Goal: Information Seeking & Learning: Learn about a topic

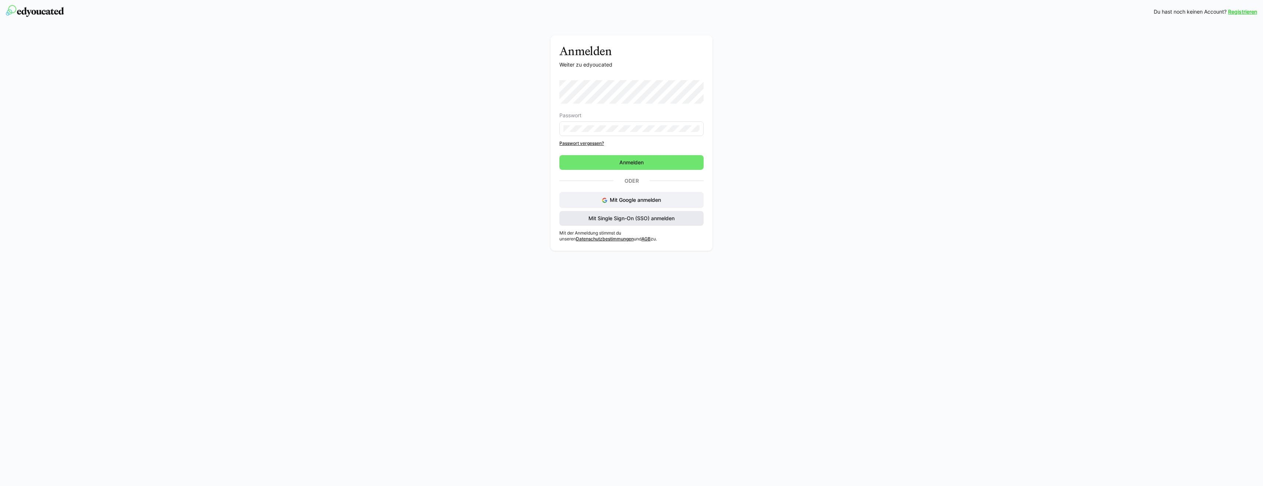
click at [609, 222] on span "Mit Single Sign-On (SSO) anmelden" at bounding box center [631, 218] width 144 height 15
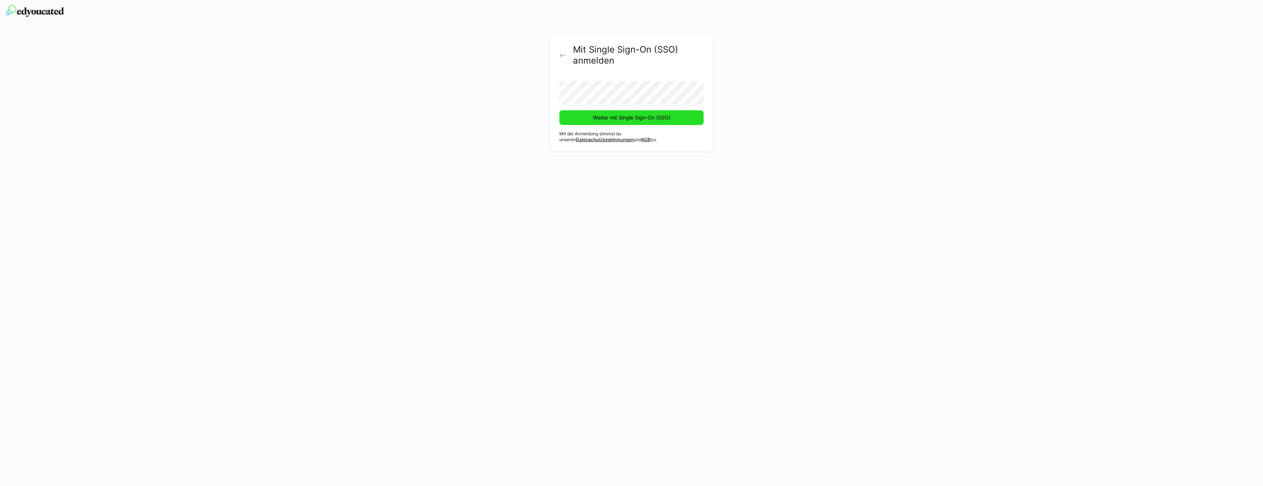
click at [607, 120] on span "Weiter mit Single Sign-On (SSO)" at bounding box center [632, 117] width 80 height 7
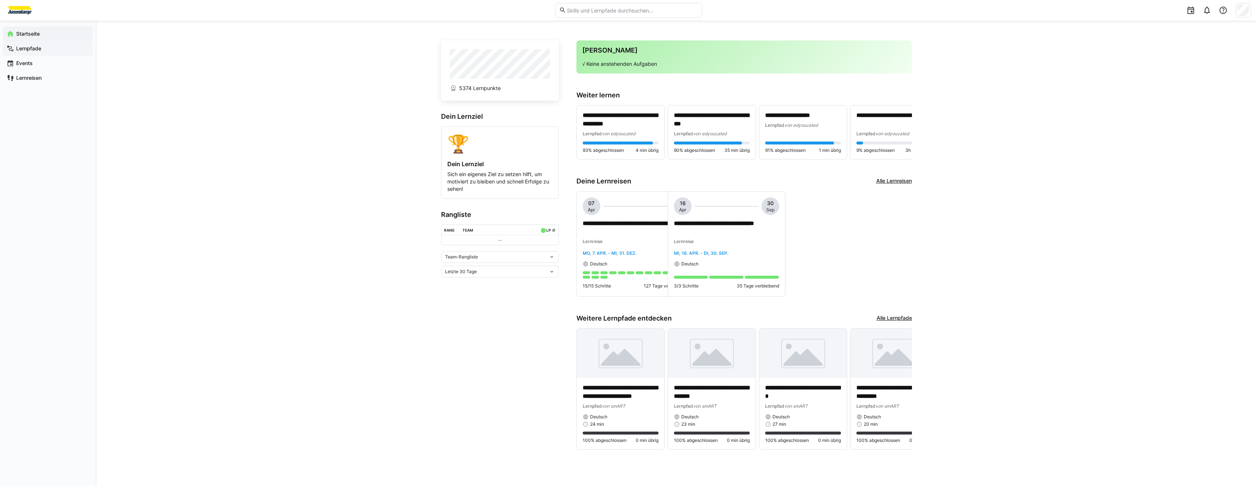
click at [44, 52] on span "Lernpfade" at bounding box center [52, 48] width 74 height 7
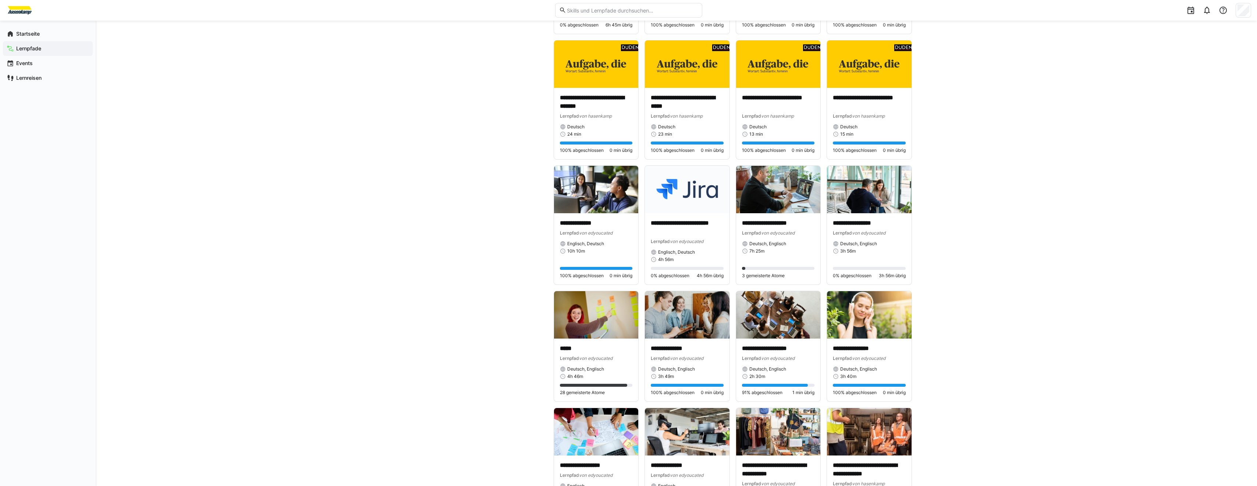
scroll to position [1960, 0]
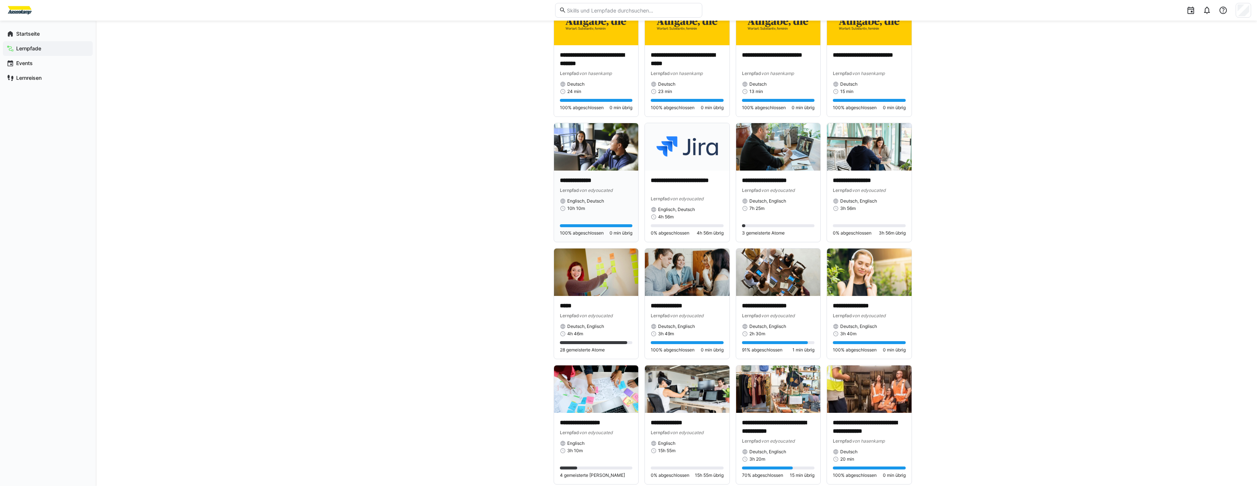
click at [599, 156] on img at bounding box center [596, 146] width 85 height 47
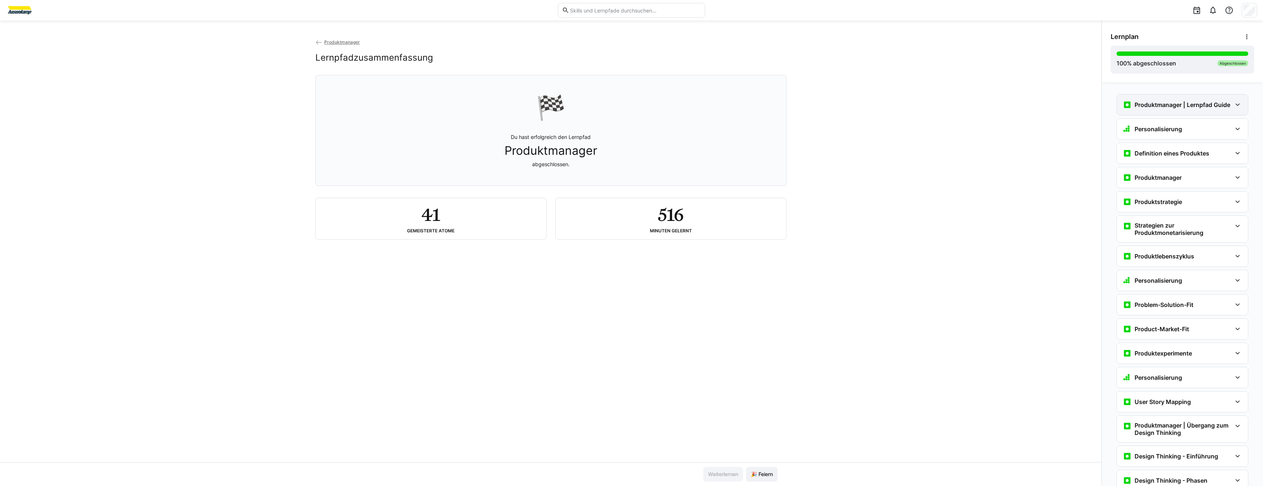
click at [1195, 107] on h3 "Produktmanager | Lernpfad Guide" at bounding box center [1182, 104] width 96 height 7
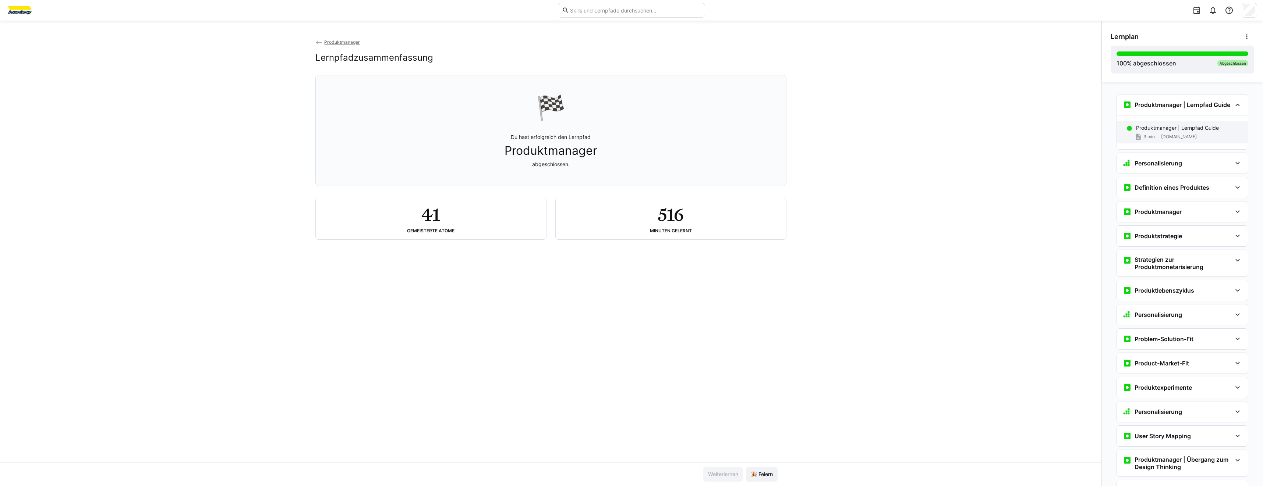
click at [1190, 132] on div "Produktmanager | Lernpfad Guide 3 min [DOMAIN_NAME]" at bounding box center [1181, 132] width 131 height 22
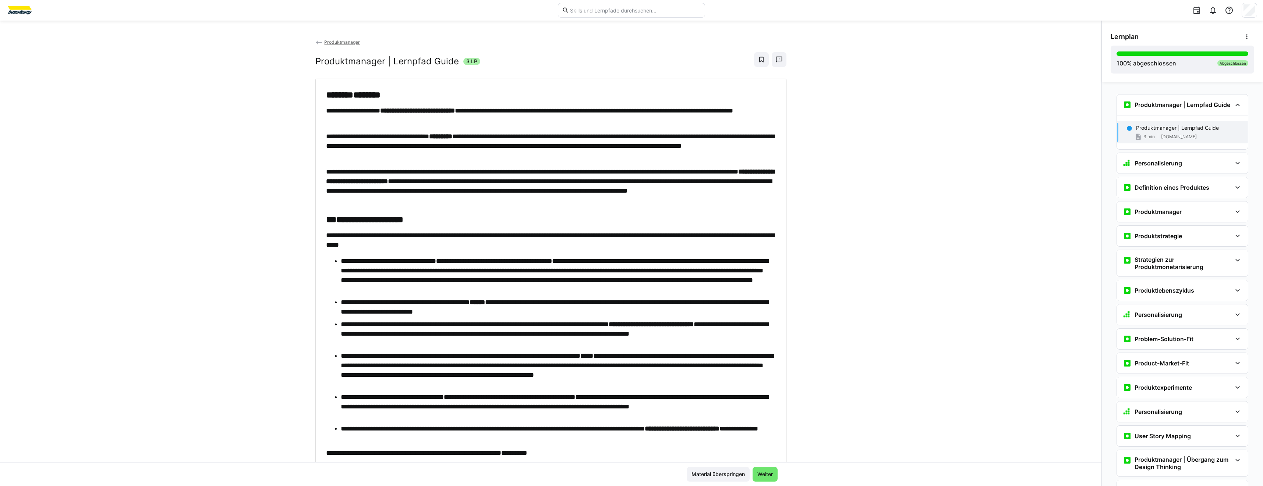
scroll to position [12, 0]
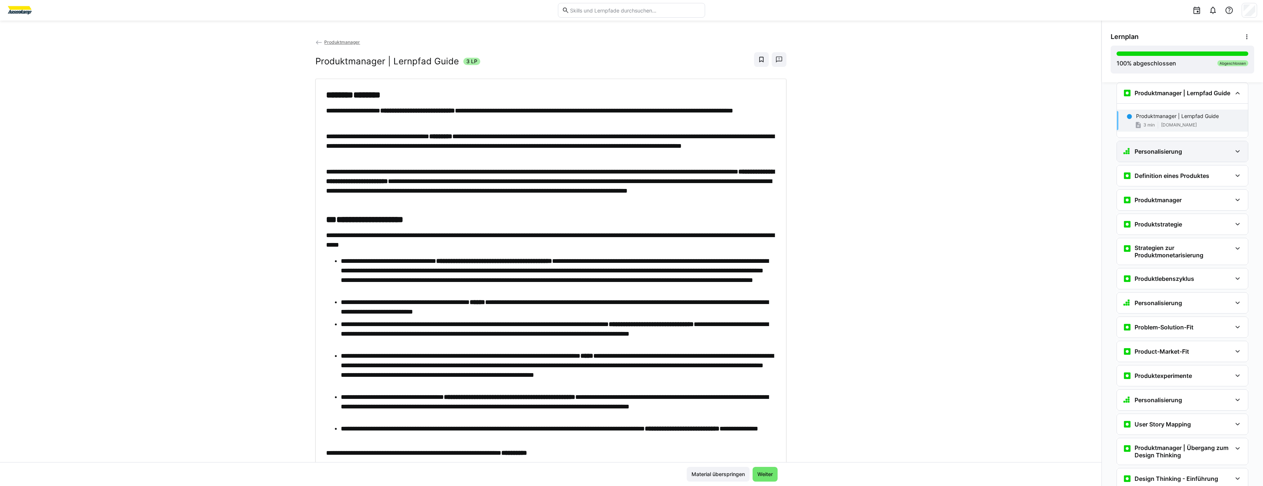
click at [1141, 144] on div "Personalisierung" at bounding box center [1181, 151] width 131 height 21
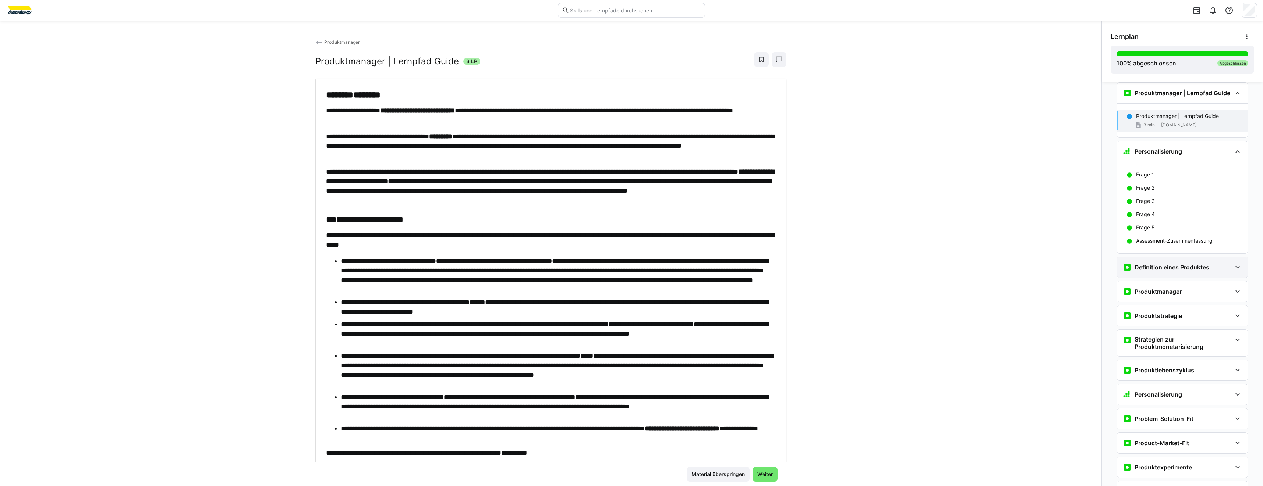
click at [1156, 270] on h3 "Definition eines Produktes" at bounding box center [1171, 267] width 75 height 7
click at [1160, 301] on span "[DOMAIN_NAME]" at bounding box center [1178, 300] width 36 height 6
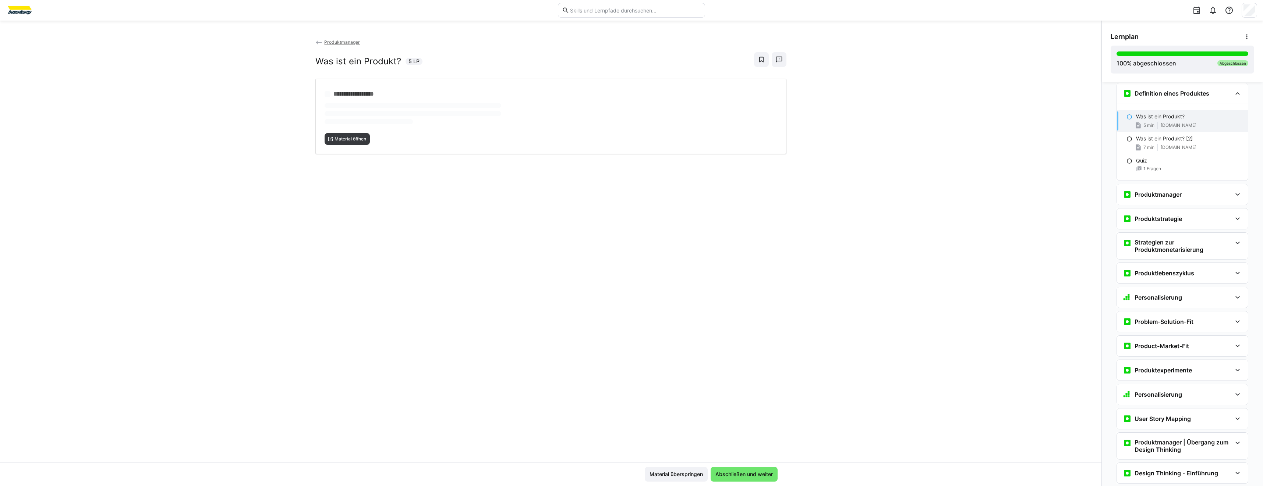
scroll to position [186, 0]
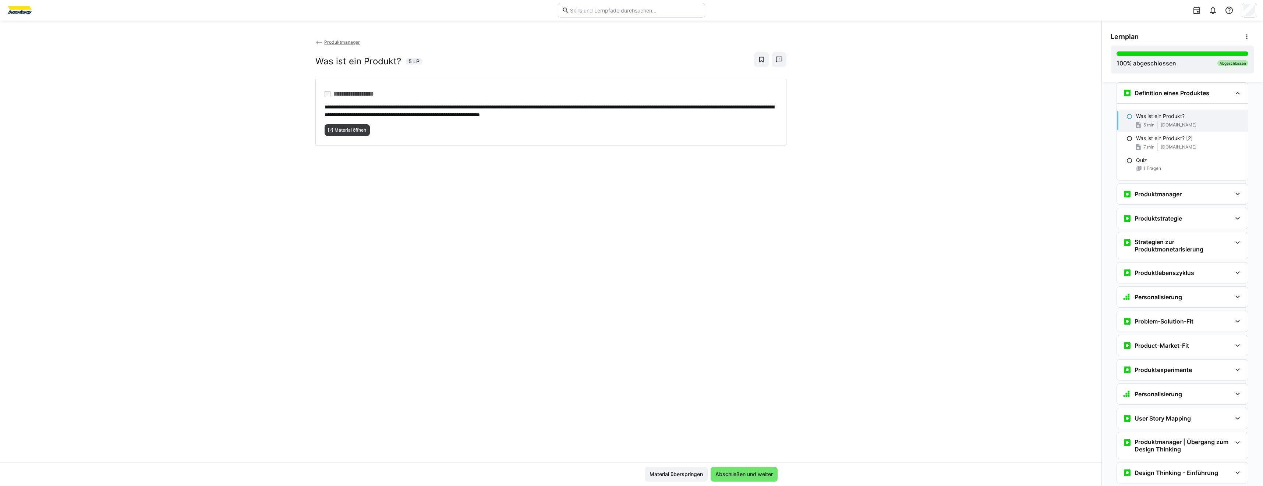
drag, startPoint x: 310, startPoint y: 238, endPoint x: 302, endPoint y: 222, distance: 18.6
click at [302, 222] on div "**********" at bounding box center [550, 250] width 1101 height 424
click at [303, 263] on div "**********" at bounding box center [550, 250] width 1101 height 424
click at [452, 256] on div "**********" at bounding box center [550, 250] width 1101 height 424
click at [365, 152] on div "**********" at bounding box center [550, 250] width 1101 height 424
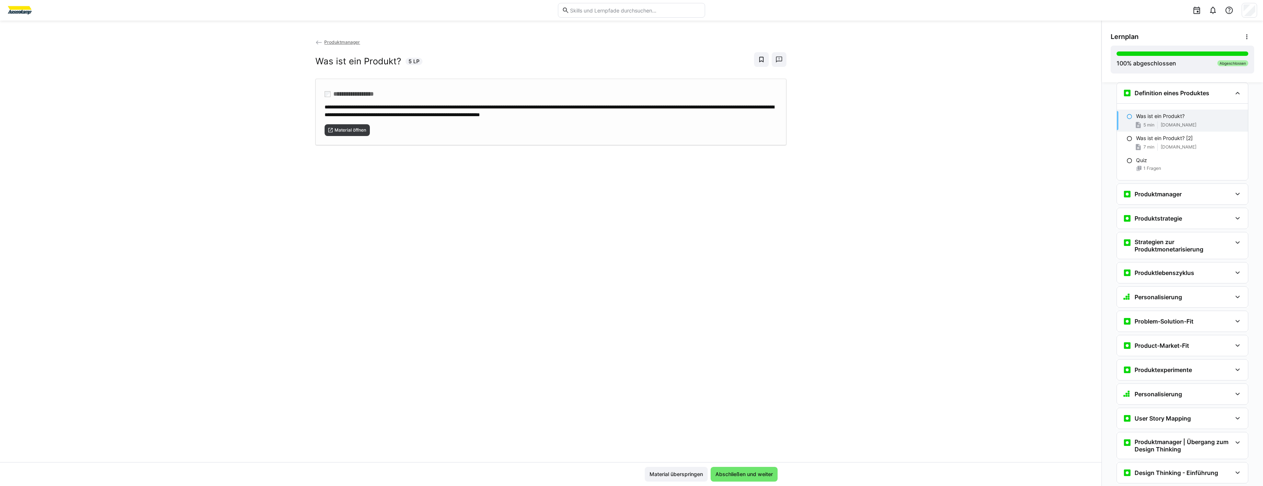
click at [363, 136] on div "**********" at bounding box center [550, 112] width 471 height 67
click at [1152, 150] on div "7 min [DOMAIN_NAME]" at bounding box center [1189, 146] width 106 height 7
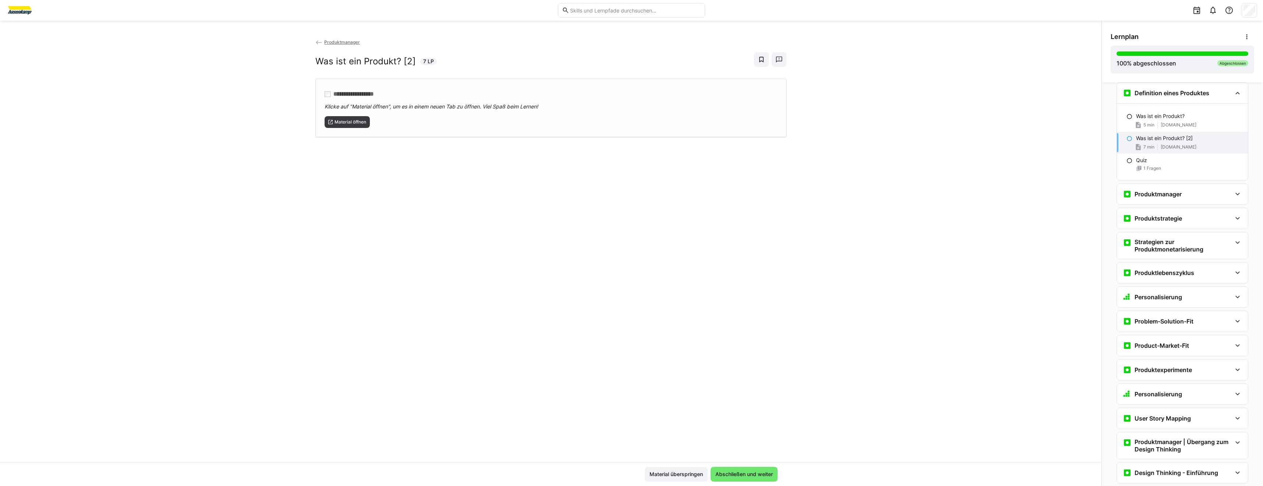
click at [358, 129] on div "**********" at bounding box center [550, 108] width 471 height 58
click at [1170, 201] on div "Produktmanager" at bounding box center [1181, 194] width 131 height 21
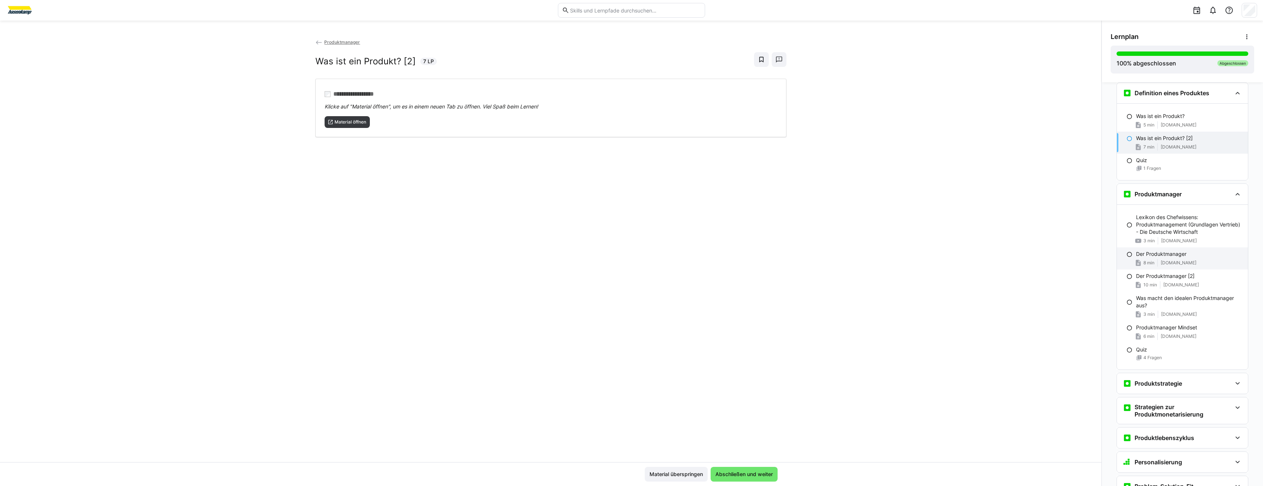
click at [1174, 265] on span "[DOMAIN_NAME]" at bounding box center [1178, 263] width 36 height 6
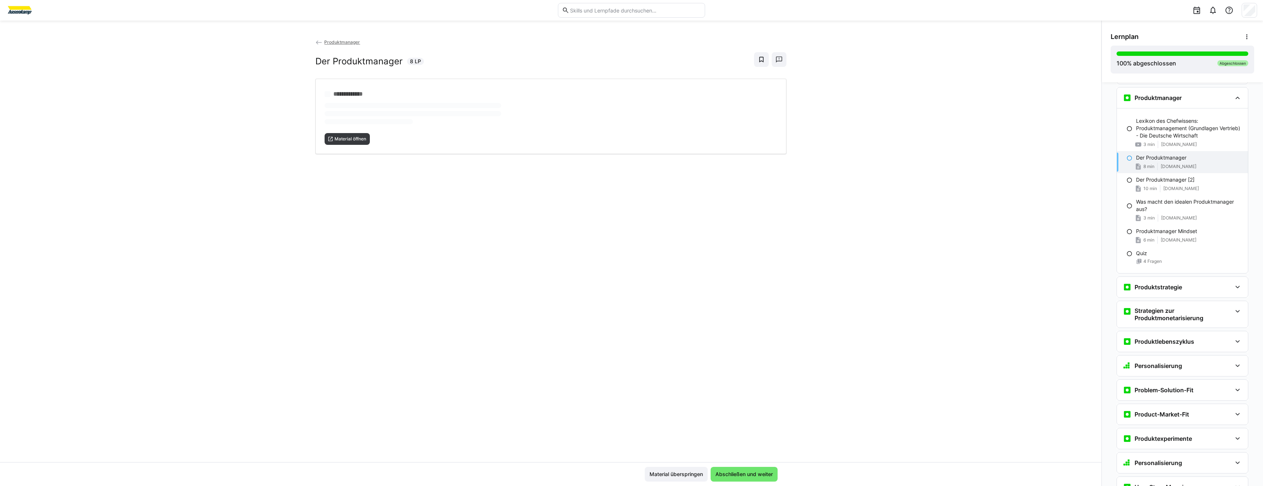
scroll to position [287, 0]
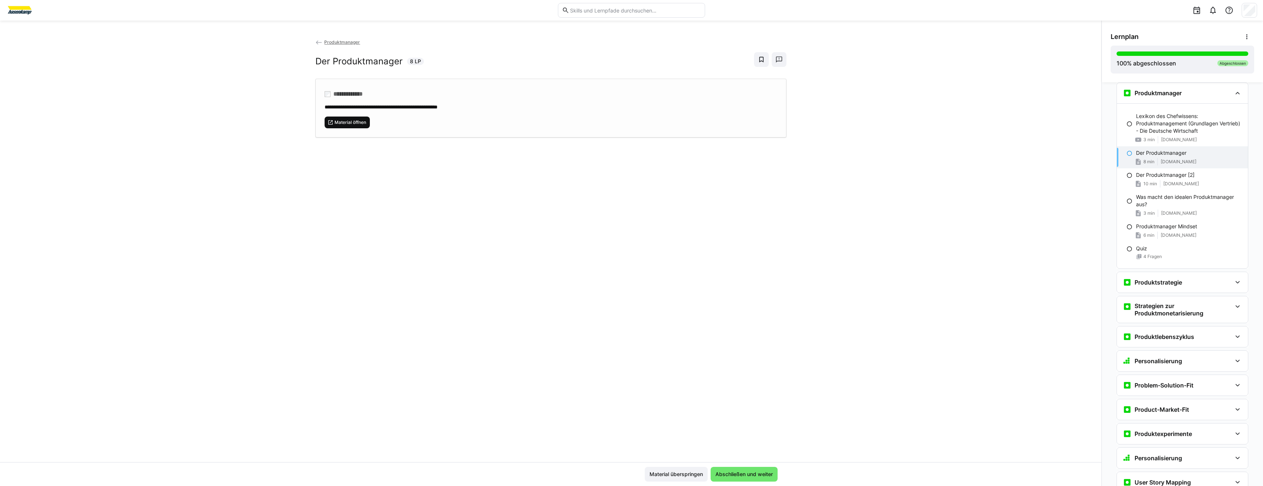
click at [340, 124] on span "Material öffnen" at bounding box center [350, 123] width 33 height 6
click at [1183, 187] on span "[DOMAIN_NAME]" at bounding box center [1181, 184] width 36 height 6
click at [359, 122] on span "Material öffnen" at bounding box center [350, 123] width 33 height 6
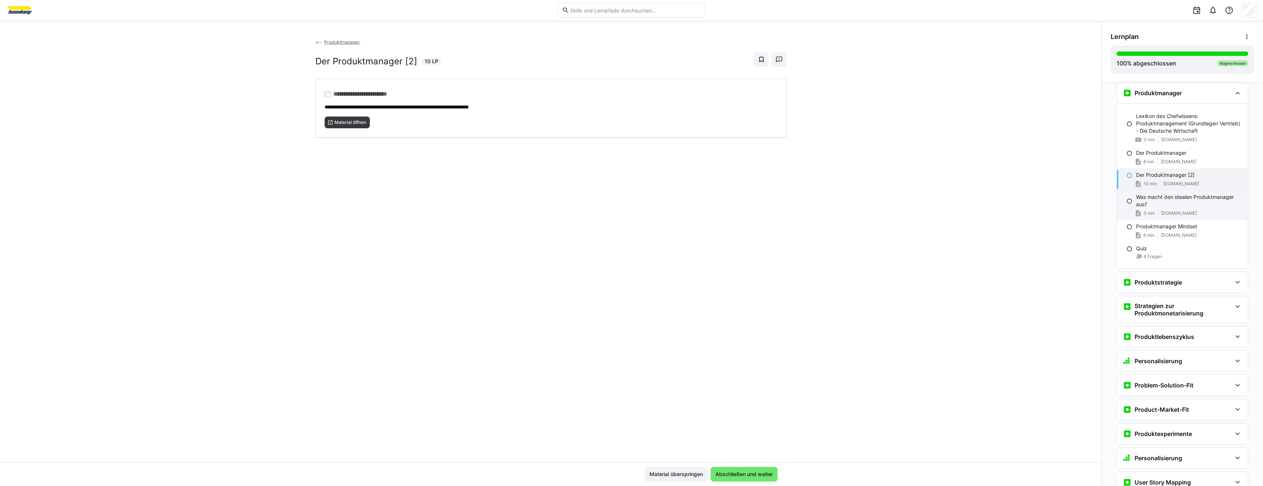
click at [1158, 205] on p "Was macht den idealen Produktmanager aus?" at bounding box center [1189, 200] width 106 height 15
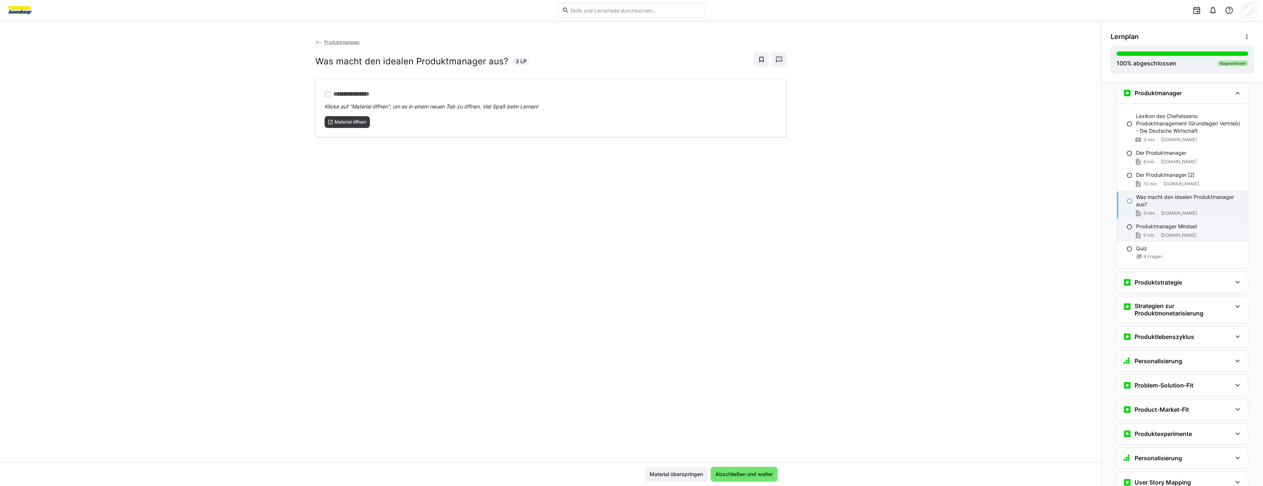
click at [1156, 241] on div "Produktmanager Mindset 6 min [DOMAIN_NAME]" at bounding box center [1181, 231] width 131 height 22
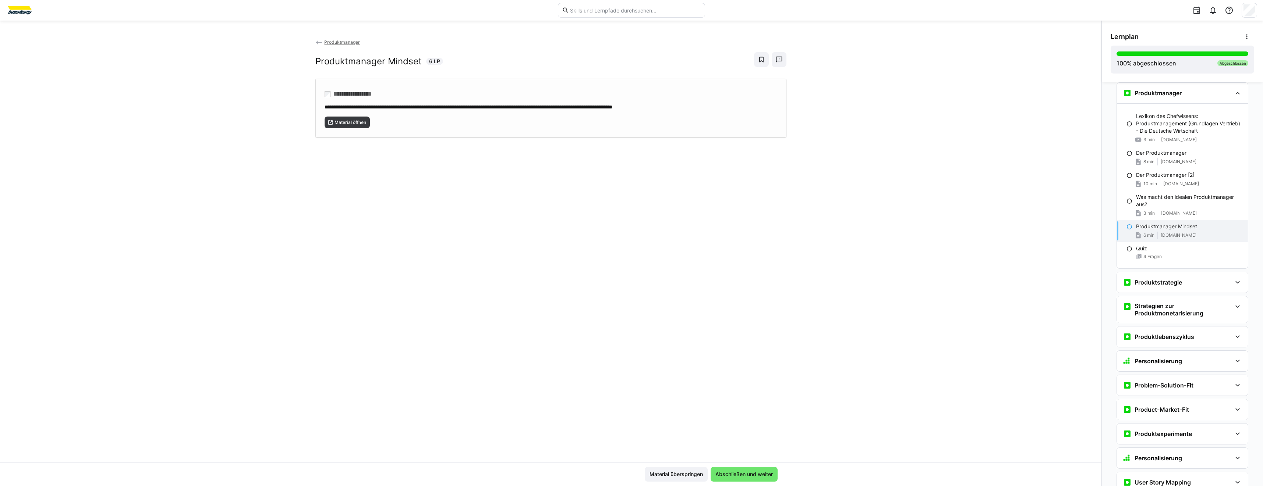
click at [356, 129] on div "**********" at bounding box center [550, 108] width 471 height 59
click at [1142, 283] on h3 "Produktstrategie" at bounding box center [1157, 282] width 47 height 7
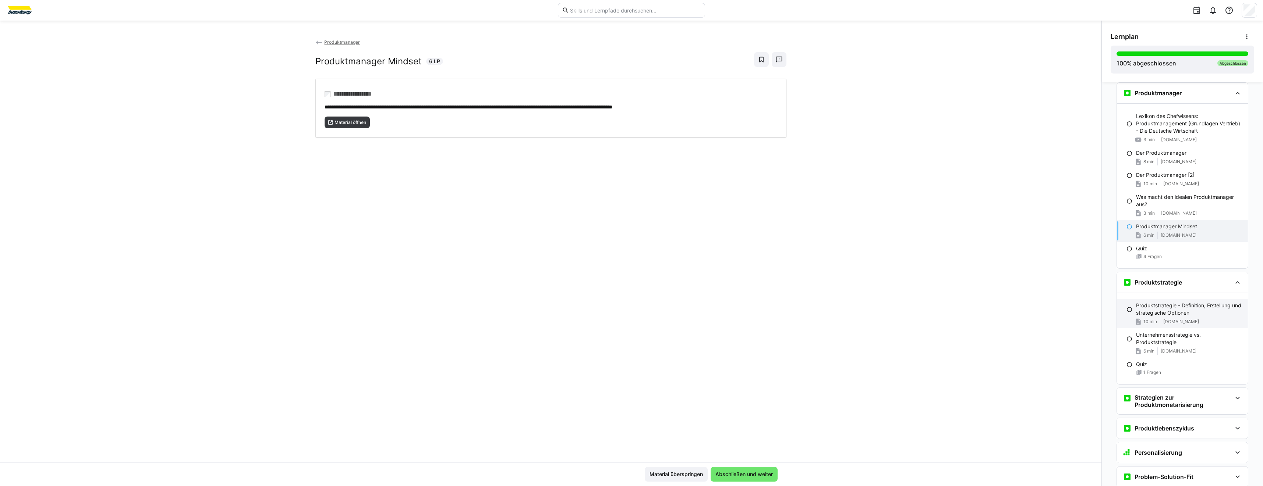
click at [1155, 315] on p "Produktstrategie - Definition, Erstellung und strategische Optionen" at bounding box center [1189, 309] width 106 height 15
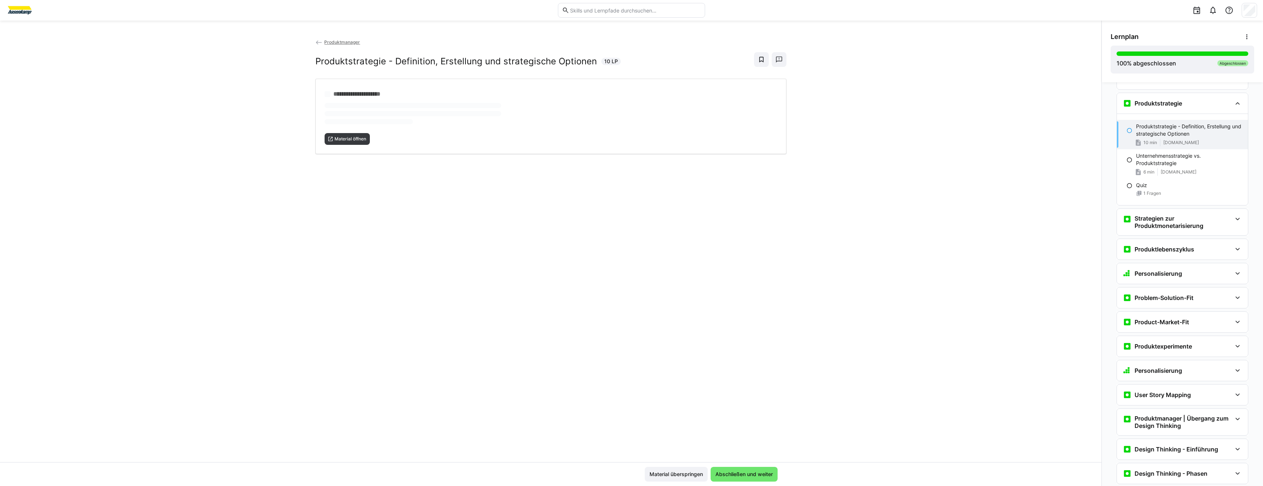
scroll to position [477, 0]
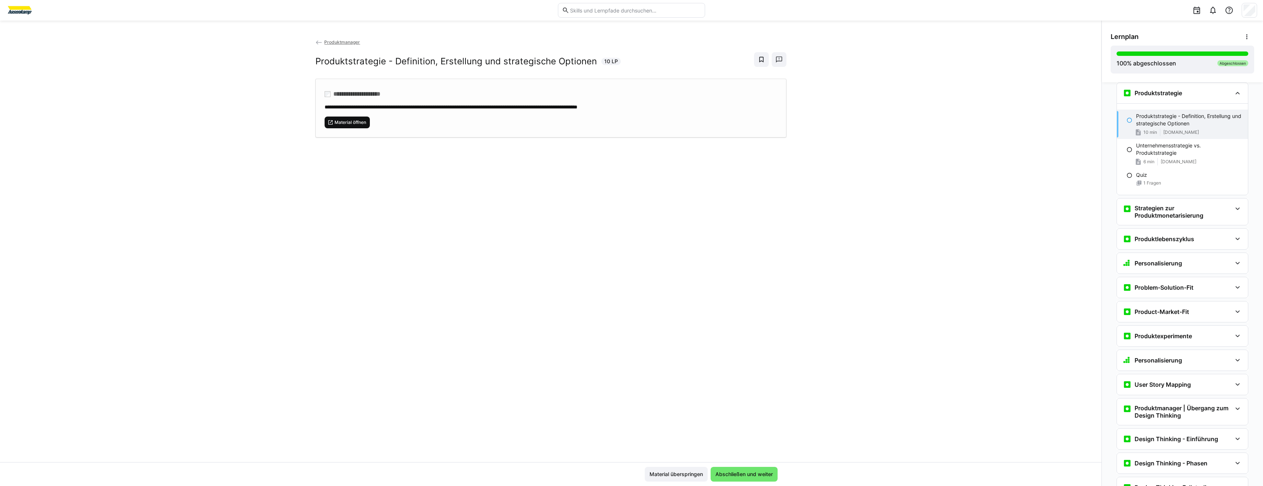
click at [364, 125] on span "Material öffnen" at bounding box center [350, 123] width 33 height 6
click at [1182, 150] on p "Unternehmensstrategie vs. Produktstrategie" at bounding box center [1189, 149] width 106 height 15
click at [360, 127] on span "Material öffnen" at bounding box center [347, 123] width 46 height 12
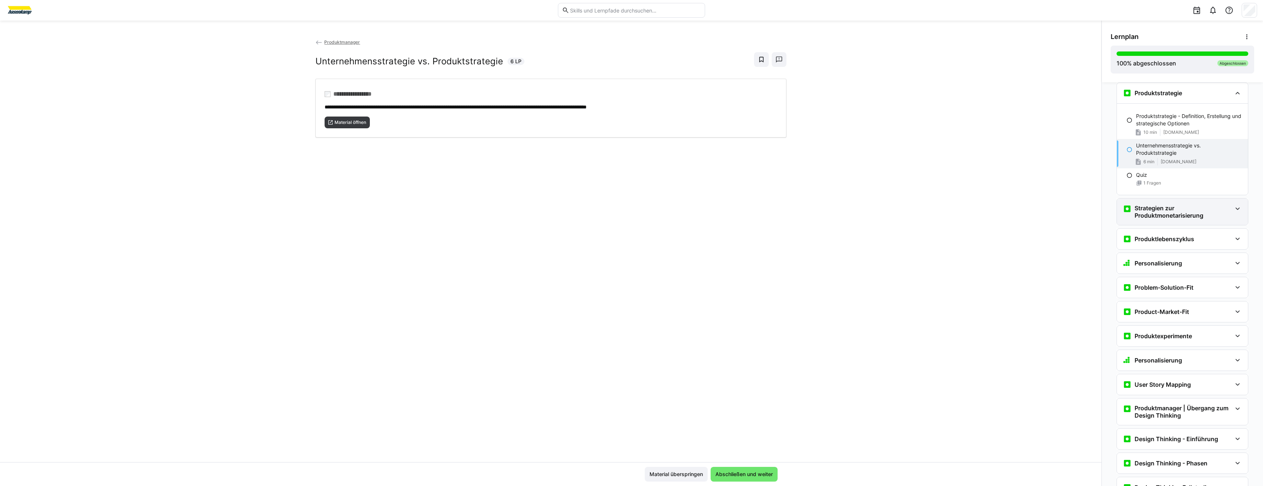
click at [1131, 206] on div "Strategien zur Produktmonetarisierung" at bounding box center [1176, 212] width 109 height 15
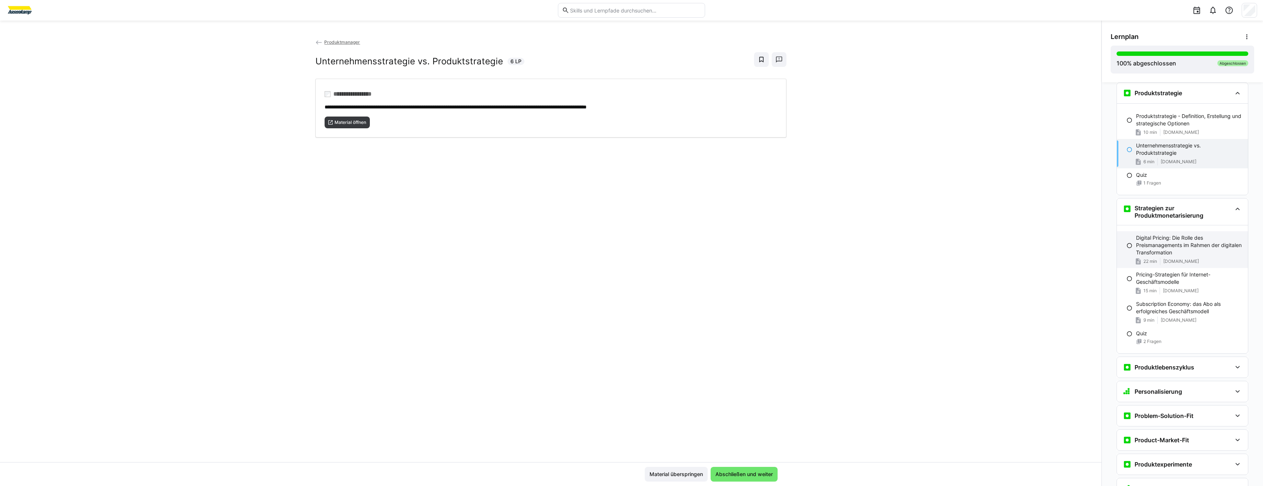
click at [1141, 247] on p "Digital Pricing: Die Rolle des Preismanagements im Rahmen der digitalen Transfo…" at bounding box center [1189, 245] width 106 height 22
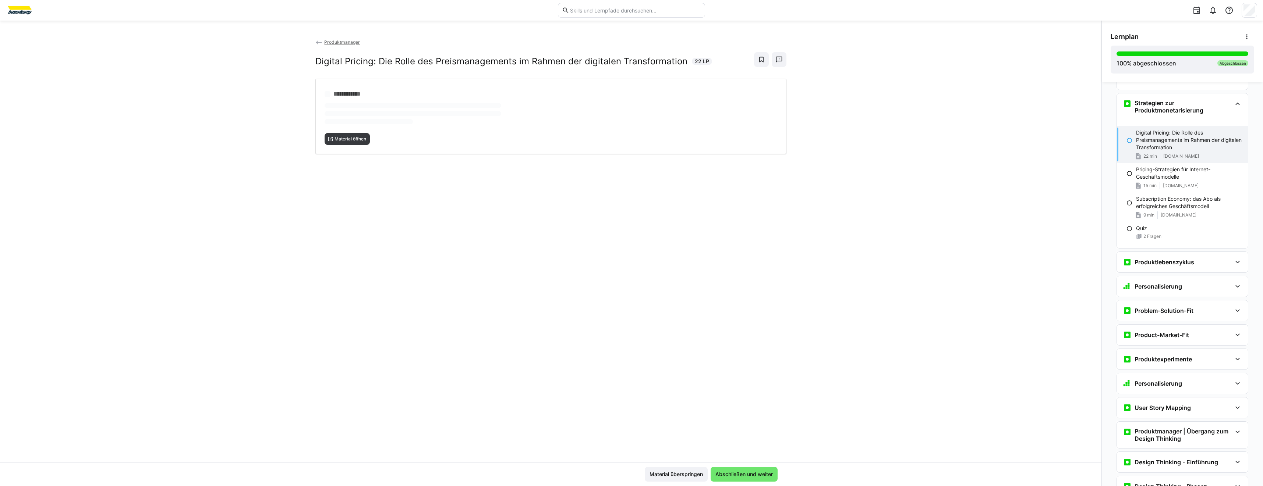
scroll to position [593, 0]
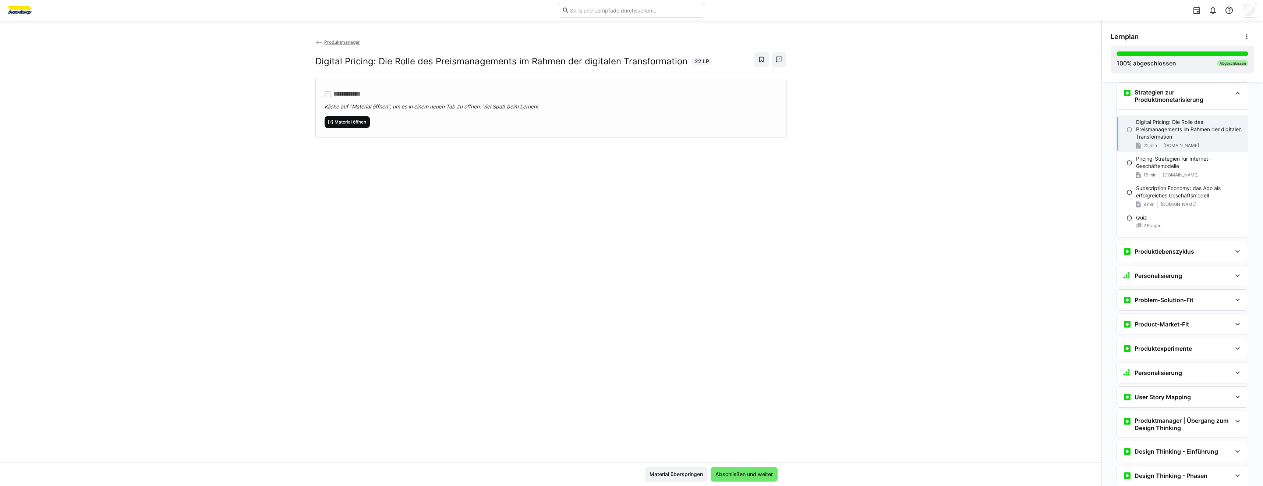
click at [345, 120] on span "Material öffnen" at bounding box center [350, 122] width 33 height 6
click at [1190, 162] on p "Pricing-Strategien für Internet-Geschäftsmodelle" at bounding box center [1189, 162] width 106 height 15
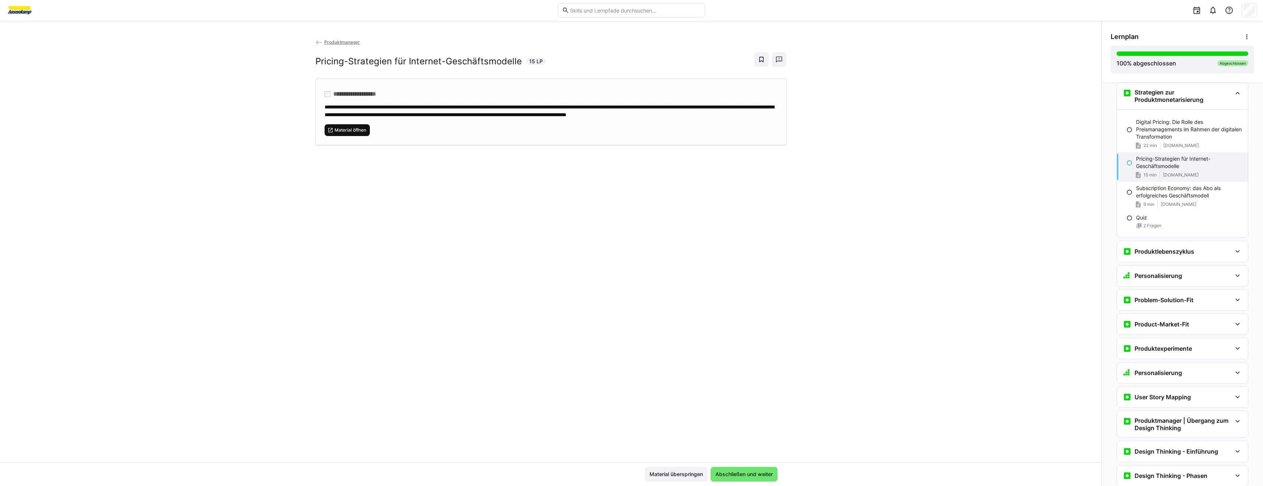
click at [353, 136] on span "Material öffnen" at bounding box center [347, 130] width 46 height 12
click at [1153, 205] on div "9 min [DOMAIN_NAME]" at bounding box center [1189, 204] width 106 height 7
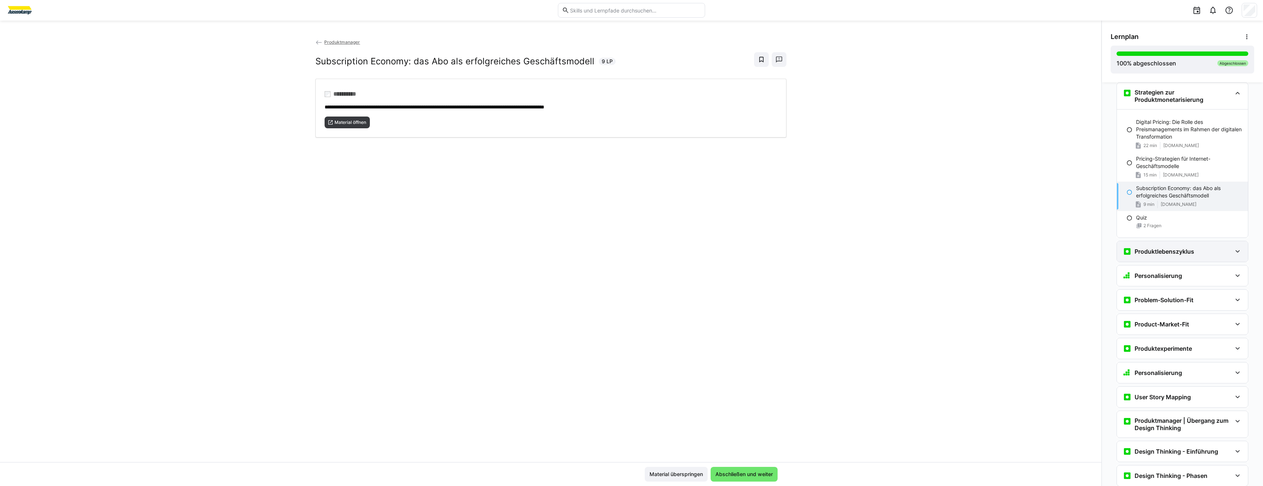
click at [1199, 259] on div "Produktlebenszyklus" at bounding box center [1181, 251] width 131 height 21
click at [1193, 299] on p "Portfolioanalyse mit Produktlebenszyklus" at bounding box center [1185, 296] width 99 height 7
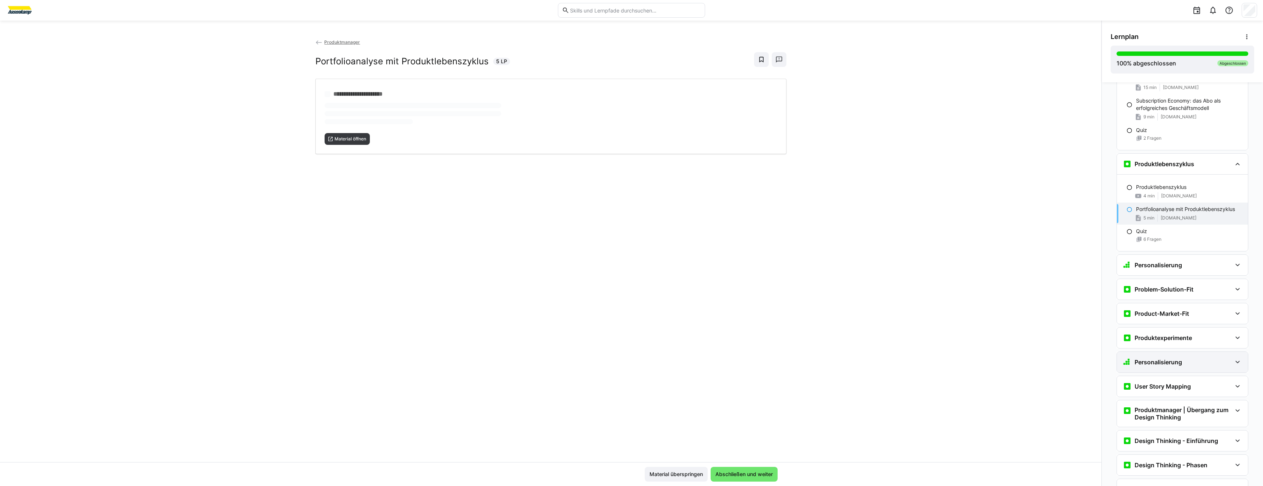
scroll to position [751, 0]
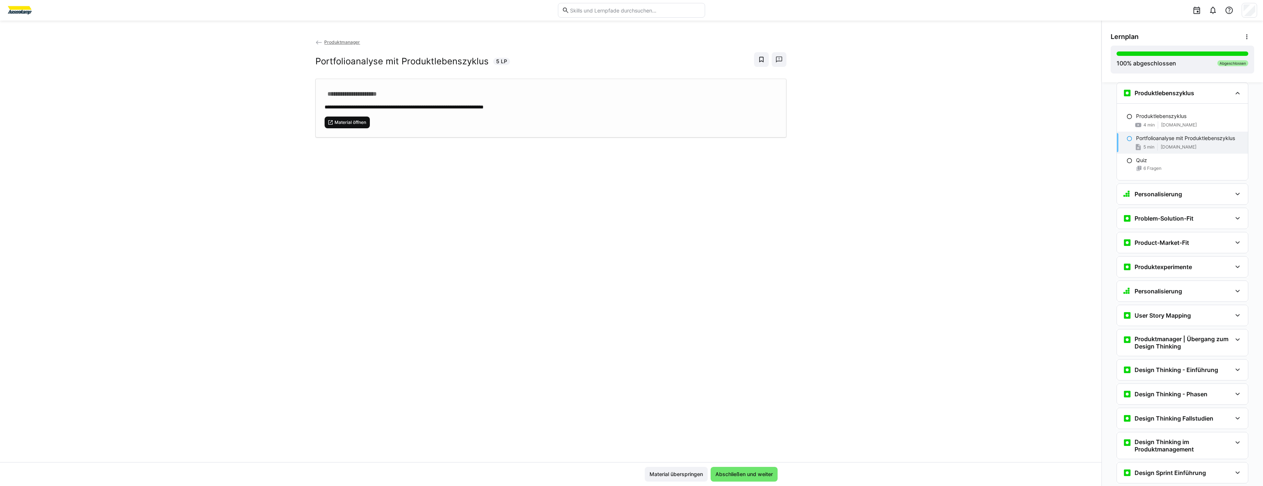
click at [356, 126] on span "Material öffnen" at bounding box center [347, 123] width 46 height 12
click at [1144, 199] on div "Personalisierung" at bounding box center [1181, 194] width 131 height 21
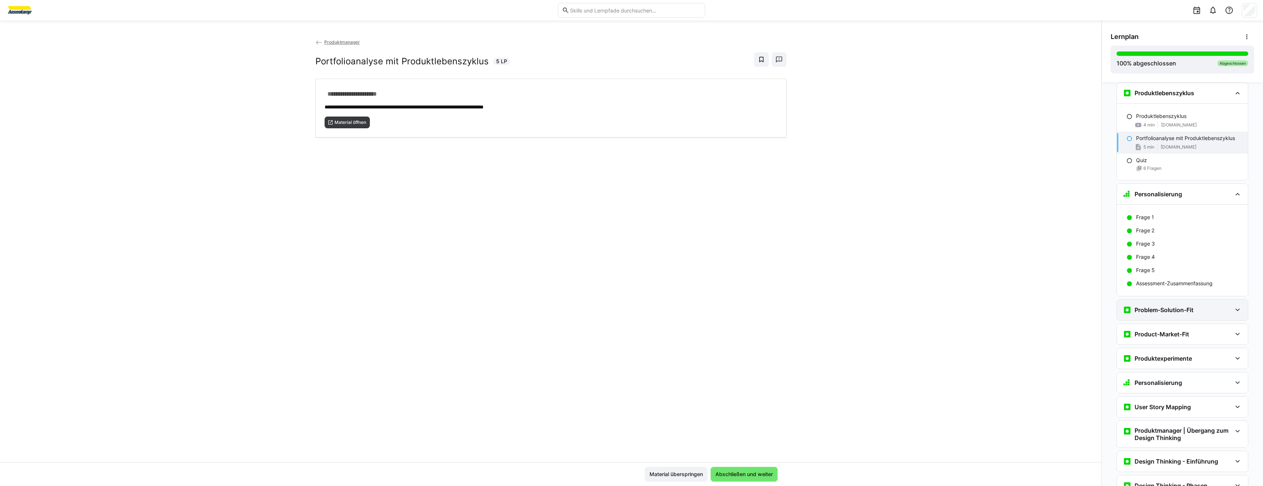
click at [1177, 314] on div "Problem-Solution-Fit" at bounding box center [1157, 310] width 71 height 9
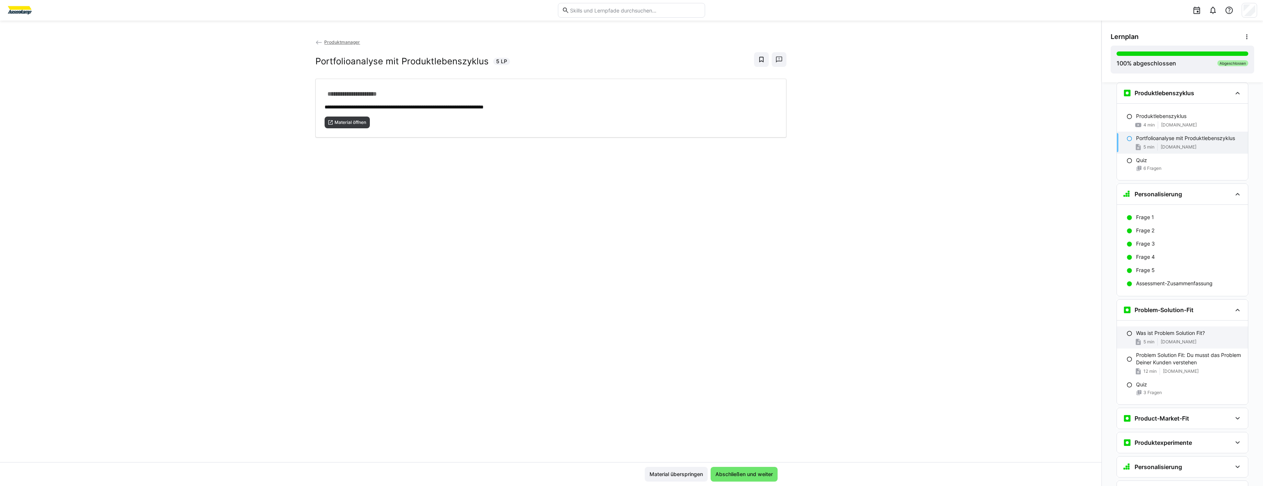
click at [1182, 335] on p "Was ist Problem Solution Fit?" at bounding box center [1170, 333] width 69 height 7
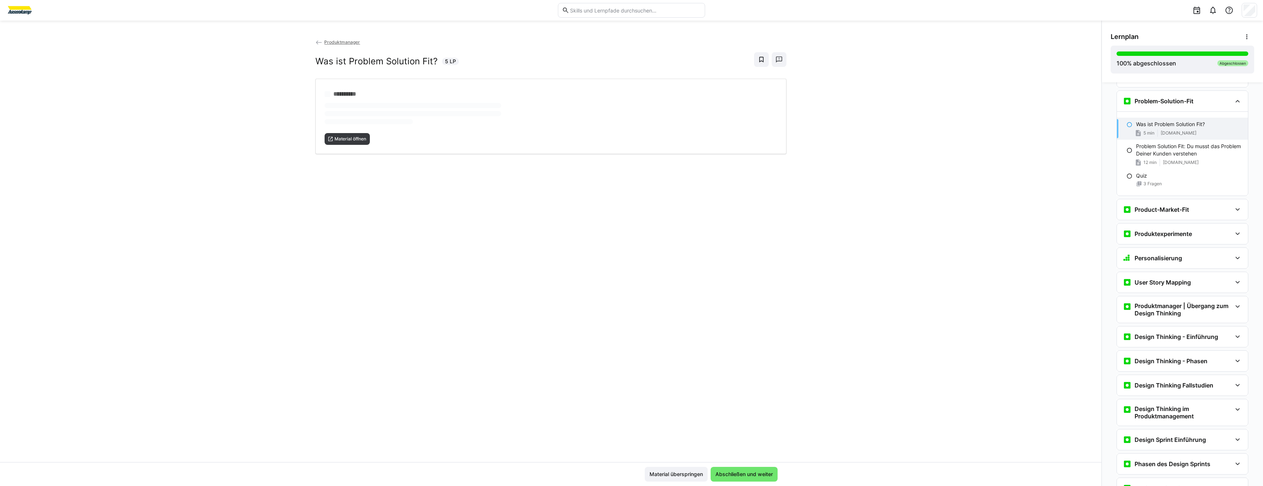
scroll to position [968, 0]
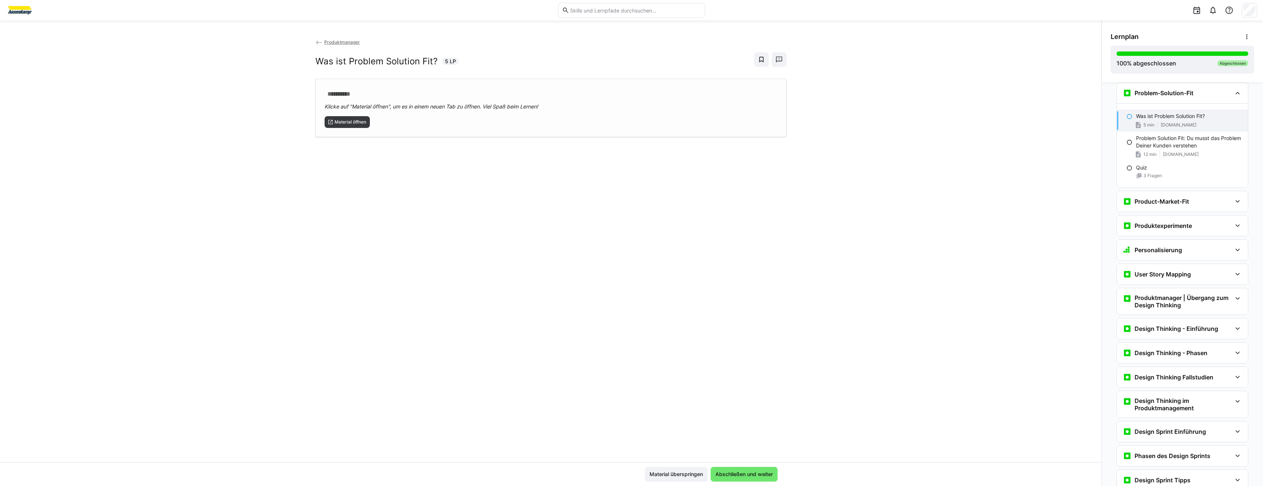
click at [348, 129] on div "**********" at bounding box center [550, 108] width 471 height 58
click at [1186, 202] on div "Product-Market-Fit" at bounding box center [1176, 201] width 109 height 9
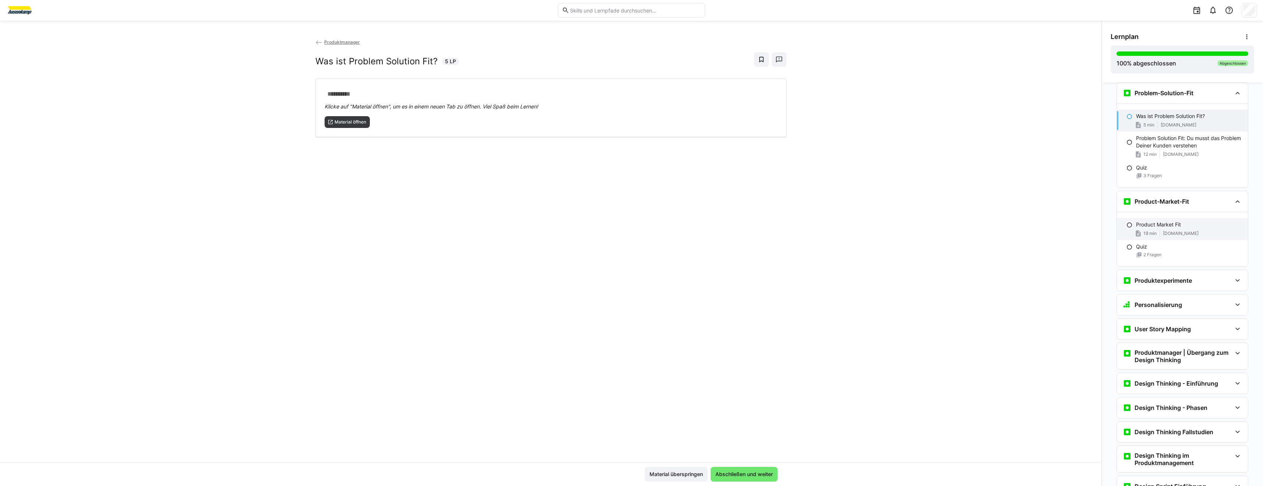
click at [1190, 234] on span "[DOMAIN_NAME]" at bounding box center [1180, 234] width 36 height 6
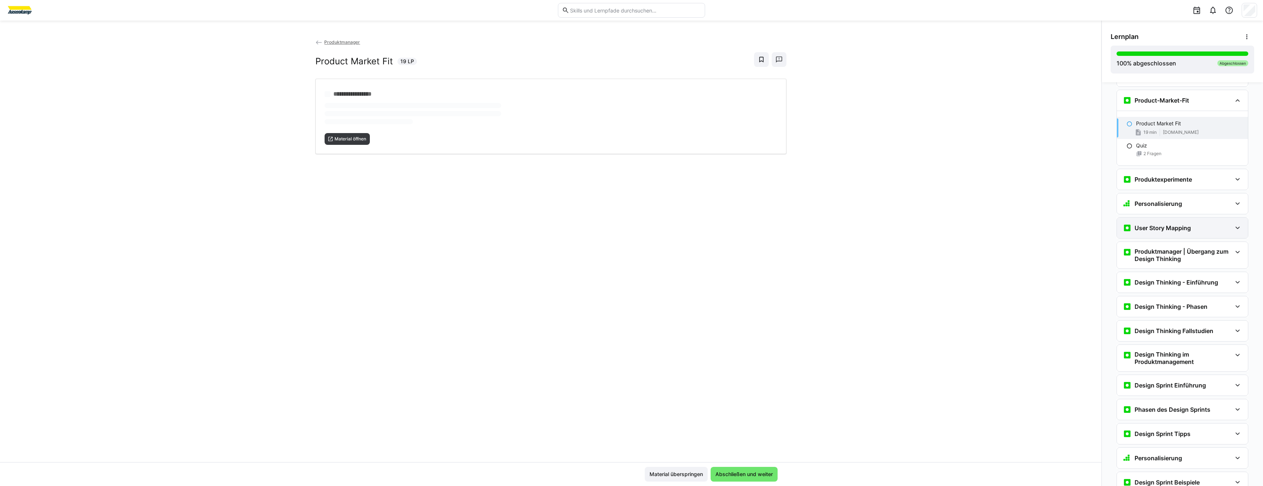
scroll to position [1077, 0]
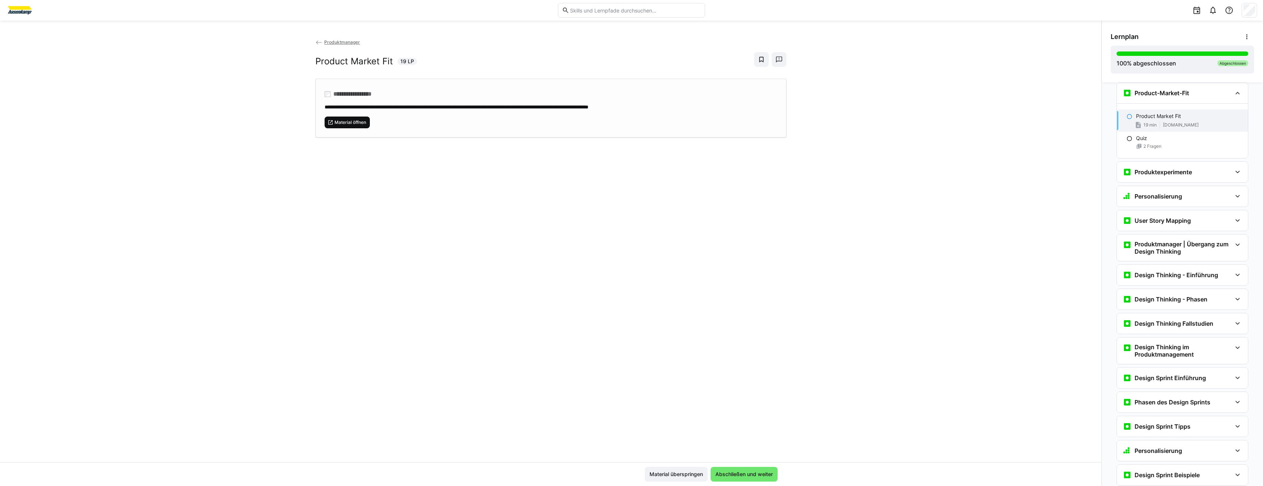
click at [358, 123] on span "Material öffnen" at bounding box center [350, 123] width 33 height 6
click at [1133, 167] on div "Produktexperimente" at bounding box center [1181, 172] width 131 height 21
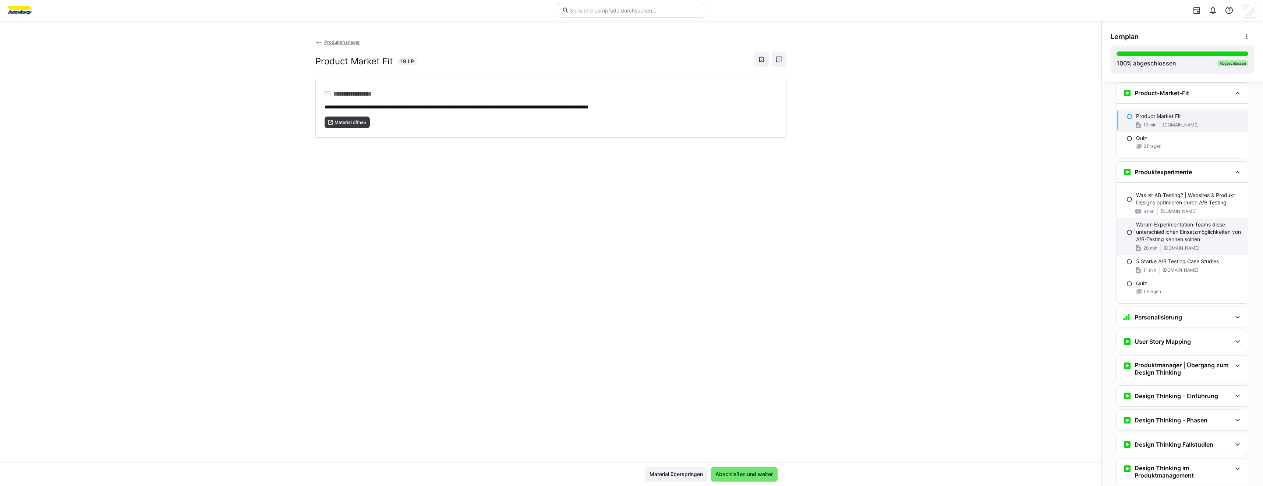
click at [1150, 239] on p "Warum Experimentation-Teams diese unterschiedlichen Einsatzmöglichkeiten von A/…" at bounding box center [1189, 232] width 106 height 22
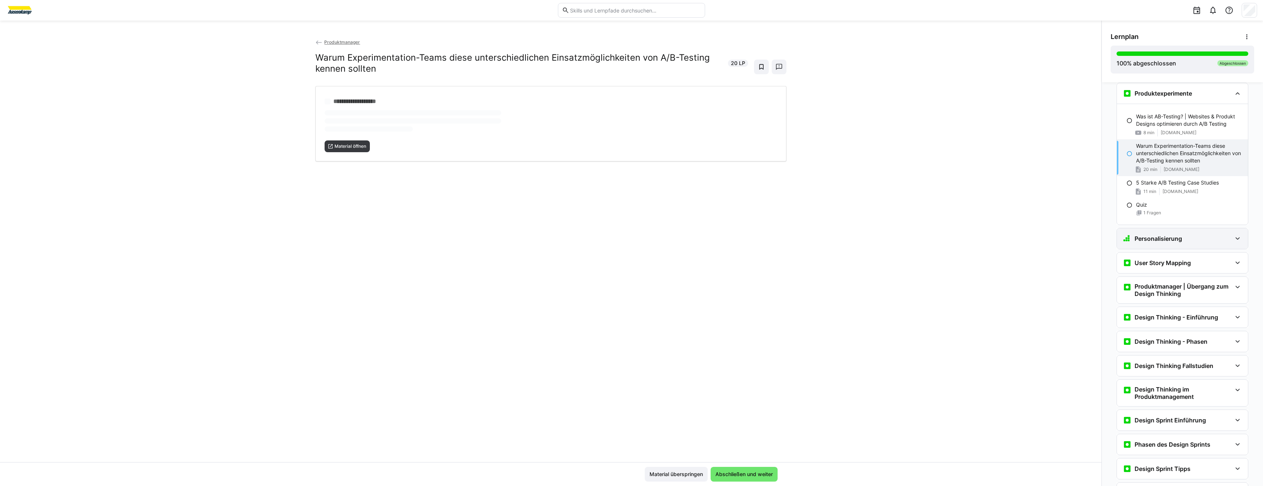
scroll to position [1156, 0]
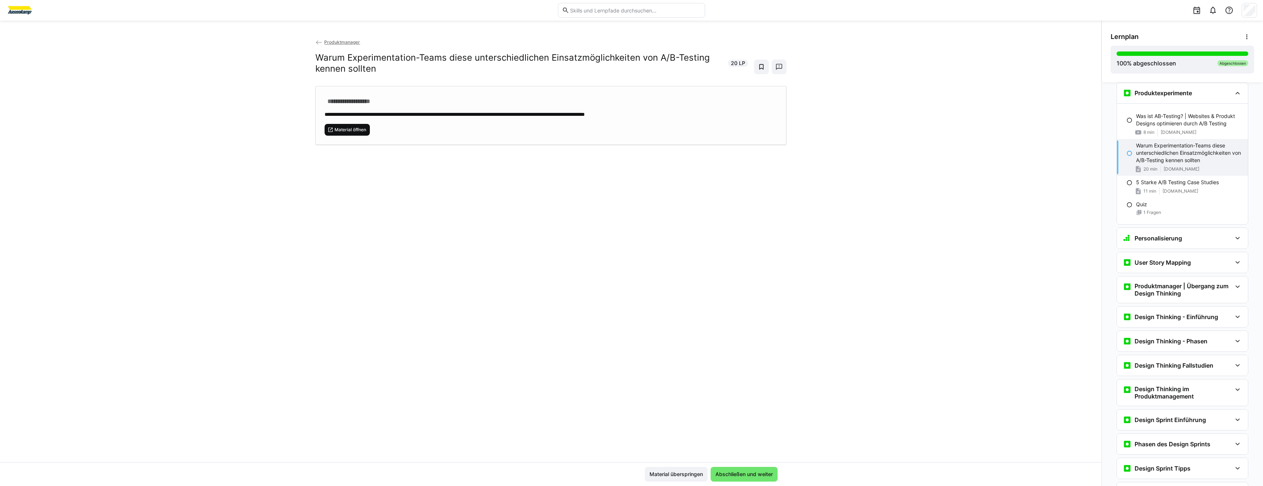
click at [355, 130] on span "Material öffnen" at bounding box center [350, 130] width 33 height 6
click at [1174, 189] on span "[DOMAIN_NAME]" at bounding box center [1180, 191] width 36 height 6
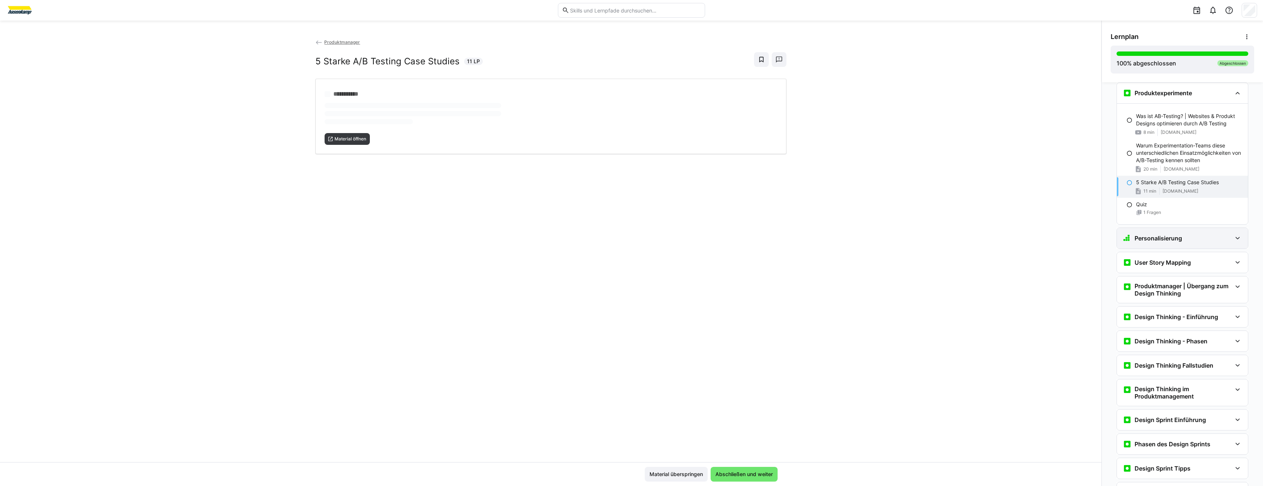
click at [1164, 238] on h3 "Personalisierung" at bounding box center [1157, 238] width 47 height 7
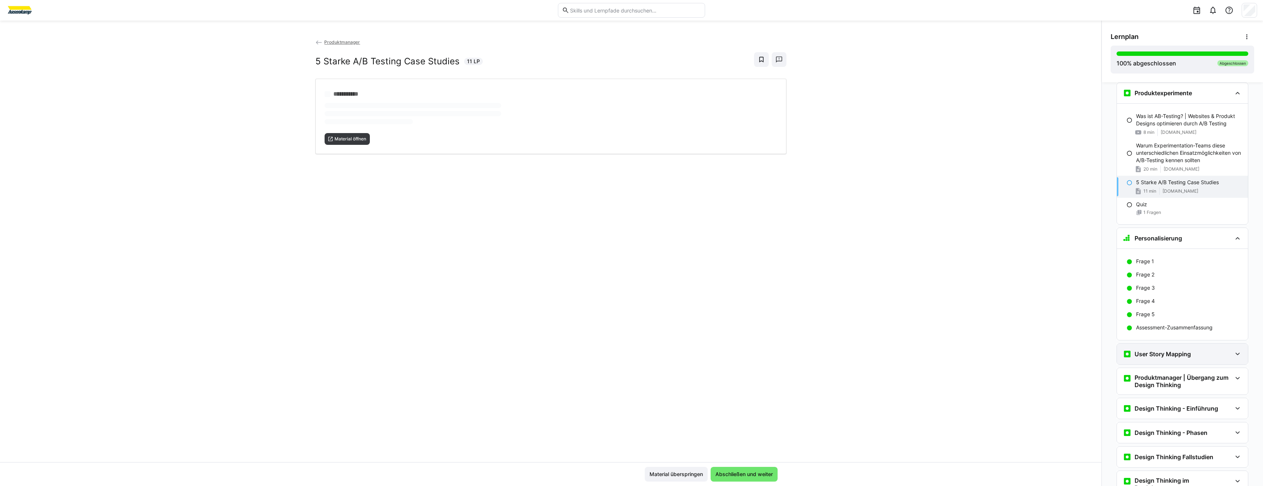
click at [1158, 361] on div "User Story Mapping" at bounding box center [1181, 354] width 131 height 21
click at [1162, 419] on div "User Story Mapping 10 min [DOMAIN_NAME]" at bounding box center [1181, 411] width 131 height 22
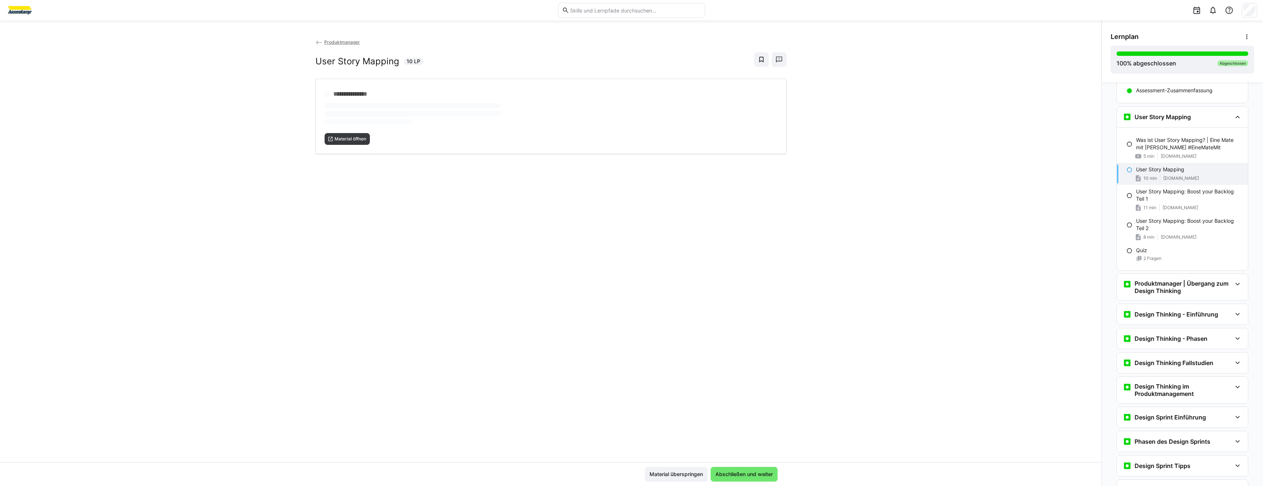
scroll to position [1417, 0]
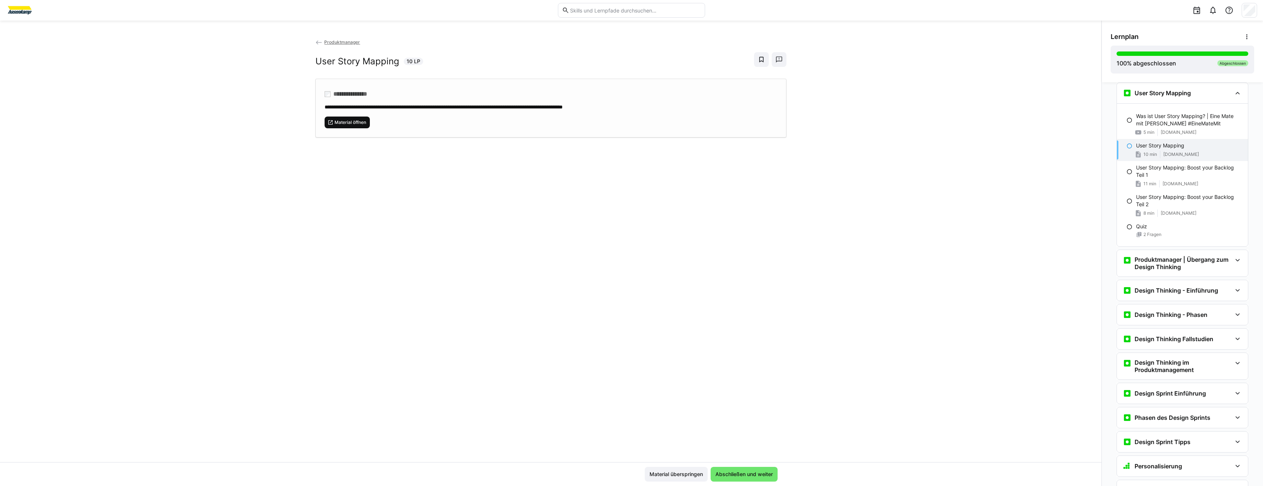
click at [354, 126] on span "Material öffnen" at bounding box center [347, 123] width 46 height 12
click at [1153, 173] on p "User Story Mapping: Boost your Backlog Teil 1" at bounding box center [1189, 171] width 106 height 15
click at [354, 120] on span "Material öffnen" at bounding box center [350, 123] width 33 height 6
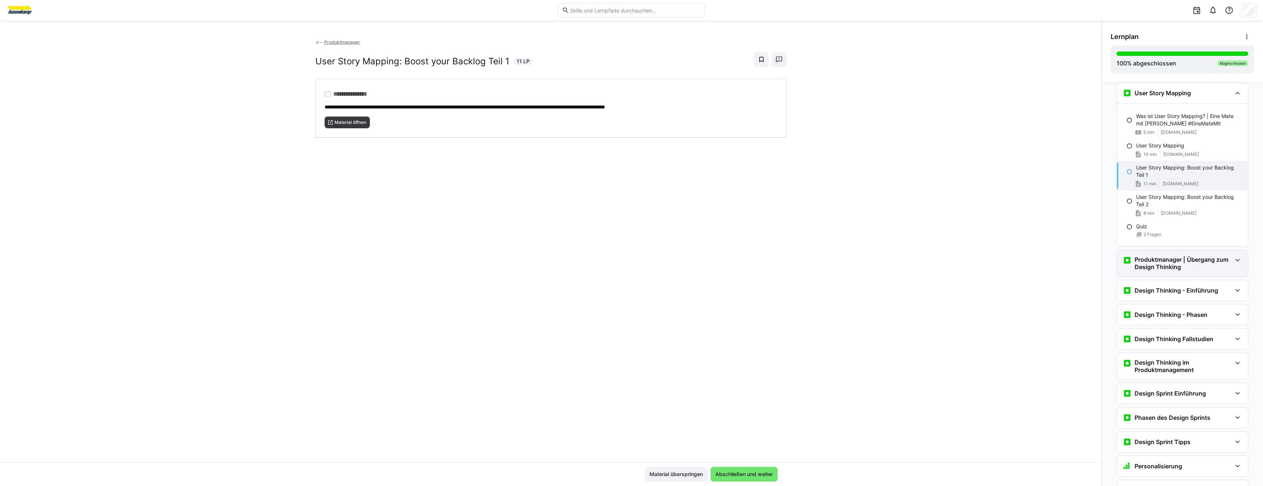
click at [1171, 257] on h3 "Produktmanager | Übergang zum Design Thinking" at bounding box center [1182, 263] width 97 height 15
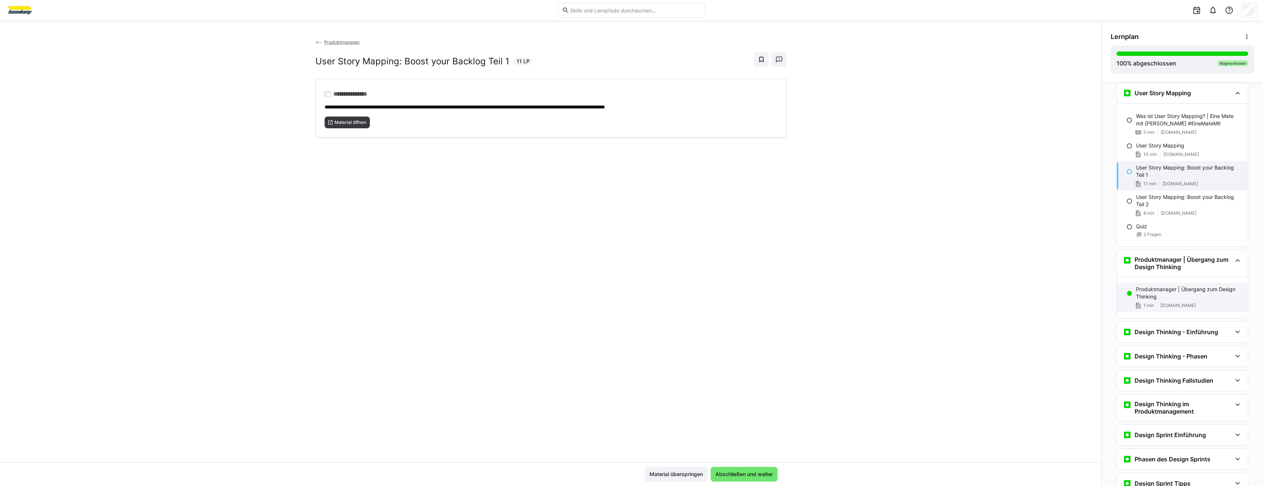
click at [1172, 295] on p "Produktmanager | Übergang zum Design Thinking" at bounding box center [1189, 293] width 106 height 15
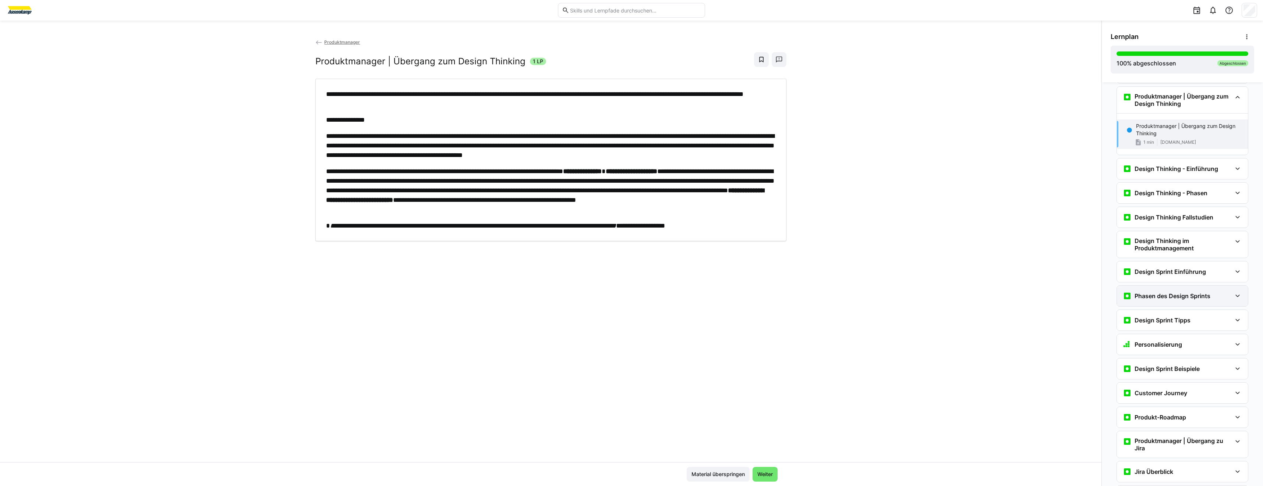
scroll to position [1584, 0]
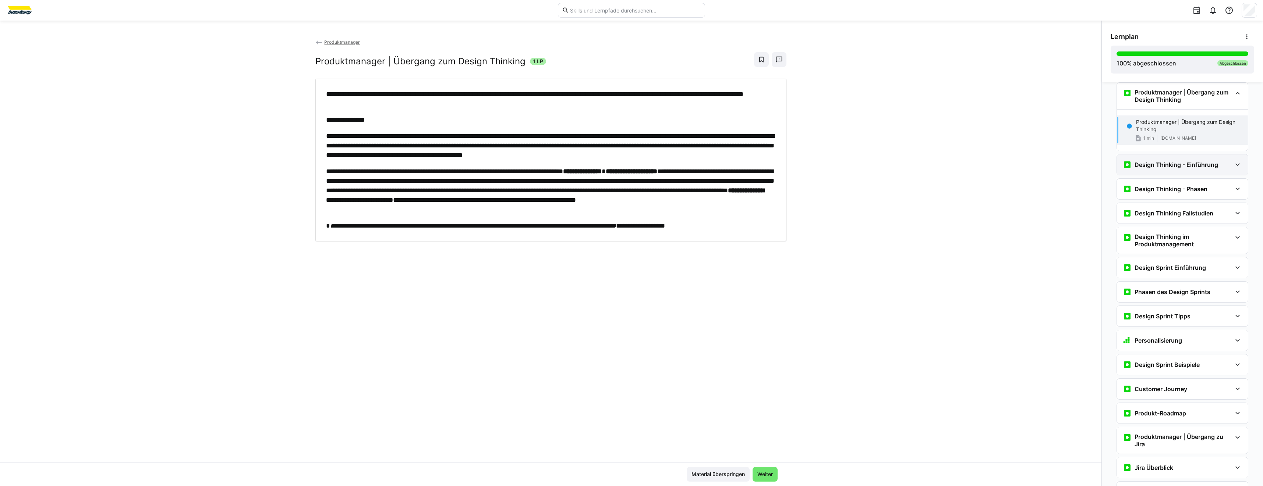
click at [1170, 158] on div "Design Thinking - Einführung" at bounding box center [1181, 165] width 131 height 21
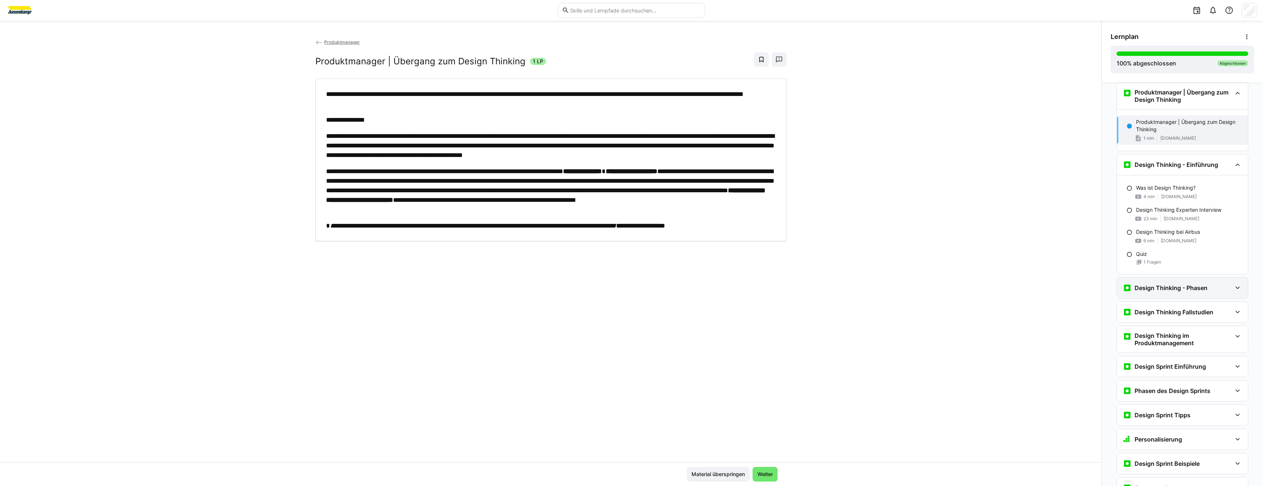
drag, startPoint x: 1162, startPoint y: 290, endPoint x: 1161, endPoint y: 285, distance: 4.8
click at [1162, 289] on h3 "Design Thinking - Phasen" at bounding box center [1170, 287] width 73 height 7
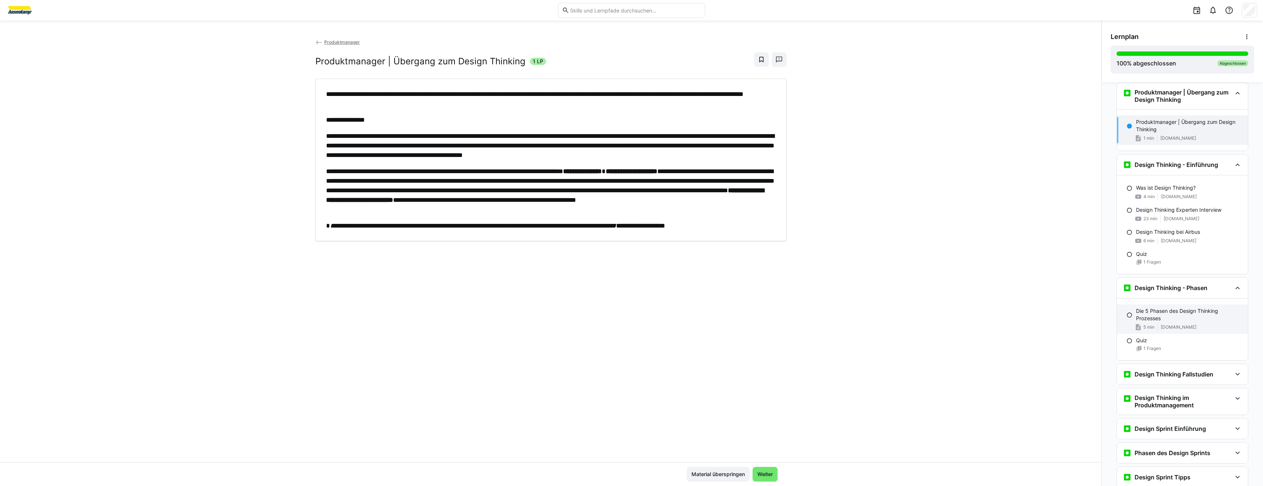
click at [1180, 317] on p "Die 5 Phasen des Design Thinking Prozesses" at bounding box center [1189, 315] width 106 height 15
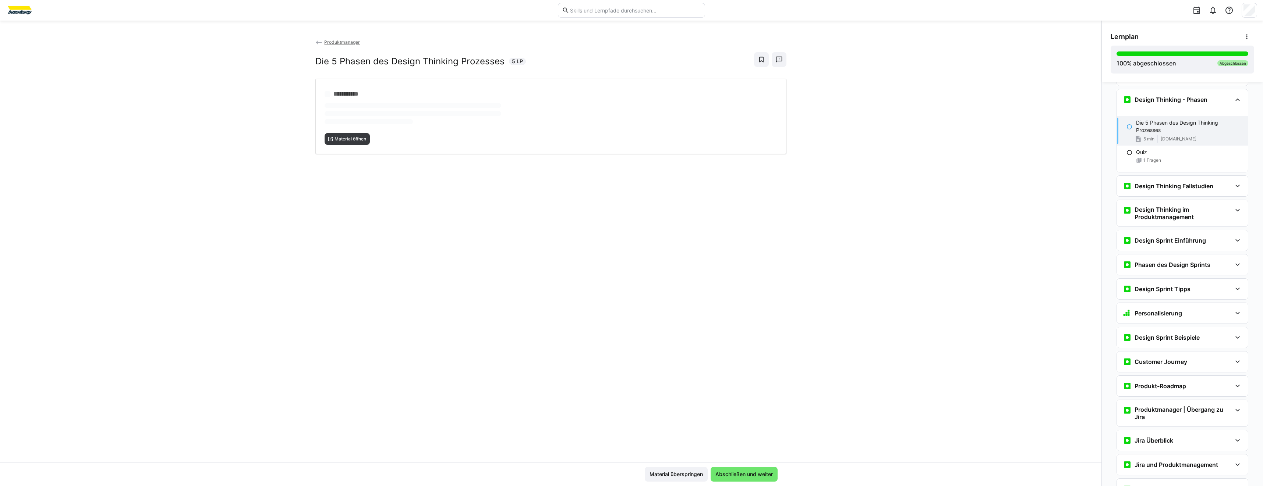
scroll to position [1779, 0]
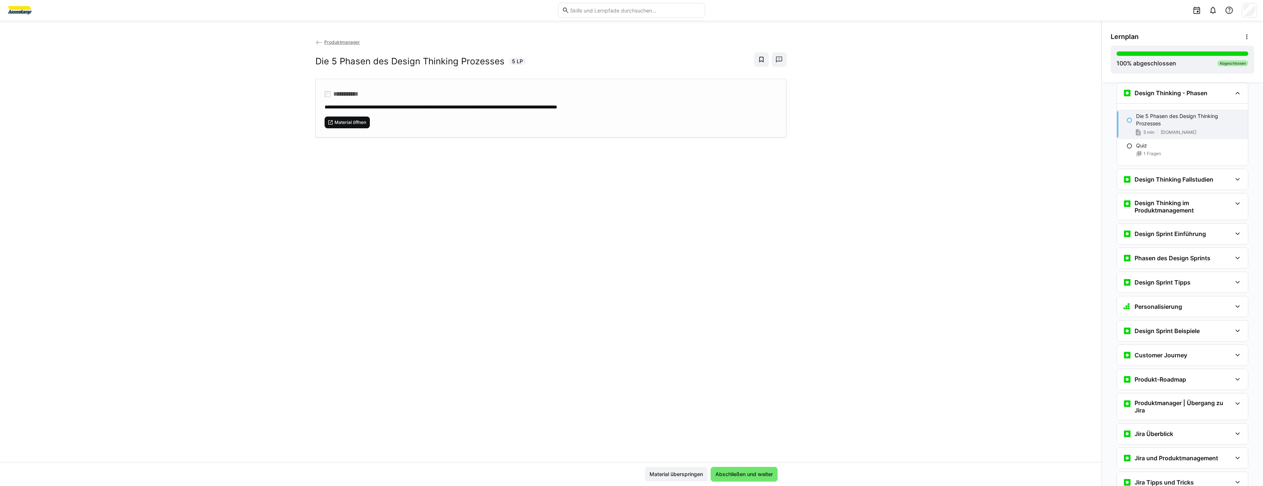
click at [349, 124] on span "Material öffnen" at bounding box center [350, 123] width 33 height 6
click at [359, 128] on div "**********" at bounding box center [550, 108] width 471 height 59
click at [1146, 188] on div "Design Thinking Fallstudien" at bounding box center [1181, 179] width 131 height 21
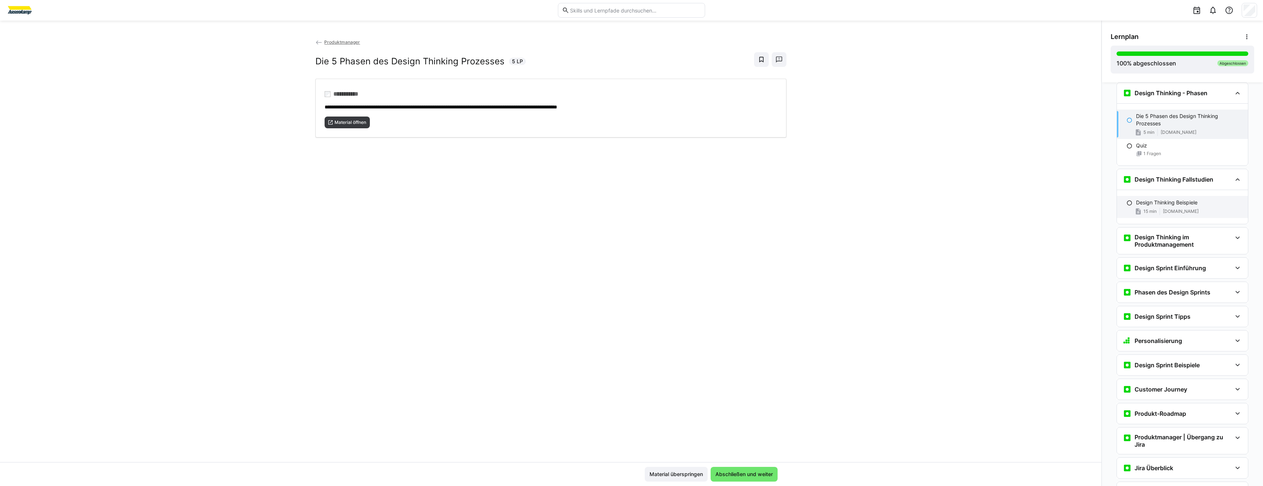
click at [1144, 207] on div "Design Thinking Beispiele 15 min [DOMAIN_NAME]" at bounding box center [1181, 207] width 131 height 22
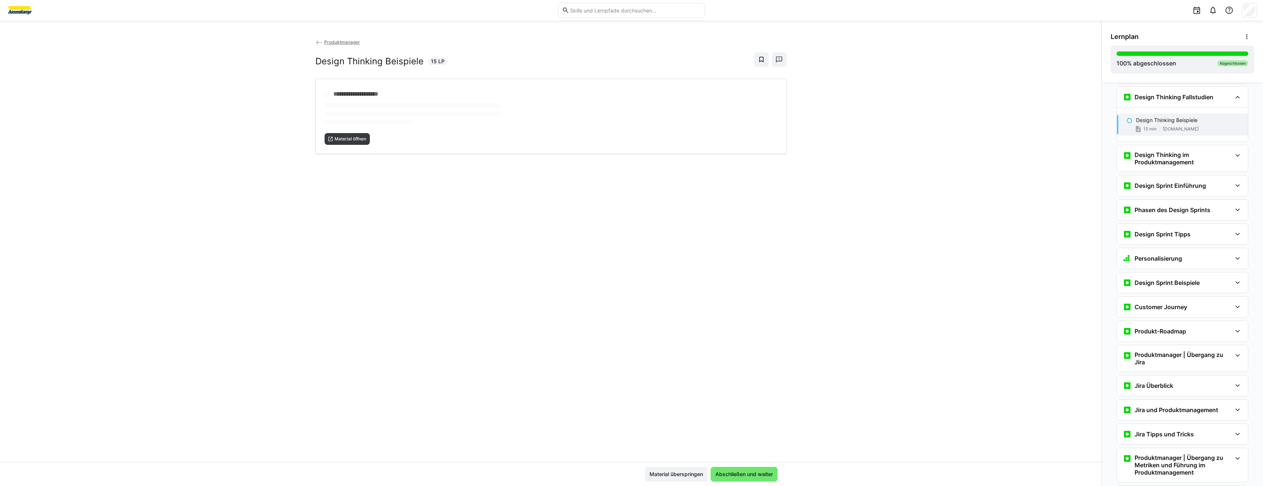
scroll to position [1866, 0]
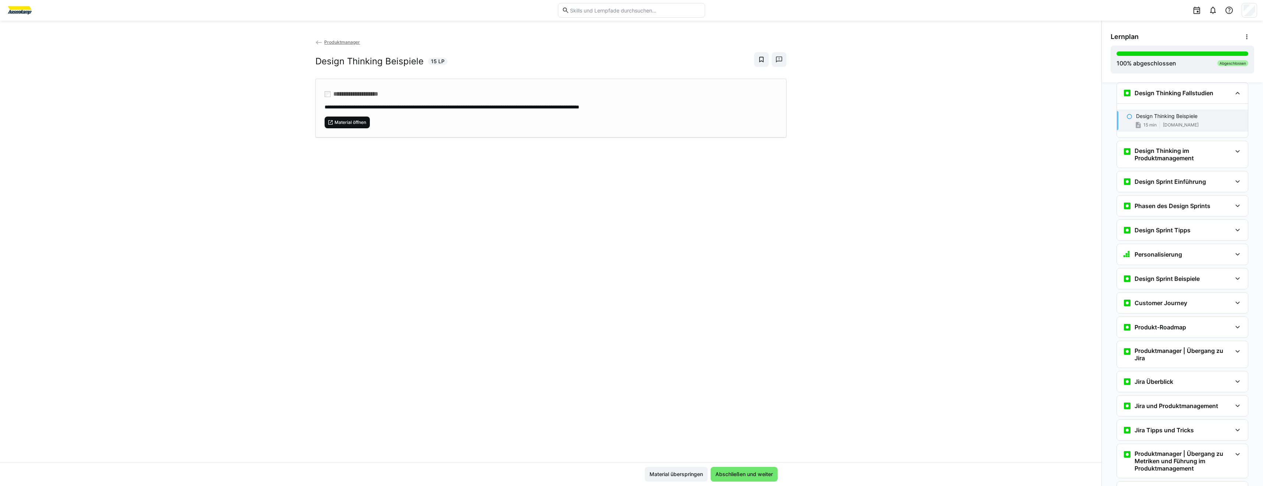
click at [352, 124] on span "Material öffnen" at bounding box center [350, 123] width 33 height 6
click at [1150, 154] on h3 "Design Thinking im Produktmanagement" at bounding box center [1182, 154] width 97 height 15
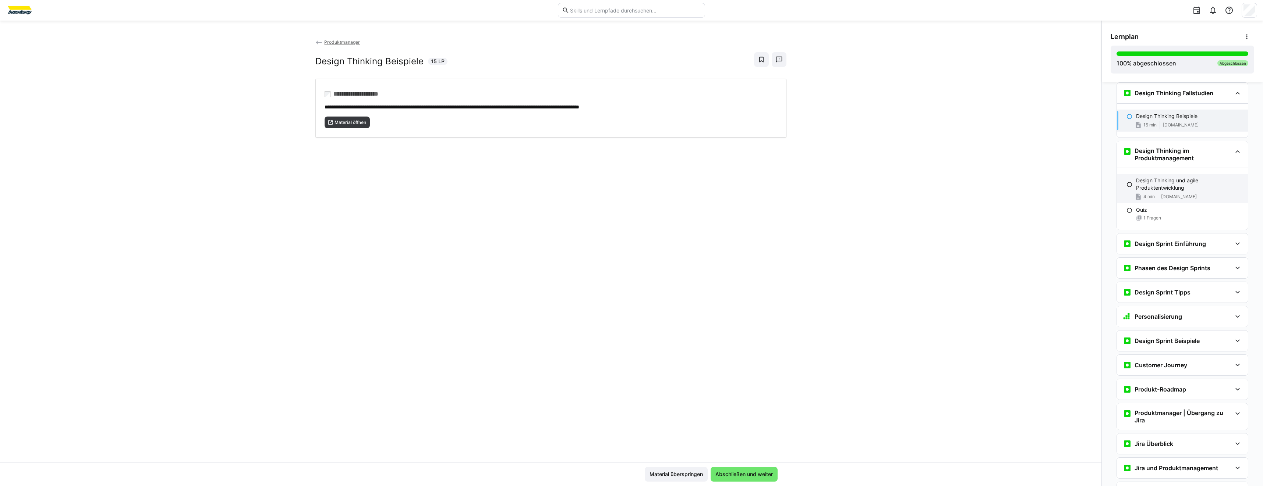
click at [1164, 187] on p "Design Thinking und agile Produktentwicklung" at bounding box center [1189, 184] width 106 height 15
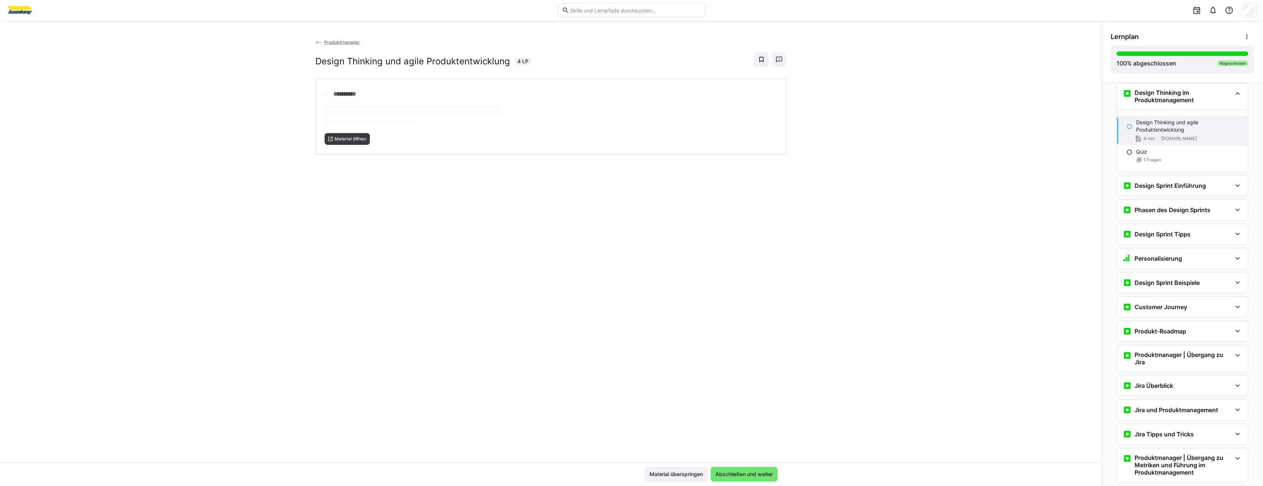
scroll to position [1924, 0]
click at [355, 121] on span "Material öffnen" at bounding box center [350, 122] width 33 height 6
click at [1196, 191] on div "Design Sprint Einführung" at bounding box center [1181, 185] width 131 height 21
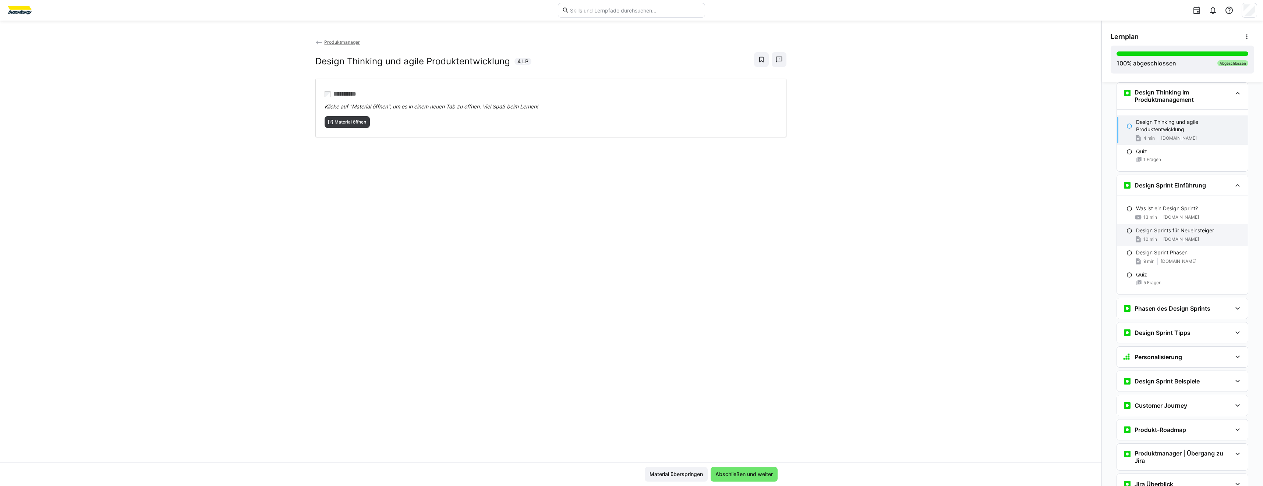
click at [1190, 237] on div "10 min [DOMAIN_NAME]" at bounding box center [1189, 239] width 106 height 7
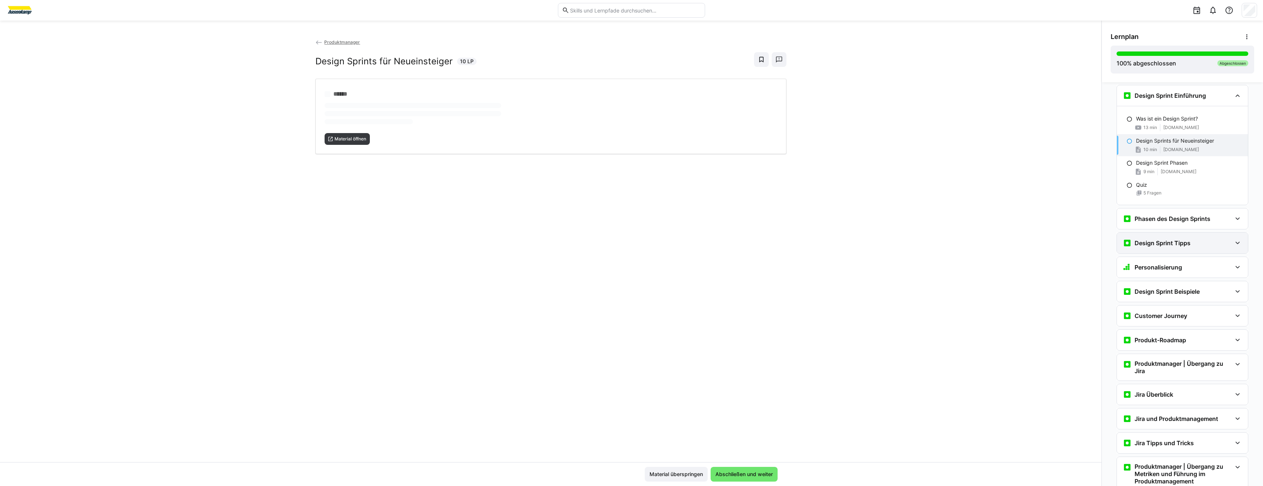
scroll to position [2017, 0]
click at [345, 117] on span "Material öffnen" at bounding box center [347, 123] width 46 height 12
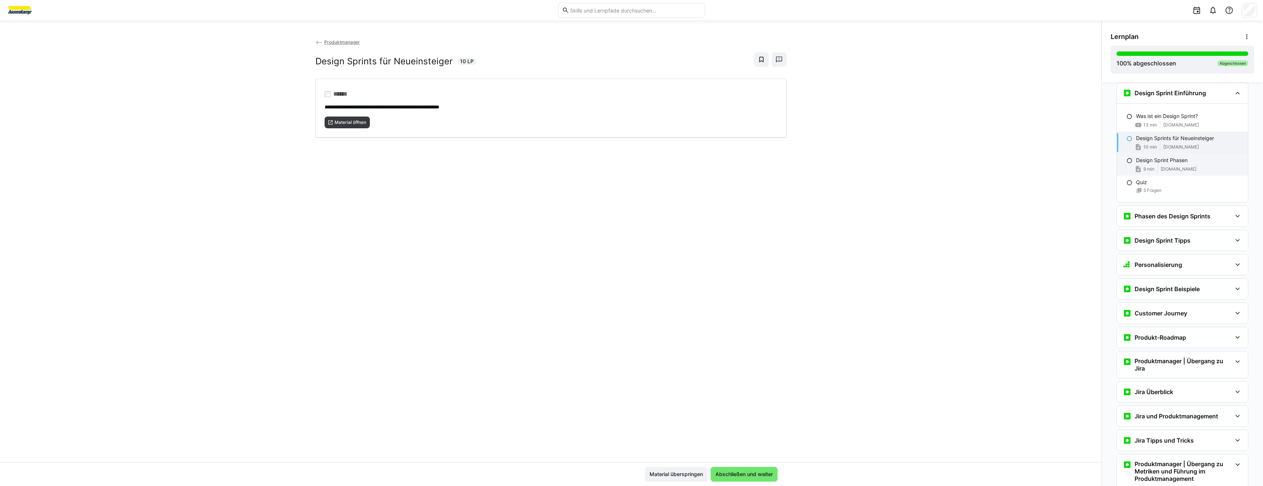
click at [1160, 169] on span "[DOMAIN_NAME]" at bounding box center [1178, 169] width 36 height 6
click at [343, 127] on span "Material öffnen" at bounding box center [347, 123] width 46 height 12
click at [1217, 222] on div "Phasen des Design Sprints" at bounding box center [1181, 216] width 131 height 21
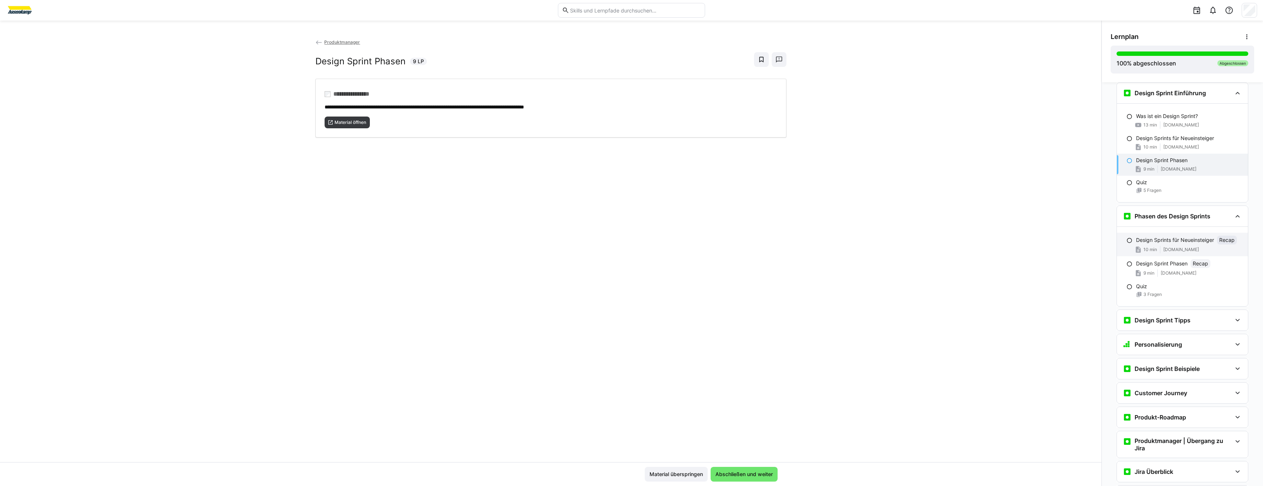
click at [1140, 243] on p "Design Sprints für Neueinsteiger" at bounding box center [1175, 240] width 78 height 7
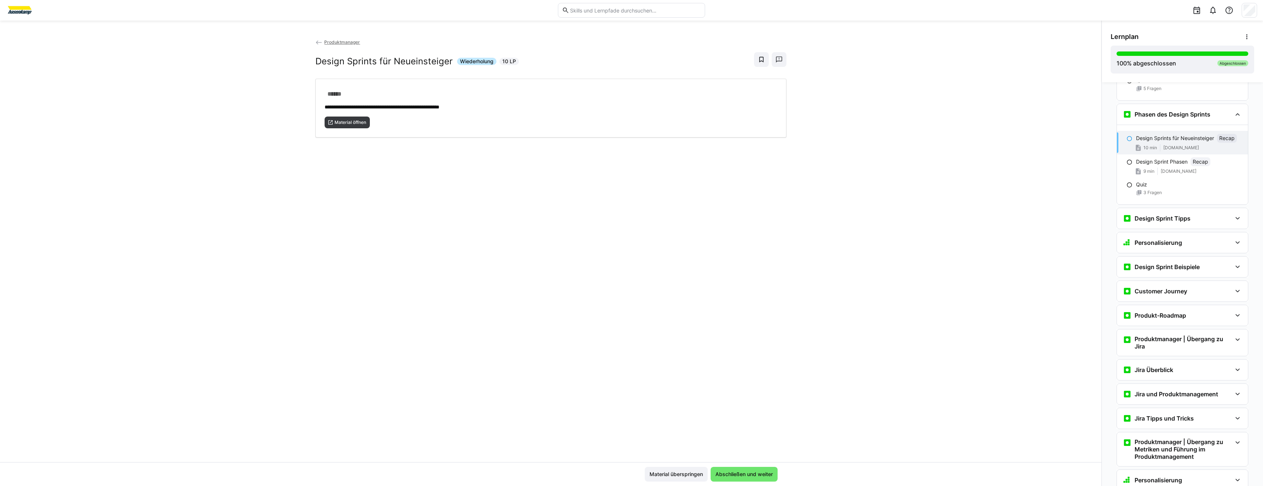
scroll to position [2140, 0]
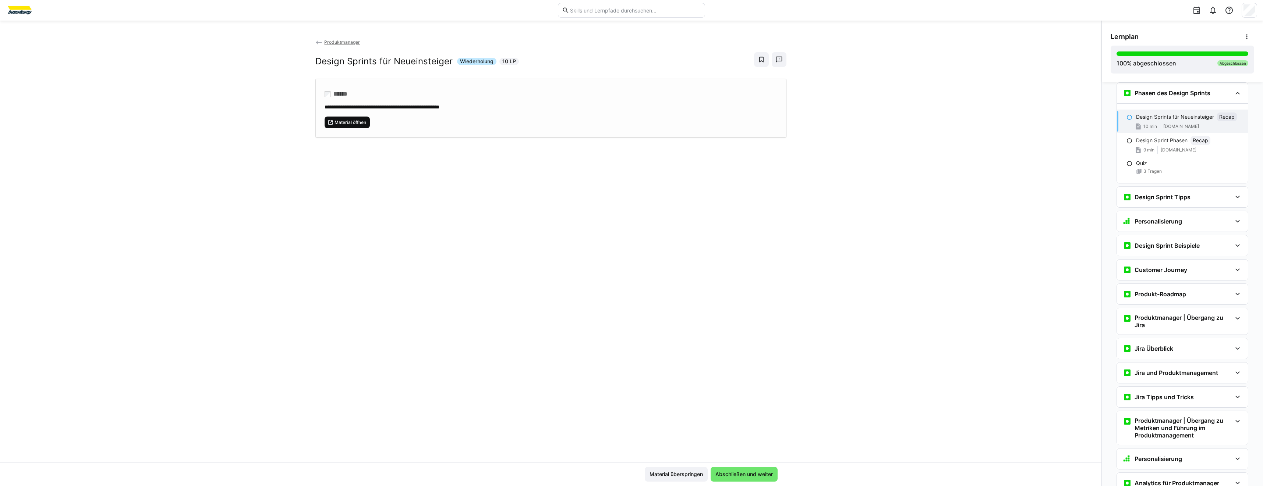
click at [347, 123] on span "Material öffnen" at bounding box center [350, 123] width 33 height 6
click at [1159, 202] on div "Design Sprint Tipps" at bounding box center [1181, 197] width 131 height 21
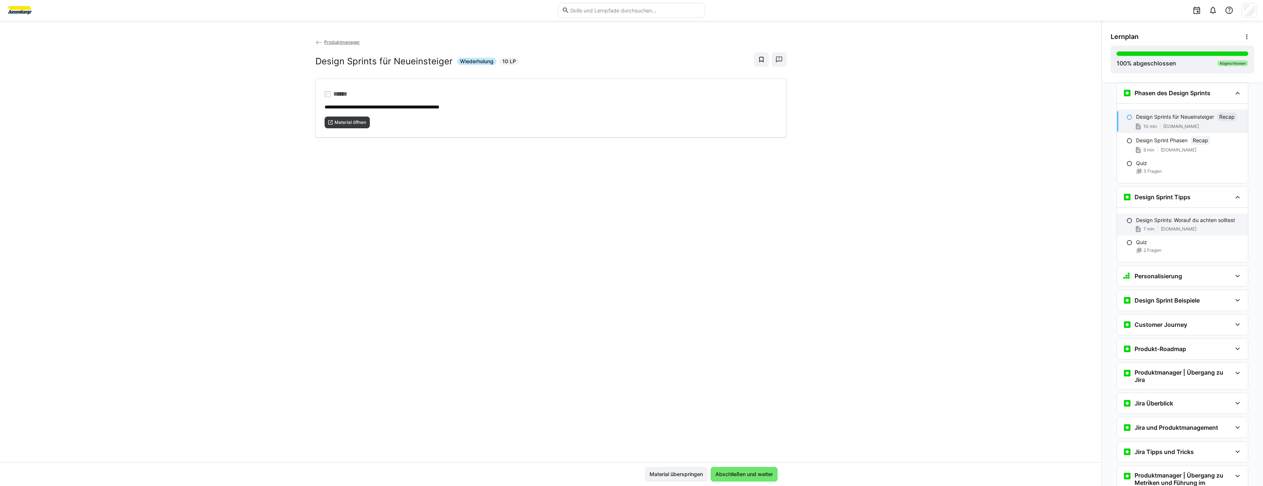
click at [1140, 222] on p "Design Sprints: Worauf du achten solltest" at bounding box center [1185, 220] width 99 height 7
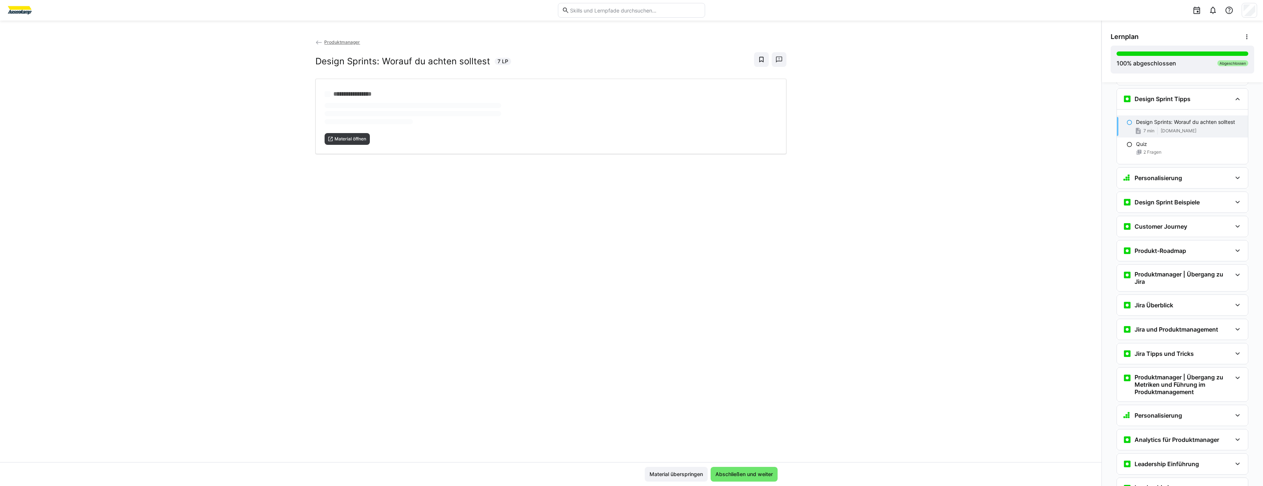
scroll to position [2244, 0]
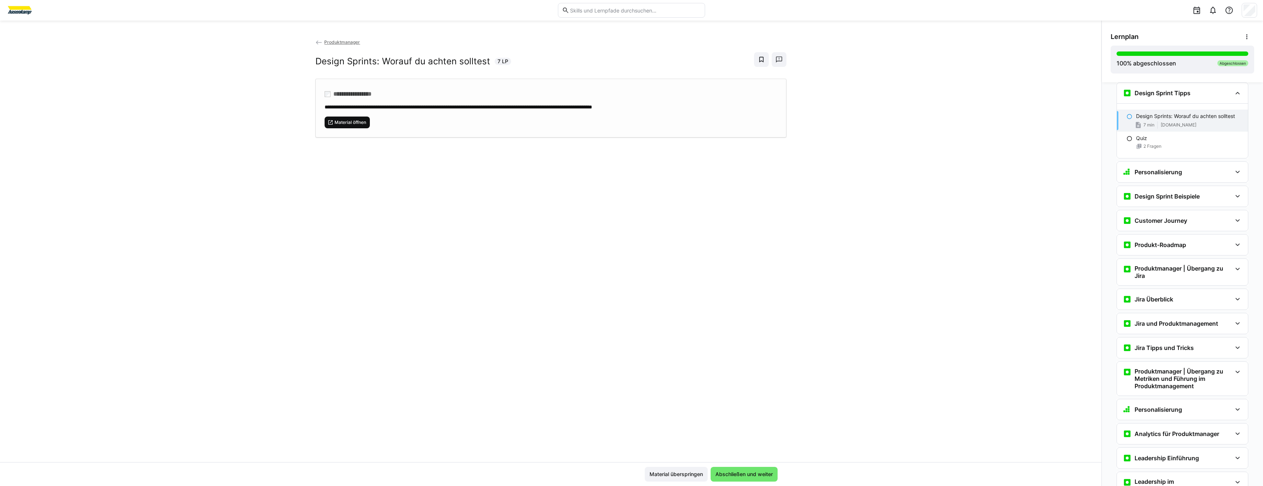
click at [350, 120] on span "Material öffnen" at bounding box center [350, 123] width 33 height 6
click at [1168, 180] on div "Personalisierung" at bounding box center [1181, 172] width 131 height 21
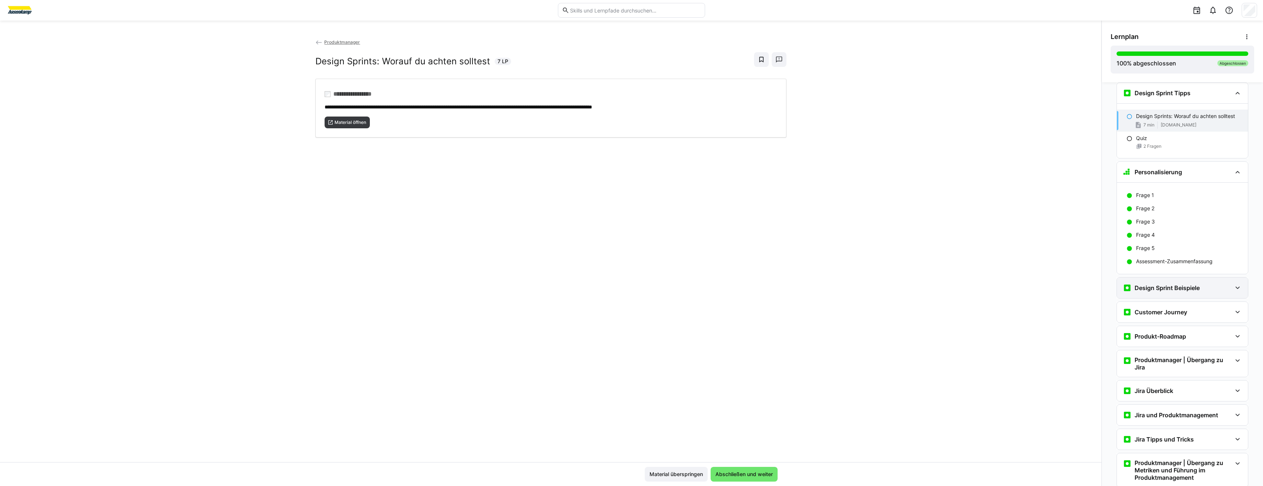
click at [1177, 294] on div "Design Sprint Beispiele" at bounding box center [1181, 288] width 131 height 21
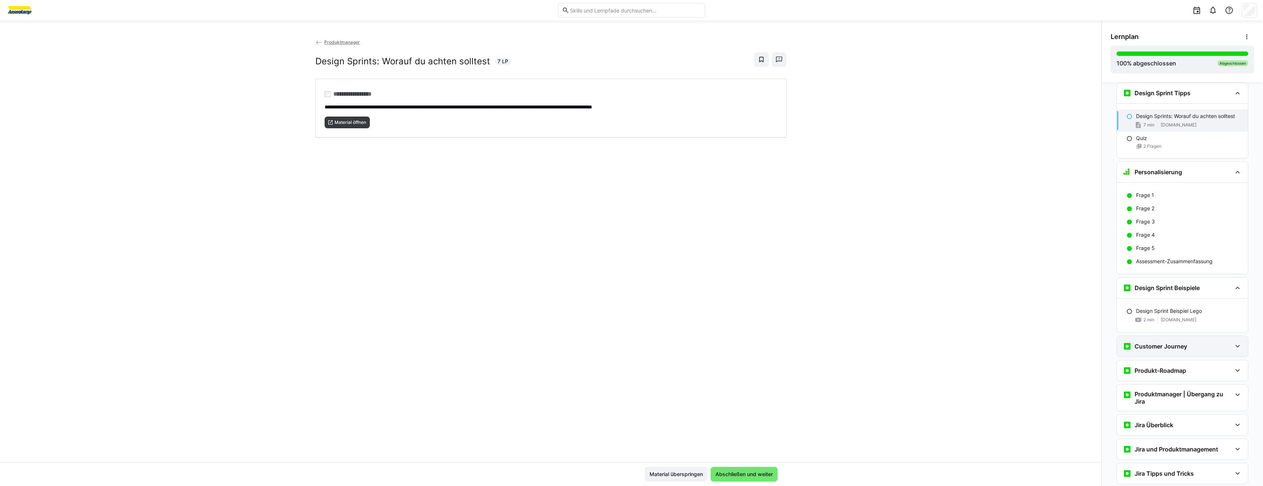
click at [1164, 352] on div "Customer Journey" at bounding box center [1181, 346] width 131 height 21
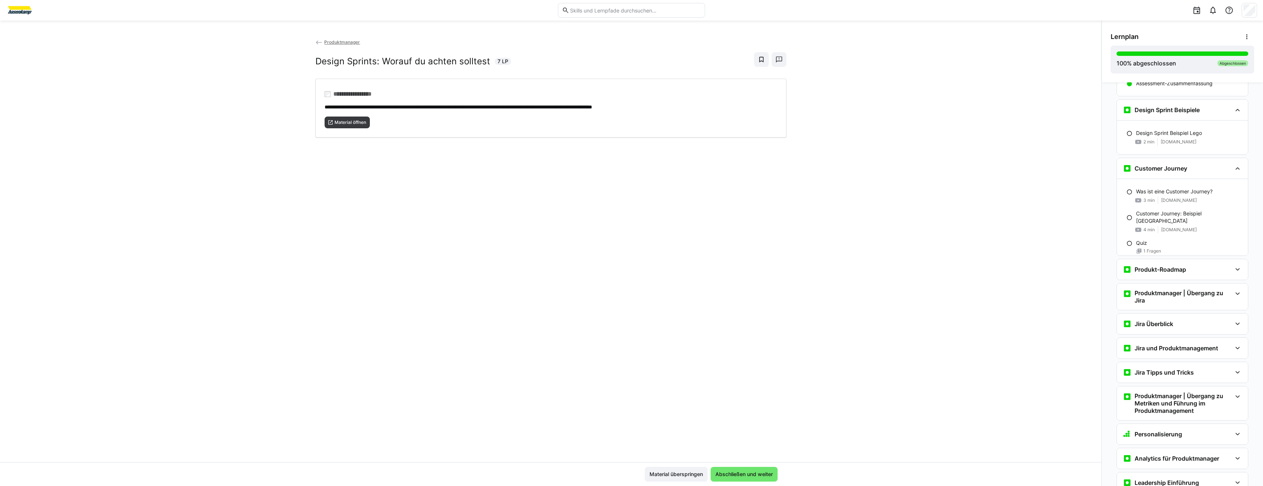
scroll to position [2465, 0]
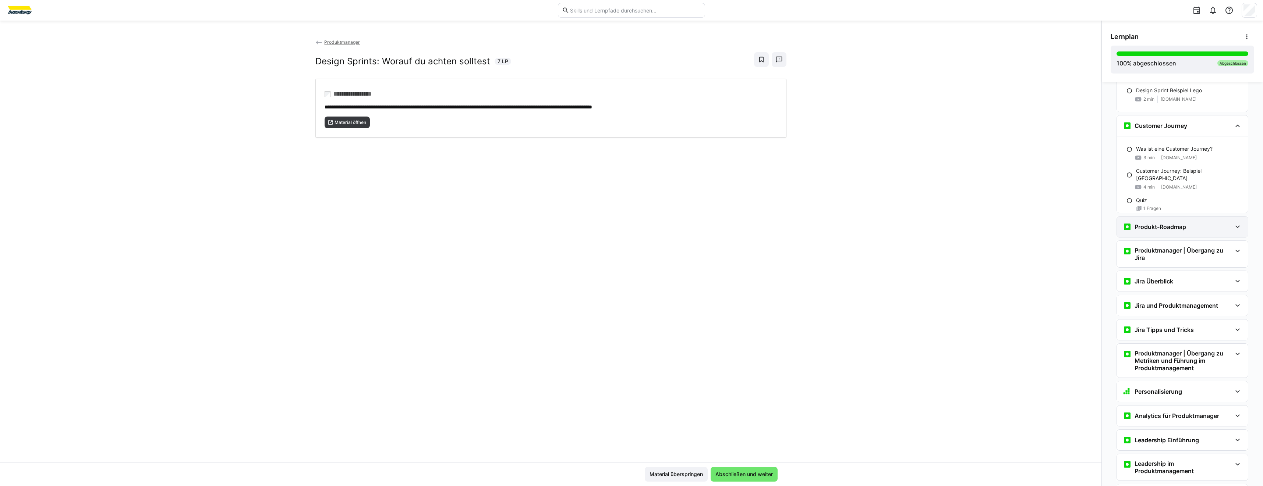
click at [1170, 230] on h3 "Produkt-Roadmap" at bounding box center [1160, 226] width 52 height 7
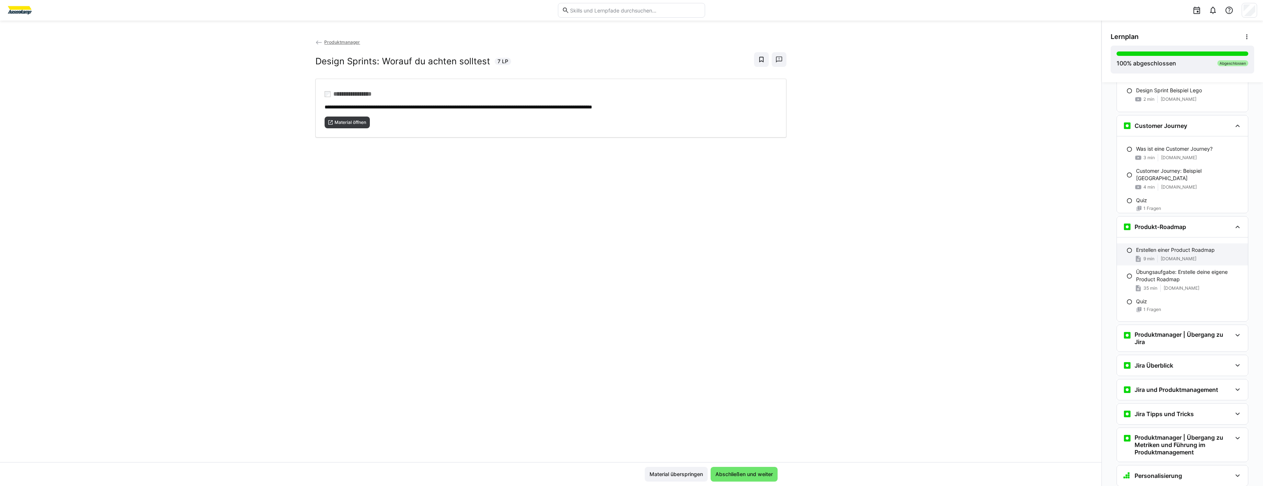
click at [1178, 249] on p "Erstellen einer Product Roadmap" at bounding box center [1175, 249] width 79 height 7
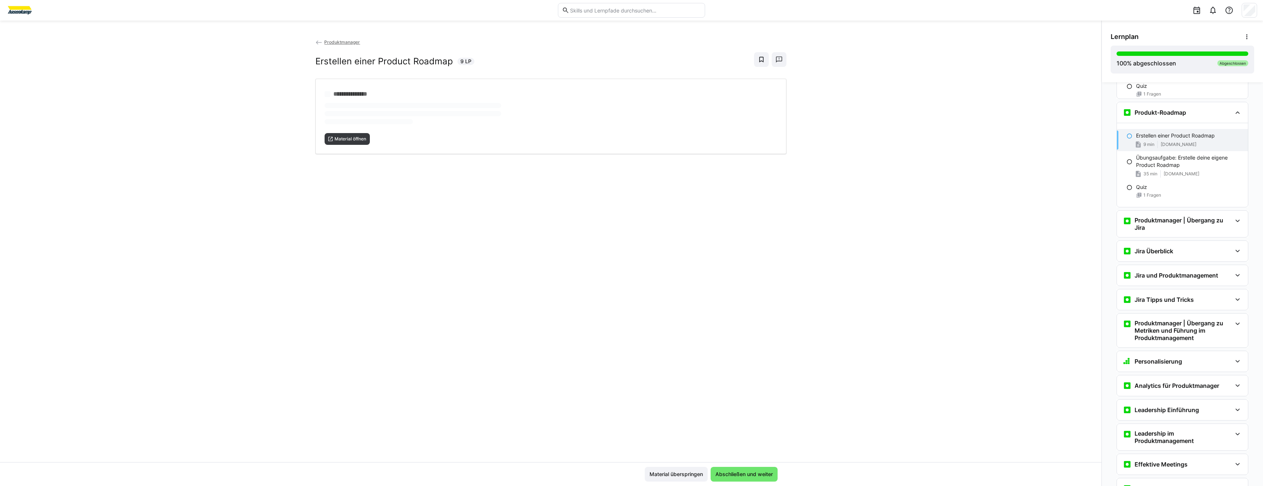
scroll to position [2599, 0]
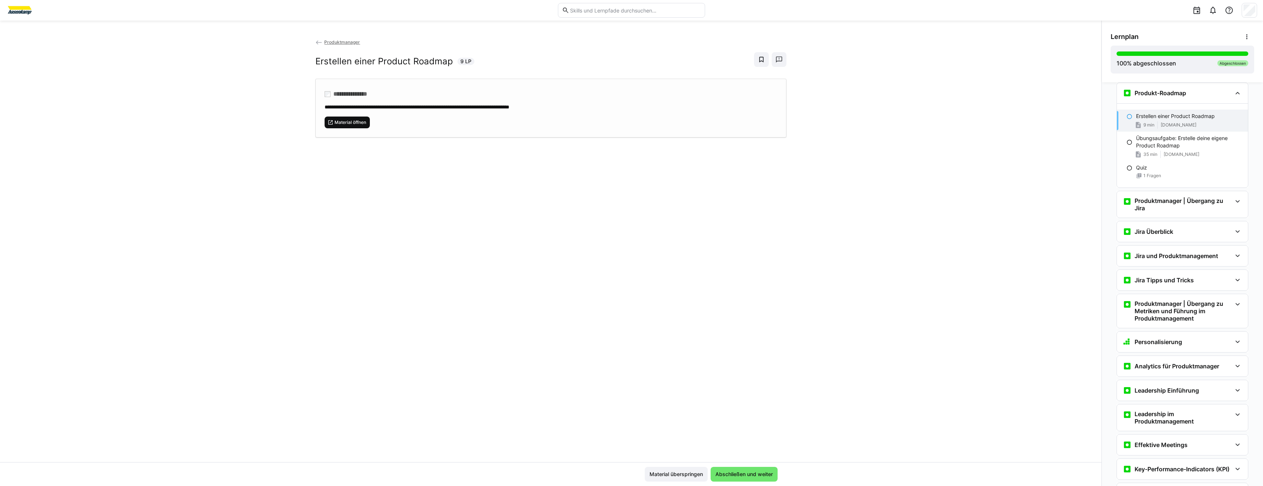
click at [354, 122] on span "Material öffnen" at bounding box center [350, 123] width 33 height 6
click at [1126, 140] on eds-icon at bounding box center [1129, 142] width 6 height 6
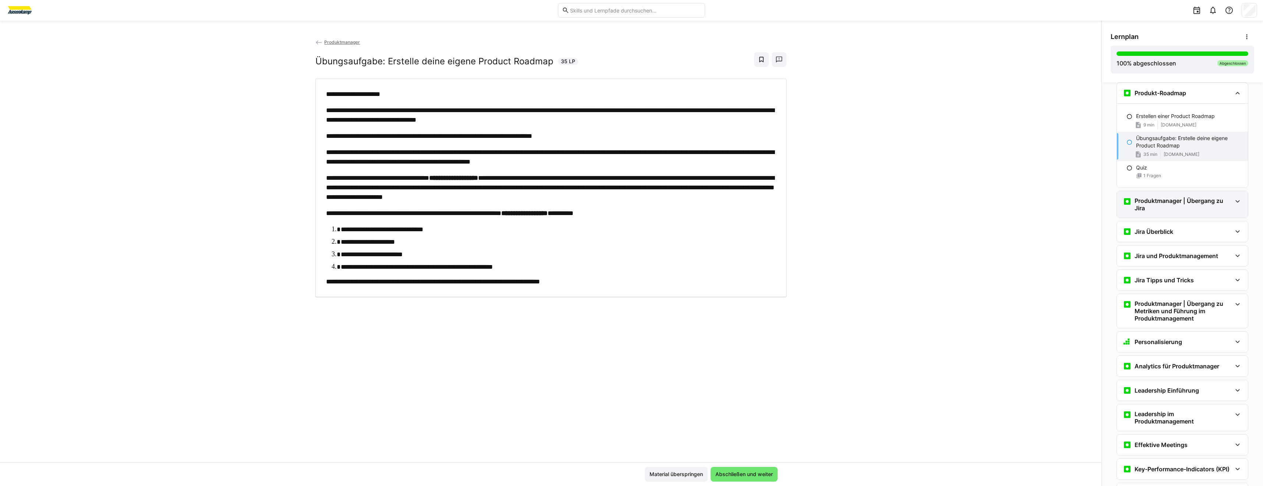
click at [1161, 213] on div "Produktmanager | Übergang zu Jira" at bounding box center [1181, 204] width 131 height 26
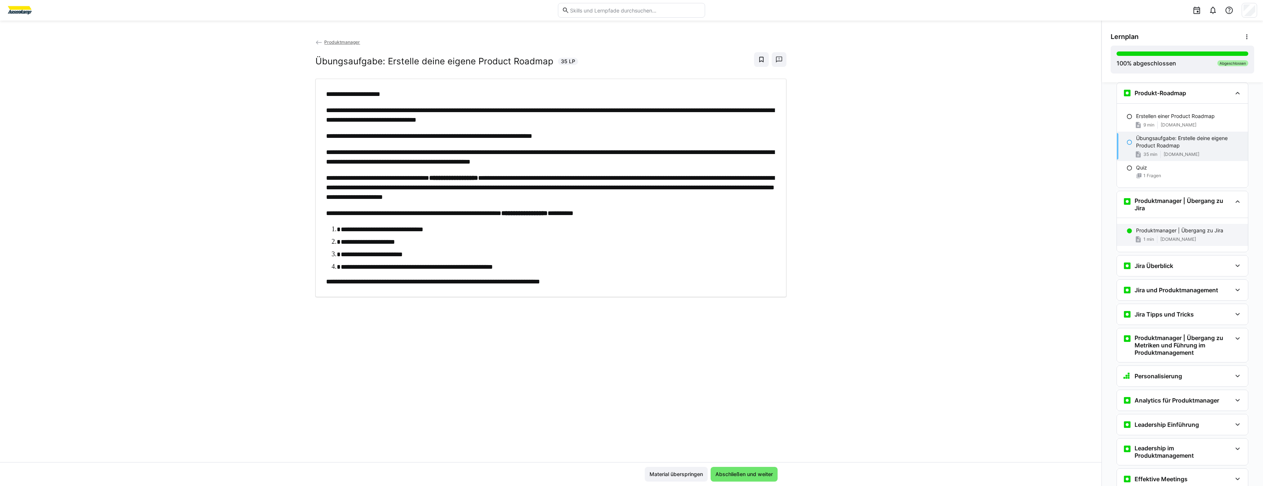
click at [1154, 235] on div "Produktmanager | Übergang zu Jira 1 min [DOMAIN_NAME]" at bounding box center [1181, 235] width 131 height 22
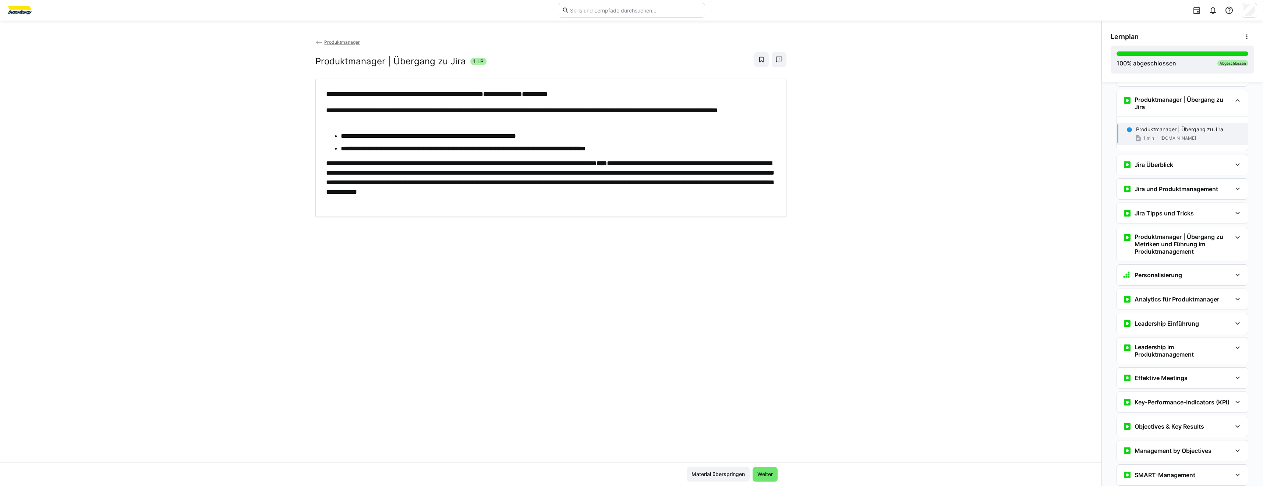
scroll to position [2707, 0]
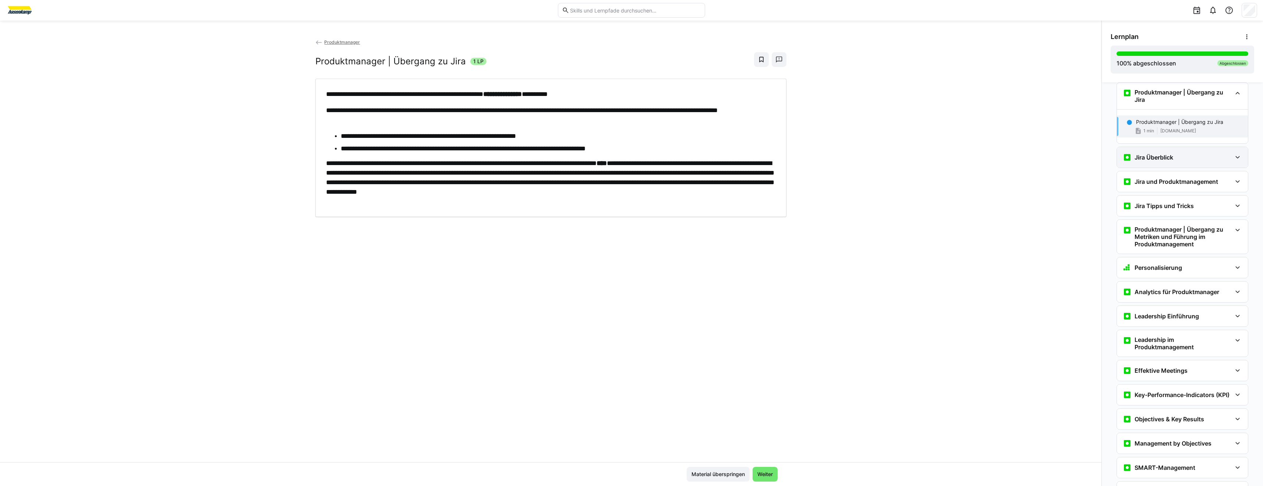
click at [1187, 156] on div "Jira Überblick" at bounding box center [1176, 157] width 109 height 9
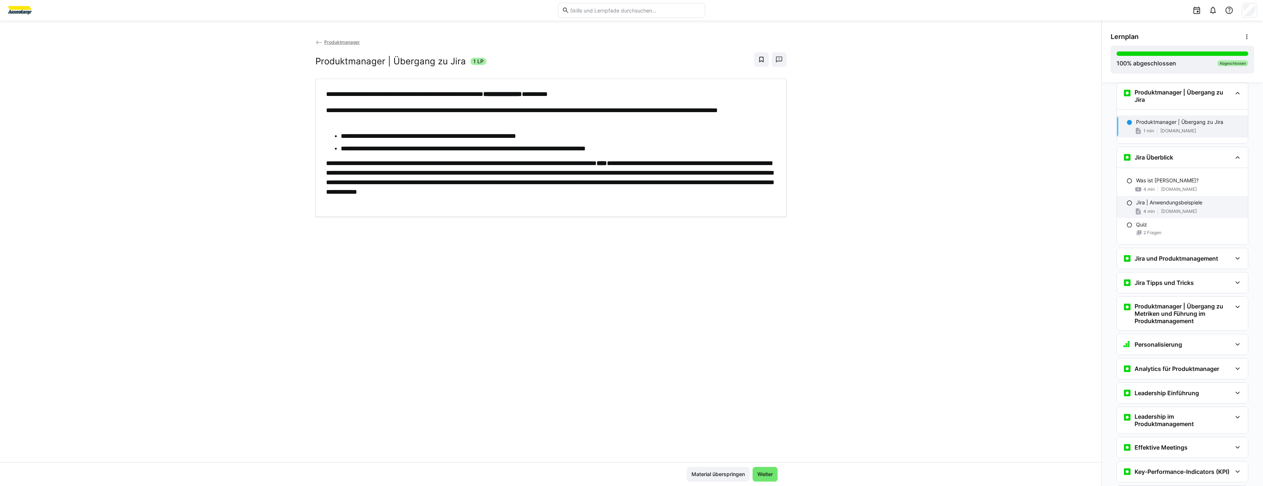
click at [1184, 210] on span "[DOMAIN_NAME]" at bounding box center [1179, 212] width 36 height 6
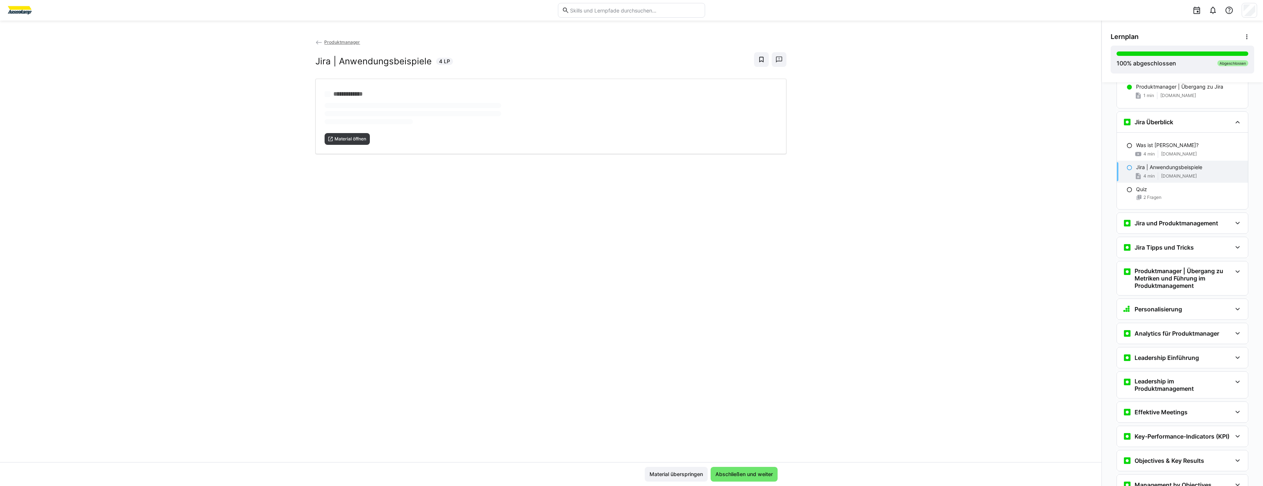
scroll to position [2772, 0]
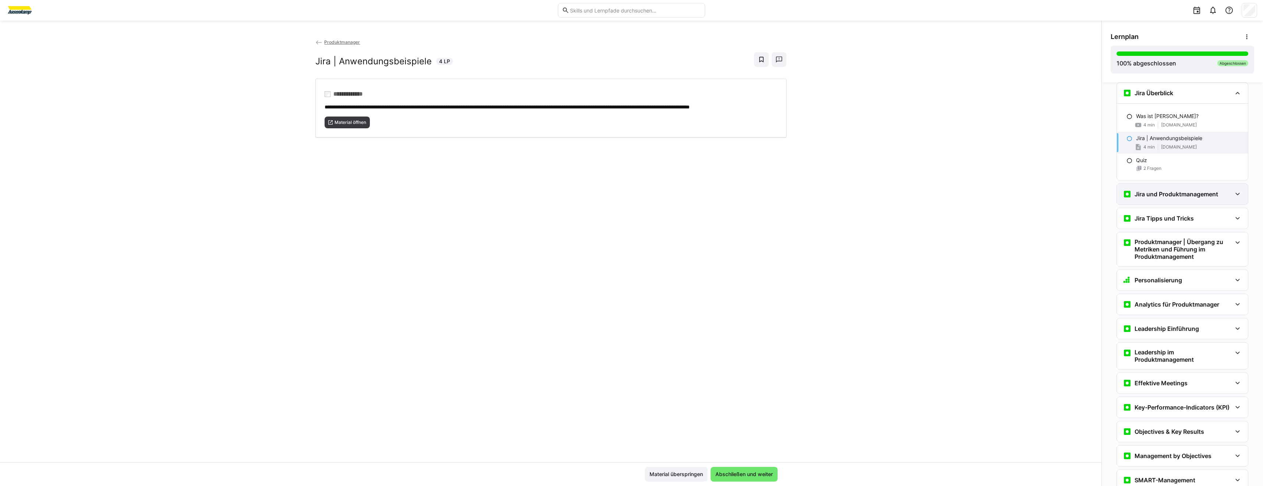
click at [1147, 189] on div "Jira und Produktmanagement" at bounding box center [1181, 194] width 131 height 21
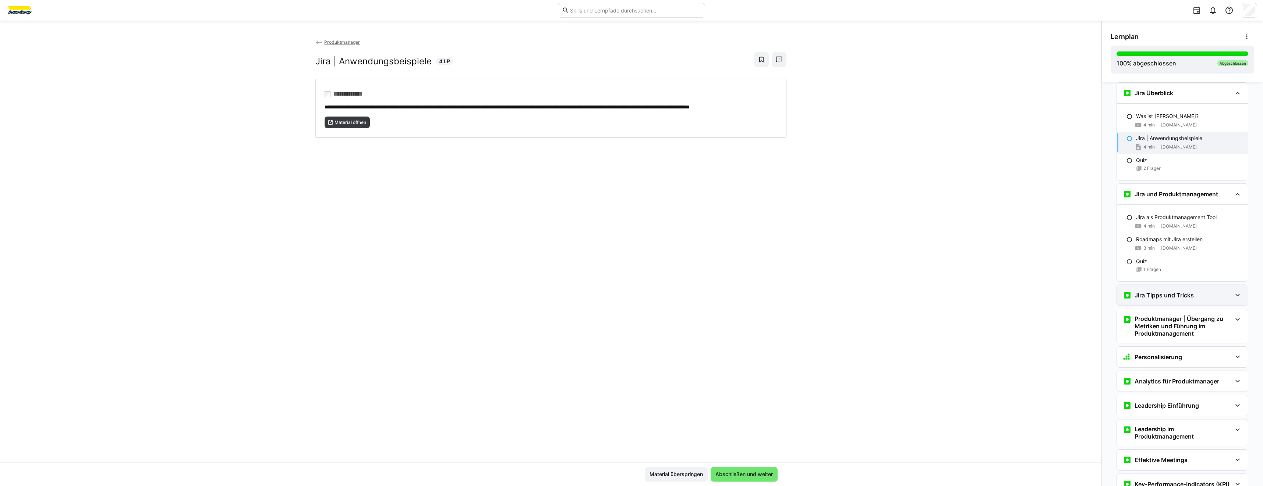
click at [1143, 299] on div "Jira Tipps und Tricks" at bounding box center [1157, 295] width 71 height 9
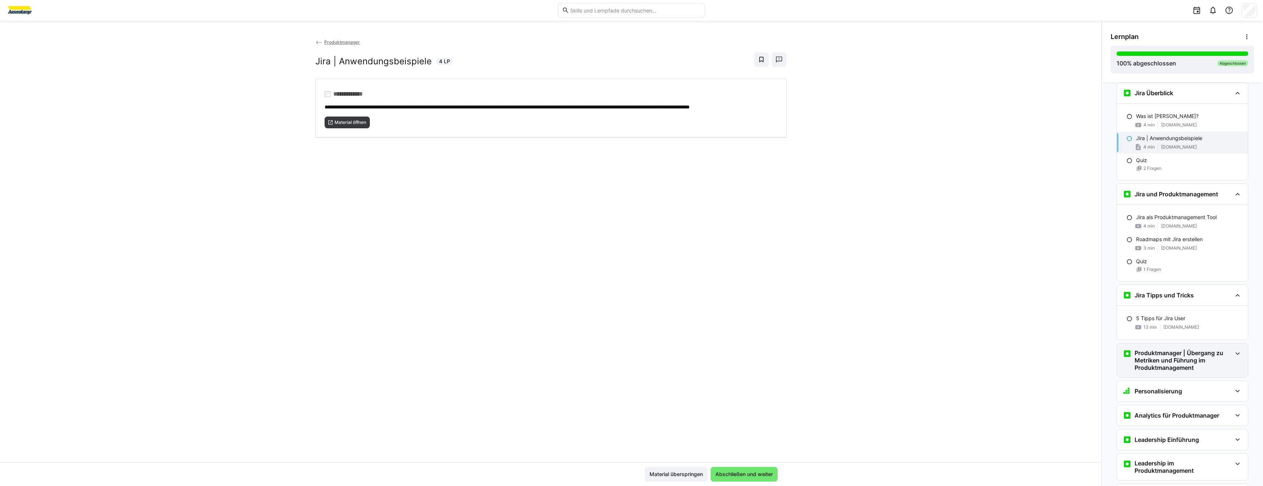
click at [1164, 349] on h3 "Produktmanager | Übergang zu Metriken und Führung im Produktmanagement" at bounding box center [1182, 360] width 97 height 22
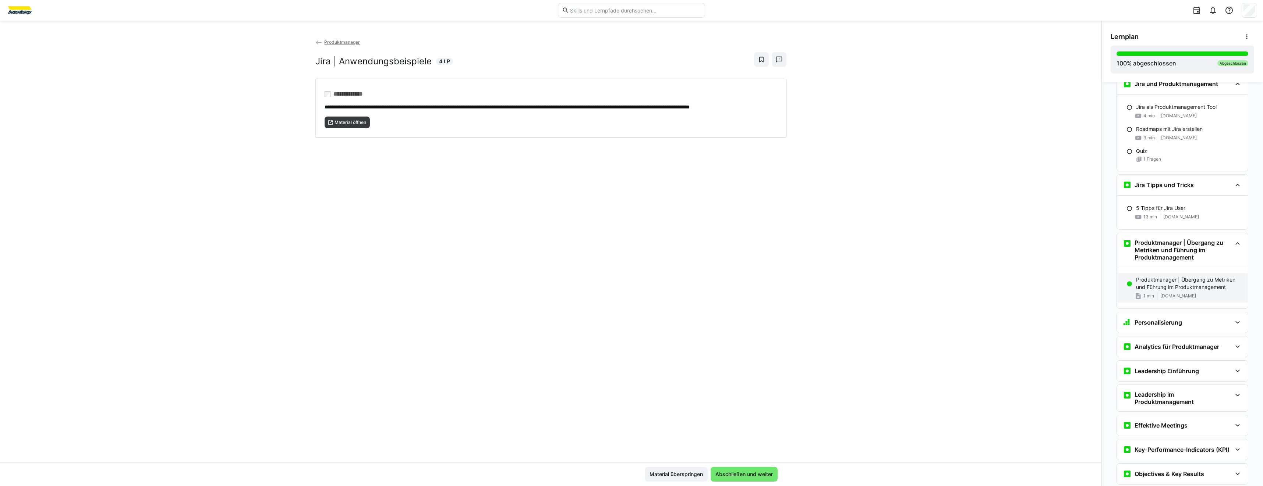
click at [1153, 287] on p "Produktmanager | Übergang zu Metriken und Führung im Produktmanagement" at bounding box center [1189, 283] width 106 height 15
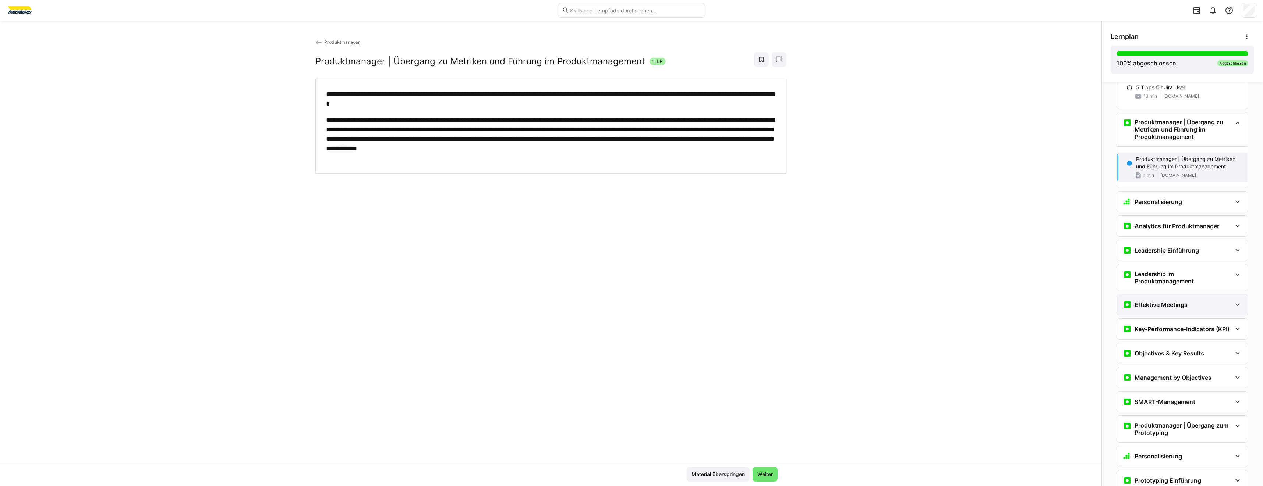
scroll to position [3032, 0]
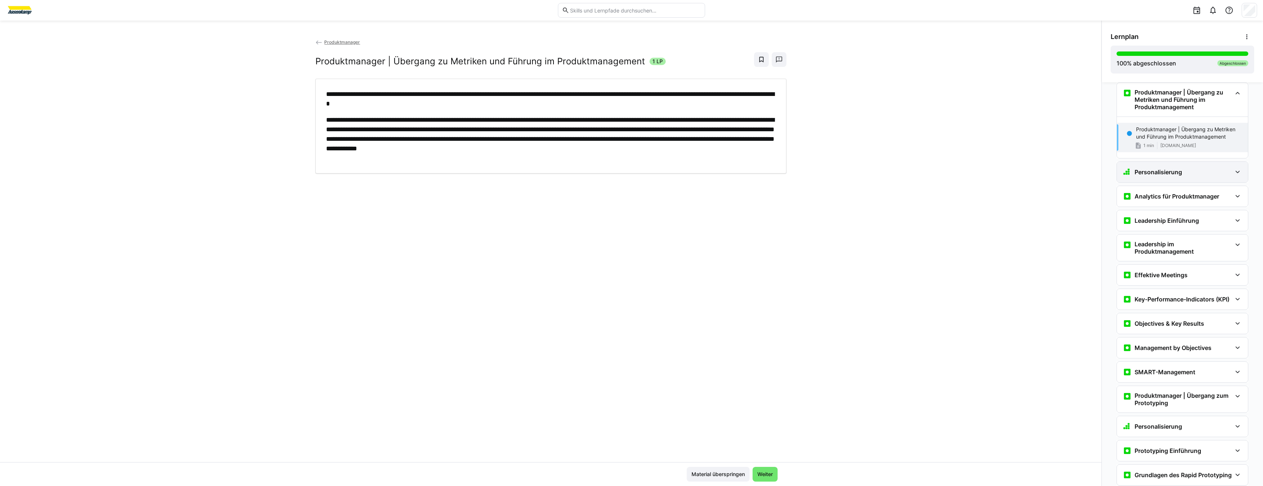
click at [1124, 168] on eds-icon at bounding box center [1125, 171] width 7 height 7
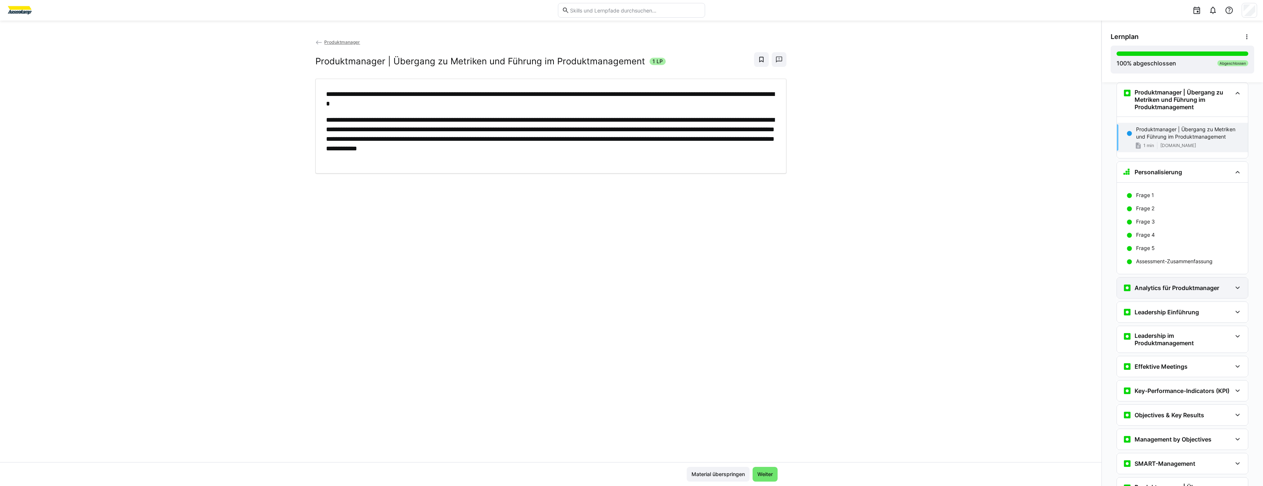
click at [1138, 286] on h3 "Analytics für Produktmanager" at bounding box center [1176, 287] width 85 height 7
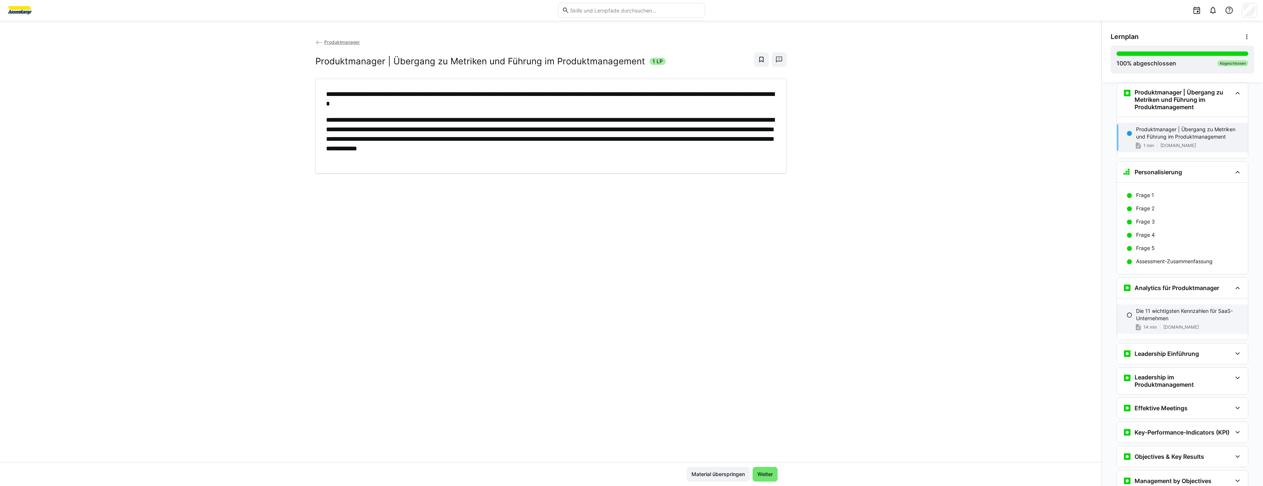
click at [1137, 323] on div "Die 11 wichtigsten Kennzahlen für SaaS-Unternehmen 14 min [DOMAIN_NAME]" at bounding box center [1181, 319] width 131 height 29
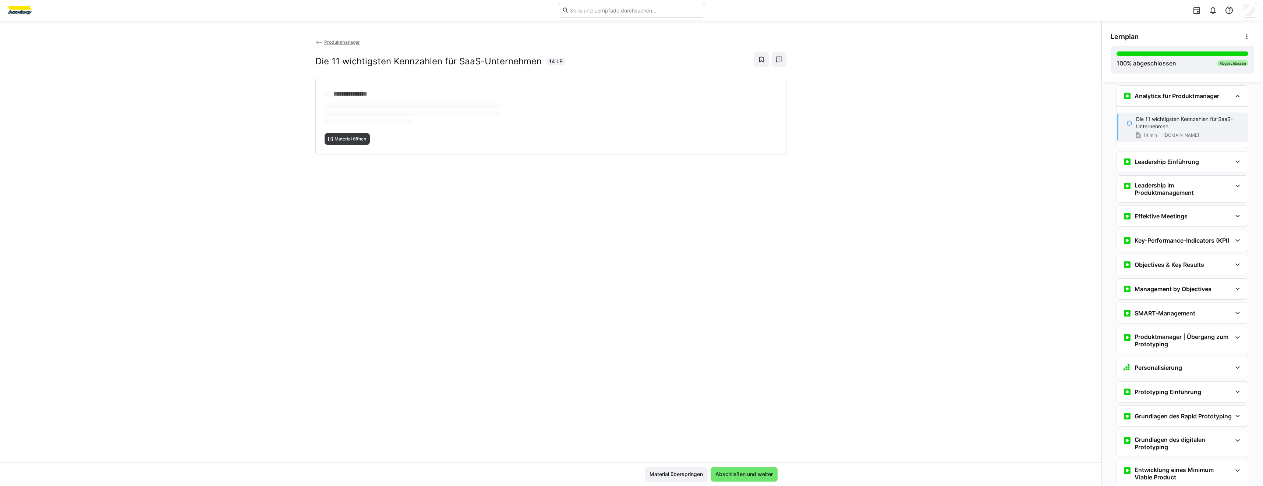
scroll to position [3227, 0]
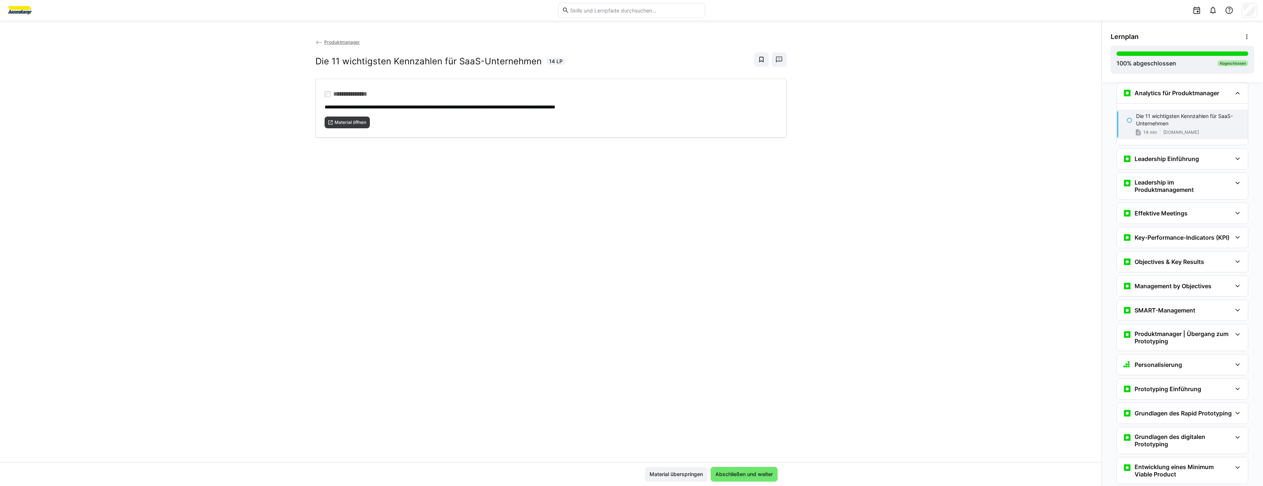
click at [301, 133] on div "**********" at bounding box center [550, 250] width 1101 height 424
click at [336, 121] on span "Material öffnen" at bounding box center [350, 123] width 33 height 6
click at [1175, 156] on h3 "Leadership Einführung" at bounding box center [1166, 158] width 64 height 7
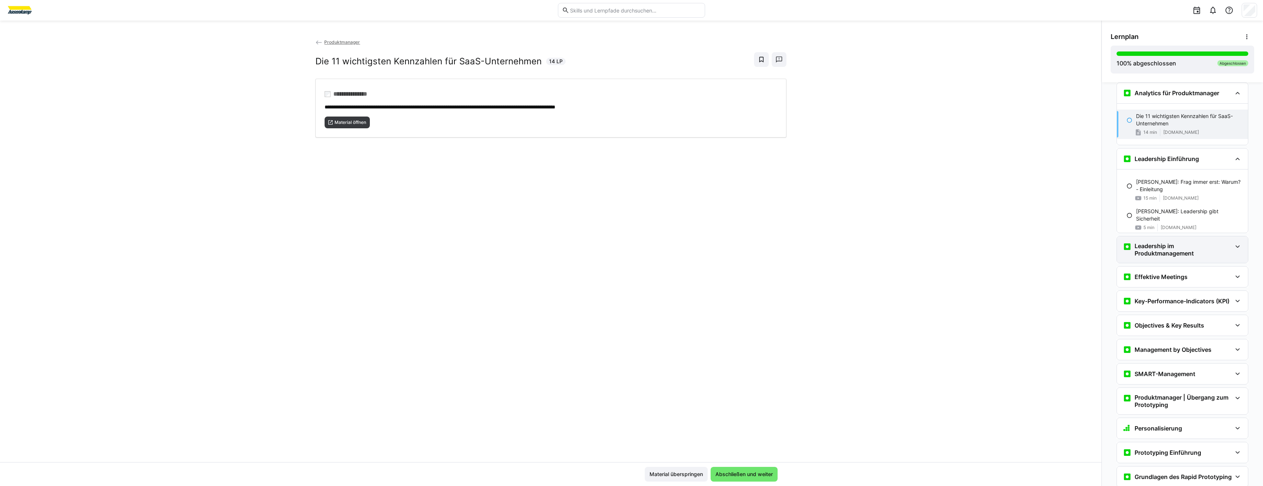
click at [1178, 256] on h3 "Leadership im Produktmanagement" at bounding box center [1182, 249] width 97 height 15
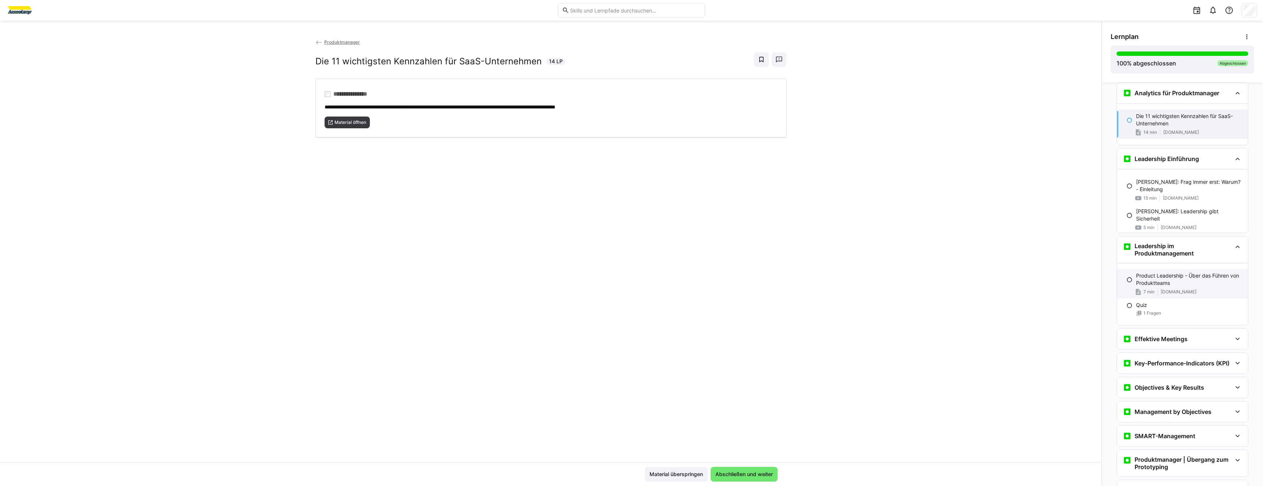
click at [1180, 292] on span "[DOMAIN_NAME]" at bounding box center [1178, 292] width 36 height 6
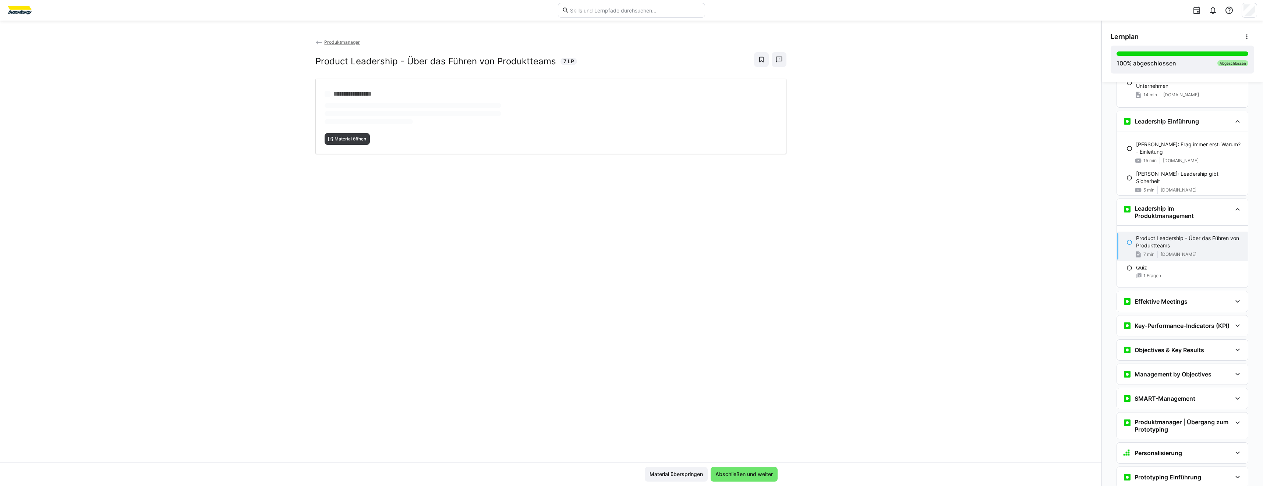
scroll to position [3381, 0]
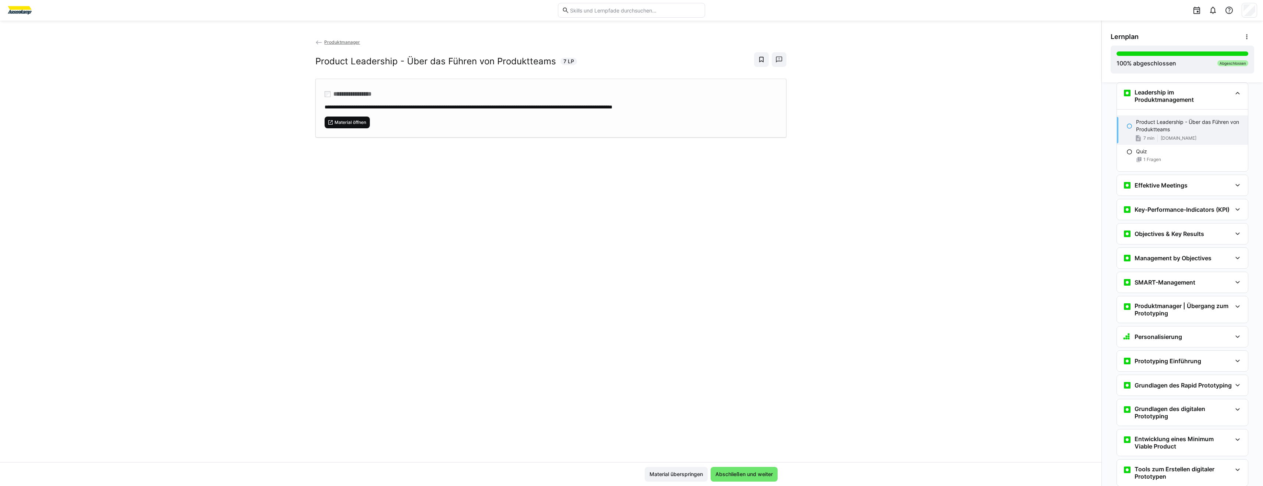
click at [361, 124] on span "Material öffnen" at bounding box center [350, 123] width 33 height 6
click at [1142, 185] on h3 "Effektive Meetings" at bounding box center [1160, 185] width 53 height 7
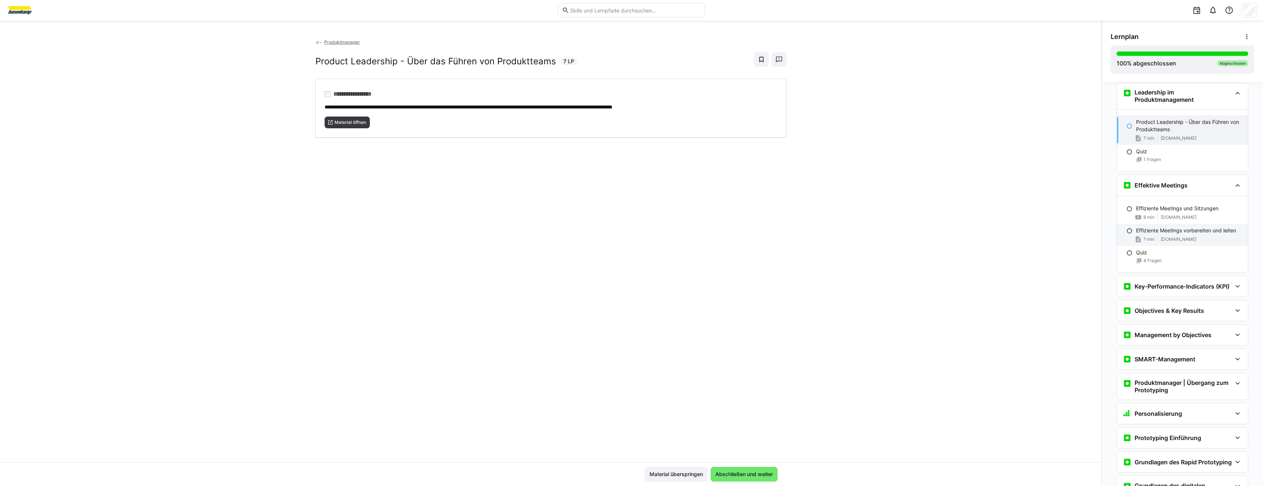
click at [1203, 231] on p "Effiziente Meetings vorbereiten und leiten" at bounding box center [1186, 230] width 100 height 7
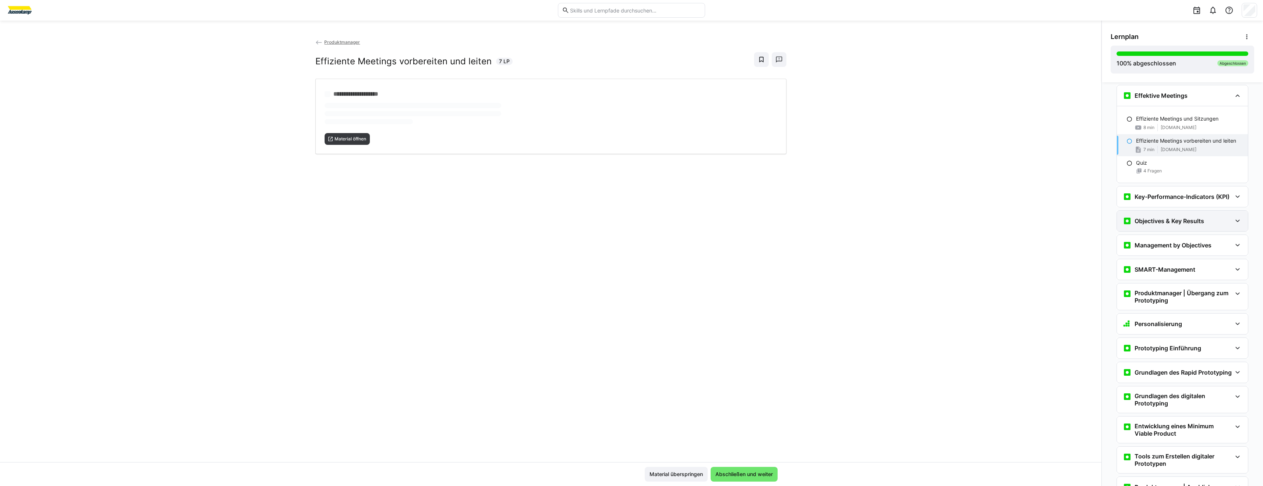
scroll to position [3473, 0]
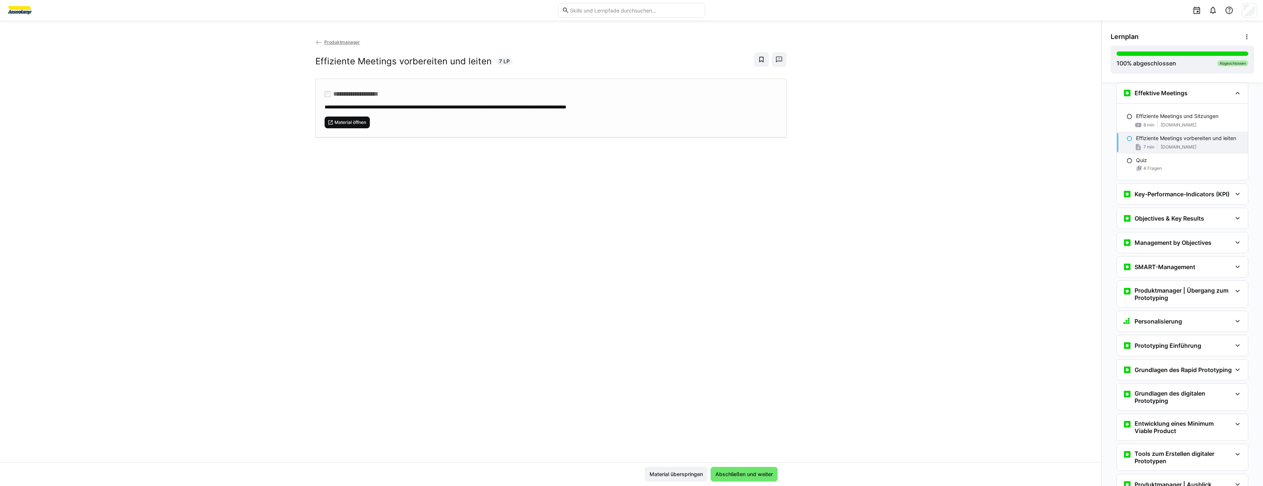
click at [362, 128] on span "Material öffnen" at bounding box center [347, 123] width 46 height 12
click at [1147, 191] on h3 "Key-Performance-Indicators (KPI)" at bounding box center [1181, 194] width 95 height 7
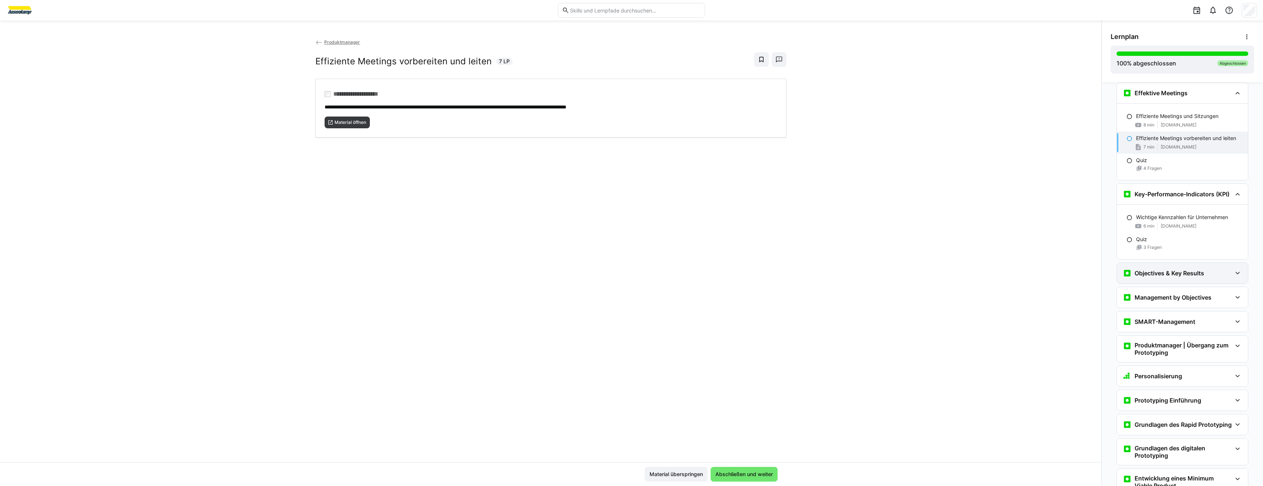
click at [1134, 276] on h3 "Objectives & Key Results" at bounding box center [1169, 273] width 70 height 7
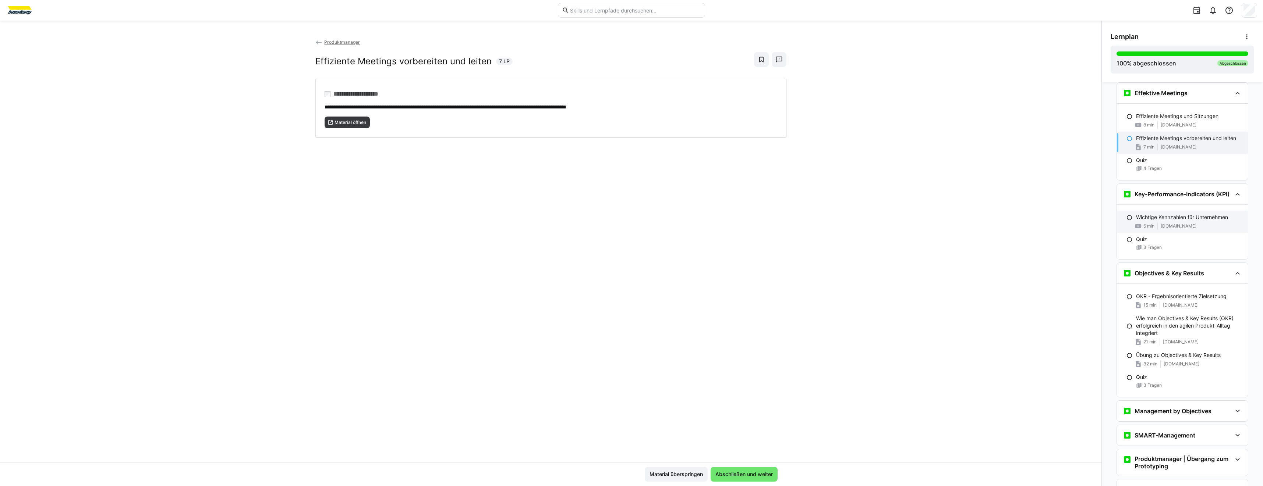
click at [1152, 221] on p "Wichtige Kennzahlen für Unternehmen" at bounding box center [1182, 217] width 92 height 7
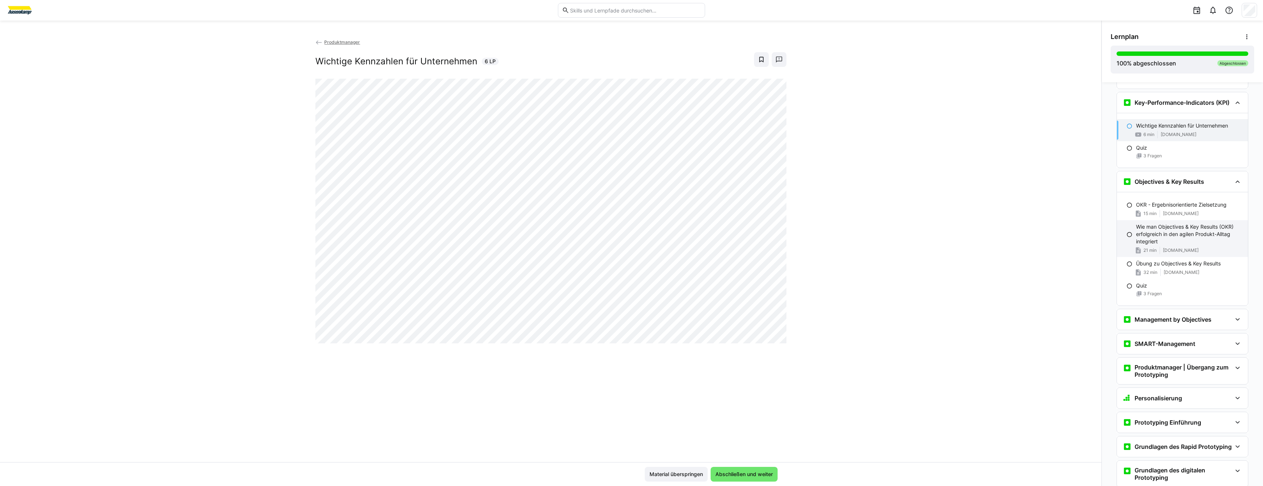
scroll to position [3575, 0]
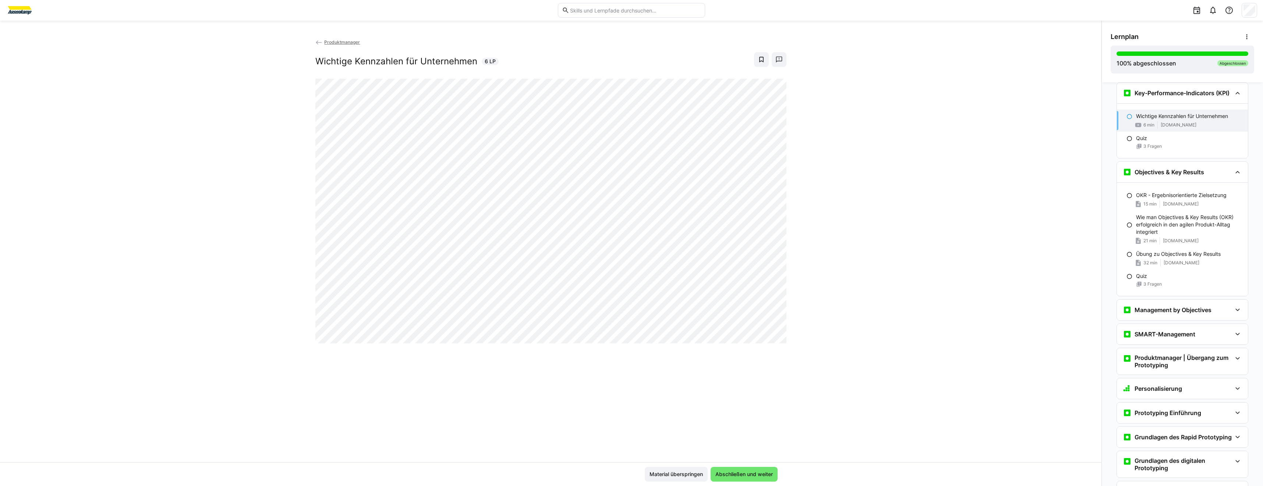
click at [309, 317] on div "Produktmanager Wichtige Kennzahlen für Unternehmen 6 LP" at bounding box center [550, 250] width 1101 height 424
click at [297, 301] on div "Produktmanager Wichtige Kennzahlen für Unternehmen 6 LP" at bounding box center [550, 250] width 1101 height 424
click at [294, 309] on div "Produktmanager Wichtige Kennzahlen für Unternehmen 6 LP" at bounding box center [550, 250] width 1101 height 424
click at [294, 307] on div "Produktmanager Wichtige Kennzahlen für Unternehmen 6 LP" at bounding box center [550, 250] width 1101 height 424
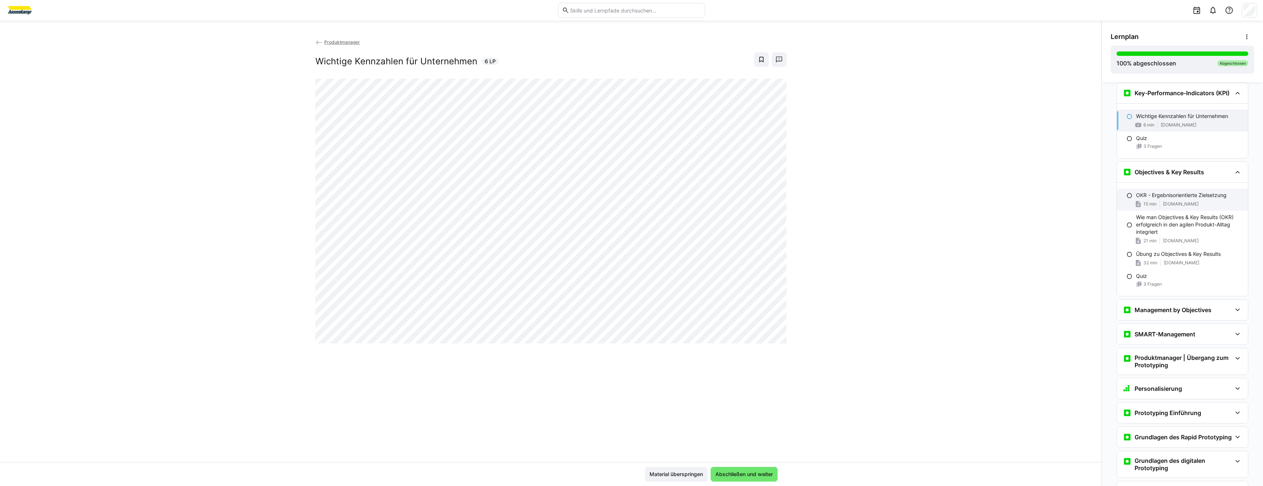
click at [1162, 205] on span "[DOMAIN_NAME]" at bounding box center [1180, 204] width 36 height 6
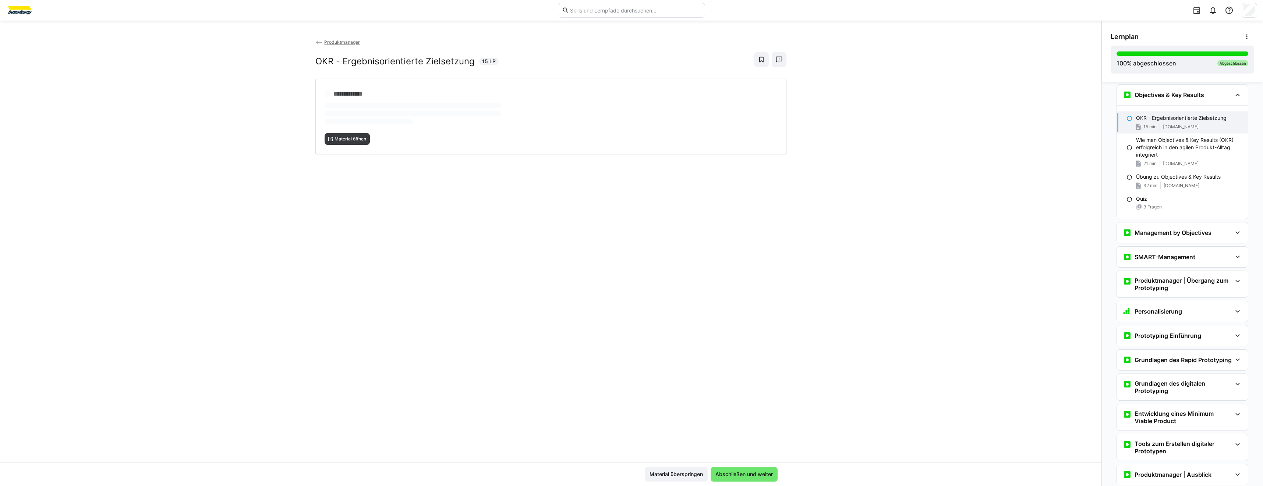
scroll to position [3654, 0]
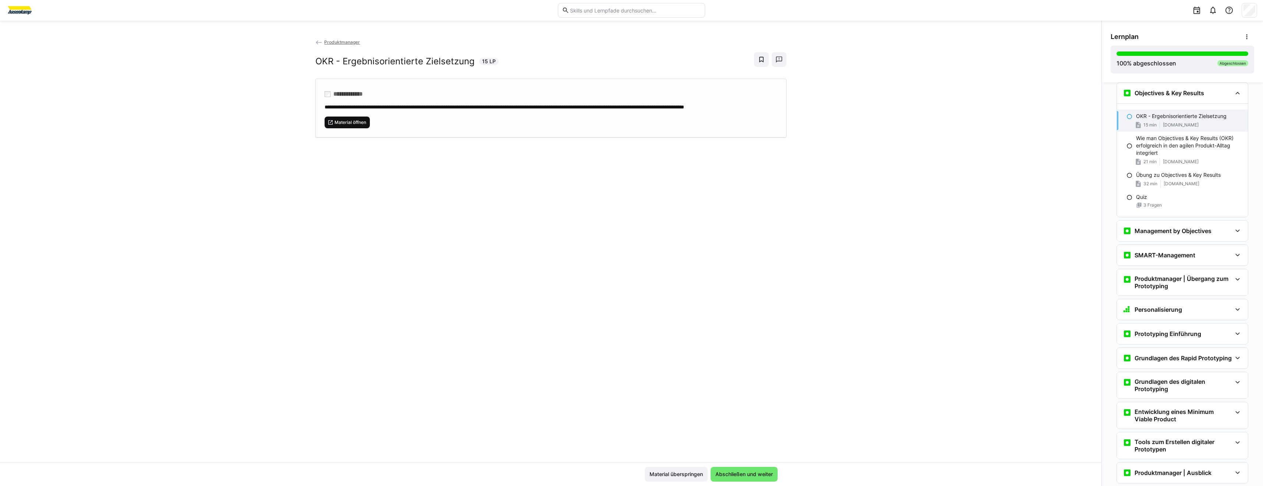
click at [349, 128] on span "Material öffnen" at bounding box center [347, 123] width 46 height 12
click at [1199, 179] on div "Übung zu Objectives & Key Results 32 min [DOMAIN_NAME]" at bounding box center [1181, 179] width 131 height 22
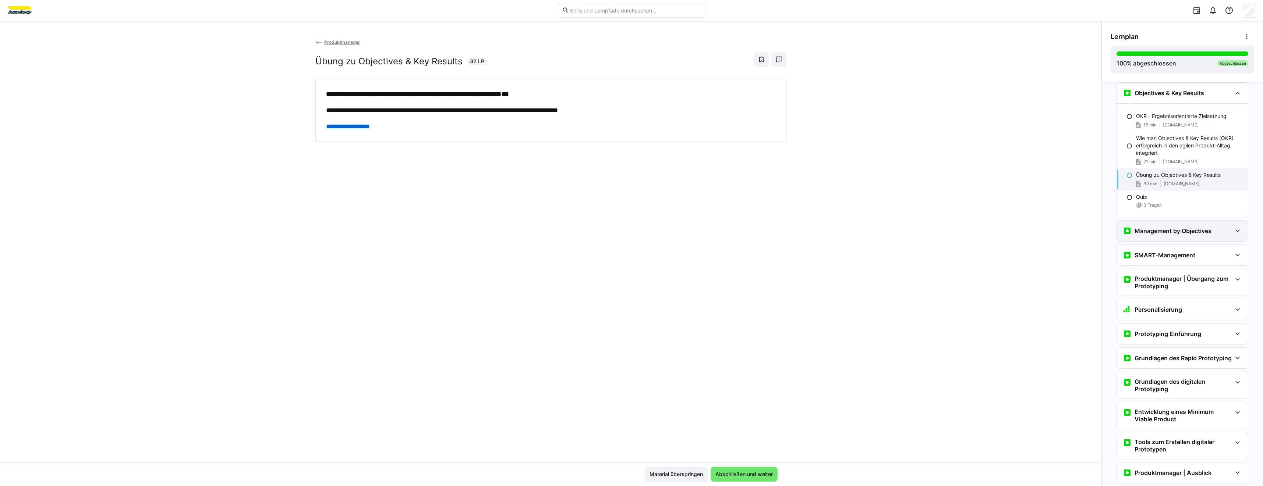
click at [1182, 237] on div "Management by Objectives" at bounding box center [1181, 231] width 131 height 21
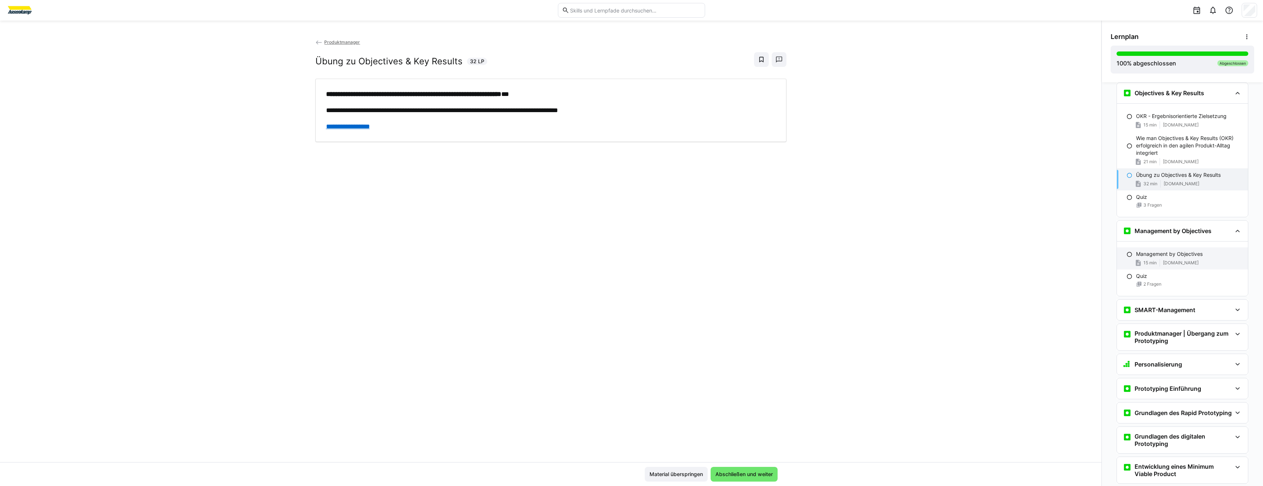
click at [1189, 267] on div "Management by Objectives 15 min [DOMAIN_NAME]" at bounding box center [1181, 259] width 131 height 22
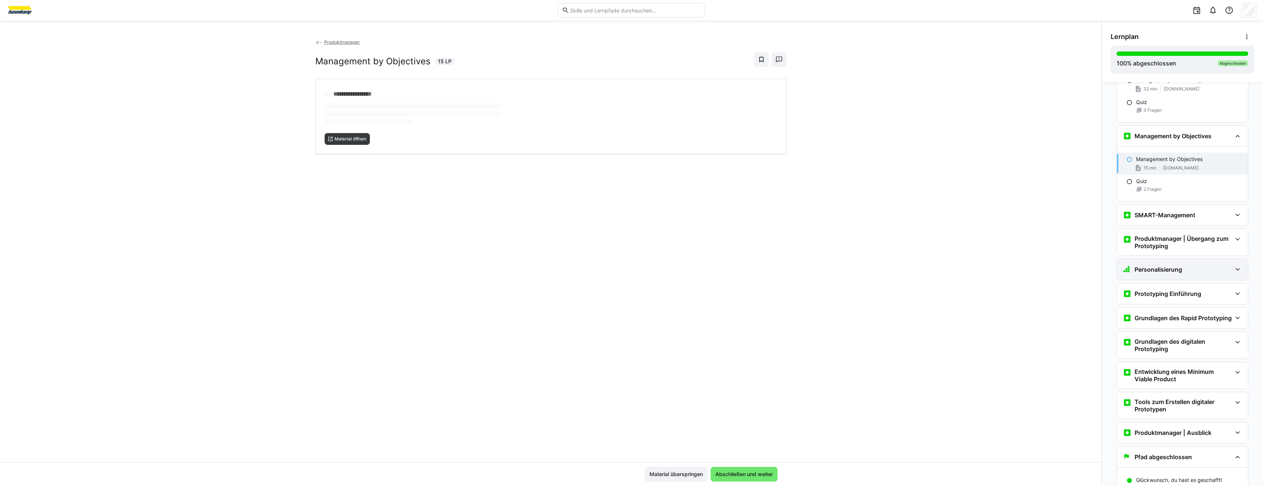
scroll to position [3784, 0]
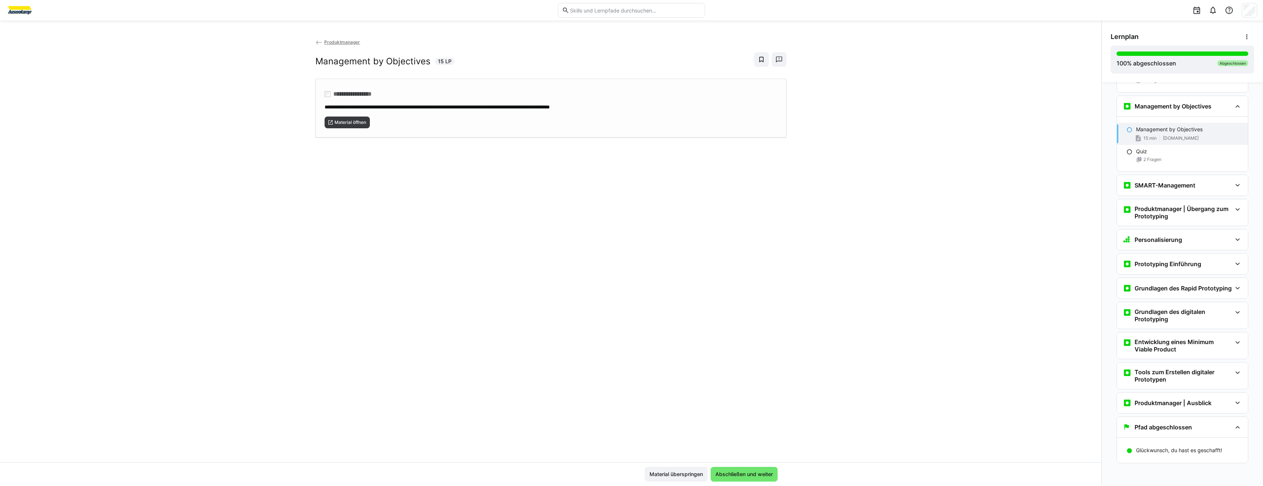
click at [342, 129] on div "**********" at bounding box center [550, 108] width 471 height 59
click at [1177, 182] on h3 "SMART-Management" at bounding box center [1164, 185] width 61 height 7
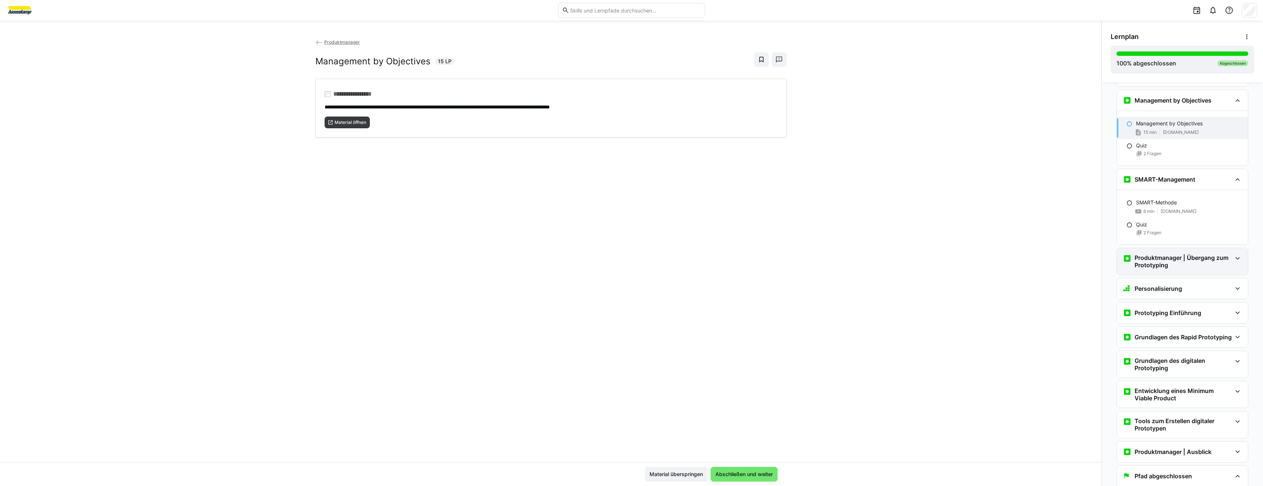
click at [1178, 263] on h3 "Produktmanager | Übergang zum Prototyping" at bounding box center [1182, 261] width 97 height 15
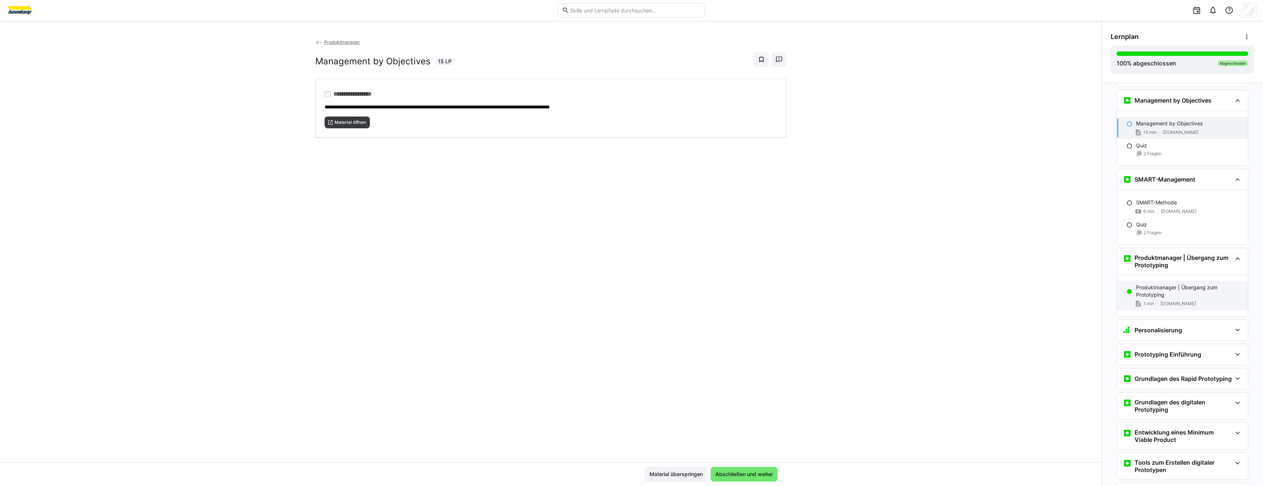
click at [1184, 294] on p "Produktmanager | Übergang zum Prototyping" at bounding box center [1189, 291] width 106 height 15
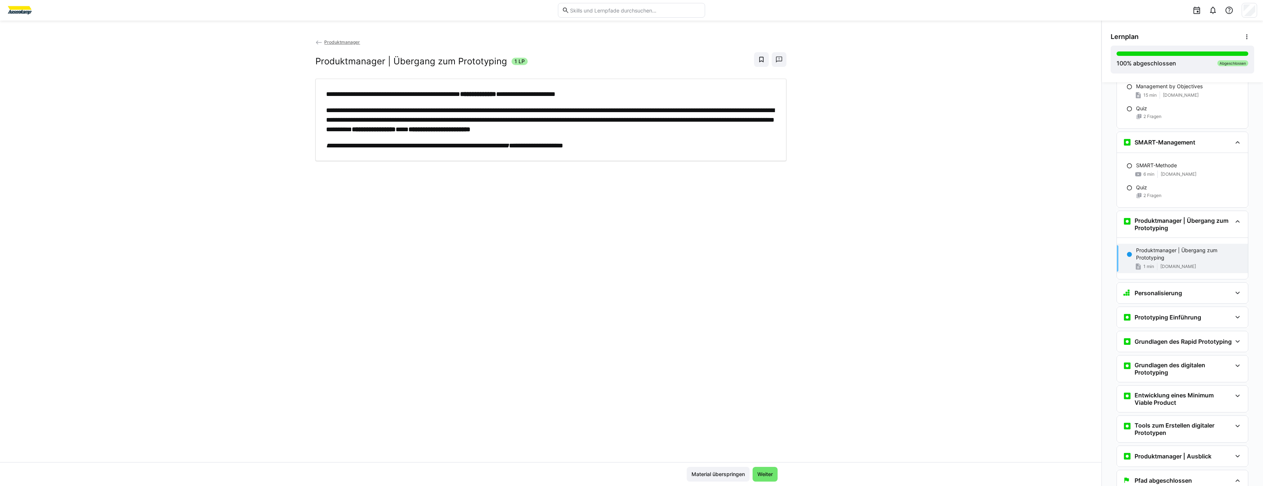
scroll to position [3881, 0]
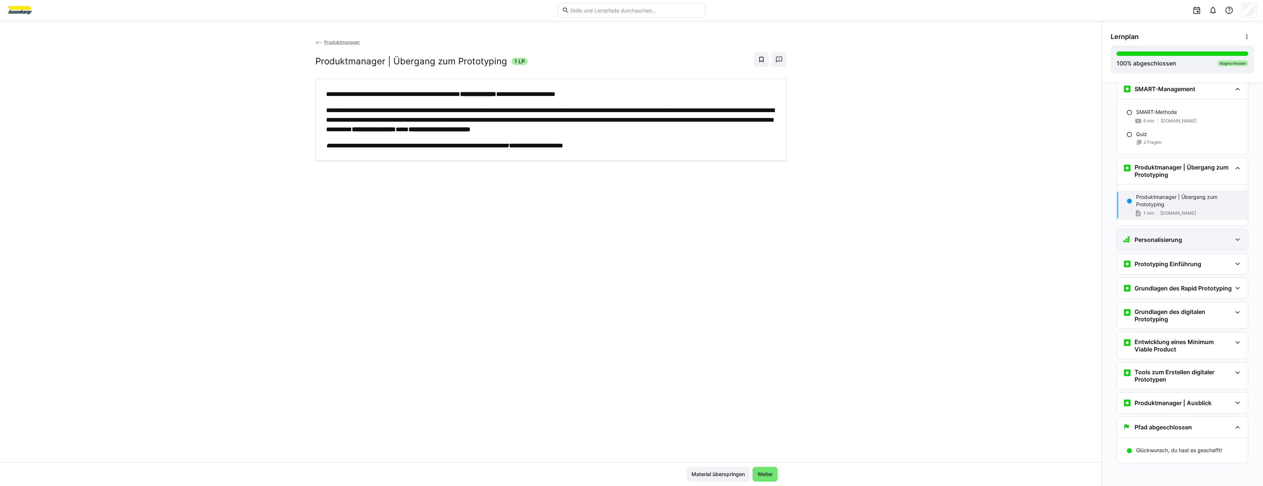
click at [1123, 236] on eds-icon at bounding box center [1125, 239] width 7 height 7
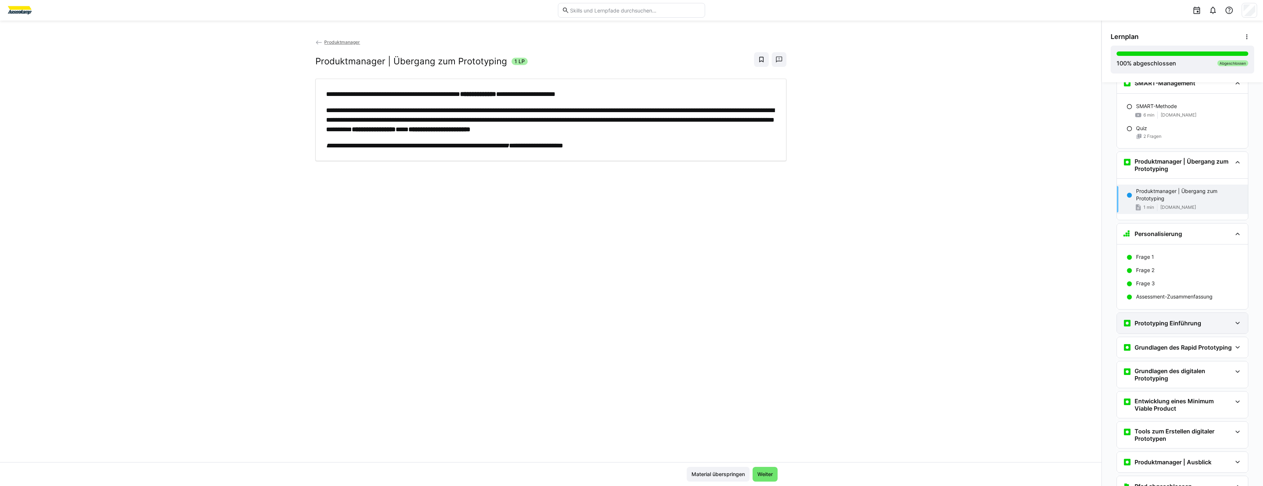
click at [1179, 320] on h3 "Prototyping Einführung" at bounding box center [1167, 323] width 67 height 7
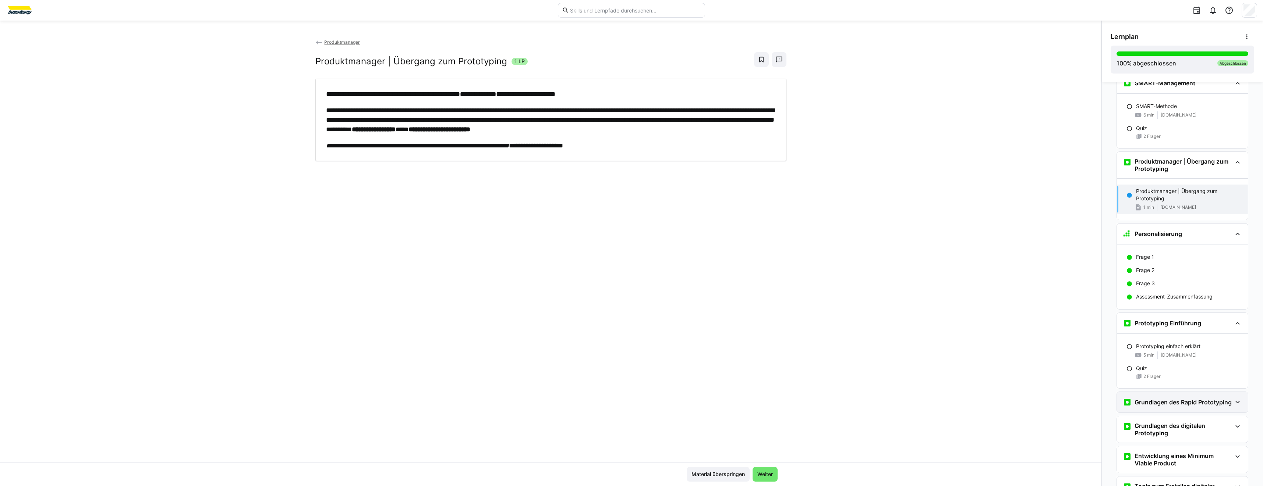
click at [1134, 400] on h3 "Grundlagen des Rapid Prototyping" at bounding box center [1182, 402] width 97 height 7
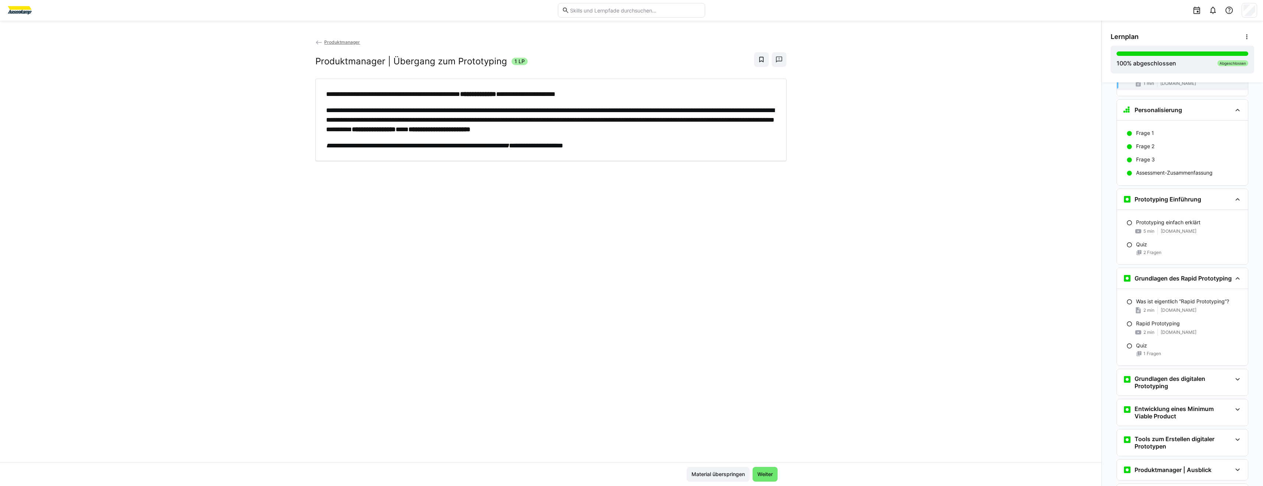
scroll to position [4028, 0]
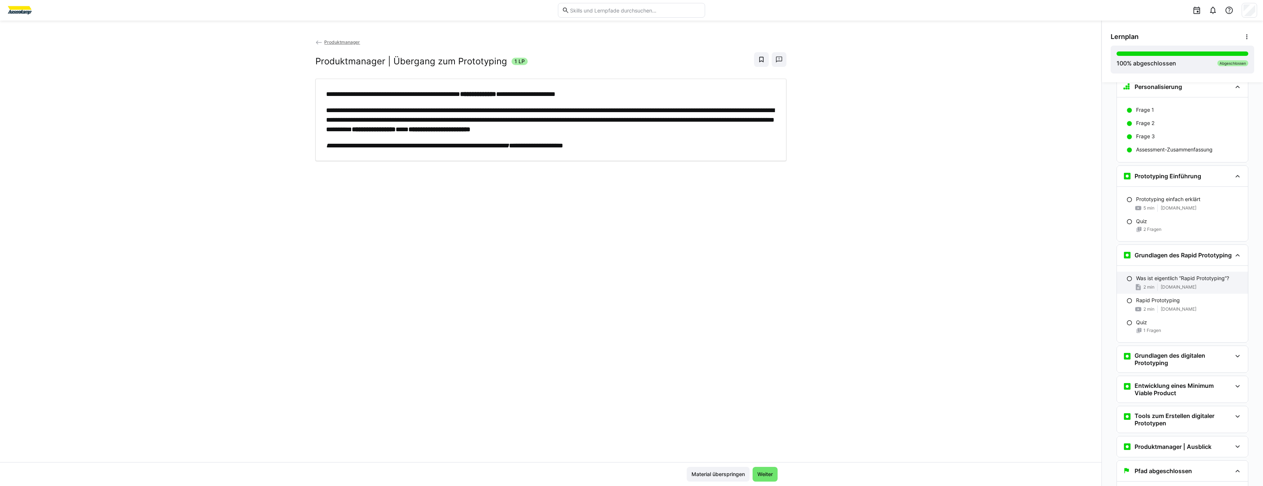
click at [1177, 290] on span "[DOMAIN_NAME]" at bounding box center [1178, 287] width 36 height 6
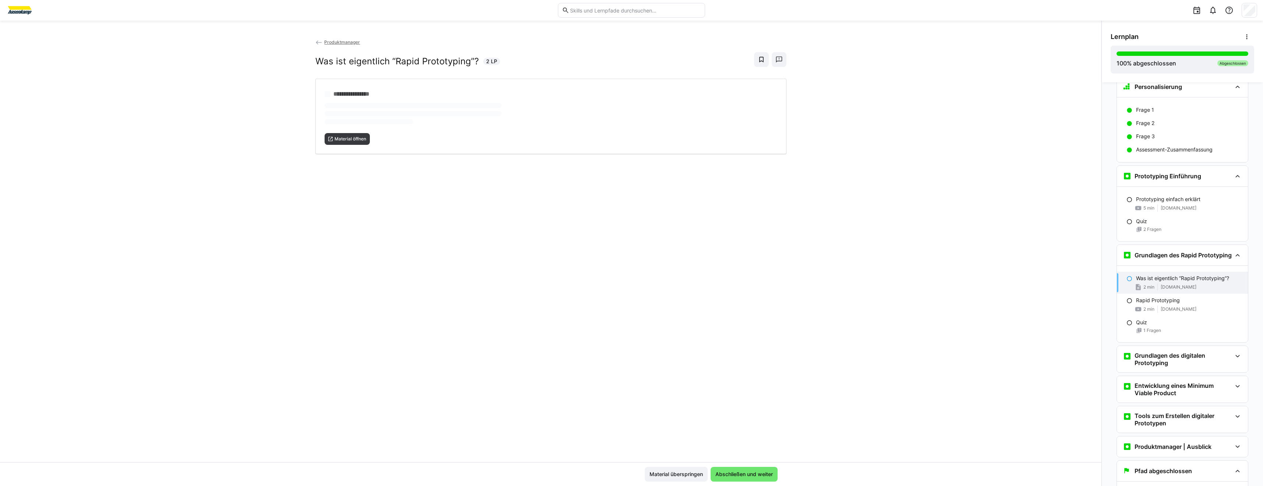
scroll to position [4077, 0]
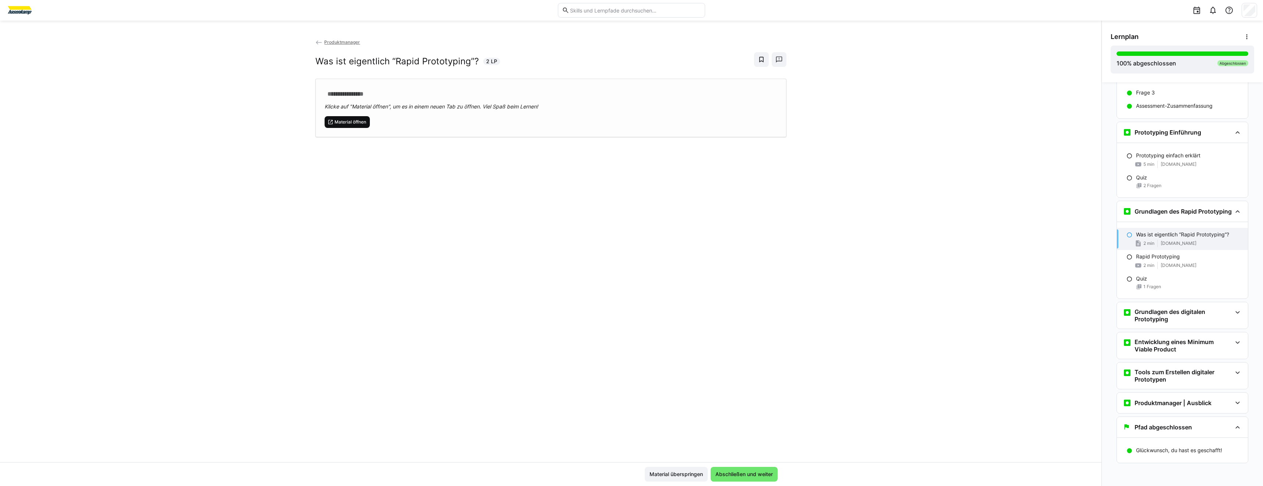
click at [363, 126] on span "Material öffnen" at bounding box center [347, 122] width 46 height 12
click at [1158, 318] on h3 "Grundlagen des digitalen Prototyping" at bounding box center [1182, 315] width 97 height 15
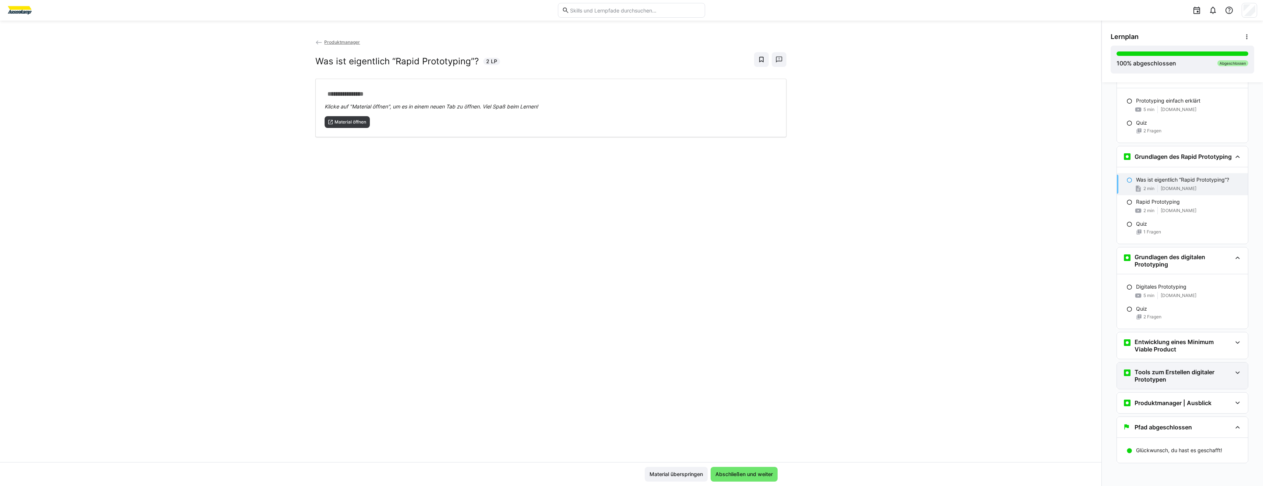
scroll to position [4132, 0]
click at [1176, 358] on div "Entwicklung eines Minimum Viable Product" at bounding box center [1181, 346] width 131 height 26
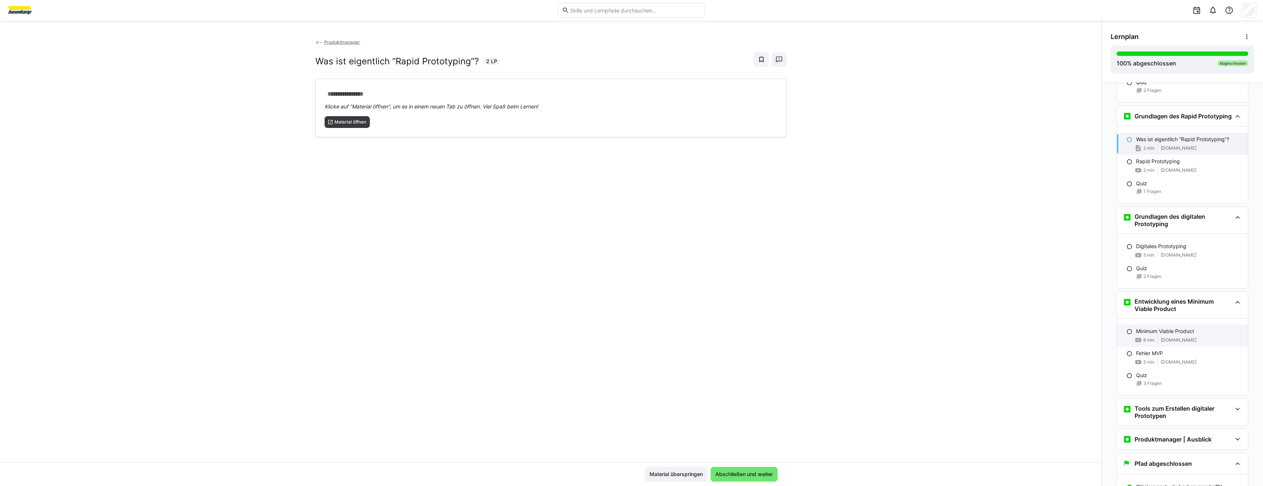
scroll to position [4209, 0]
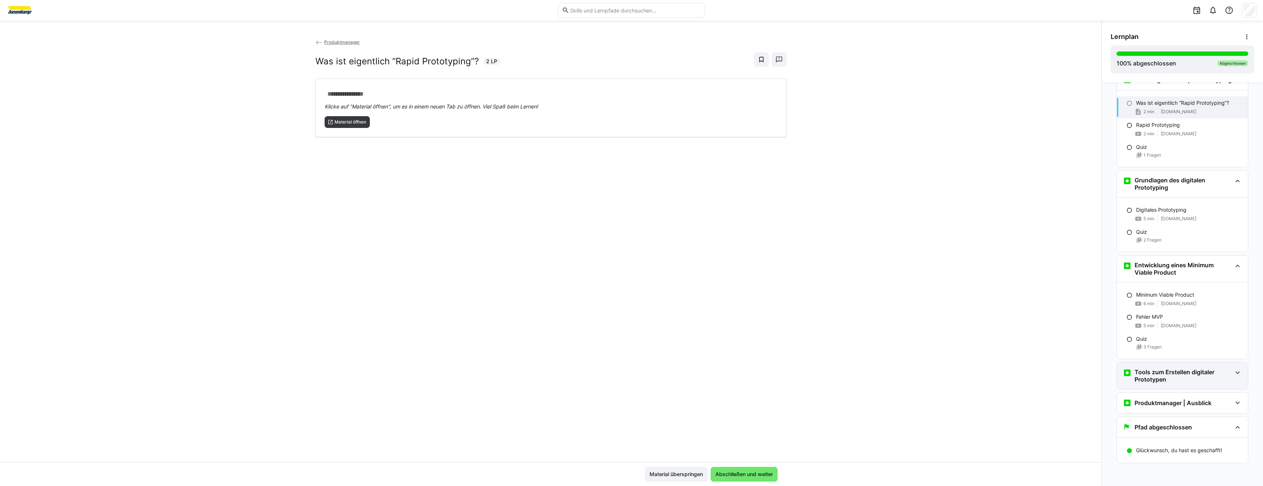
click at [1173, 375] on h3 "Tools zum Erstellen digitaler Prototypen" at bounding box center [1182, 376] width 97 height 15
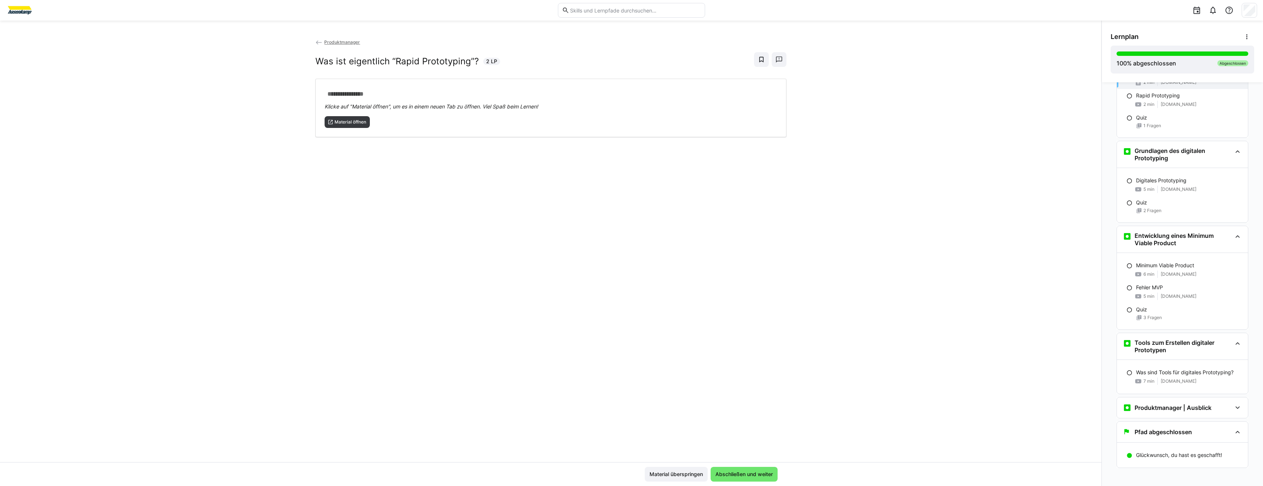
scroll to position [4243, 0]
click at [1146, 405] on h3 "Produktmanager | Ausblick" at bounding box center [1172, 403] width 77 height 7
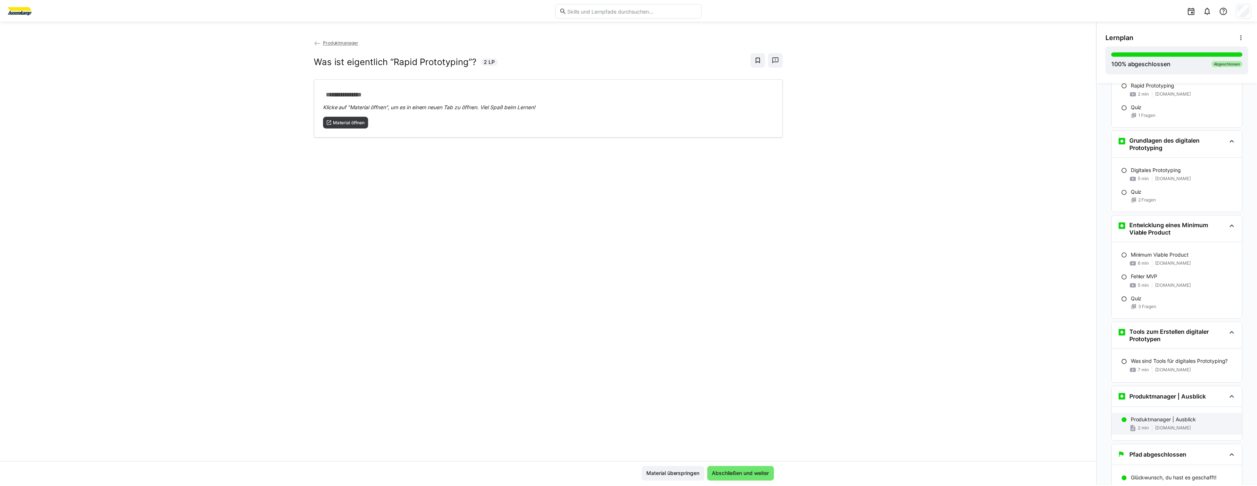
scroll to position [4278, 0]
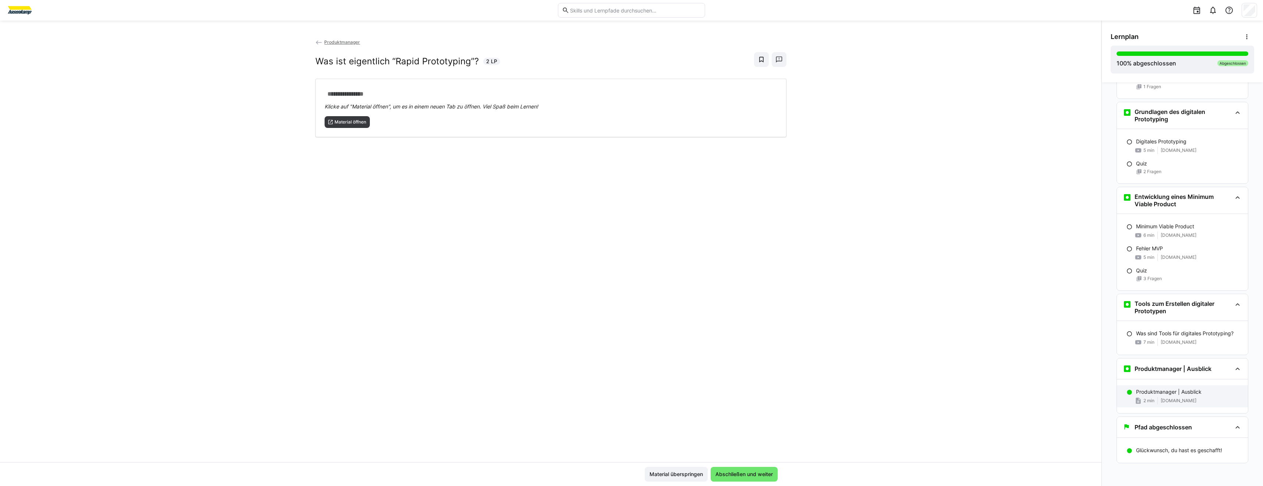
click at [1155, 406] on div "Produktmanager | Ausblick 2 min [DOMAIN_NAME]" at bounding box center [1181, 397] width 131 height 22
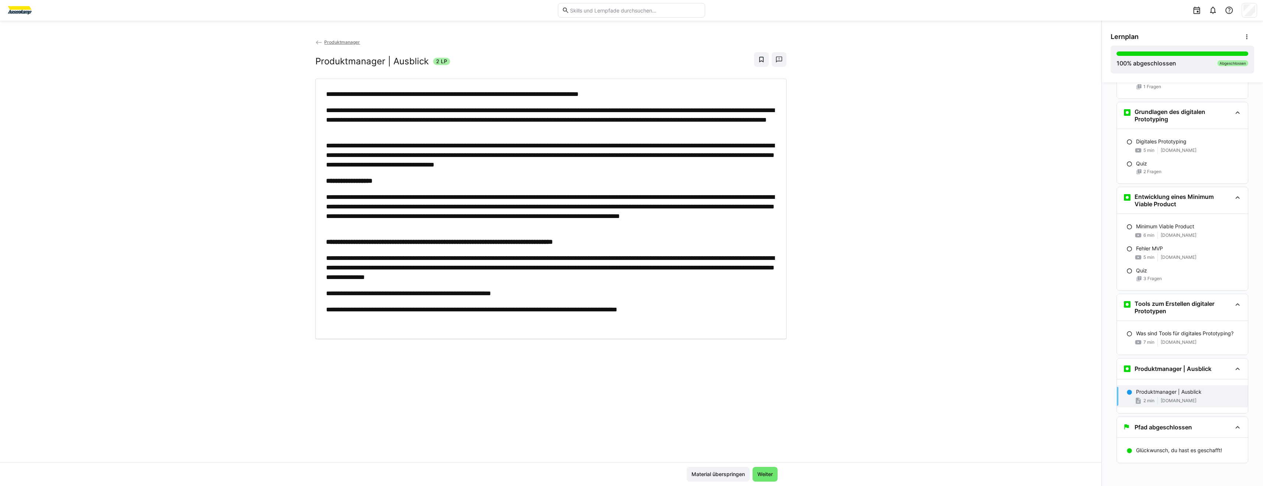
click at [24, 14] on img at bounding box center [20, 10] width 28 height 12
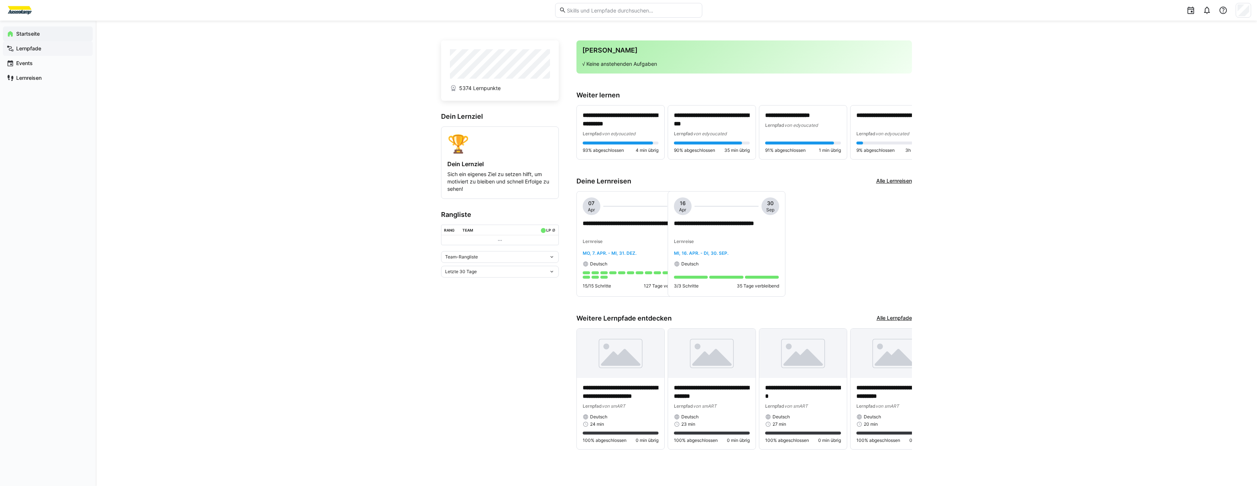
click at [52, 52] on div "Lernpfade" at bounding box center [48, 48] width 90 height 15
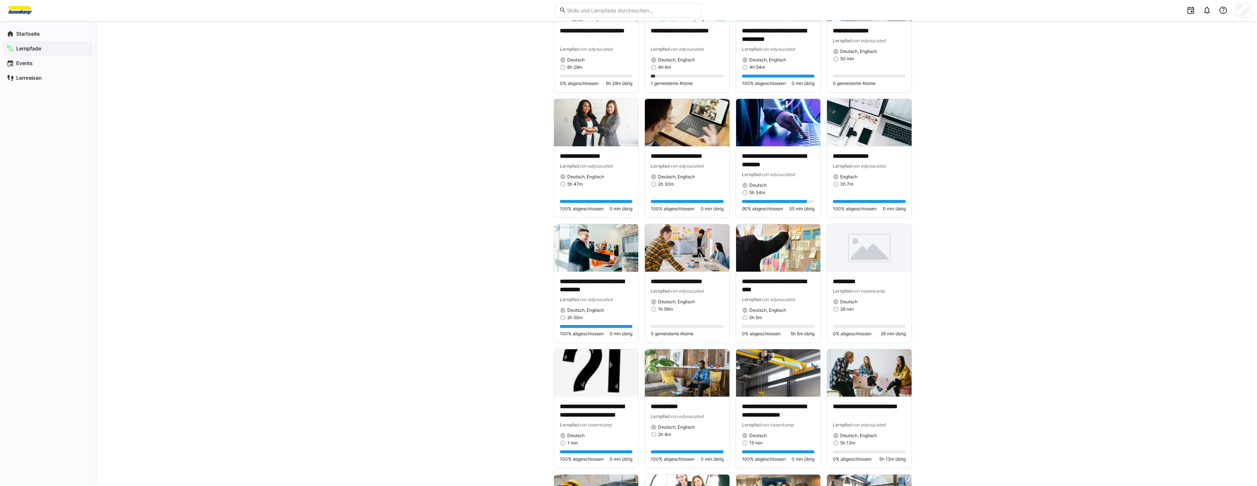
scroll to position [809, 0]
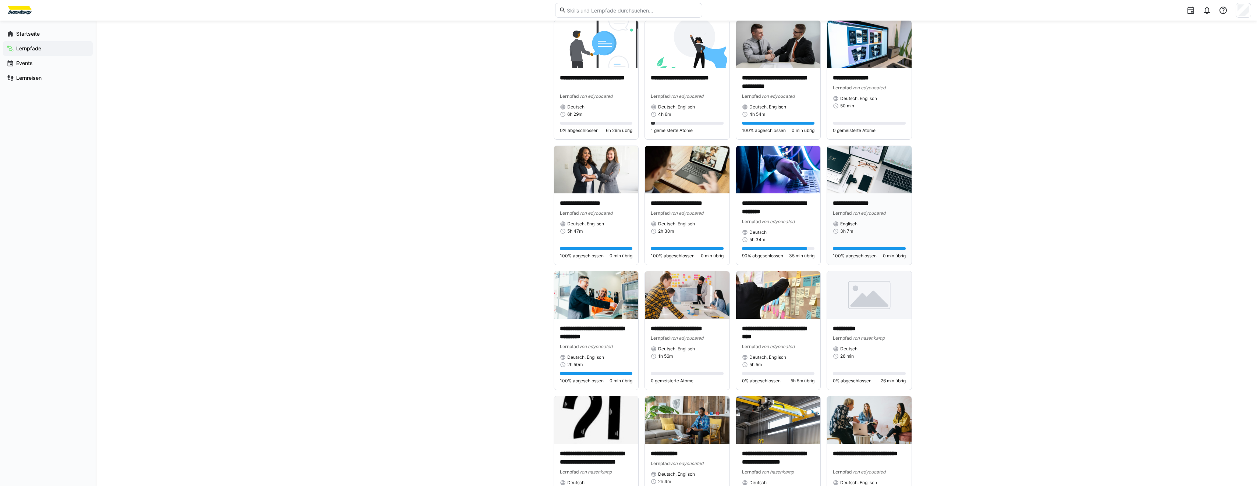
click at [849, 168] on img at bounding box center [869, 169] width 85 height 47
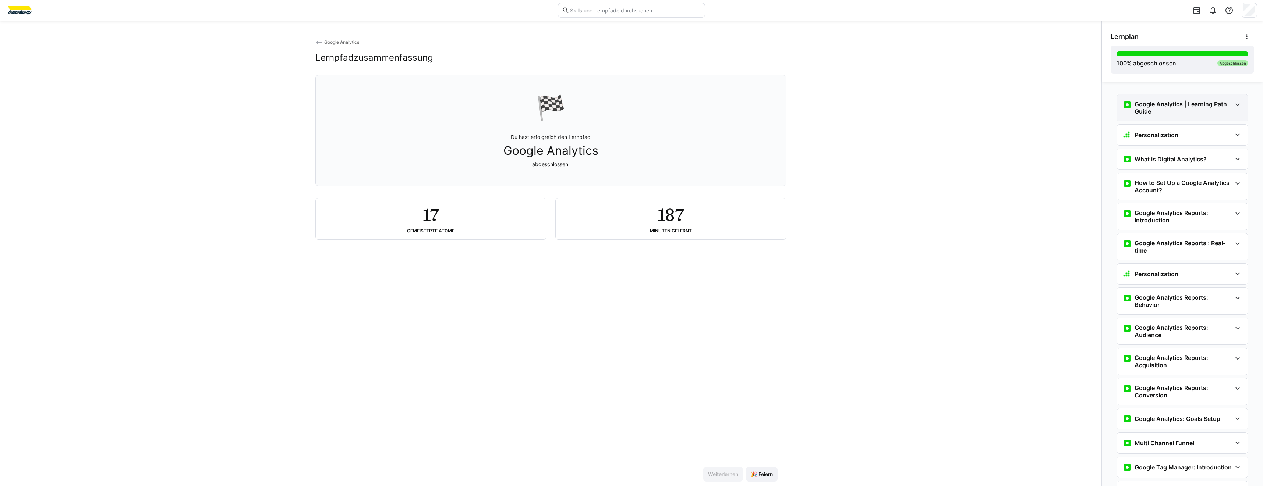
click at [1180, 114] on div "Google Analytics | Learning Path Guide" at bounding box center [1181, 108] width 131 height 26
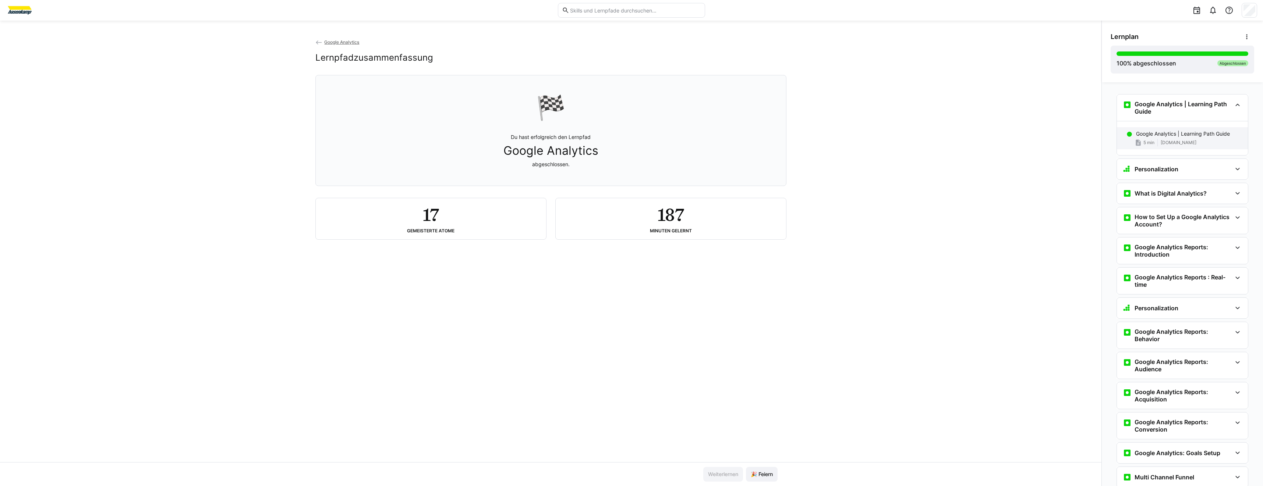
click at [1199, 145] on div "5 min [DOMAIN_NAME]" at bounding box center [1189, 142] width 106 height 7
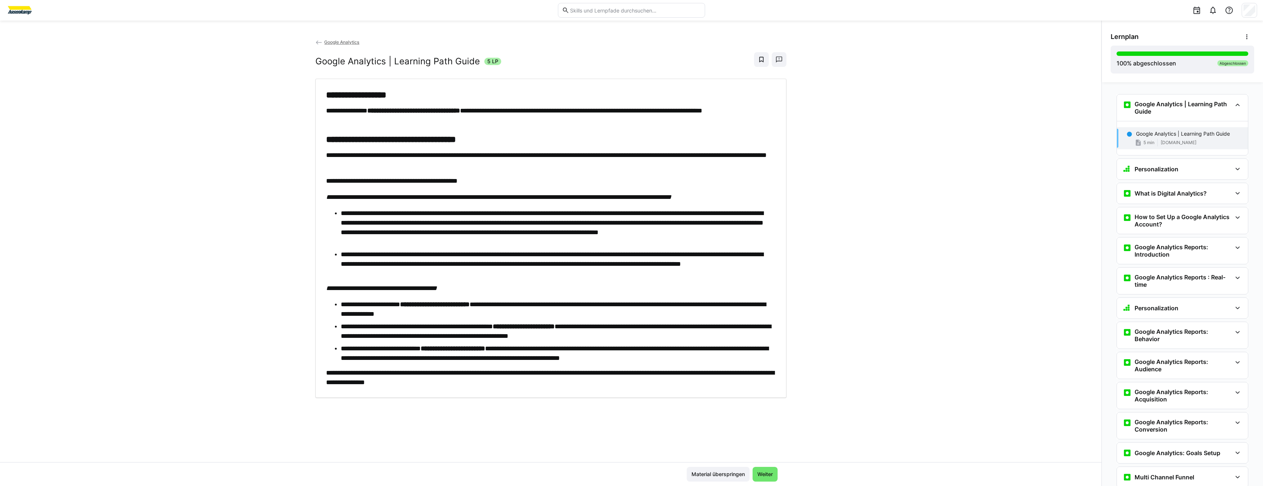
scroll to position [12, 0]
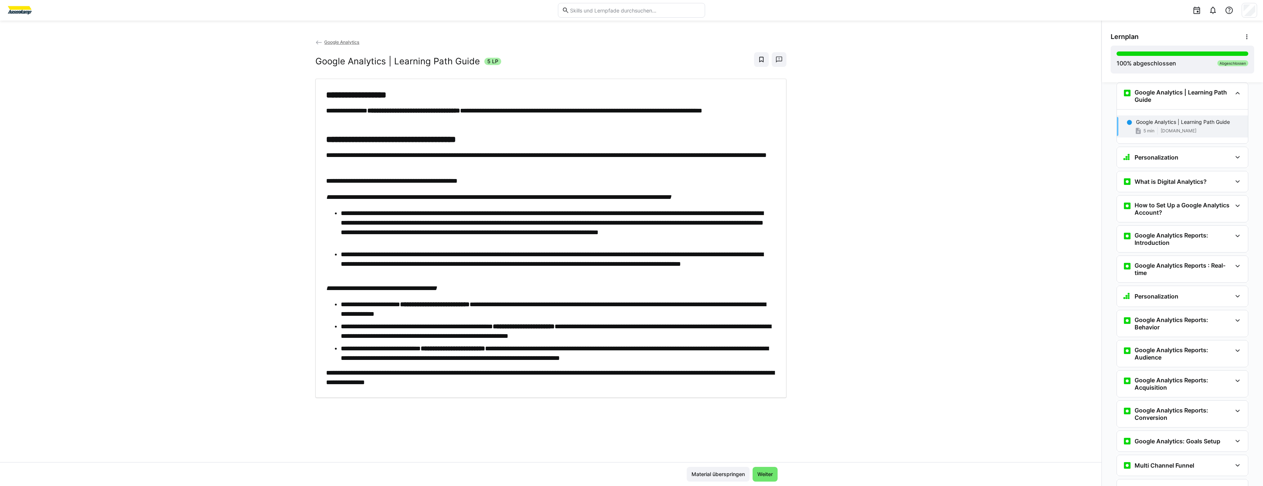
click at [235, 114] on div "**********" at bounding box center [550, 250] width 1101 height 424
click at [234, 114] on div "**********" at bounding box center [550, 250] width 1101 height 424
click at [813, 137] on div "**********" at bounding box center [550, 250] width 1101 height 424
click at [257, 365] on div "**********" at bounding box center [550, 250] width 1101 height 424
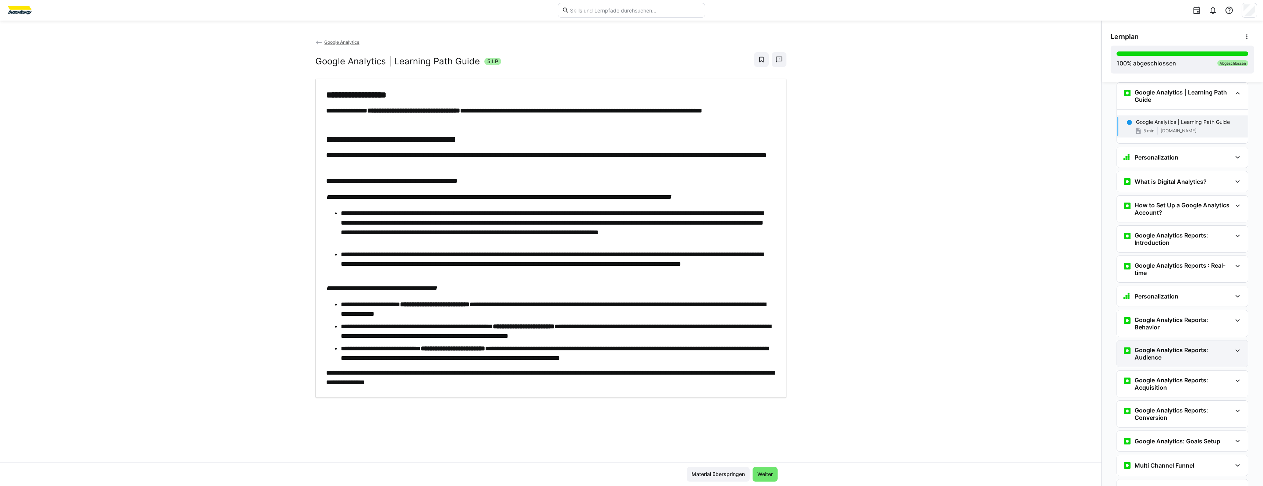
scroll to position [0, 0]
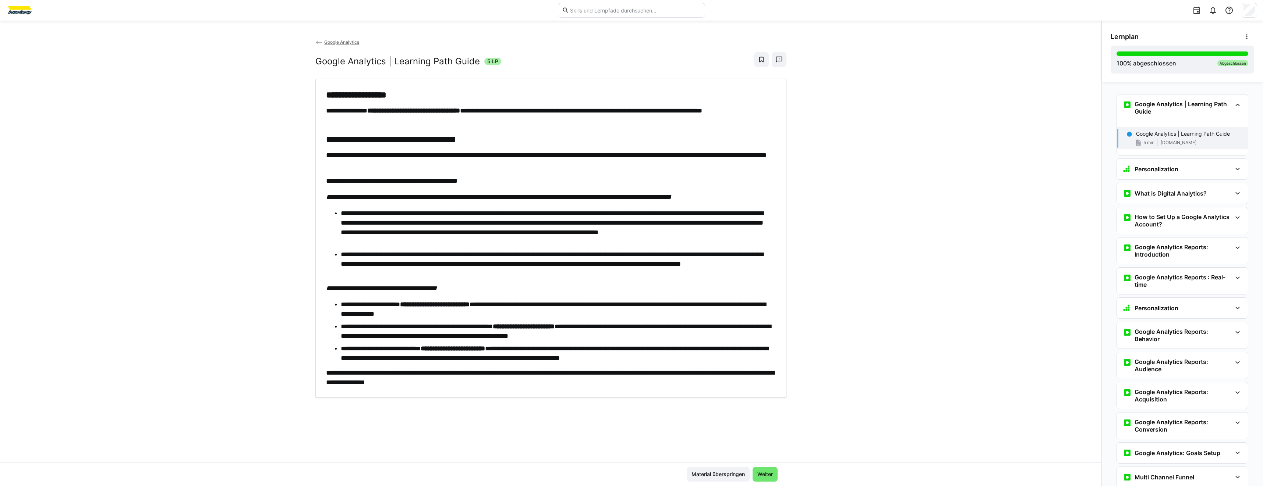
click at [904, 228] on div "**********" at bounding box center [550, 250] width 1101 height 424
click at [1132, 164] on div "Personalization" at bounding box center [1181, 169] width 131 height 21
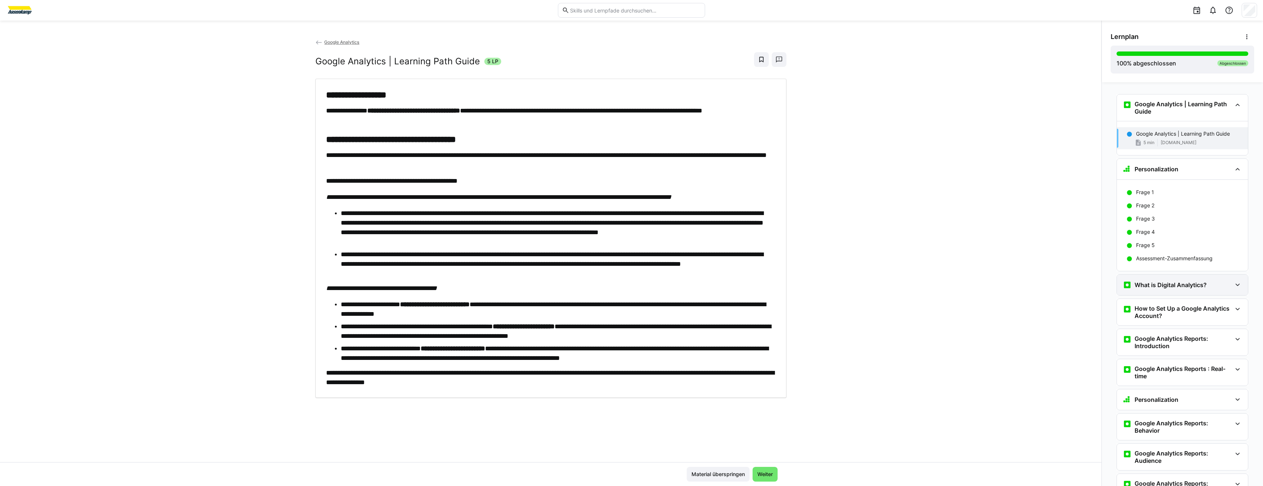
click at [1156, 289] on div "What is Digital Analytics?" at bounding box center [1164, 285] width 84 height 9
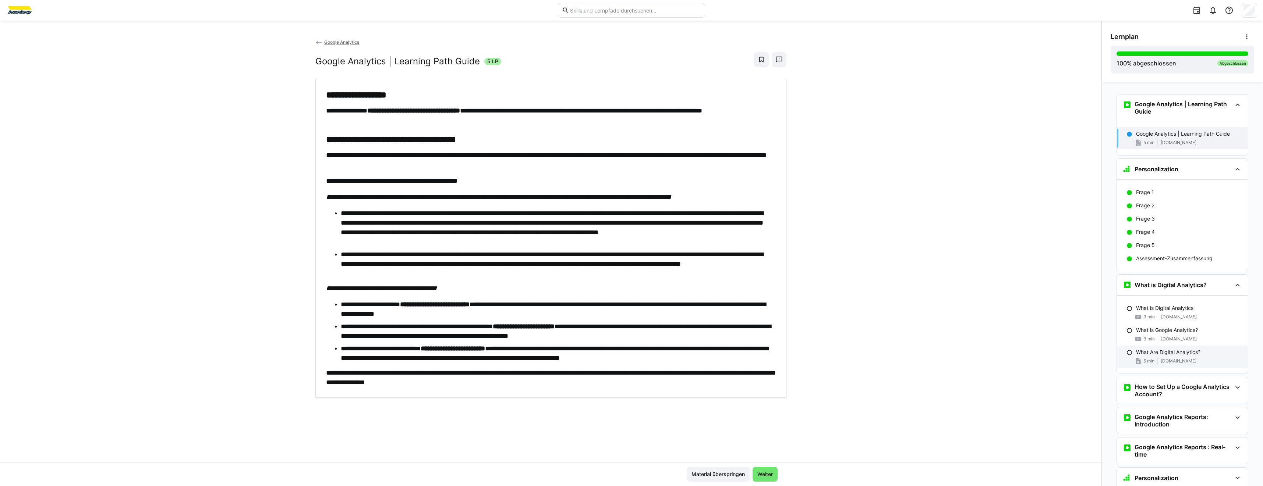
click at [1148, 355] on p "What Are Digital Analytics?" at bounding box center [1168, 352] width 64 height 7
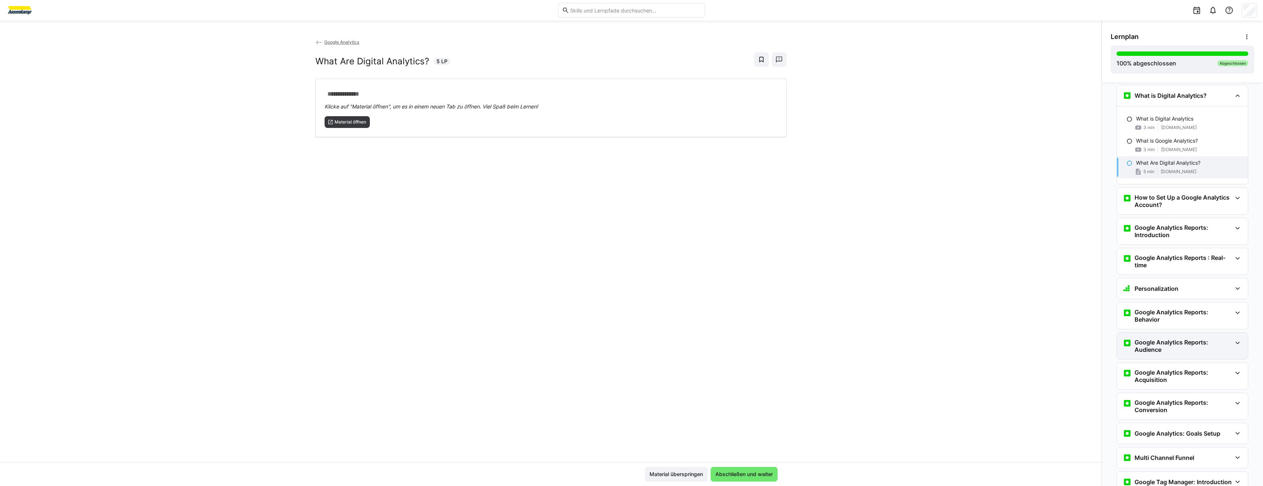
scroll to position [192, 0]
click at [361, 128] on div "**********" at bounding box center [550, 108] width 471 height 58
click at [520, 194] on div "**********" at bounding box center [550, 250] width 1101 height 424
click at [362, 129] on div "**********" at bounding box center [550, 108] width 471 height 58
click at [1132, 191] on div "How to Set Up a Google Analytics Account?" at bounding box center [1181, 198] width 131 height 26
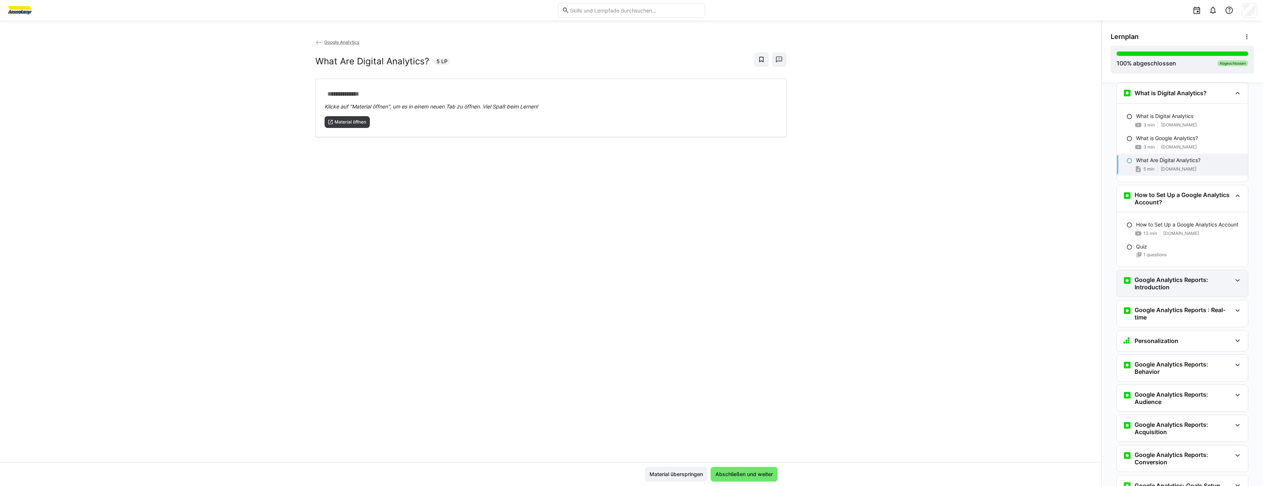
click at [1189, 283] on h3 "Google Analytics Reports: Introduction" at bounding box center [1182, 283] width 97 height 15
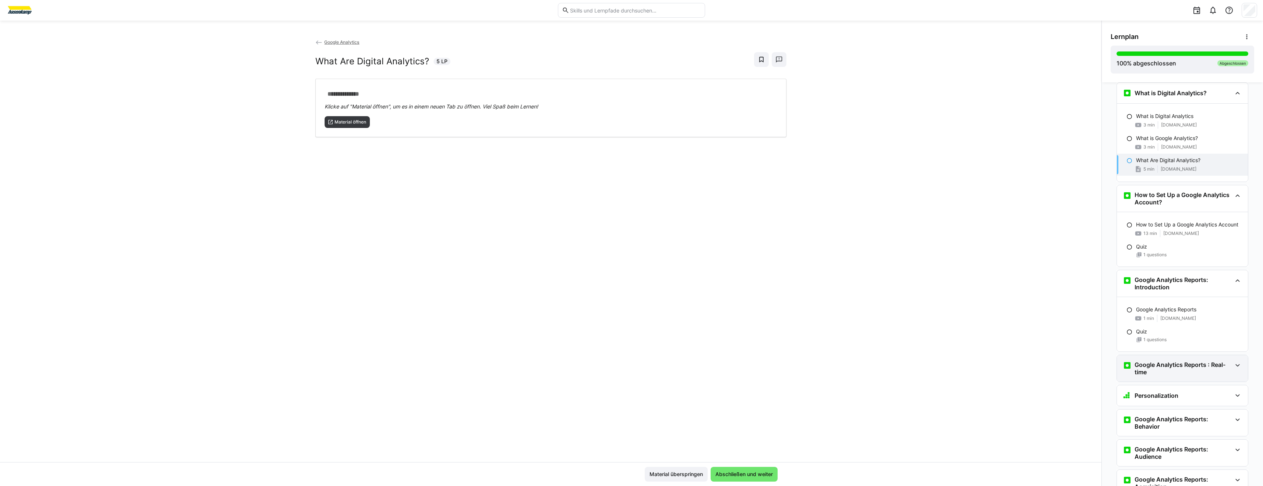
click at [1189, 364] on h3 "Google Analytics Reports : Real-time" at bounding box center [1182, 368] width 97 height 15
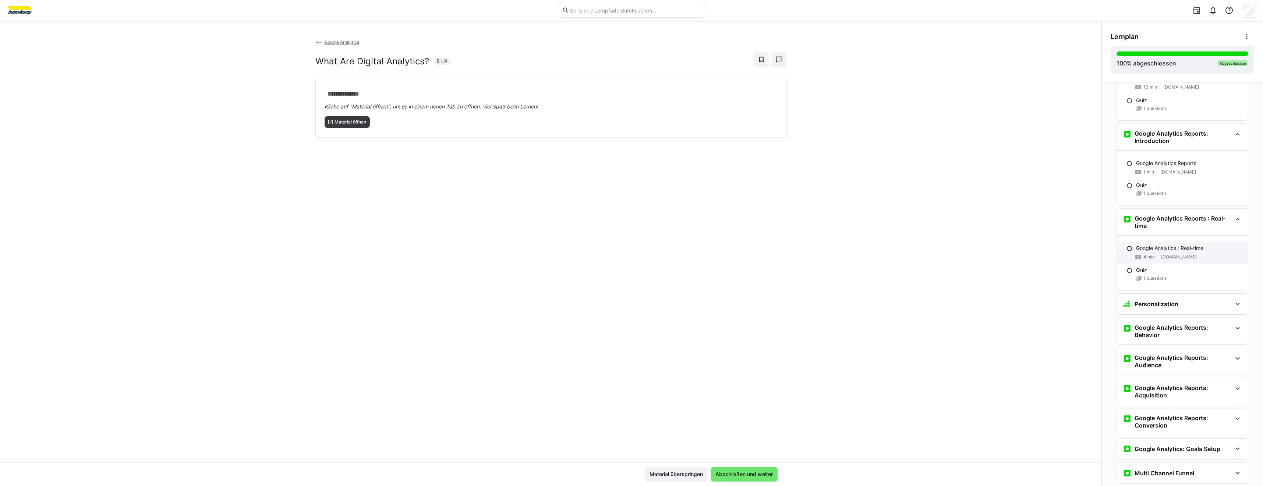
scroll to position [339, 0]
click at [1183, 309] on div "Personalization" at bounding box center [1181, 303] width 131 height 21
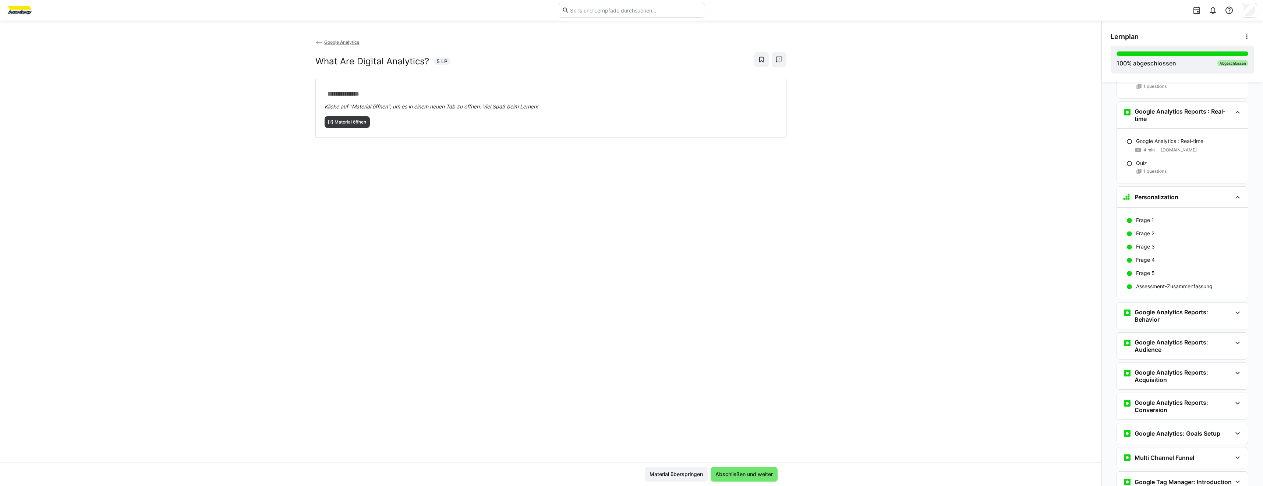
scroll to position [450, 0]
click at [1161, 315] on h3 "Google Analytics Reports: Behavior" at bounding box center [1182, 312] width 97 height 15
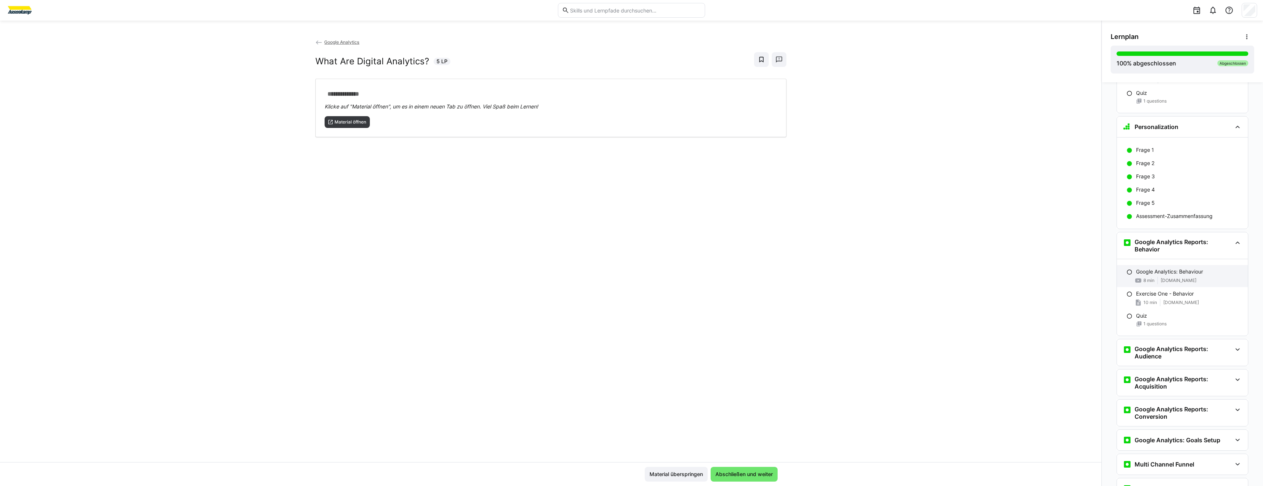
scroll to position [523, 0]
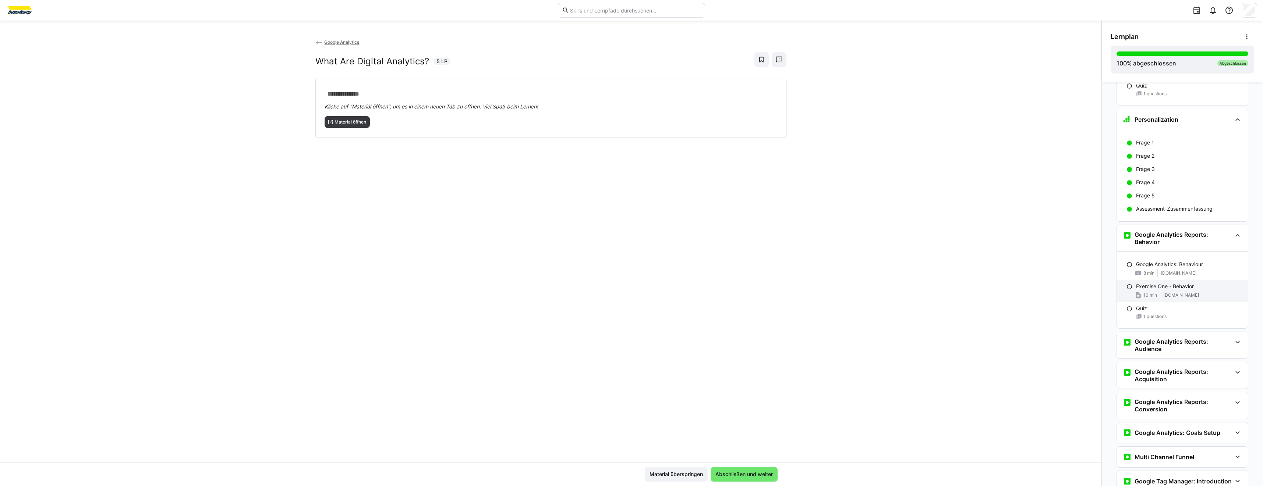
click at [1177, 298] on div "10 min [DOMAIN_NAME]" at bounding box center [1189, 295] width 106 height 7
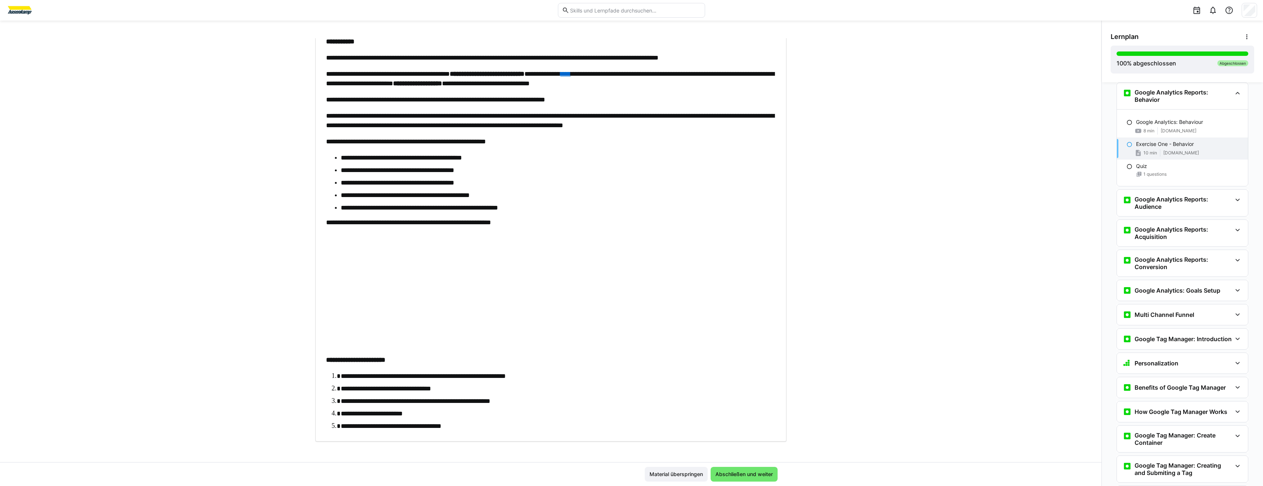
scroll to position [56, 0]
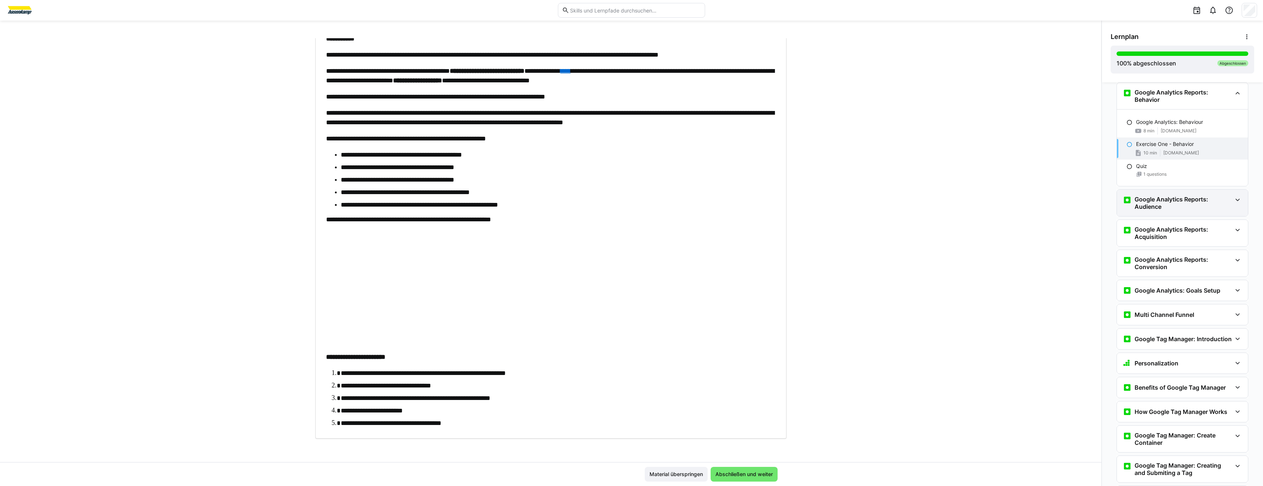
click at [1166, 203] on h3 "Google Analytics Reports: Audience" at bounding box center [1182, 203] width 97 height 15
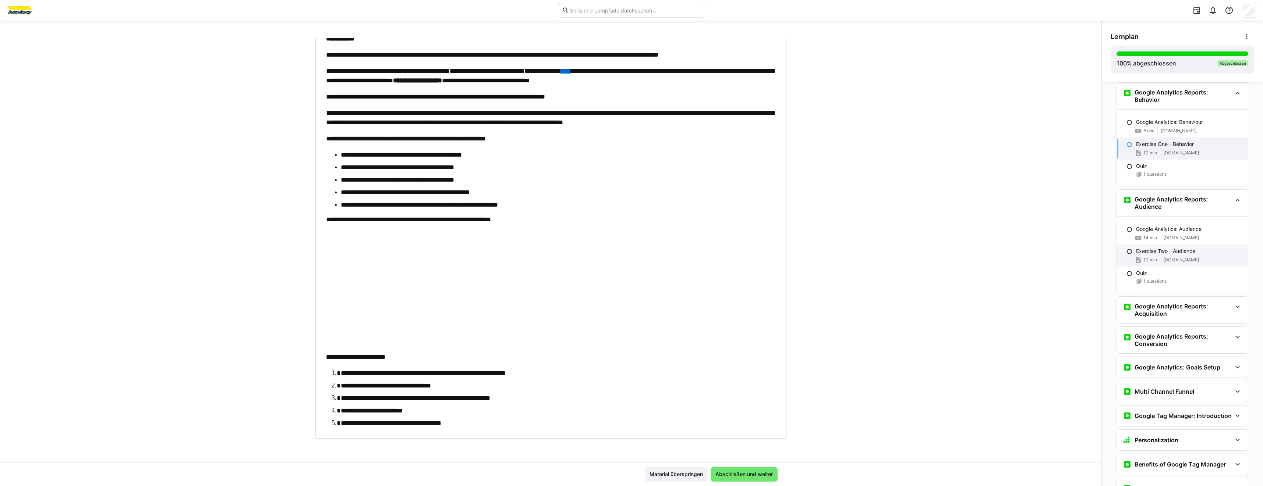
click at [1175, 262] on span "[DOMAIN_NAME]" at bounding box center [1181, 260] width 36 height 6
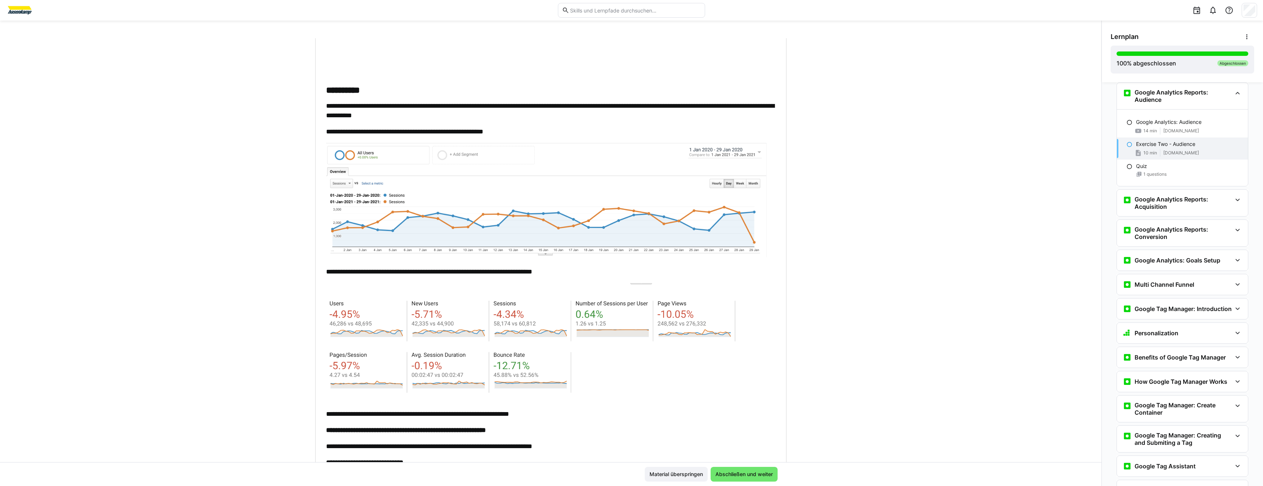
scroll to position [419, 0]
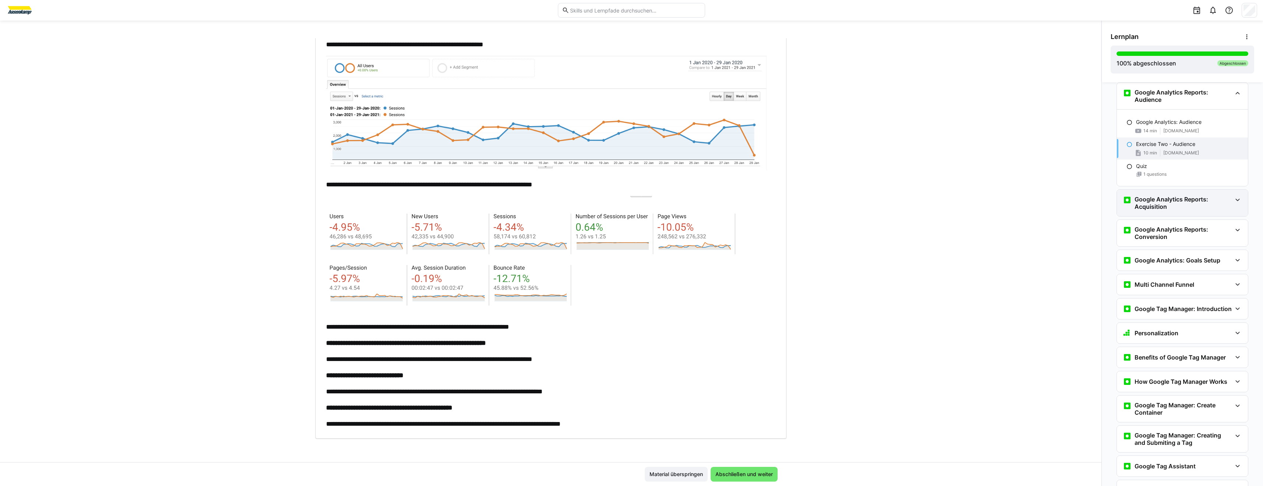
click at [1168, 207] on h3 "Google Analytics Reports: Acquisition" at bounding box center [1182, 203] width 97 height 15
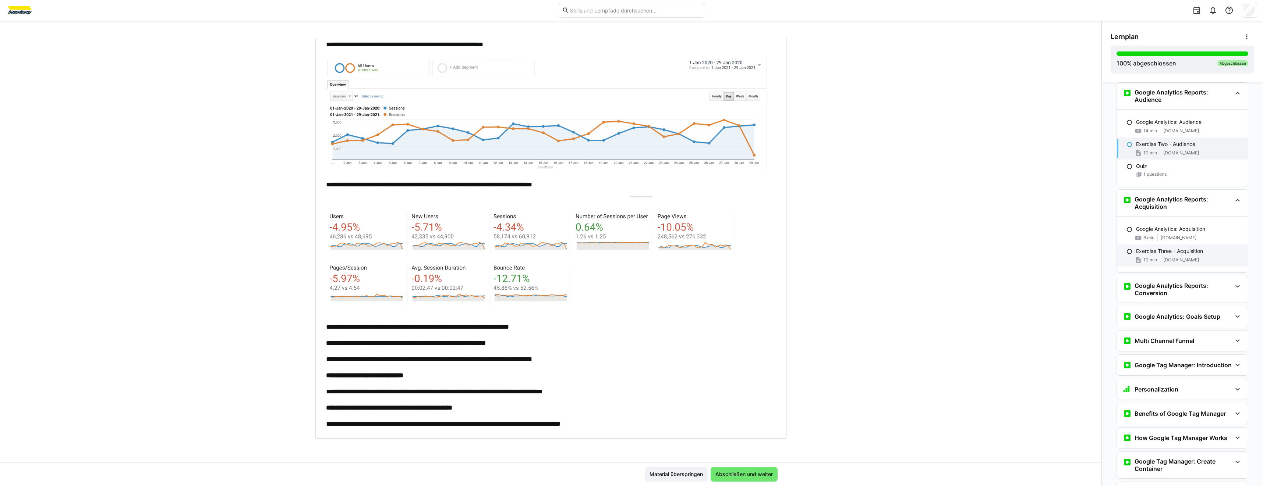
click at [1147, 255] on div "Exercise Three - Acquisition 10 min [DOMAIN_NAME]" at bounding box center [1181, 256] width 131 height 22
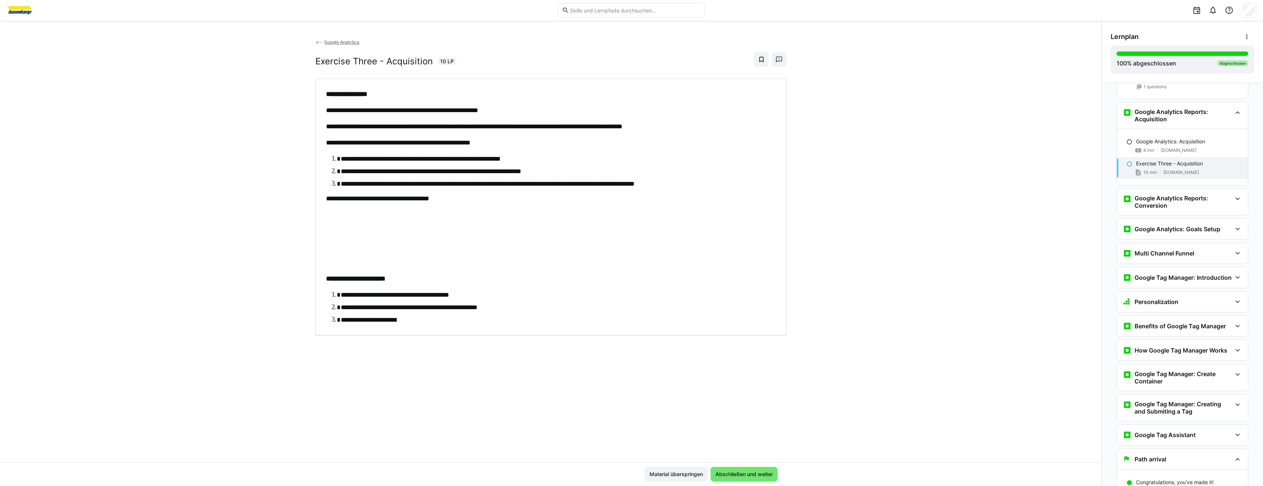
scroll to position [880, 0]
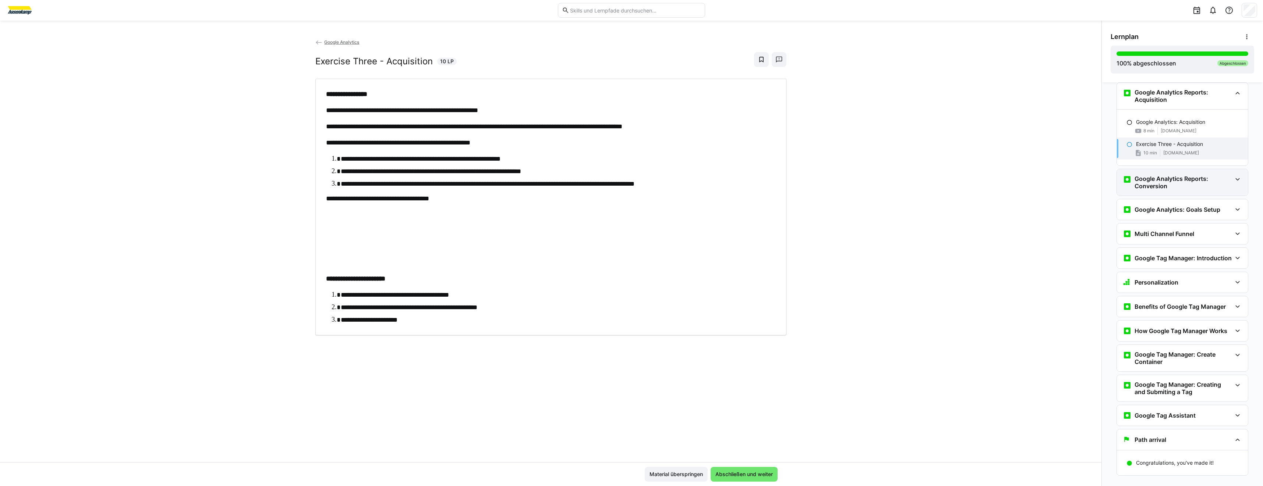
click at [1143, 193] on div "Google Analytics Reports: Conversion" at bounding box center [1181, 182] width 131 height 26
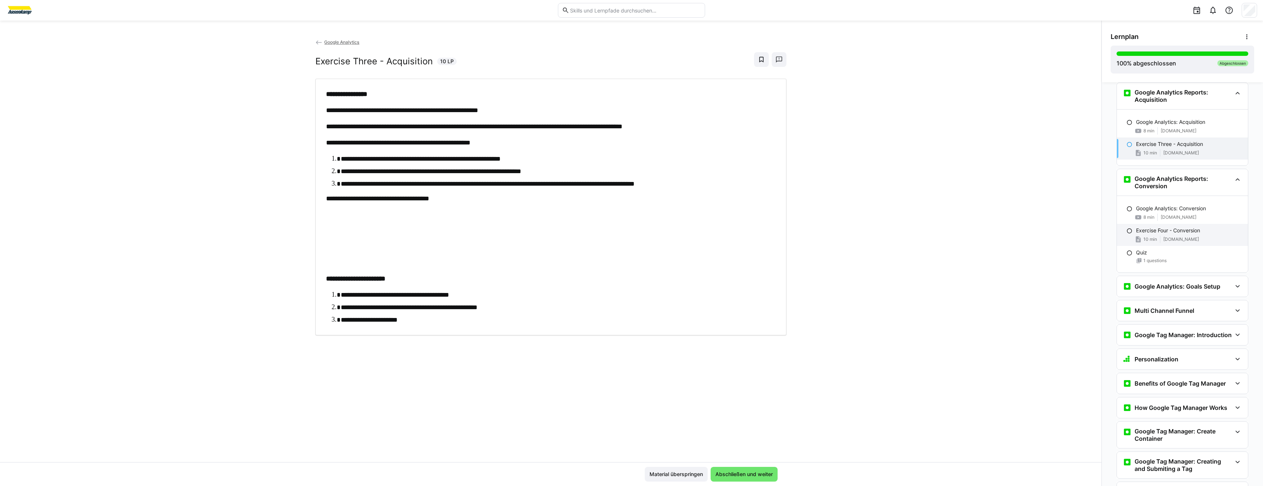
click at [1158, 227] on div "Exercise Four - Conversion 10 min [DOMAIN_NAME]" at bounding box center [1181, 235] width 131 height 22
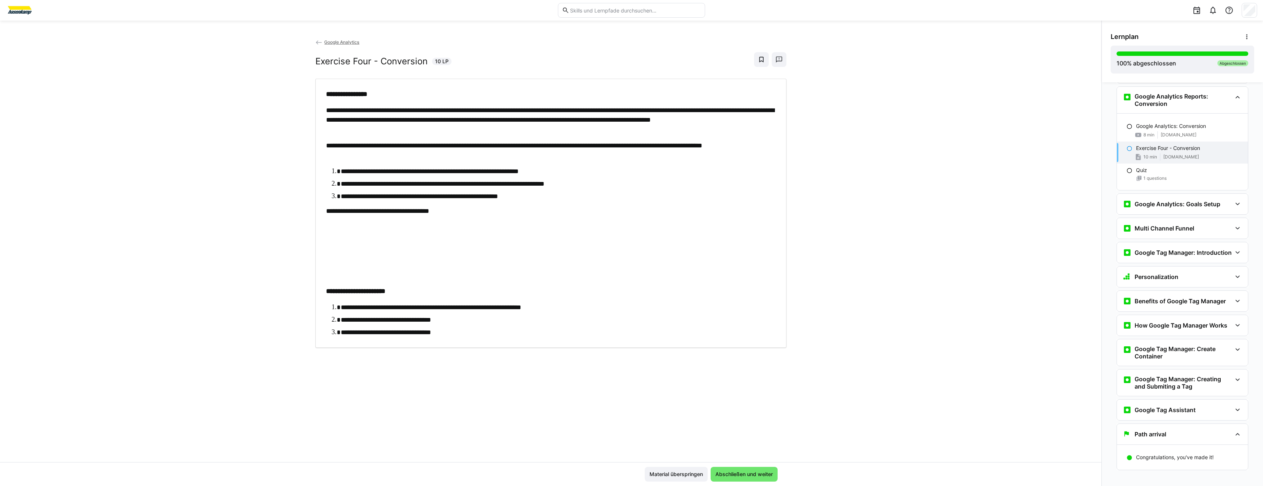
scroll to position [966, 0]
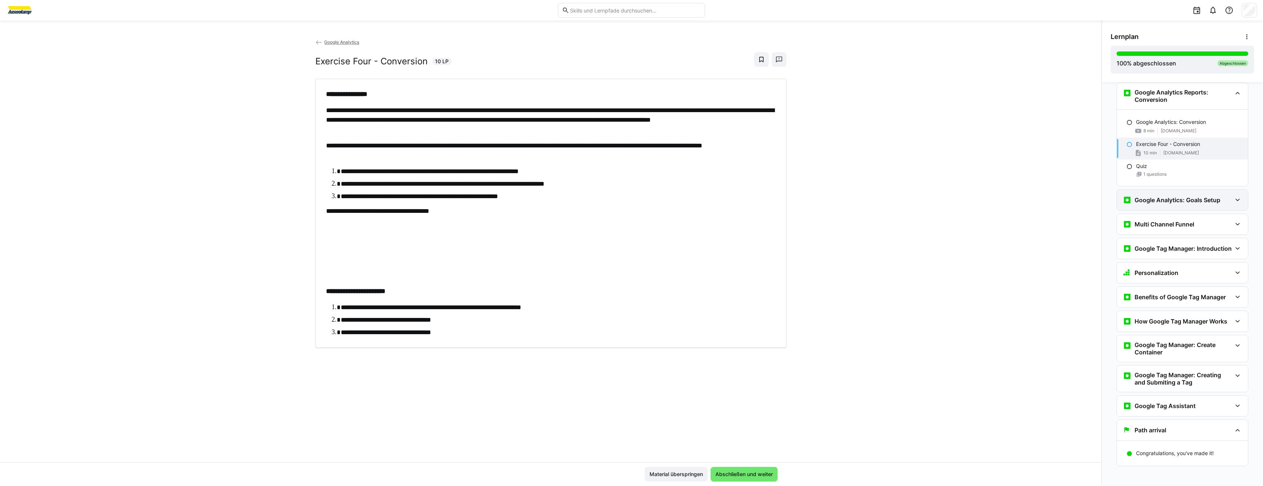
click at [1181, 203] on h3 "Google Analytics: Goals Setup" at bounding box center [1177, 199] width 86 height 7
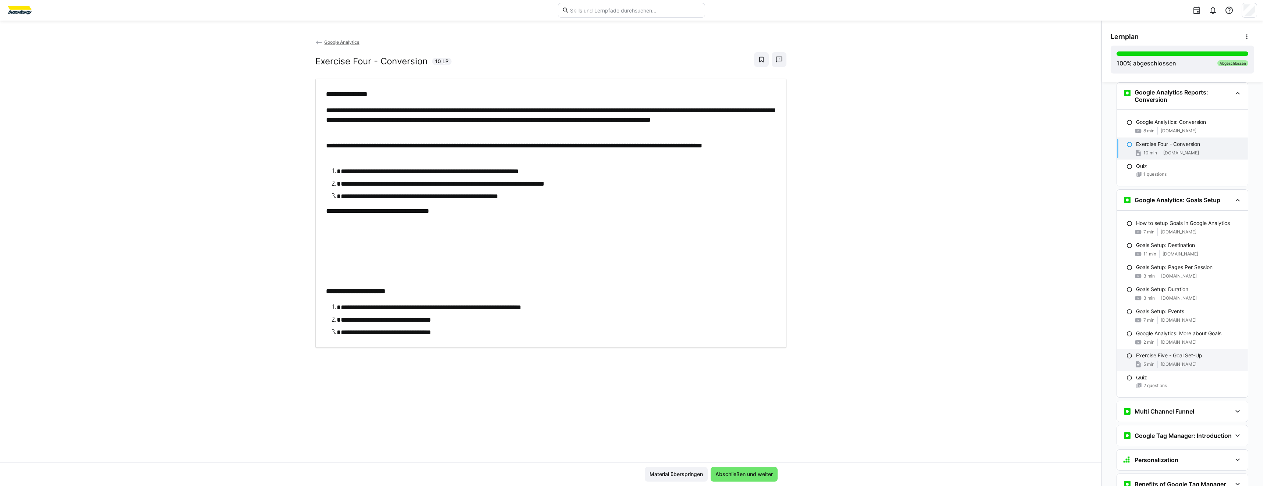
click at [1167, 360] on div "Exercise Five - Goal Set-Up 5 min [DOMAIN_NAME]" at bounding box center [1181, 360] width 131 height 22
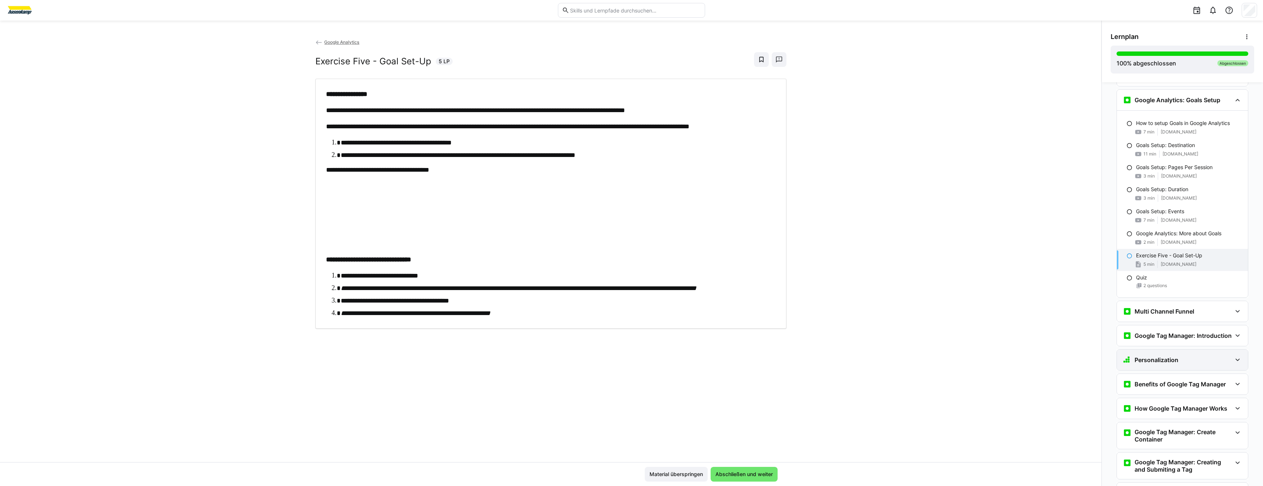
scroll to position [1073, 0]
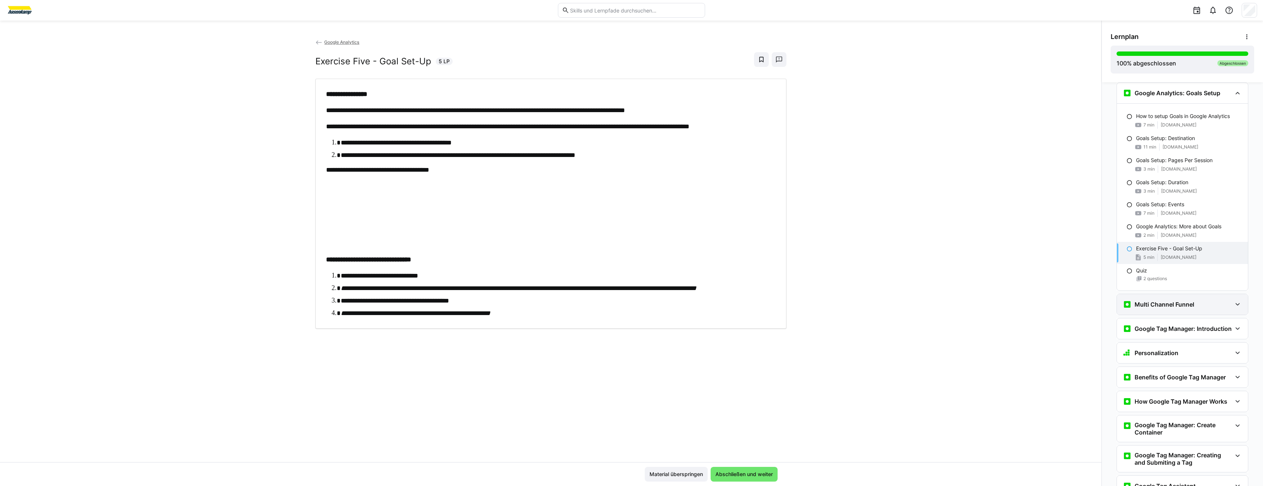
click at [1200, 308] on div "Multi Channel Funnel" at bounding box center [1176, 304] width 109 height 9
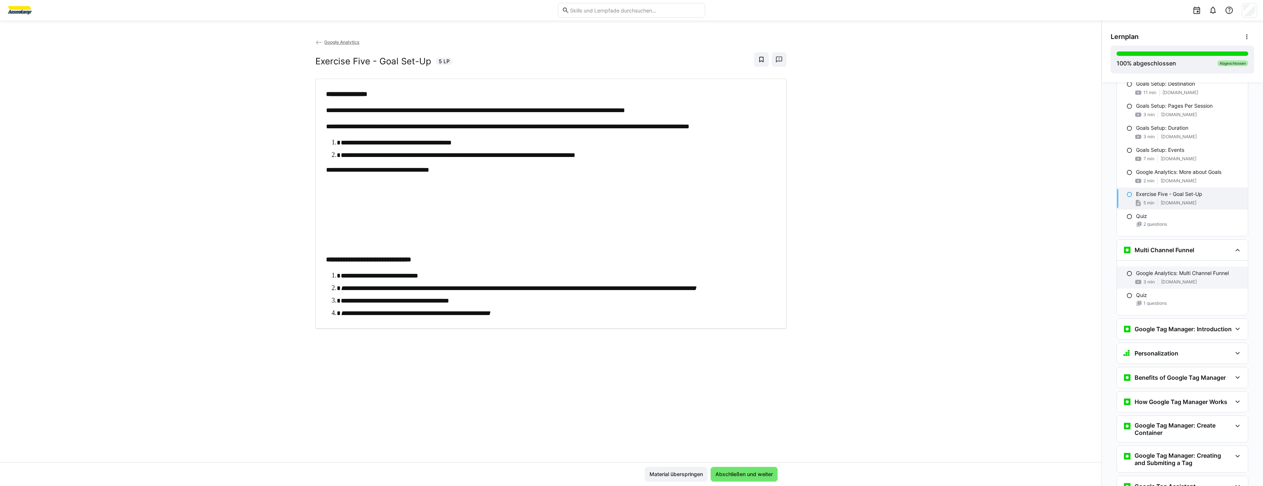
scroll to position [1183, 0]
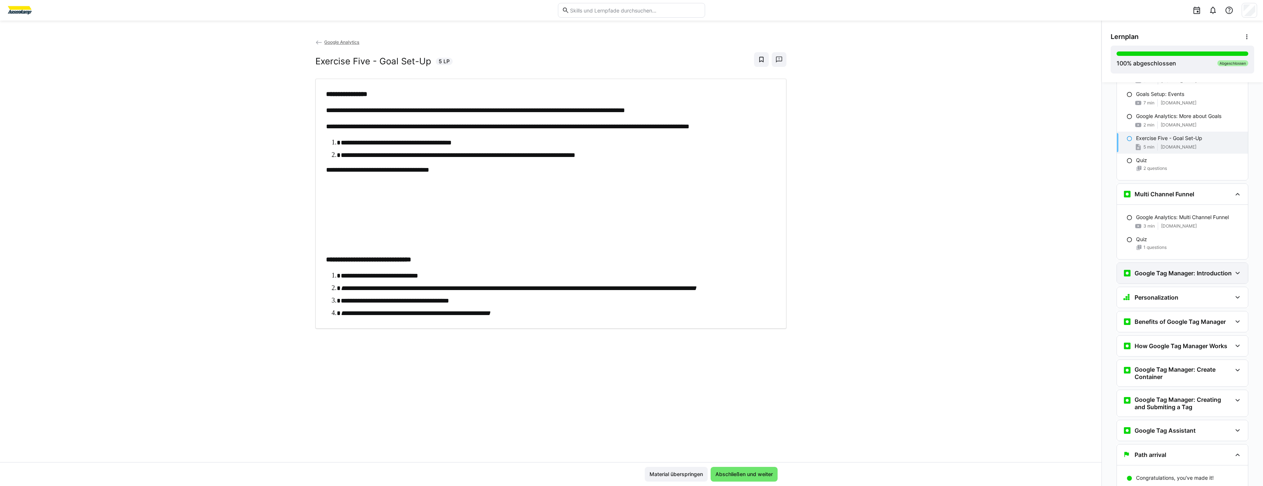
click at [1169, 279] on div "Google Tag Manager: Introduction" at bounding box center [1181, 273] width 131 height 21
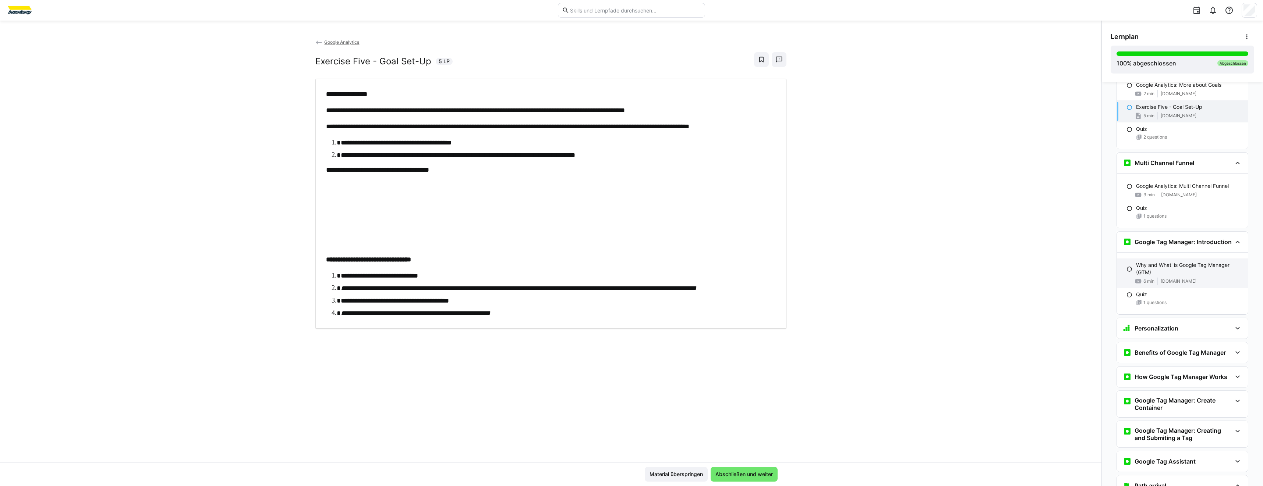
scroll to position [1273, 0]
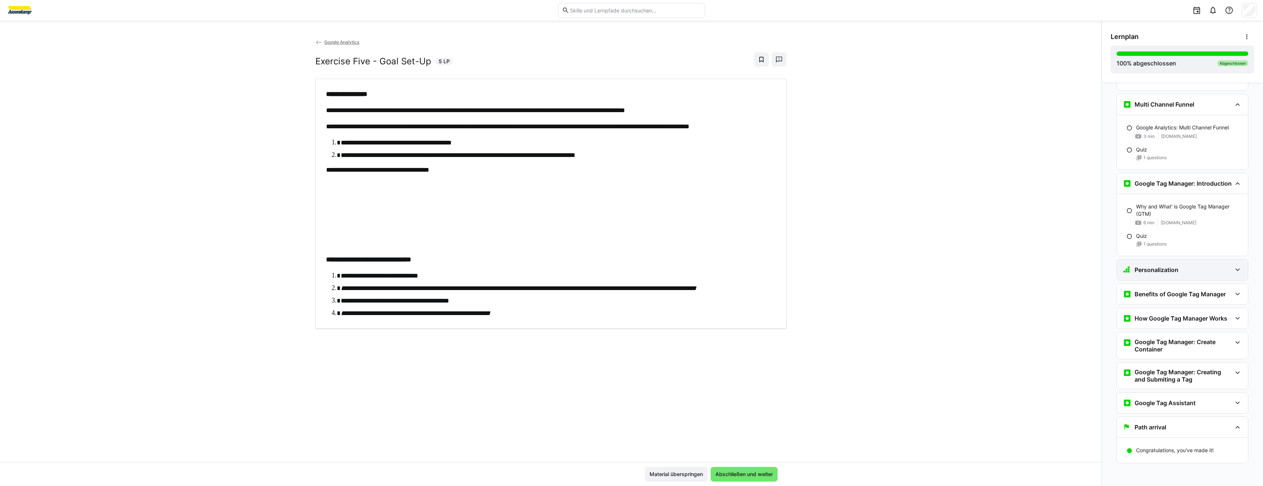
click at [1168, 275] on div "Personalization" at bounding box center [1181, 270] width 131 height 21
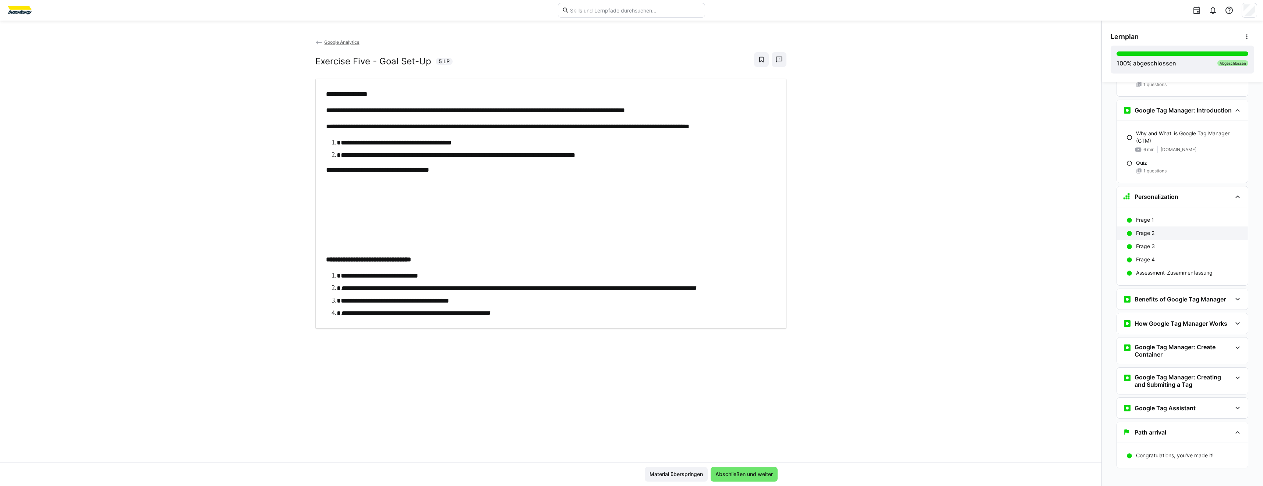
scroll to position [1352, 0]
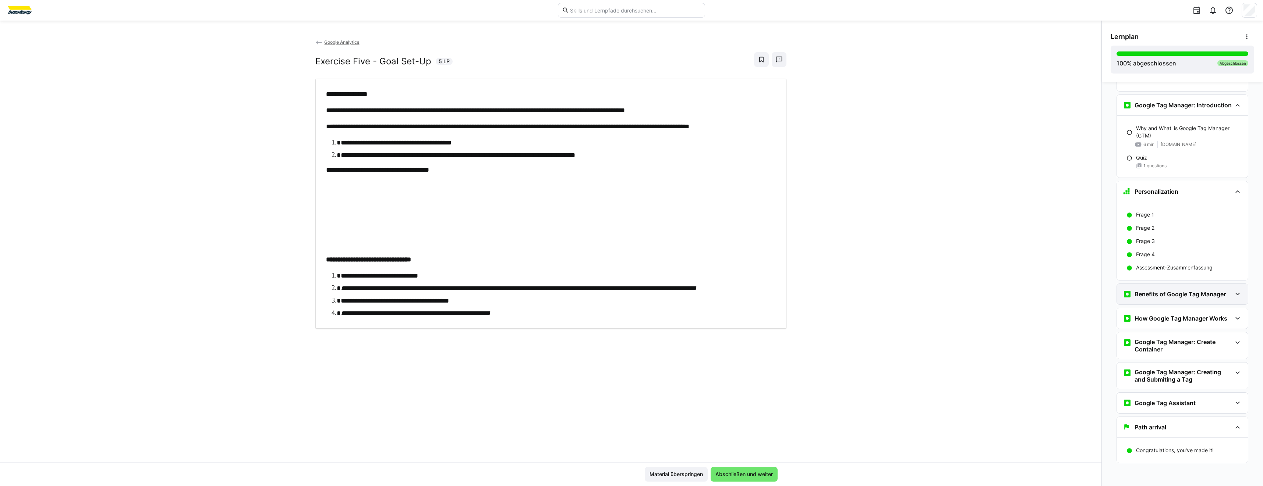
click at [1165, 290] on div "Benefits of Google Tag Manager" at bounding box center [1181, 294] width 131 height 21
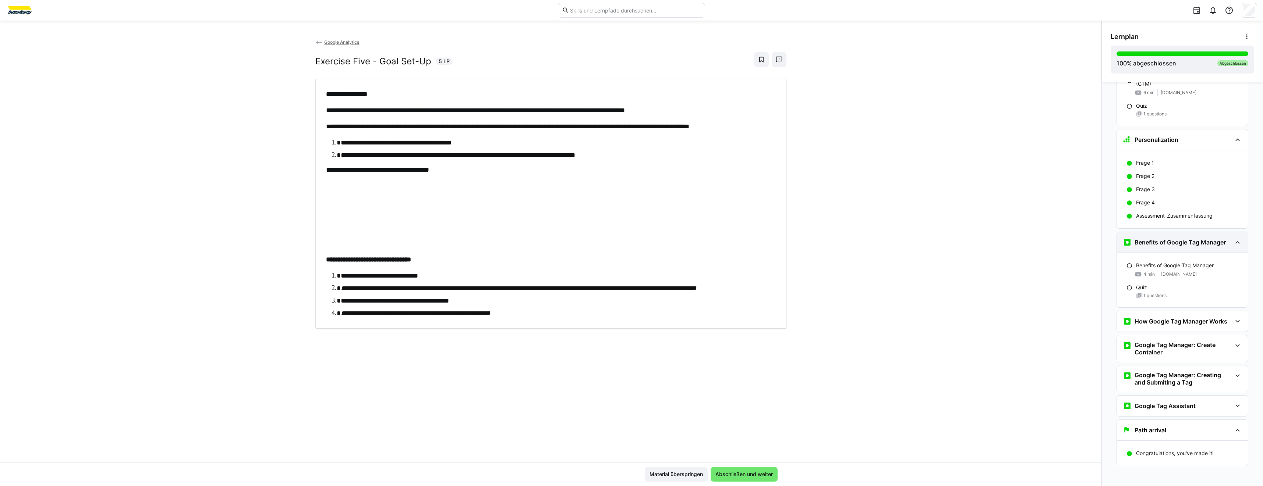
scroll to position [1406, 0]
click at [1162, 310] on div "How Google Tag Manager Works" at bounding box center [1181, 318] width 131 height 21
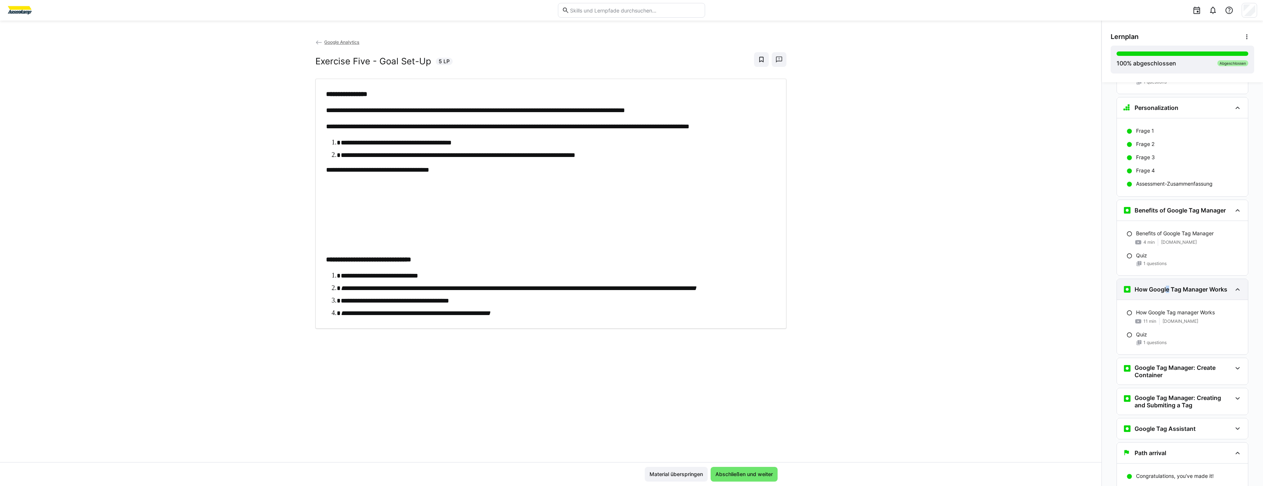
scroll to position [1461, 0]
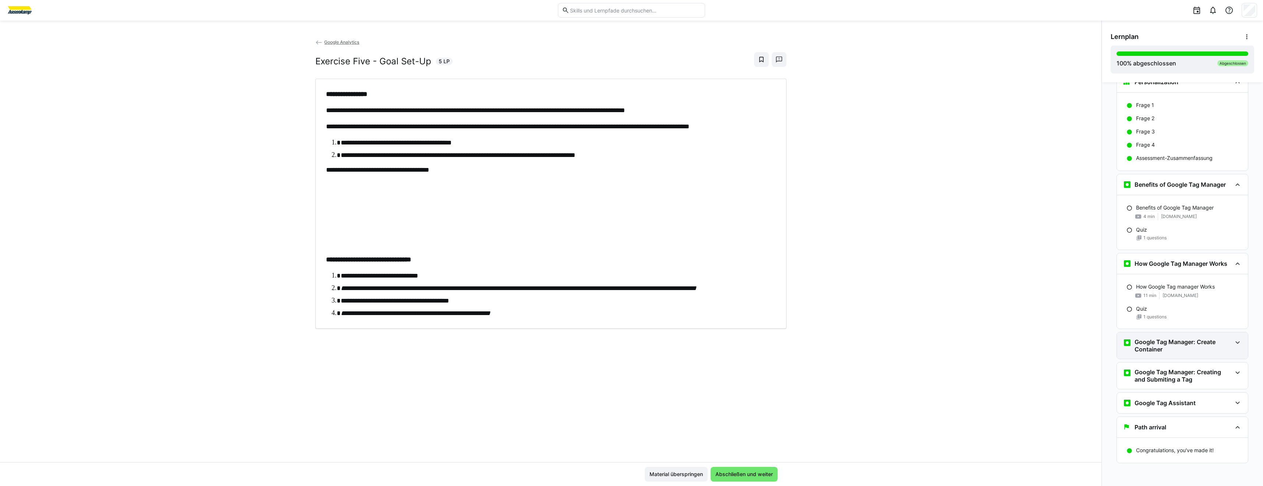
click at [1150, 347] on h3 "Google Tag Manager: Create Container" at bounding box center [1182, 345] width 97 height 15
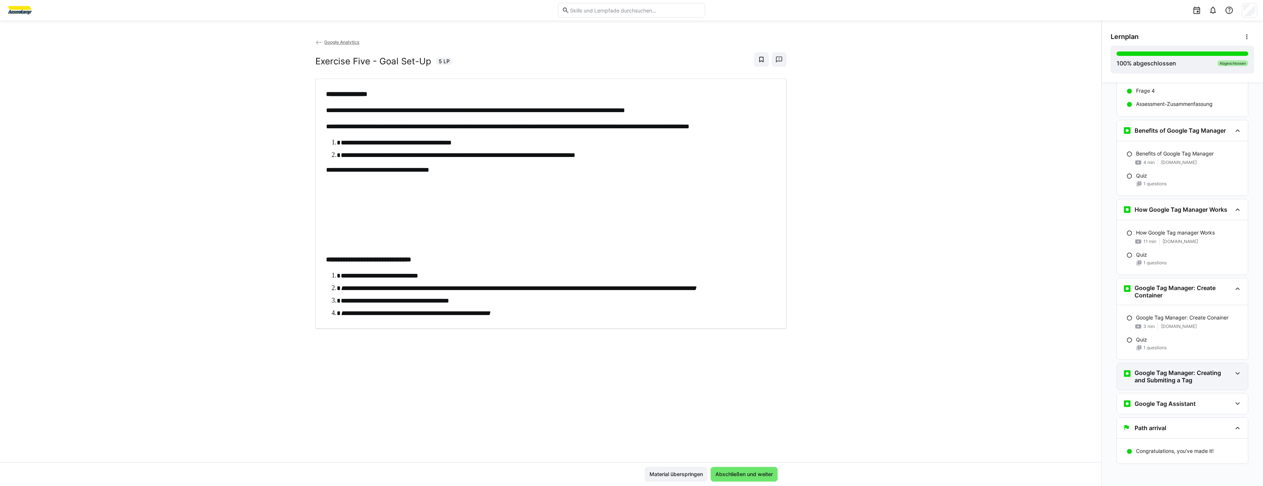
scroll to position [1516, 0]
click at [1142, 380] on h3 "Google Tag Manager: Creating and Submiting a Tag" at bounding box center [1182, 376] width 97 height 15
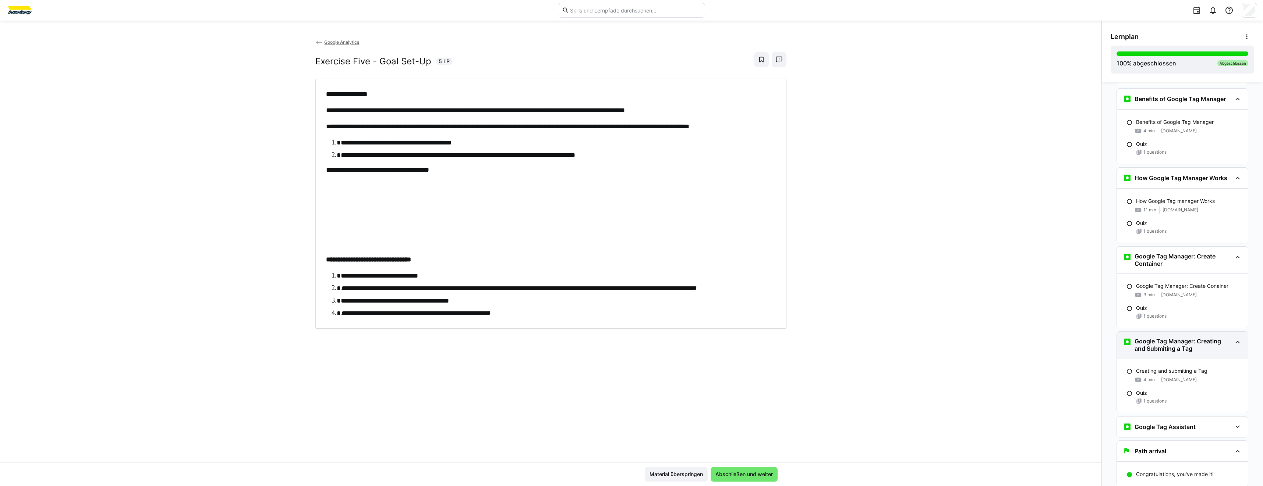
scroll to position [1571, 0]
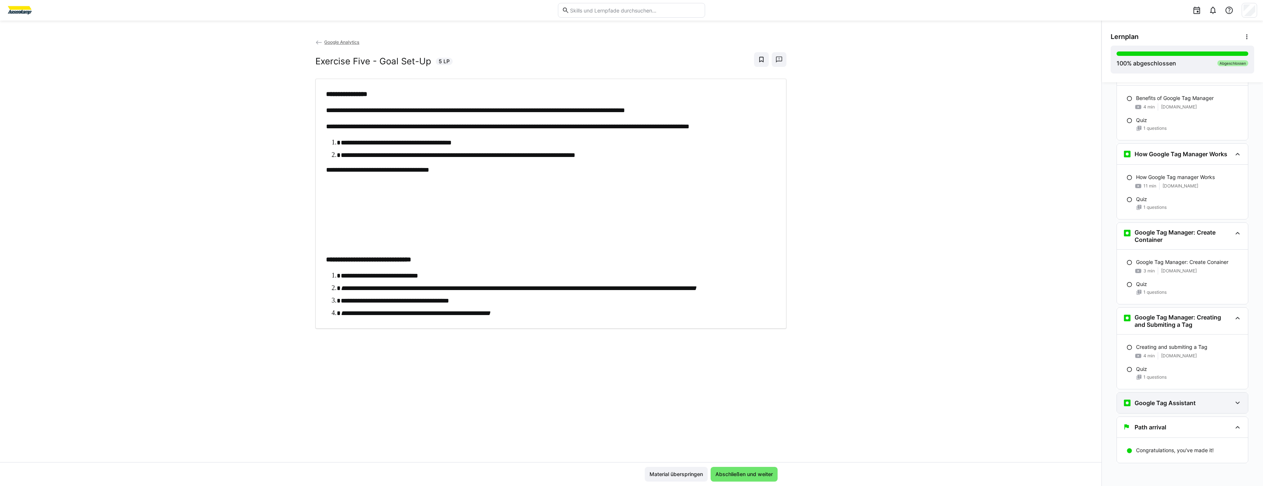
click at [1162, 408] on div "Google Tag Assistant" at bounding box center [1181, 403] width 131 height 21
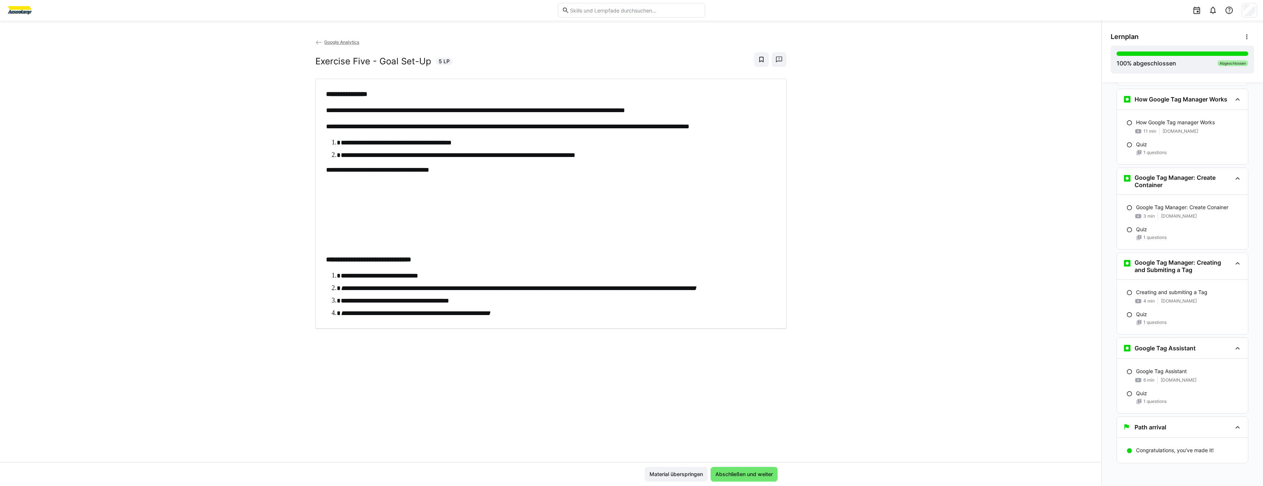
click at [14, 6] on img at bounding box center [20, 10] width 28 height 12
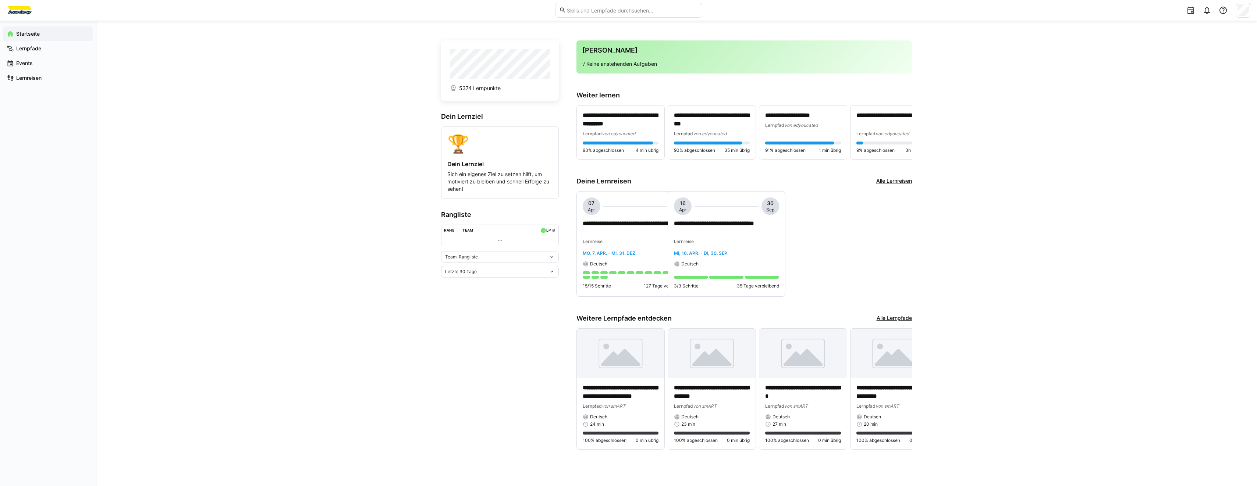
click at [145, 81] on div "**********" at bounding box center [676, 254] width 1161 height 466
click at [30, 51] on div "Lernpfade" at bounding box center [48, 48] width 90 height 15
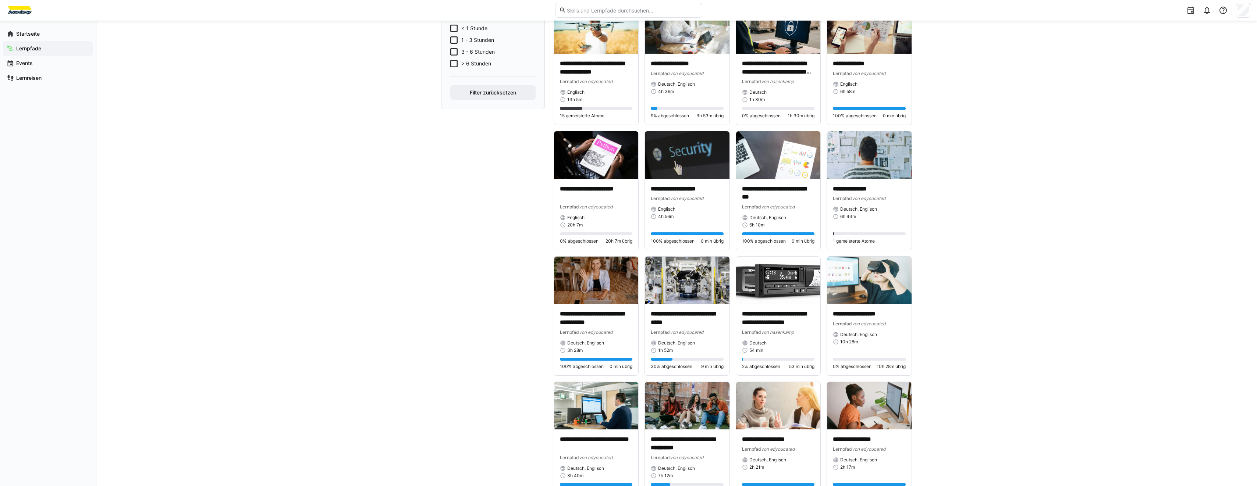
scroll to position [331, 0]
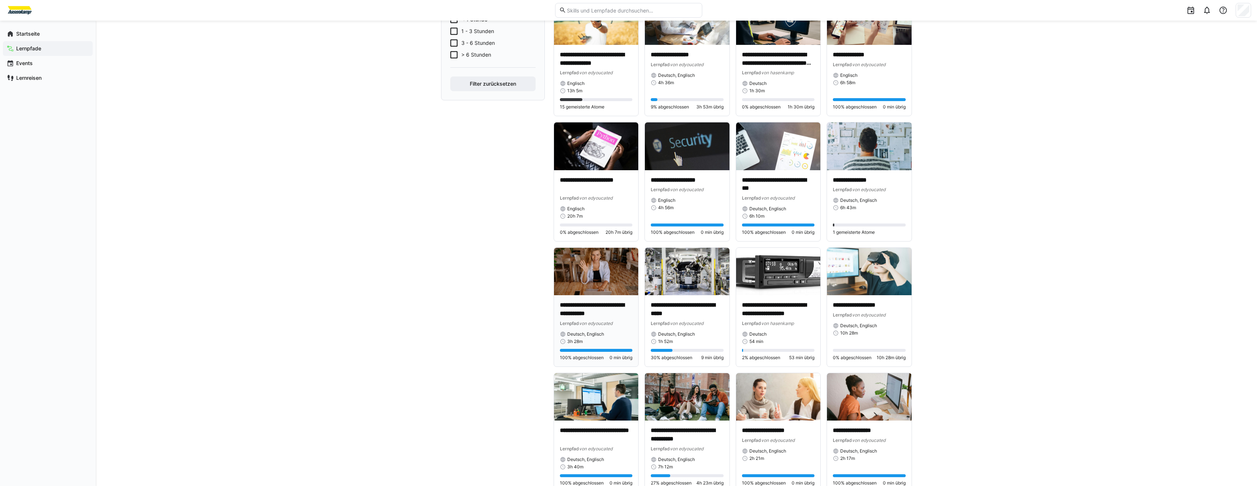
click at [585, 263] on img at bounding box center [596, 271] width 85 height 47
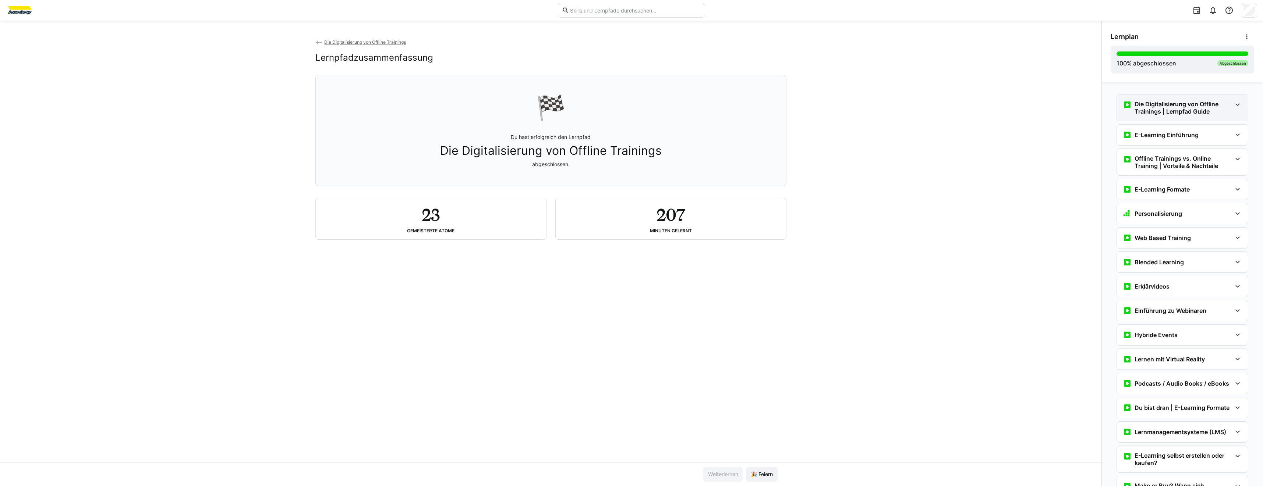
click at [1183, 114] on h3 "Die Digitalisierung von Offline Trainings | Lernpfad Guide" at bounding box center [1182, 107] width 97 height 15
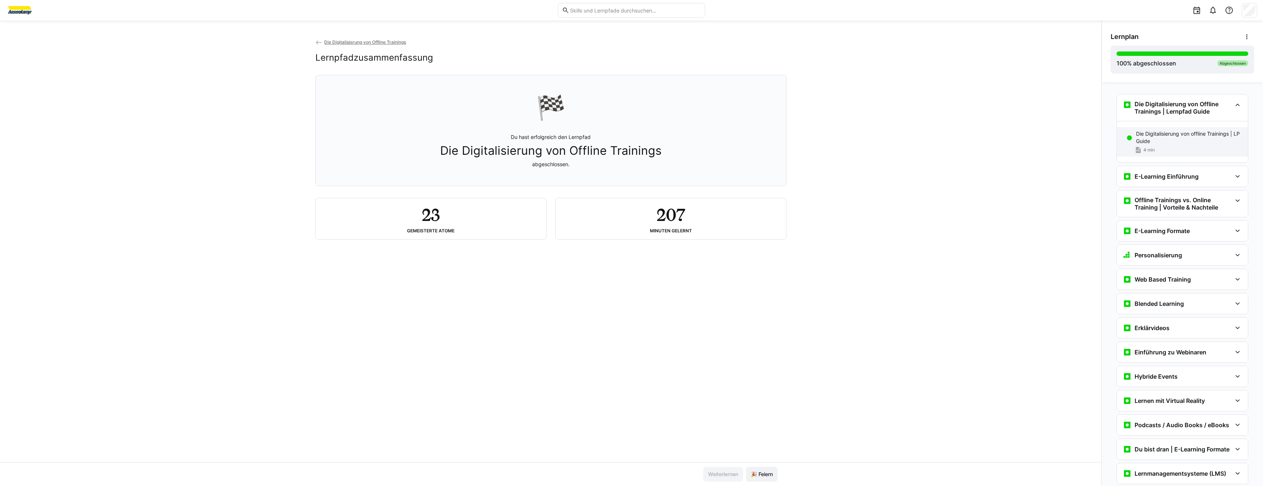
click at [1160, 140] on p "Die Digitalisierung von offline Trainings | LP Guide" at bounding box center [1189, 137] width 106 height 15
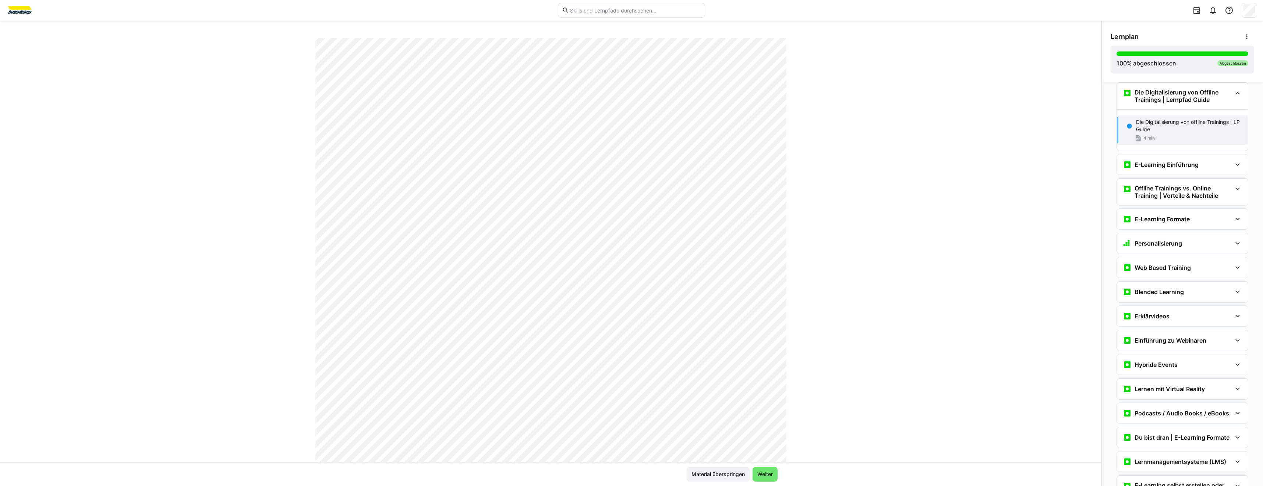
scroll to position [184, 0]
click at [1156, 160] on div "E-Learning Einführung" at bounding box center [1181, 165] width 131 height 21
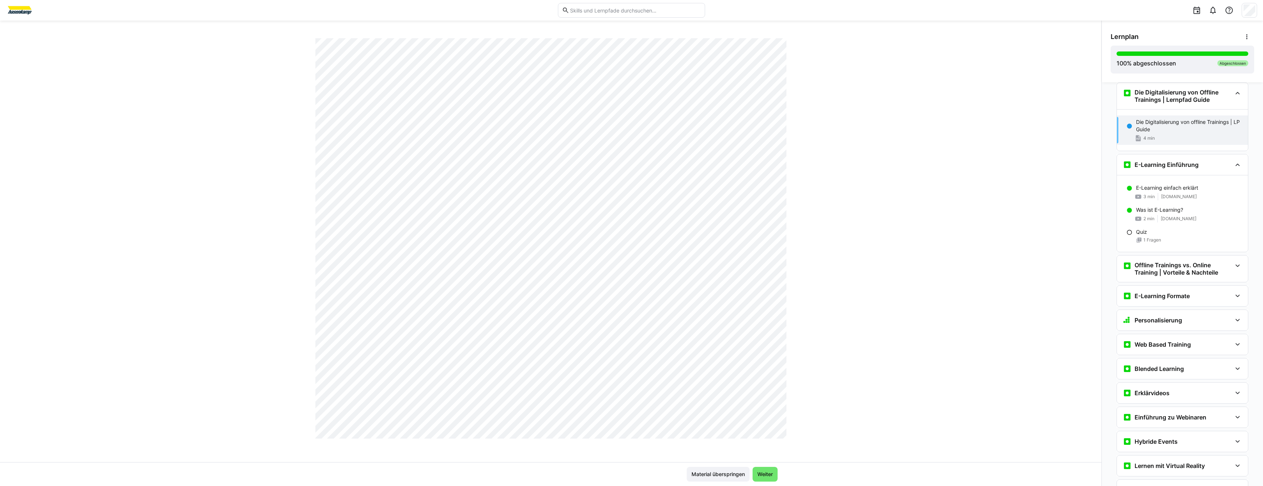
click at [1050, 224] on div "Die Digitalisierung von Offline Trainings Die Digitalisierung von offline Train…" at bounding box center [550, 250] width 1101 height 424
click at [1117, 264] on div "Offline Trainings vs. Online Training | Vorteile & Nachteile" at bounding box center [1181, 269] width 131 height 26
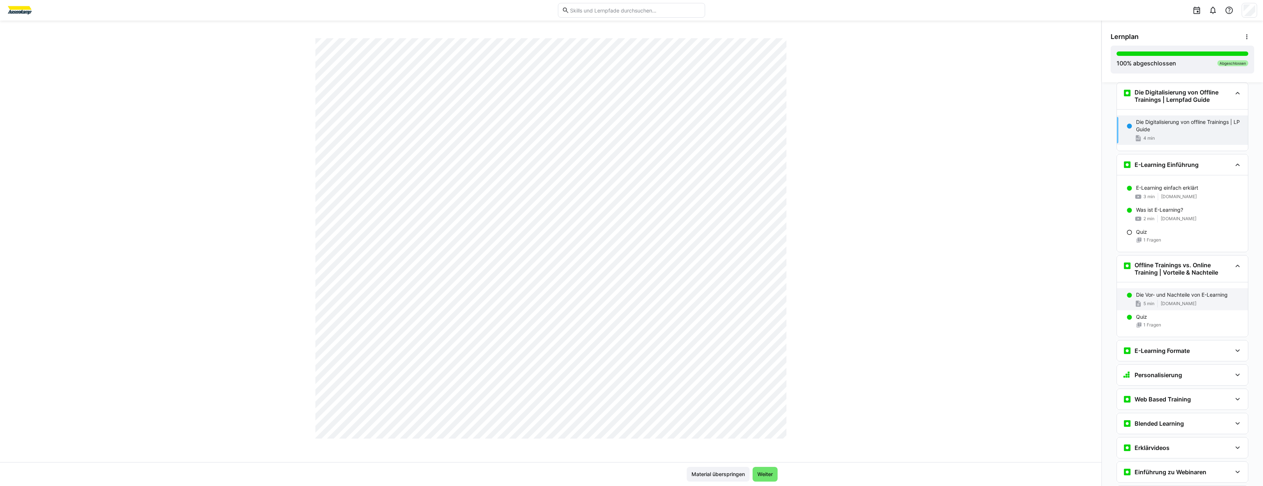
click at [1148, 296] on p "Die Vor- und Nachteile von E-Learning" at bounding box center [1182, 294] width 92 height 7
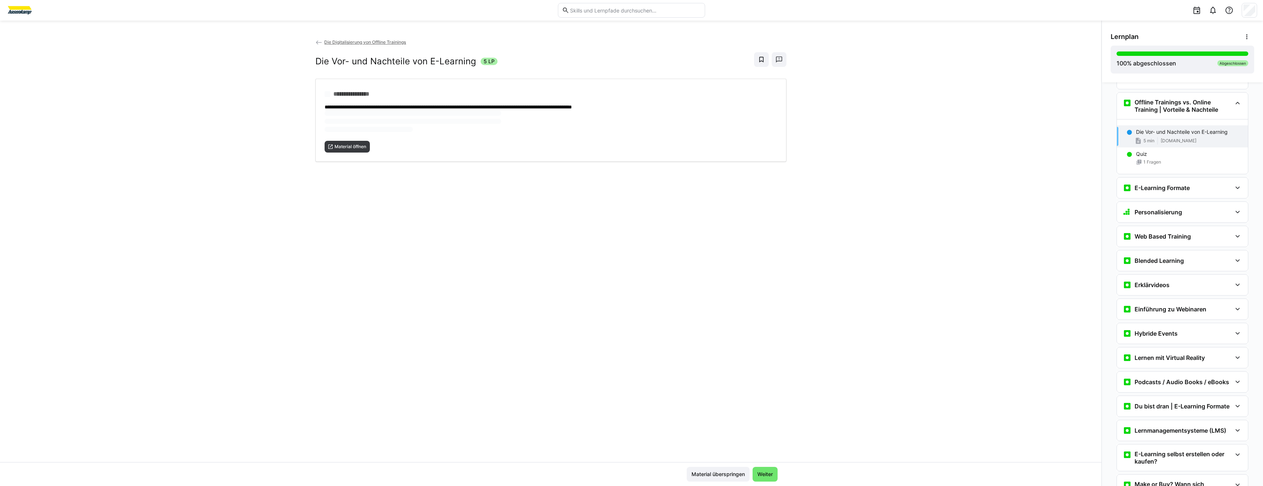
scroll to position [185, 0]
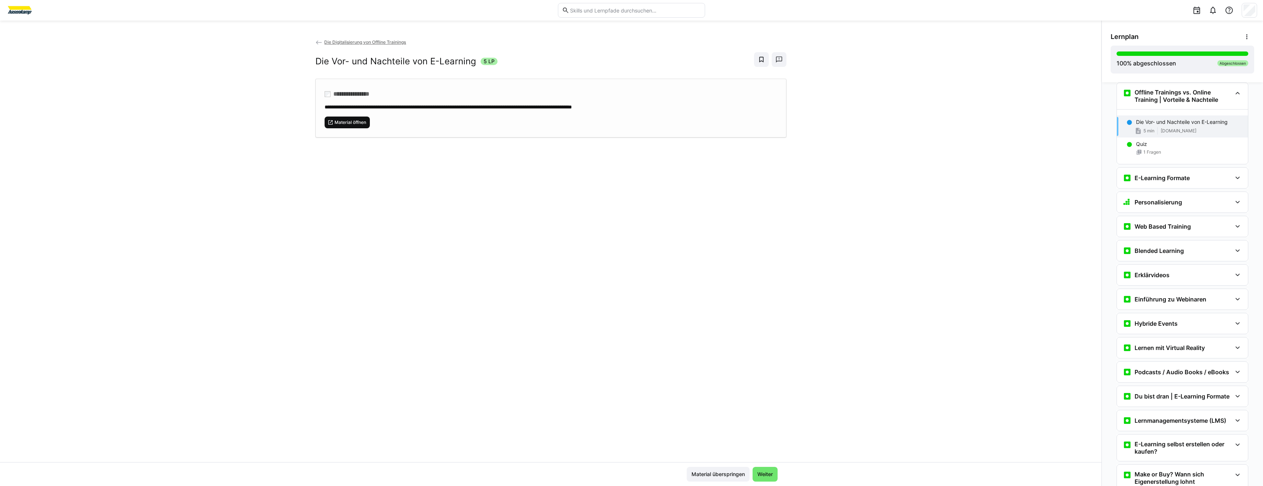
click at [362, 127] on span "Material öffnen" at bounding box center [347, 123] width 46 height 12
click at [1147, 176] on h3 "E-Learning Formate" at bounding box center [1161, 177] width 55 height 7
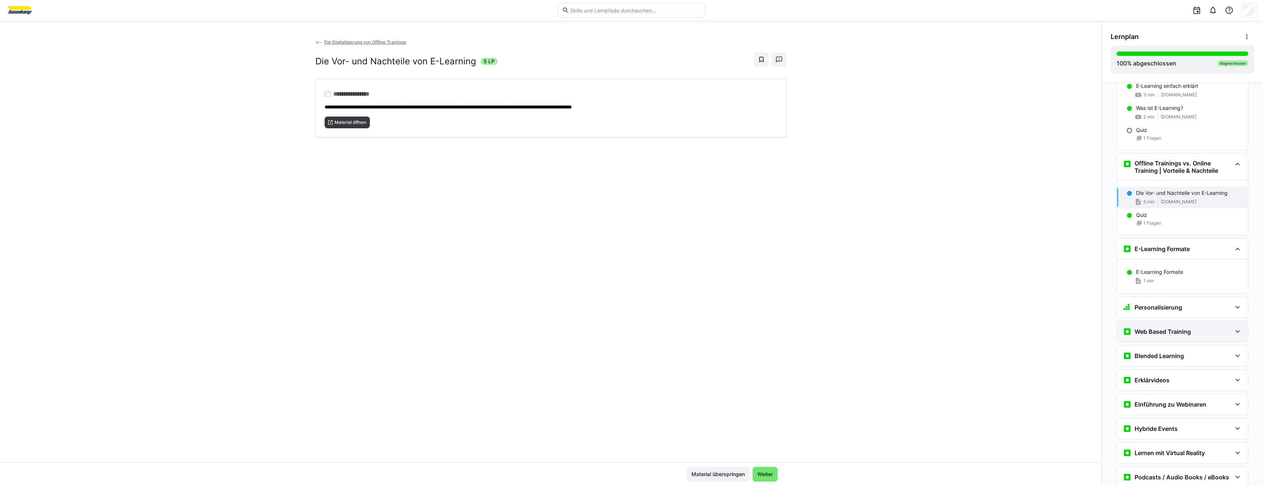
scroll to position [111, 0]
click at [1139, 274] on p "E-Learning Formate" at bounding box center [1159, 274] width 47 height 7
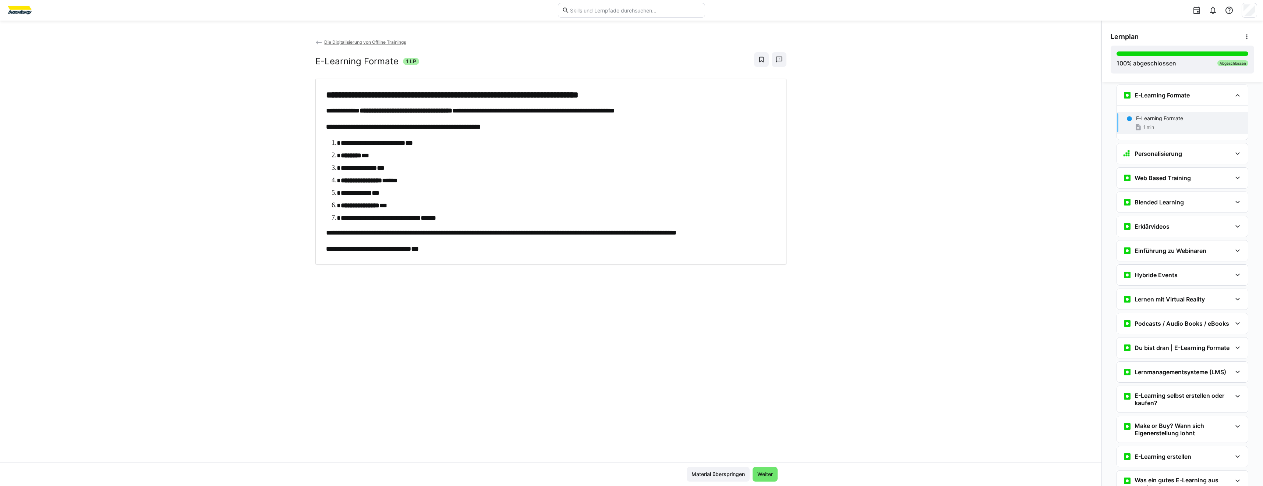
scroll to position [270, 0]
click at [1122, 146] on div "Personalisierung" at bounding box center [1181, 151] width 131 height 21
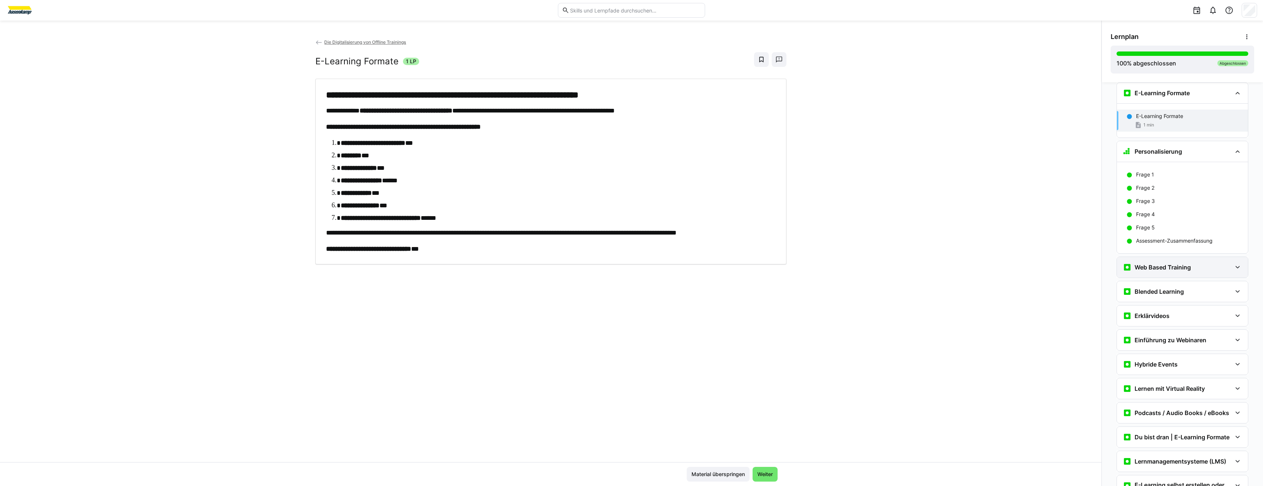
click at [1185, 262] on div "Web Based Training" at bounding box center [1181, 267] width 131 height 21
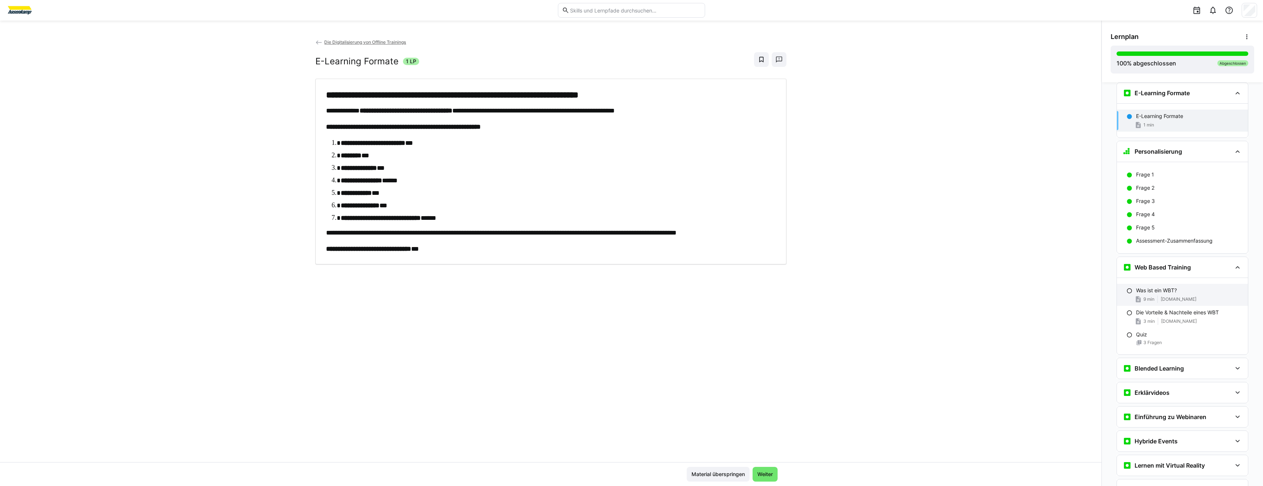
click at [1183, 294] on div "Was ist ein WBT? 9 min [DOMAIN_NAME]" at bounding box center [1181, 295] width 131 height 22
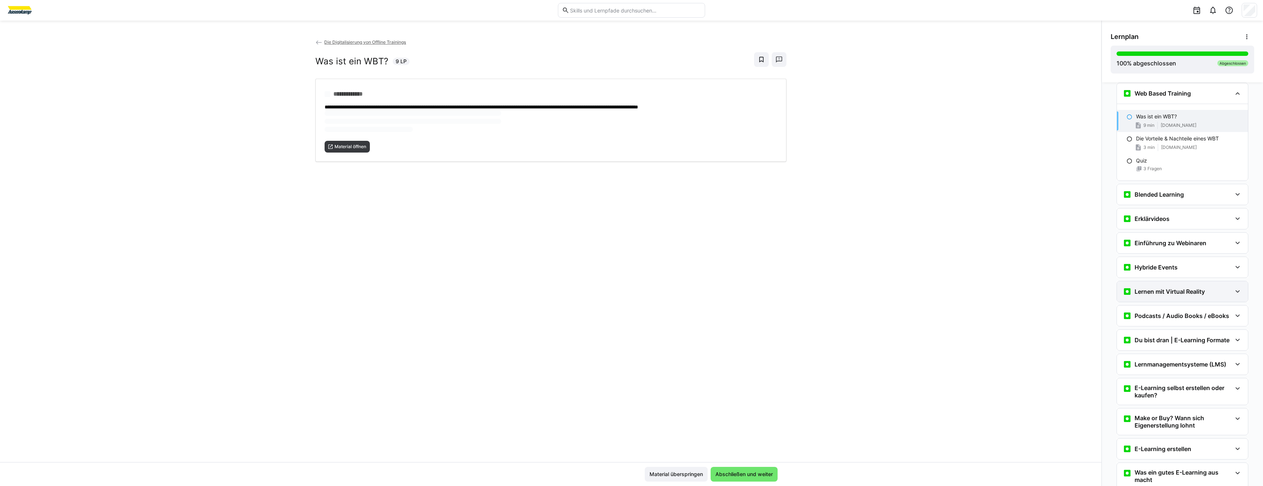
scroll to position [444, 0]
click at [350, 127] on div "**********" at bounding box center [550, 108] width 471 height 59
click at [1163, 139] on p "Die Vorteile & Nachteile eines WBT" at bounding box center [1177, 138] width 83 height 7
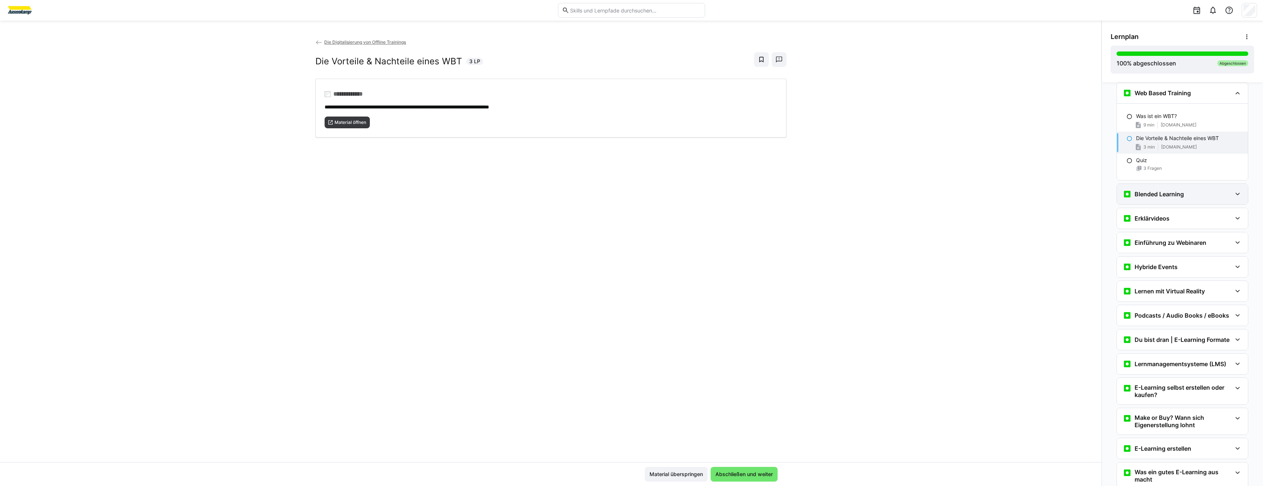
click at [1141, 196] on h3 "Blended Learning" at bounding box center [1158, 194] width 49 height 7
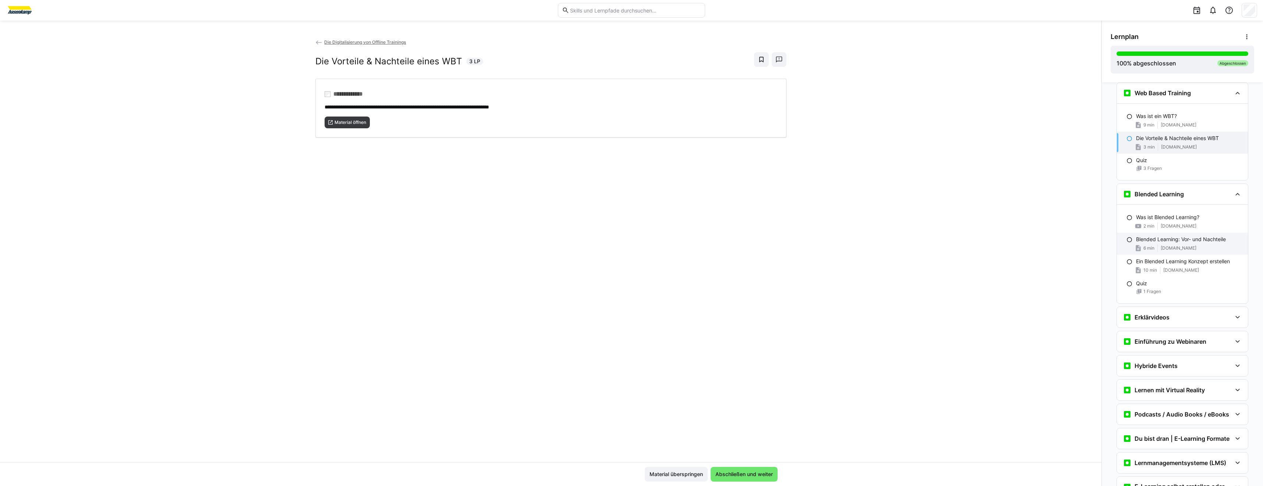
click at [1166, 251] on span "[DOMAIN_NAME]" at bounding box center [1178, 248] width 36 height 6
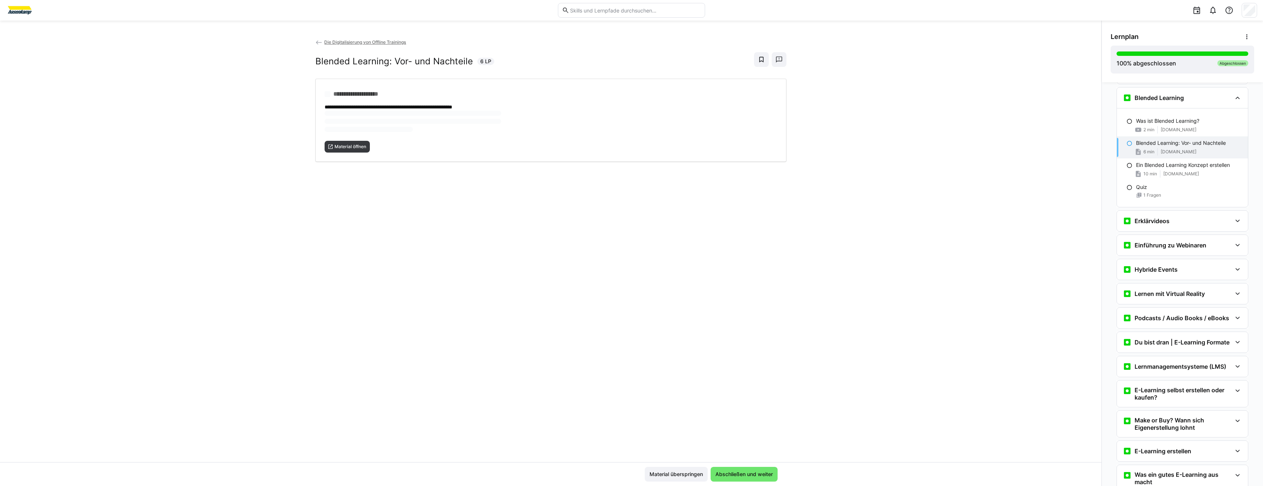
scroll to position [545, 0]
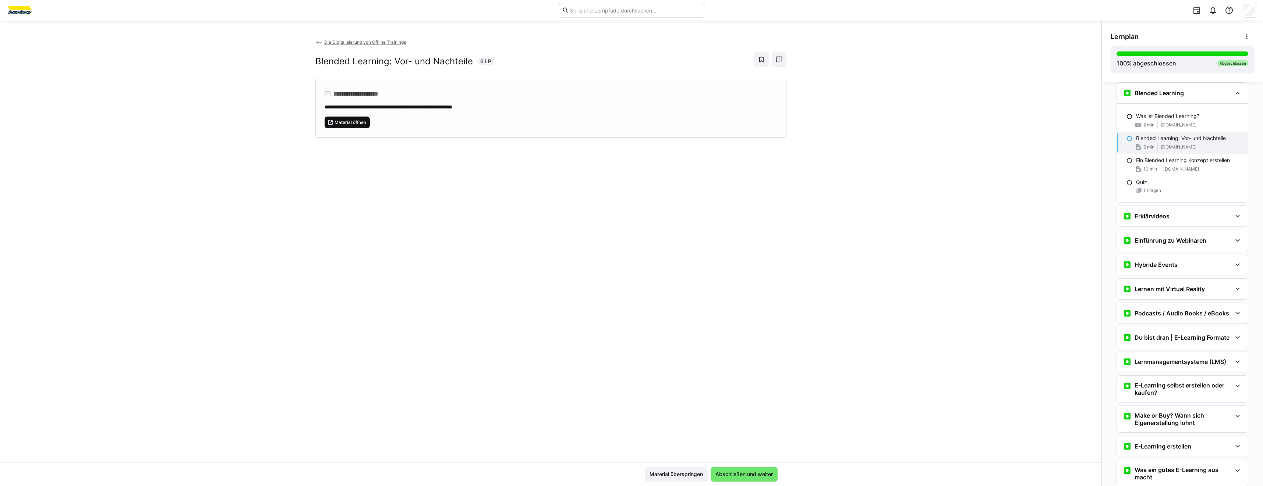
click at [343, 123] on span "Material öffnen" at bounding box center [350, 123] width 33 height 6
click at [1133, 164] on div "Ein Blended Learning Konzept erstellen 10 min [DOMAIN_NAME]" at bounding box center [1181, 165] width 131 height 22
click at [338, 122] on span "Material öffnen" at bounding box center [350, 123] width 33 height 6
click at [1157, 223] on div "Erklärvideos" at bounding box center [1181, 216] width 131 height 21
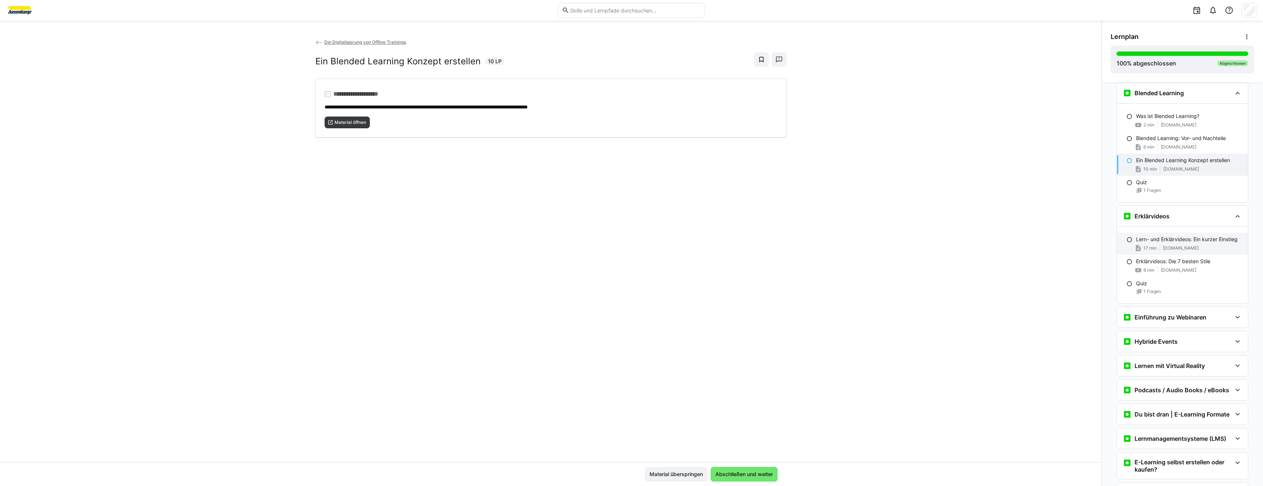
click at [1169, 245] on div "17 min [DOMAIN_NAME]" at bounding box center [1189, 248] width 106 height 7
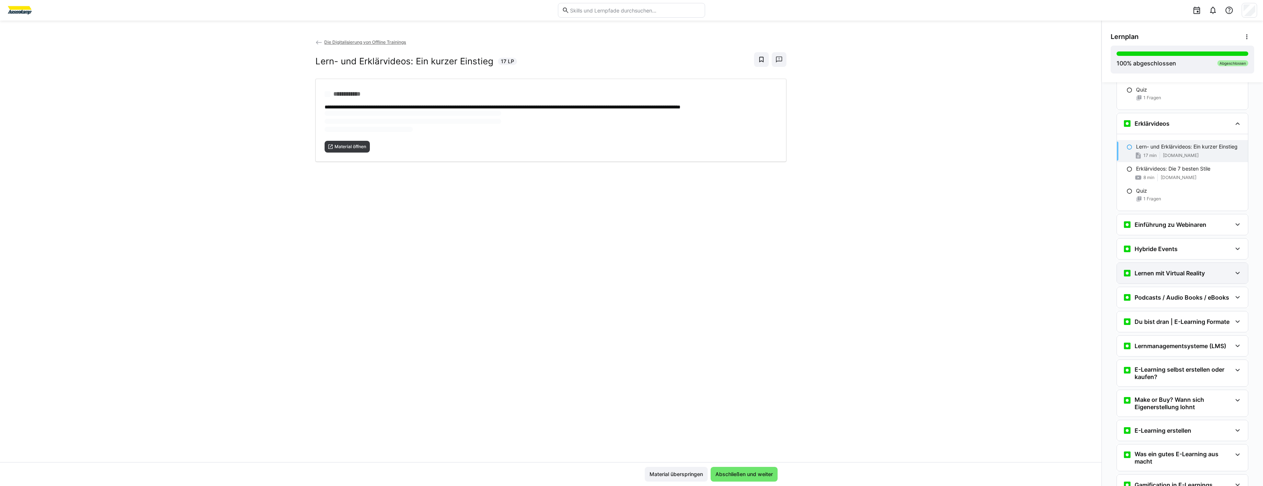
scroll to position [668, 0]
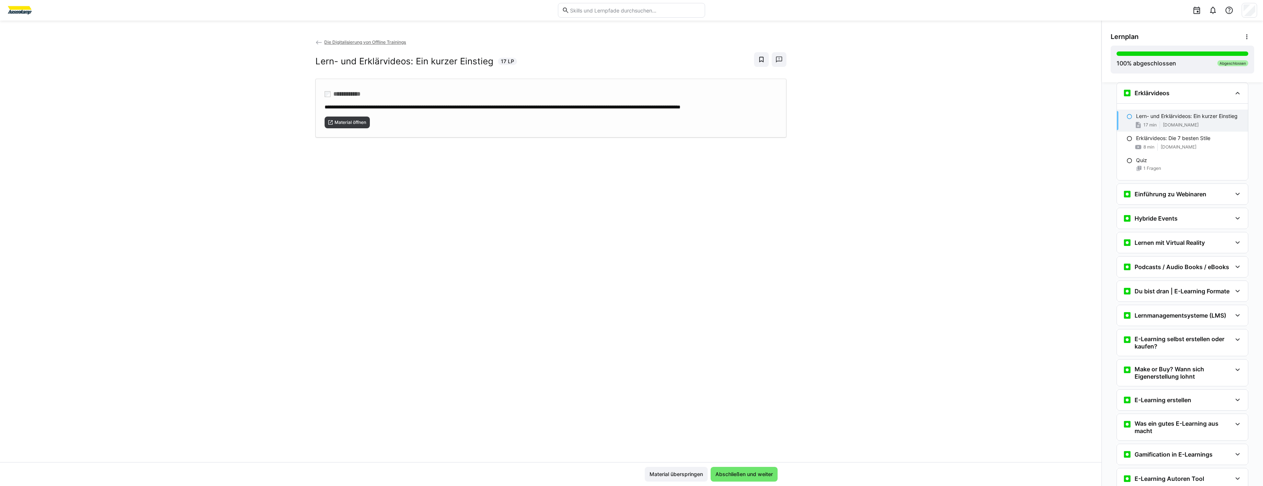
click at [359, 136] on div "**********" at bounding box center [550, 108] width 471 height 59
click at [1150, 191] on h3 "Einführung zu Webinaren" at bounding box center [1170, 194] width 72 height 7
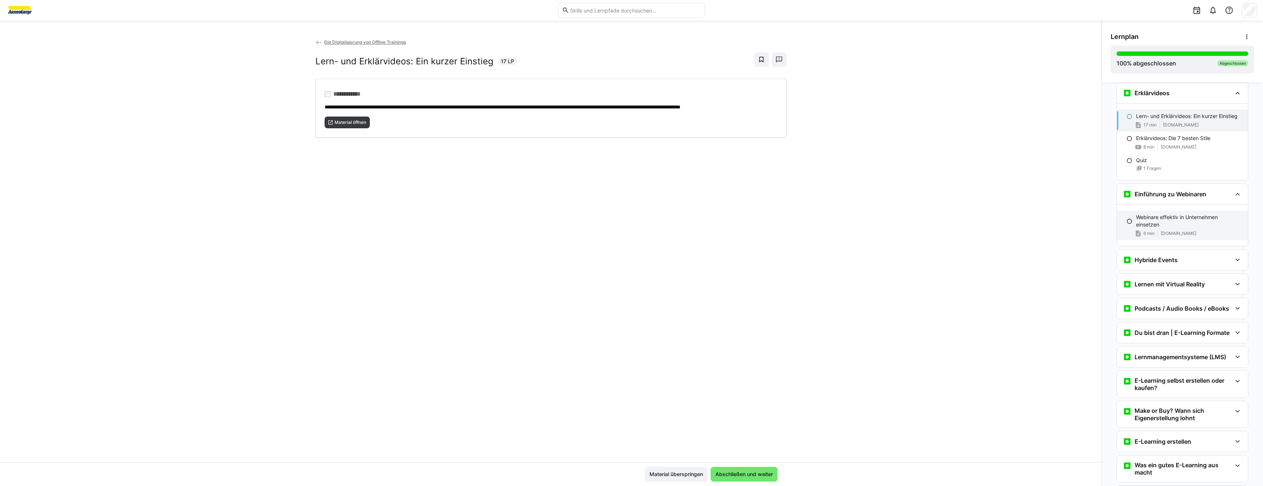
click at [1157, 224] on p "Webinare effektiv in Unternehmen einsetzen" at bounding box center [1189, 221] width 106 height 15
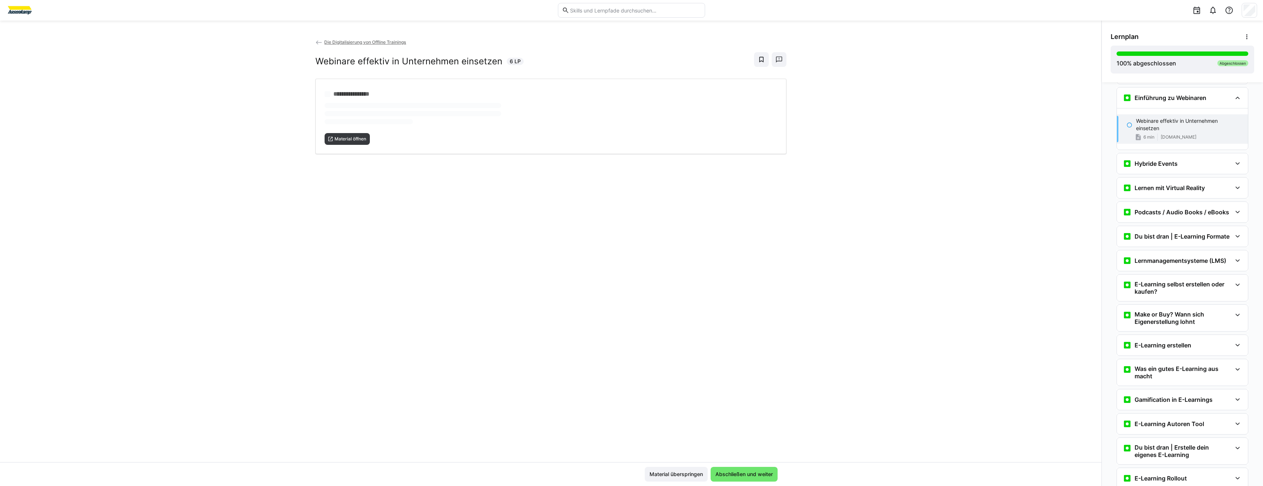
scroll to position [770, 0]
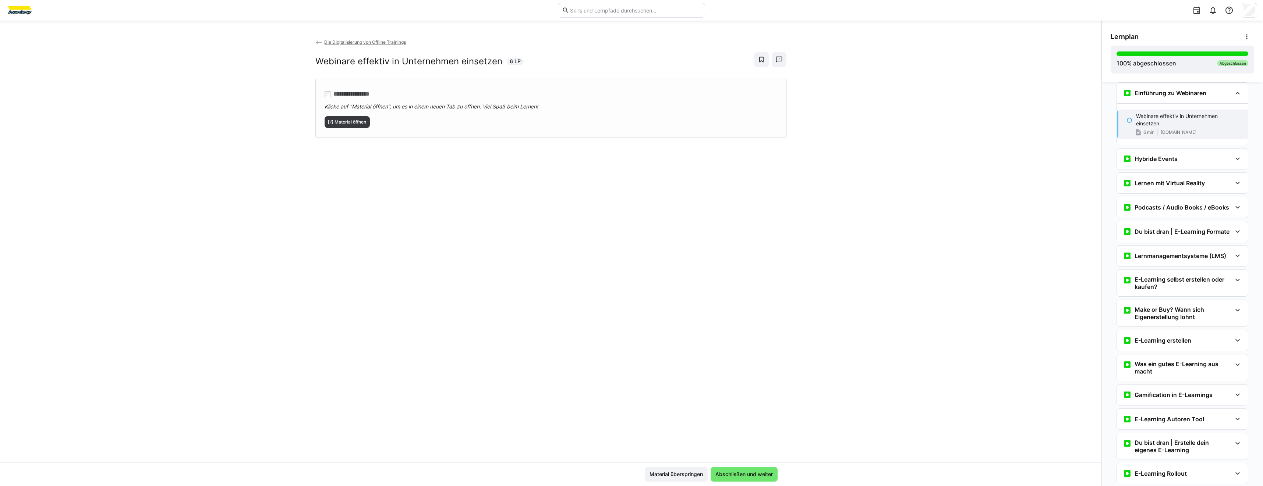
click at [354, 130] on div "**********" at bounding box center [550, 108] width 471 height 58
click at [1158, 169] on div "Hybride Events" at bounding box center [1181, 159] width 131 height 21
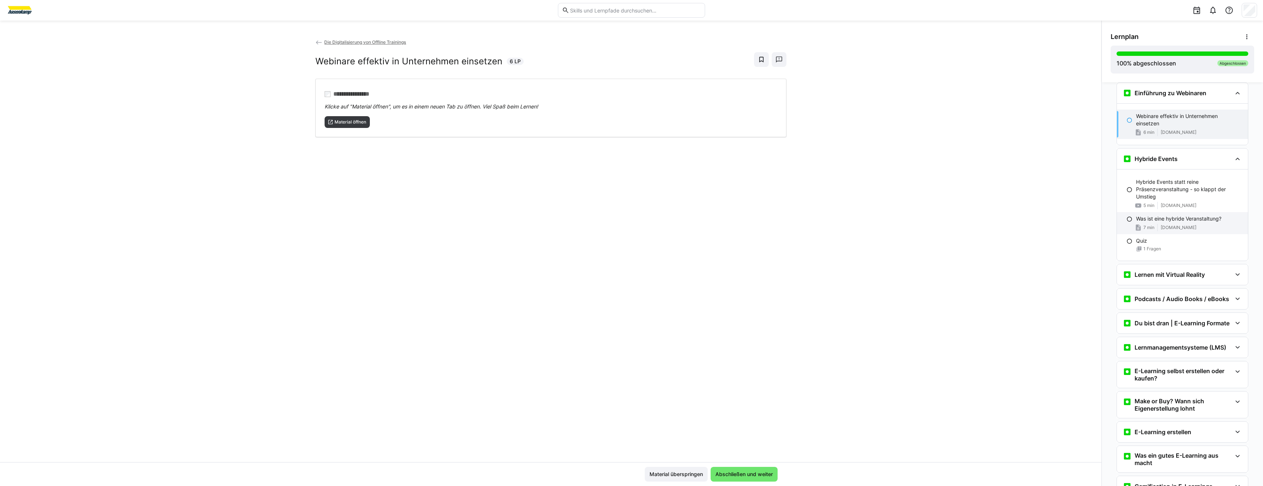
click at [1153, 229] on div "7 min [DOMAIN_NAME]" at bounding box center [1189, 227] width 106 height 7
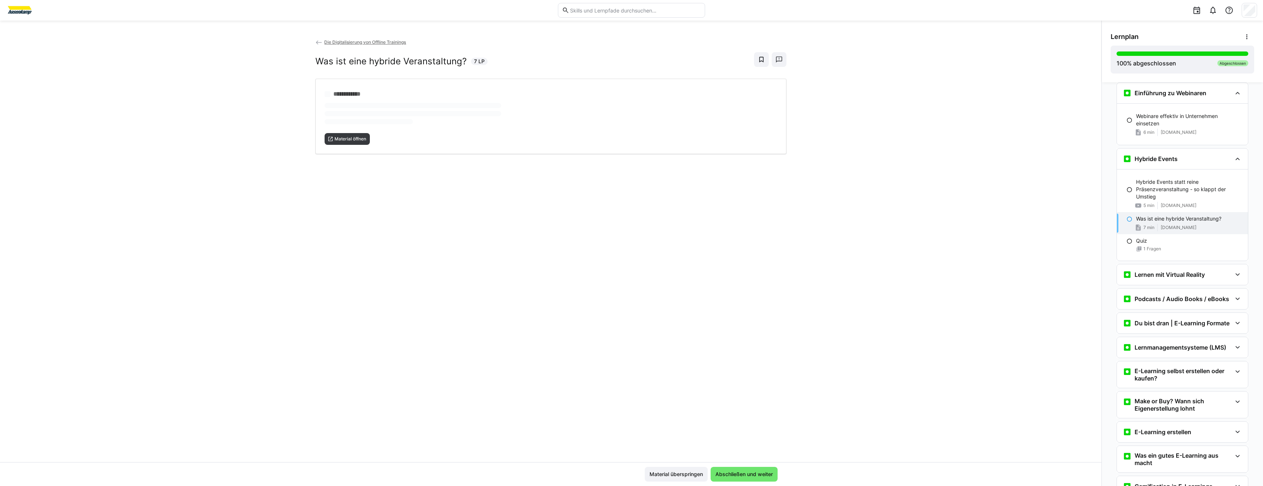
scroll to position [835, 0]
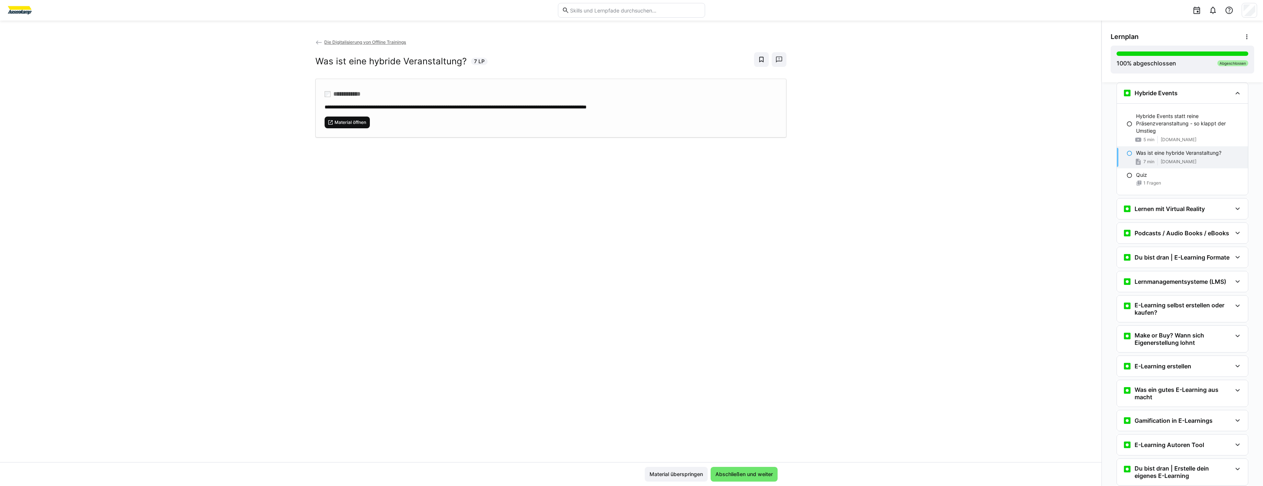
click at [341, 124] on span "Material öffnen" at bounding box center [350, 123] width 33 height 6
click at [1158, 212] on h3 "Lernen mit Virtual Reality" at bounding box center [1169, 208] width 70 height 7
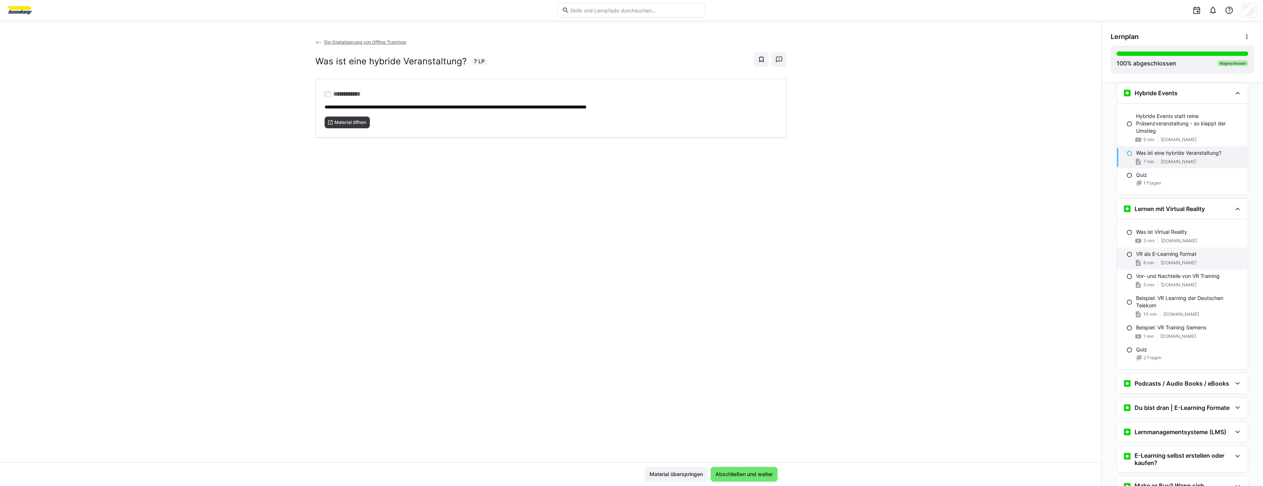
click at [1154, 267] on div "VR als E-Learning Format 8 min [DOMAIN_NAME]" at bounding box center [1181, 259] width 131 height 22
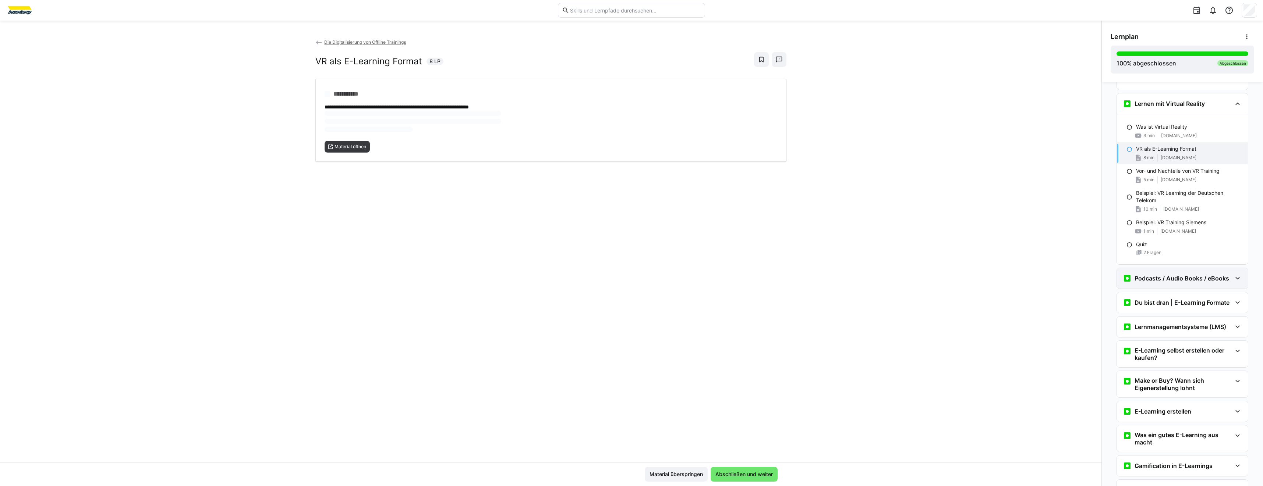
scroll to position [951, 0]
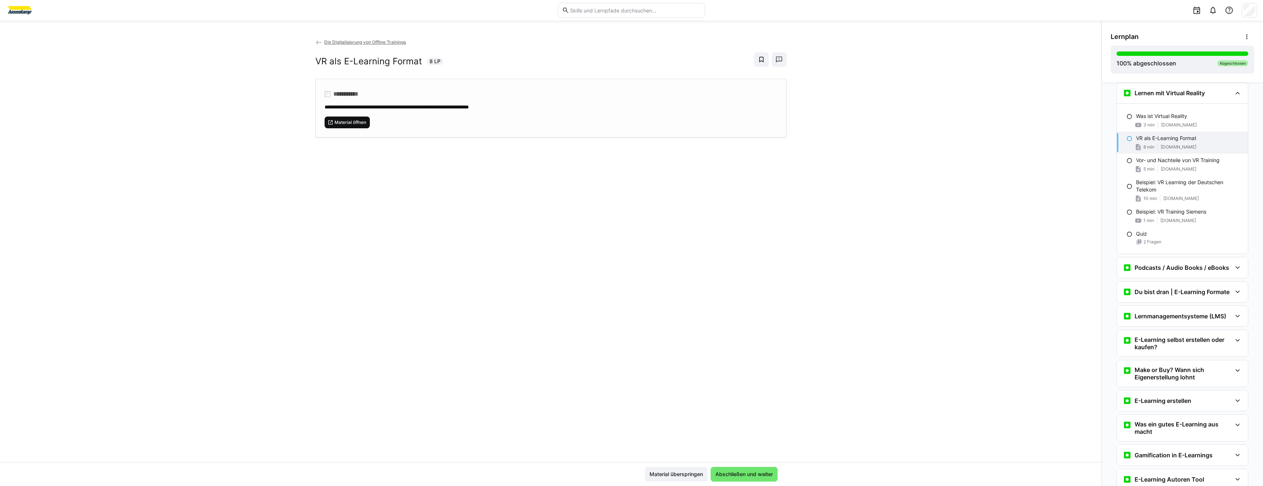
click at [360, 124] on span "Material öffnen" at bounding box center [350, 123] width 33 height 6
click at [1188, 171] on span "[DOMAIN_NAME]" at bounding box center [1178, 169] width 36 height 6
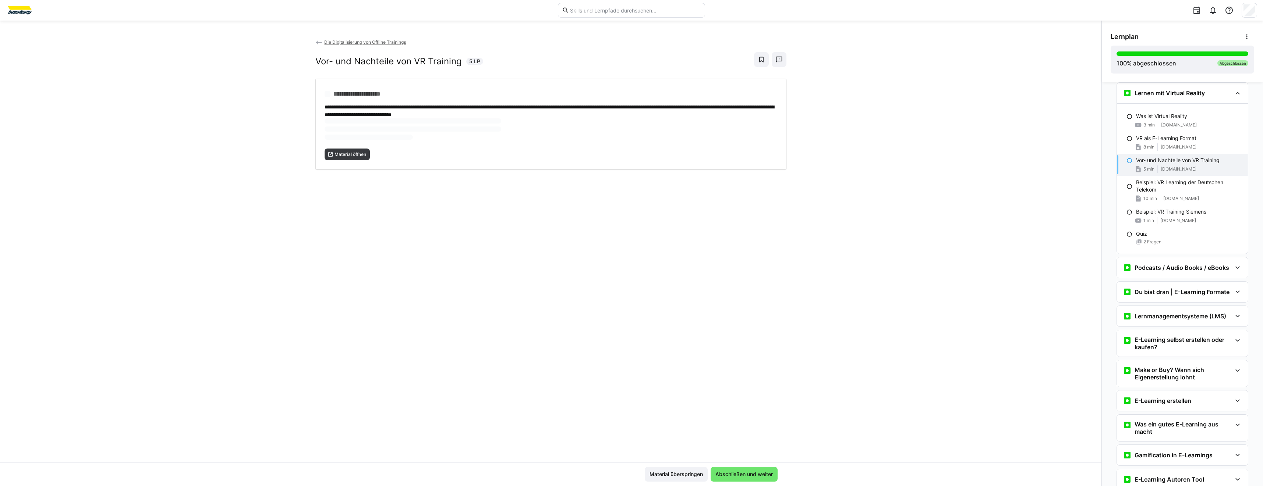
click at [310, 147] on div "**********" at bounding box center [550, 250] width 1101 height 424
click at [331, 133] on span "Material öffnen" at bounding box center [347, 130] width 46 height 12
click at [1163, 190] on p "Beispiel: VR Learning der Deutschen Telekom" at bounding box center [1189, 186] width 106 height 15
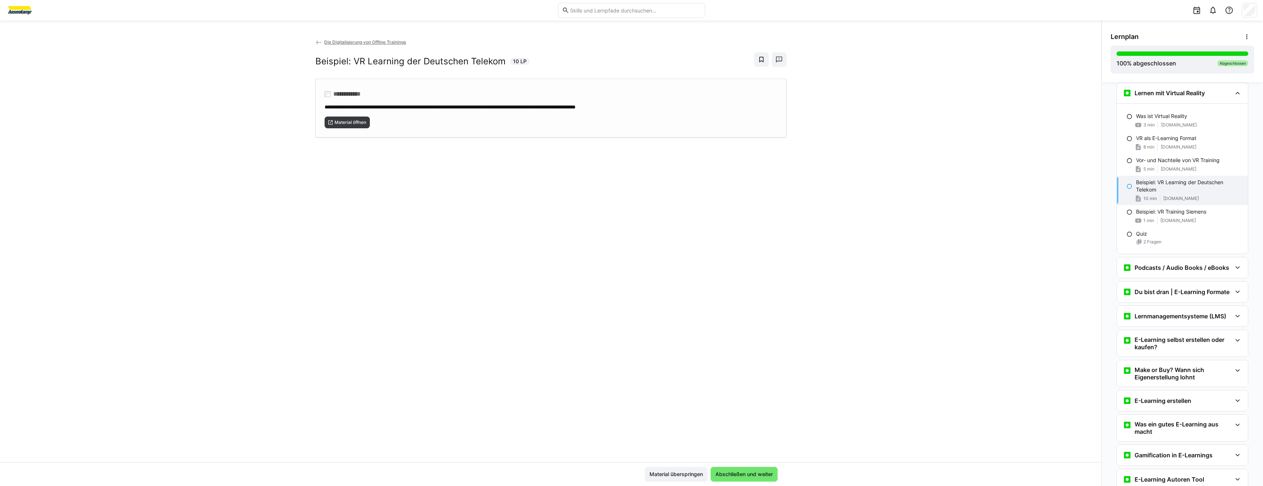
click at [372, 120] on div "Material öffnen" at bounding box center [550, 120] width 452 height 18
click at [1133, 272] on div "Podcasts / Audio Books / eBooks" at bounding box center [1175, 267] width 106 height 9
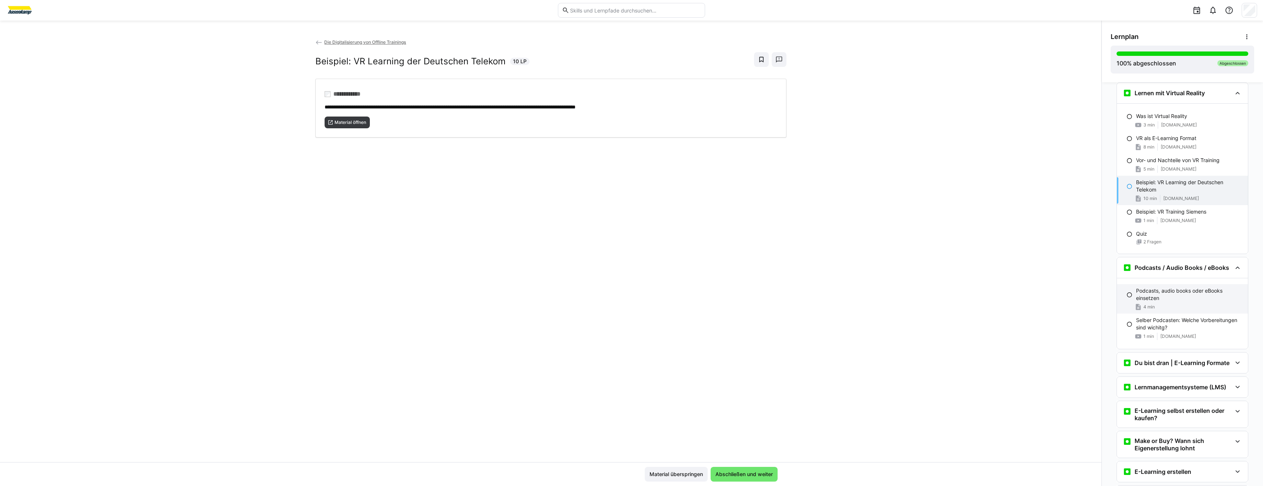
click at [1144, 305] on span "4 min" at bounding box center [1148, 307] width 11 height 6
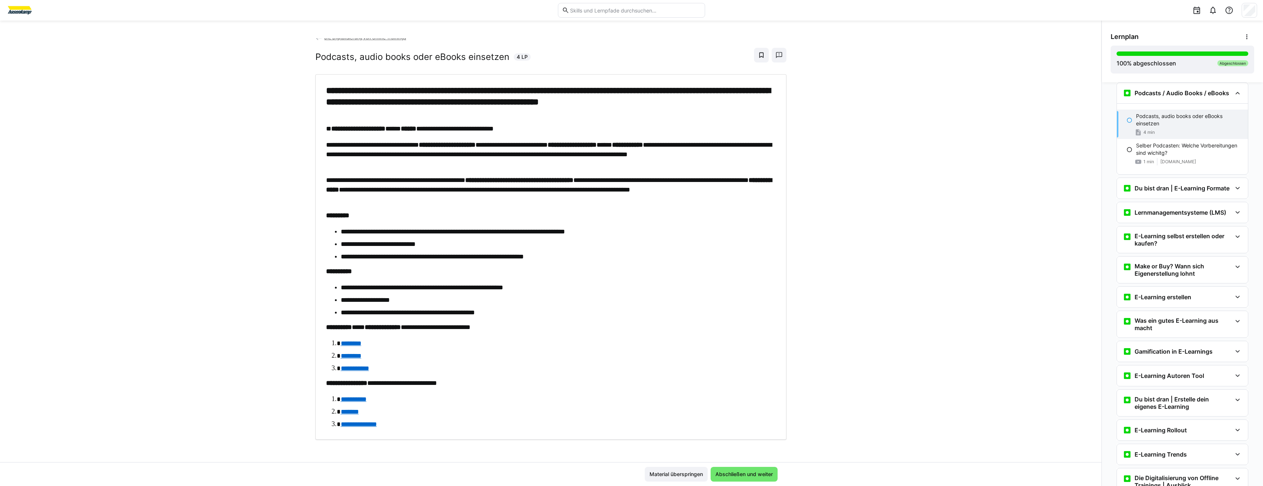
scroll to position [6, 0]
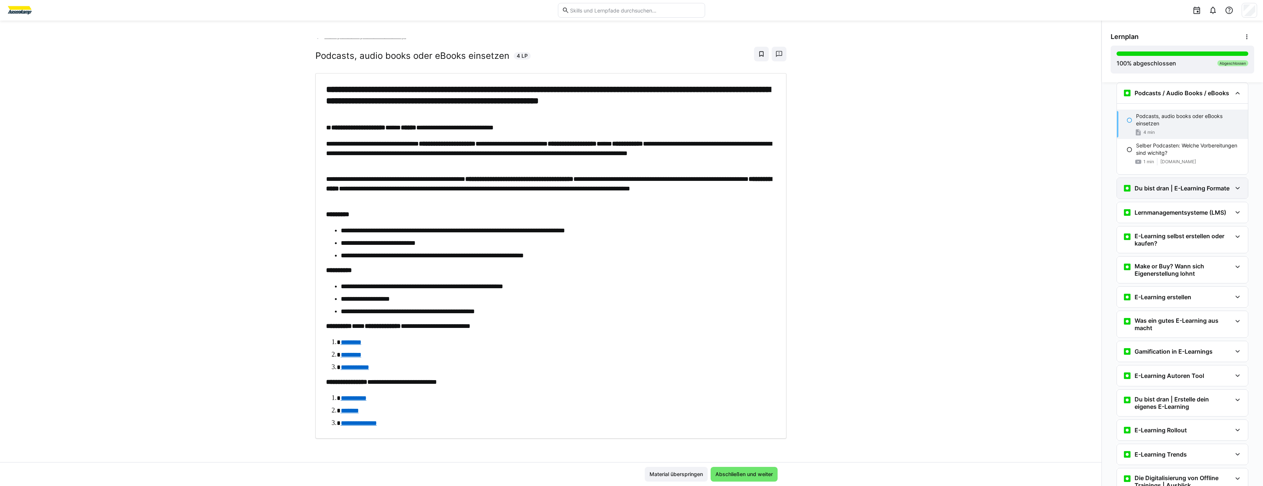
click at [1181, 194] on div "Du bist dran | E-Learning Formate" at bounding box center [1181, 188] width 131 height 21
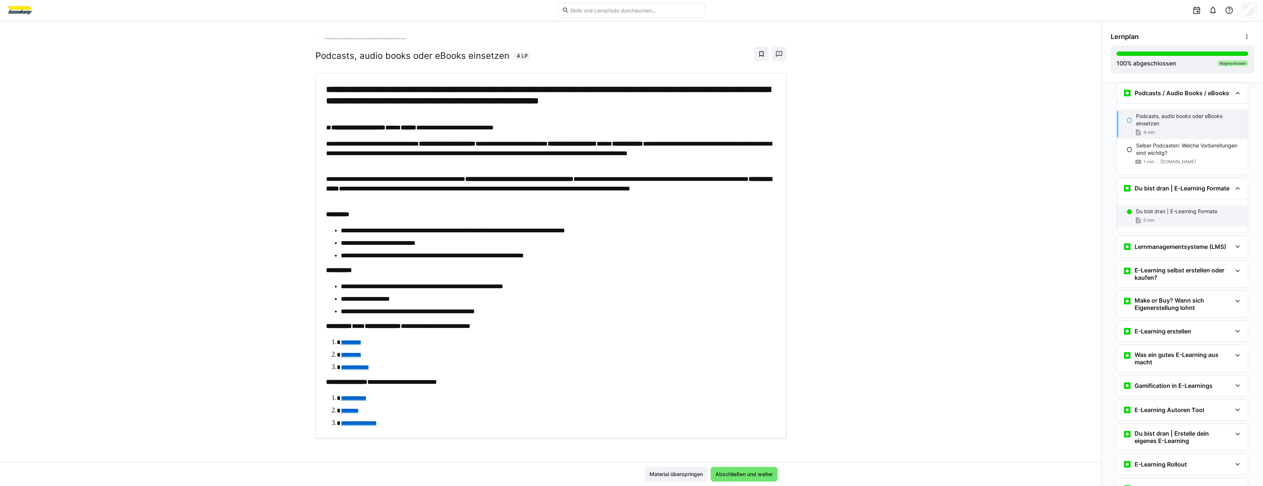
click at [1152, 213] on p "Du bist dran | E-Learning Formate" at bounding box center [1176, 211] width 81 height 7
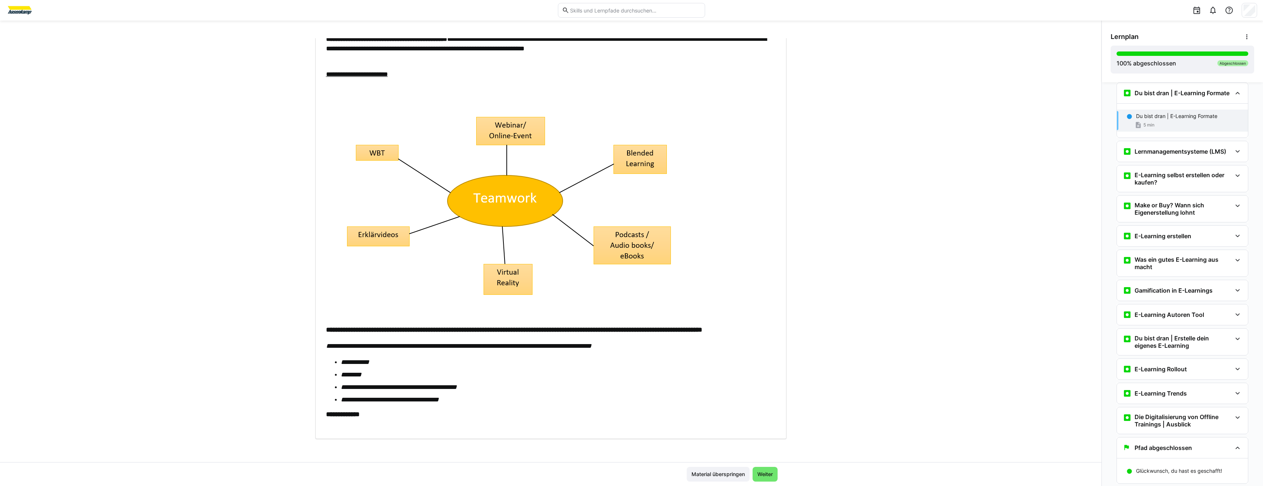
scroll to position [117, 0]
click at [1146, 149] on h3 "Lernmanagementsysteme (LMS)" at bounding box center [1180, 151] width 92 height 7
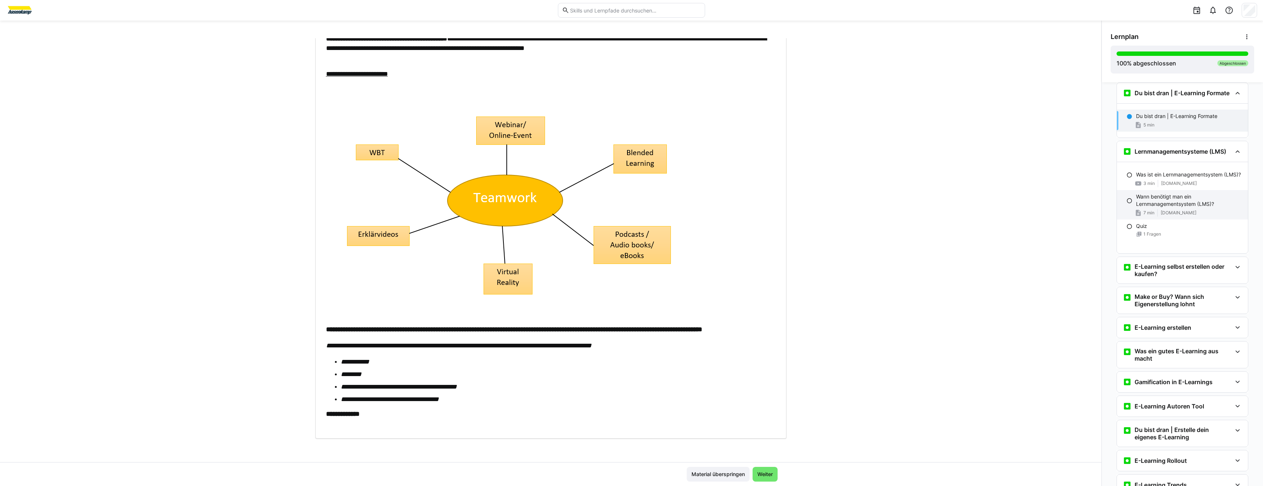
click at [1174, 208] on p "Wann benötigt man ein Lernmanagementsystem (LMS)?" at bounding box center [1189, 200] width 106 height 15
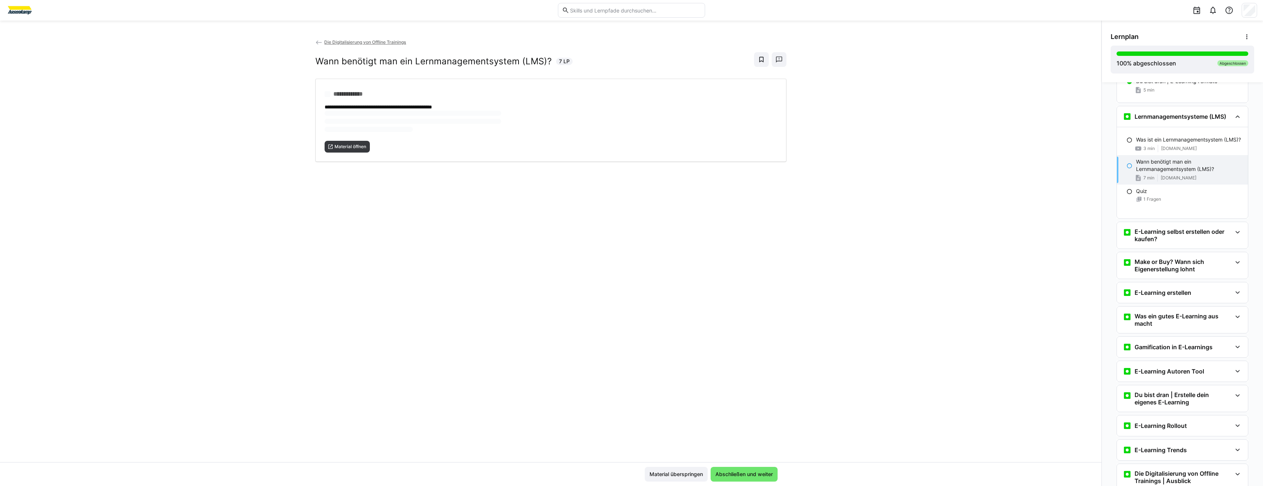
scroll to position [1280, 0]
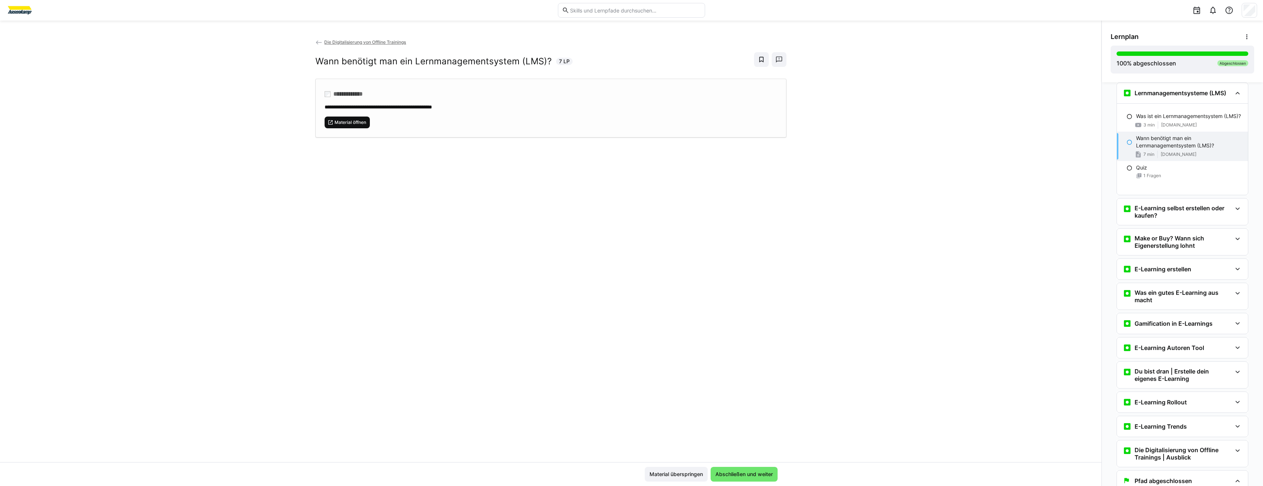
click at [341, 124] on span "Material öffnen" at bounding box center [350, 123] width 33 height 6
click at [1124, 211] on eds-icon at bounding box center [1126, 209] width 9 height 9
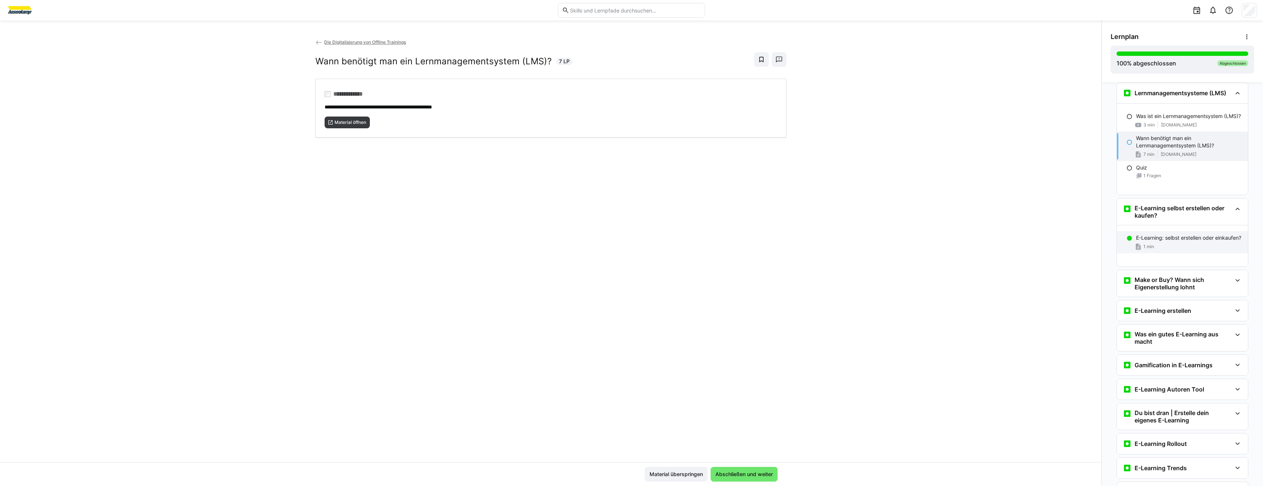
click at [1143, 241] on p "E-Learning: selbst erstellen oder einkaufen?" at bounding box center [1188, 237] width 105 height 7
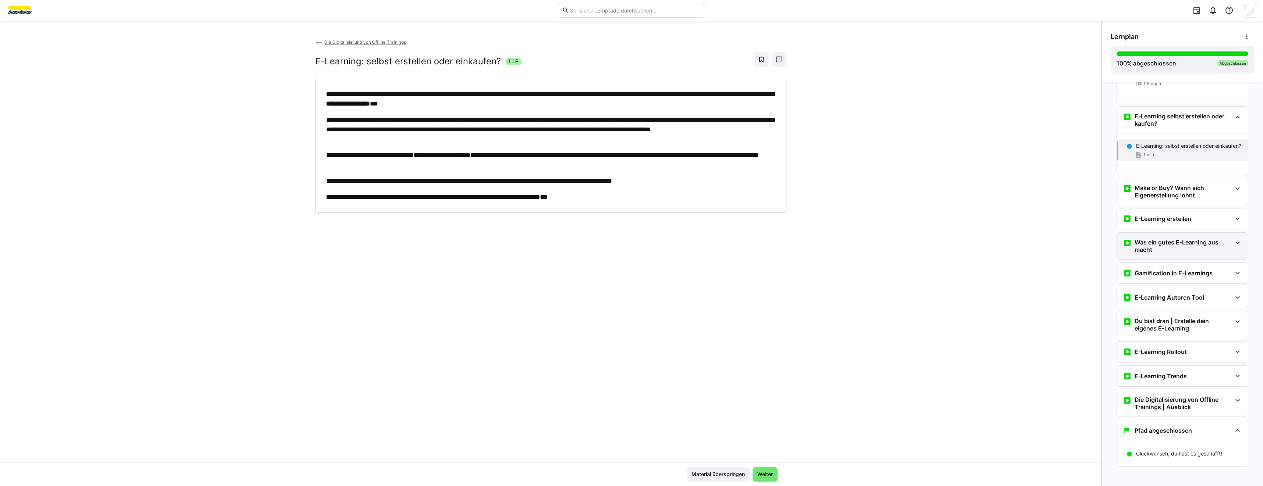
scroll to position [1375, 0]
click at [1124, 192] on div "Make or Buy? Wann sich Eigenerstellung lohnt" at bounding box center [1176, 188] width 109 height 15
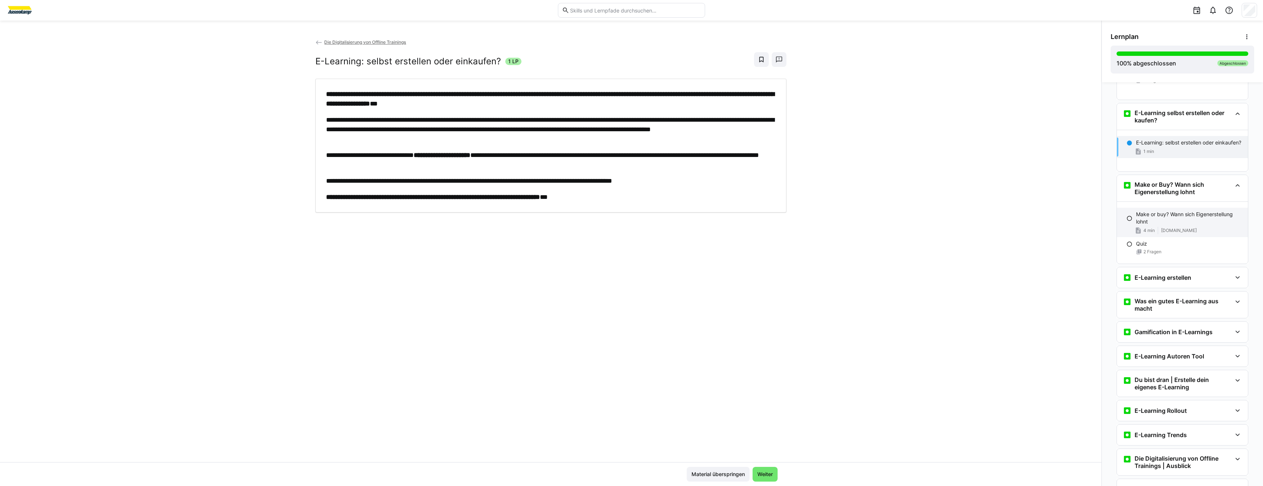
click at [1143, 224] on p "Make or buy? Wann sich Eigenerstellung lohnt" at bounding box center [1189, 218] width 106 height 15
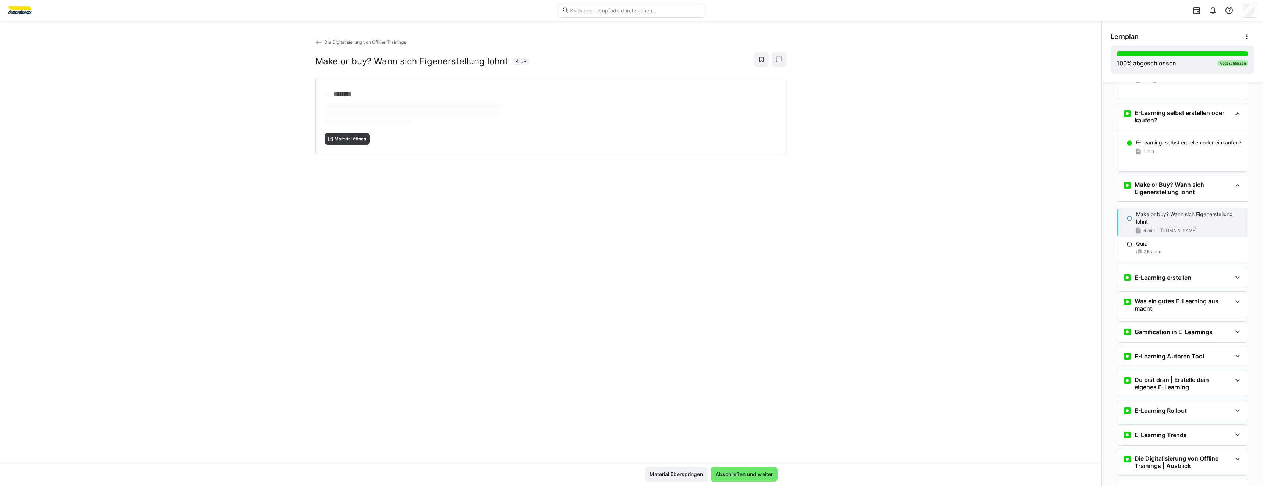
scroll to position [1437, 0]
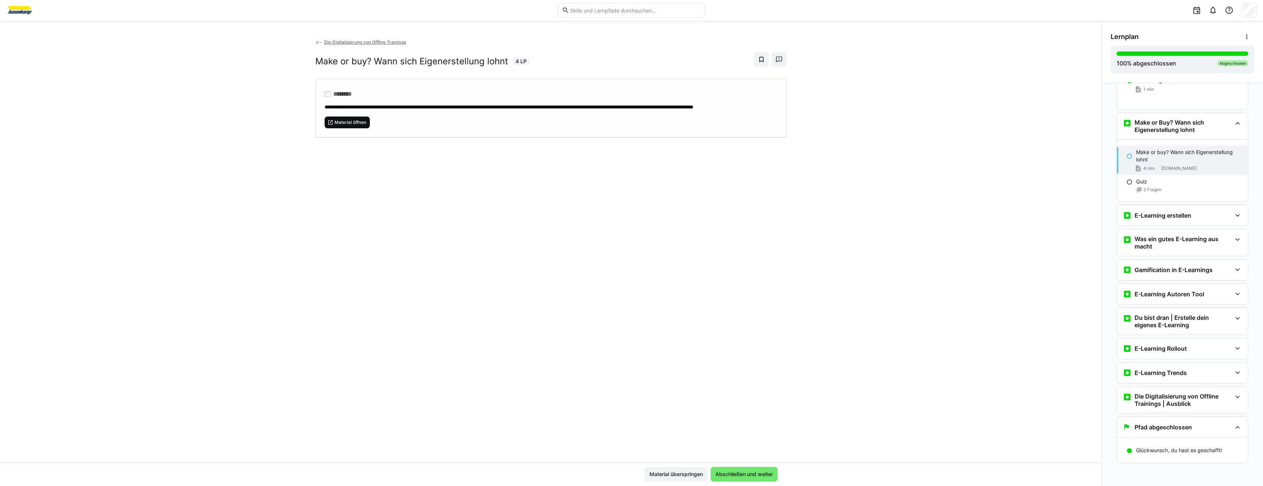
click at [365, 125] on span "Material öffnen" at bounding box center [350, 123] width 33 height 6
click at [1210, 218] on div "E-Learning erstellen" at bounding box center [1176, 215] width 109 height 9
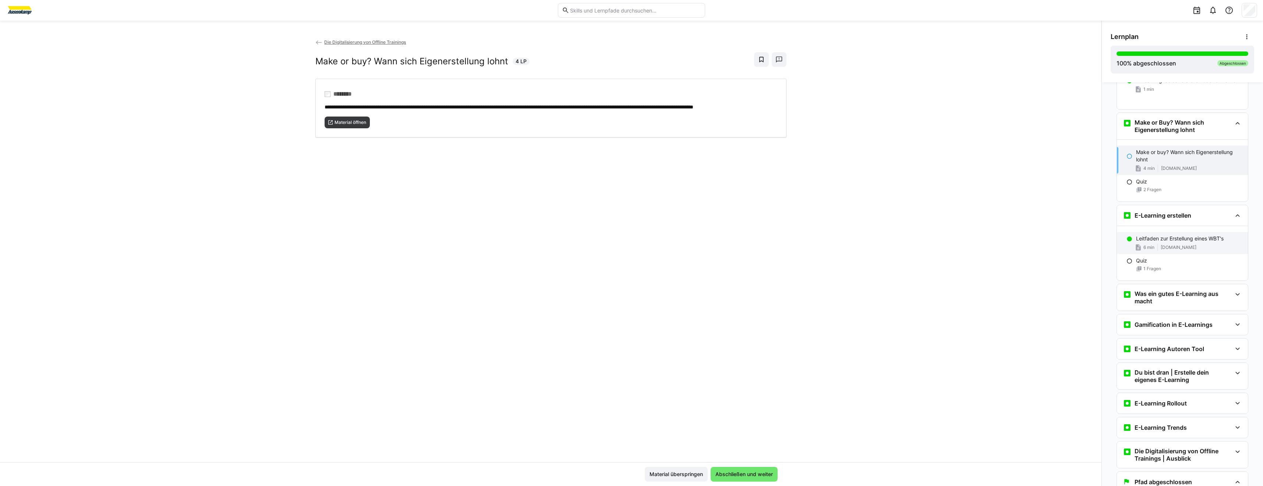
click at [1171, 247] on span "[DOMAIN_NAME]" at bounding box center [1178, 248] width 36 height 6
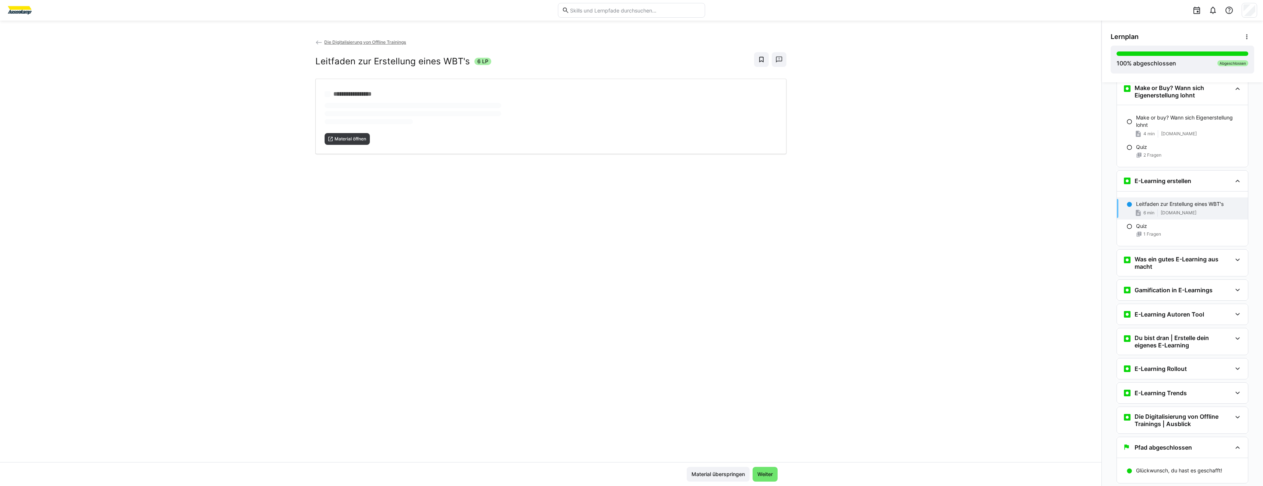
scroll to position [1492, 0]
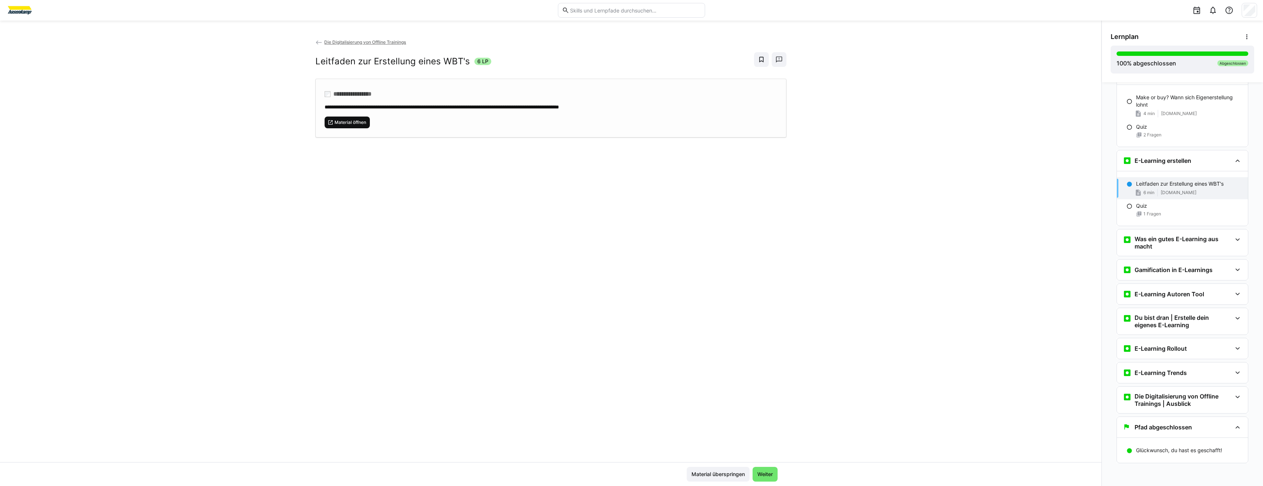
click at [348, 120] on span "Material öffnen" at bounding box center [350, 123] width 33 height 6
click at [1157, 250] on div "Was ein gutes E-Learning aus macht" at bounding box center [1181, 243] width 131 height 26
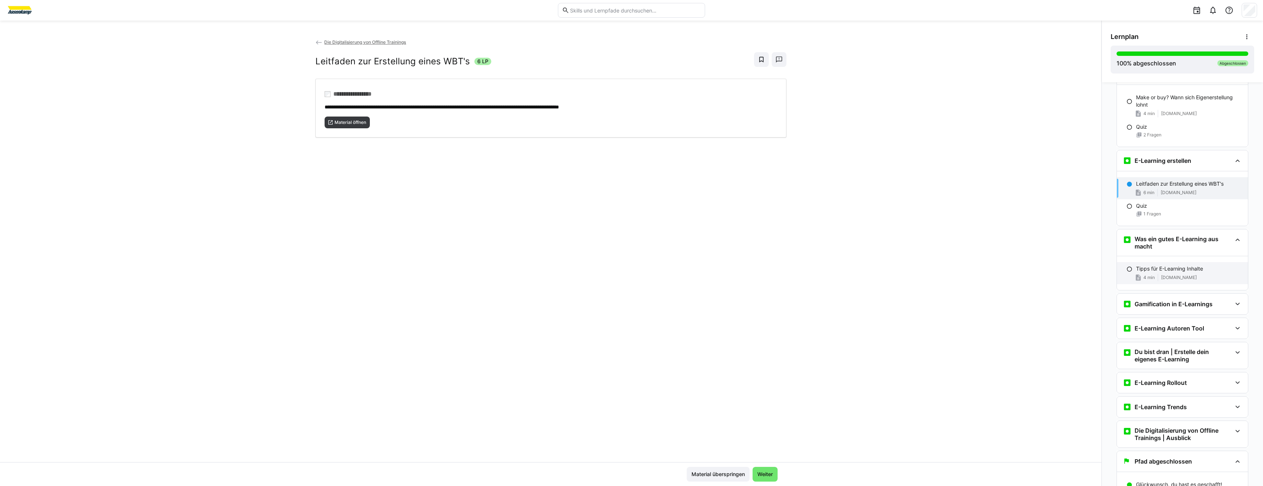
click at [1164, 274] on div "4 min [DOMAIN_NAME]" at bounding box center [1189, 277] width 106 height 7
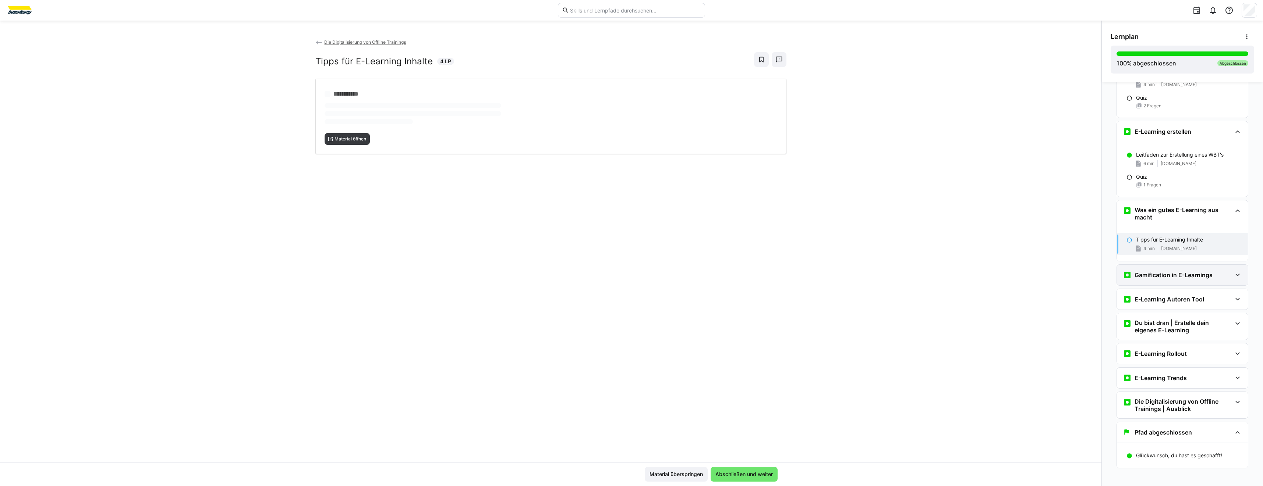
scroll to position [1526, 0]
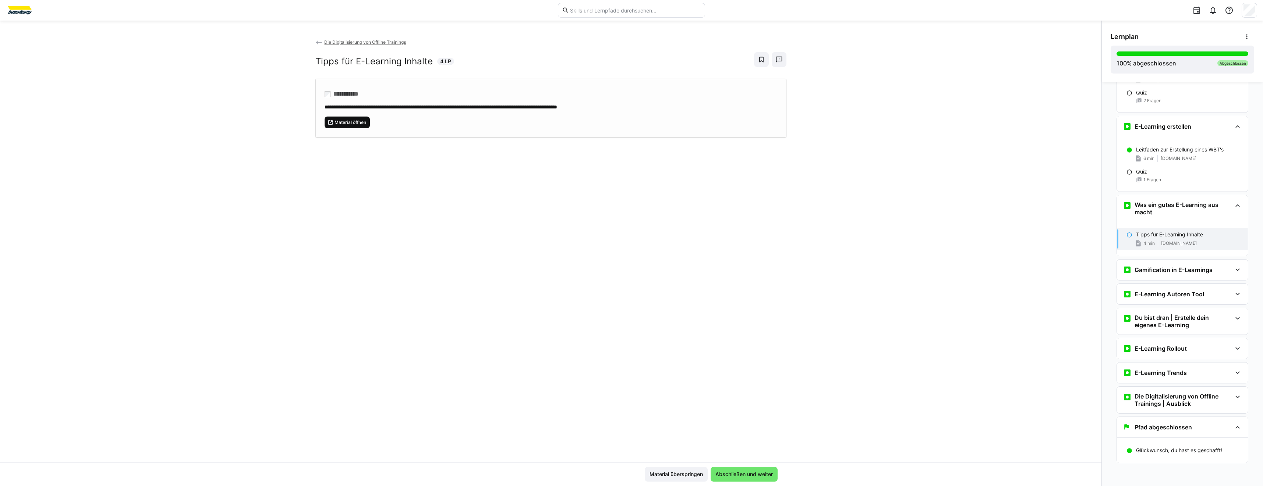
click at [336, 121] on span "Material öffnen" at bounding box center [350, 123] width 33 height 6
click at [1190, 274] on div "Gamification in E-Learnings" at bounding box center [1167, 270] width 90 height 9
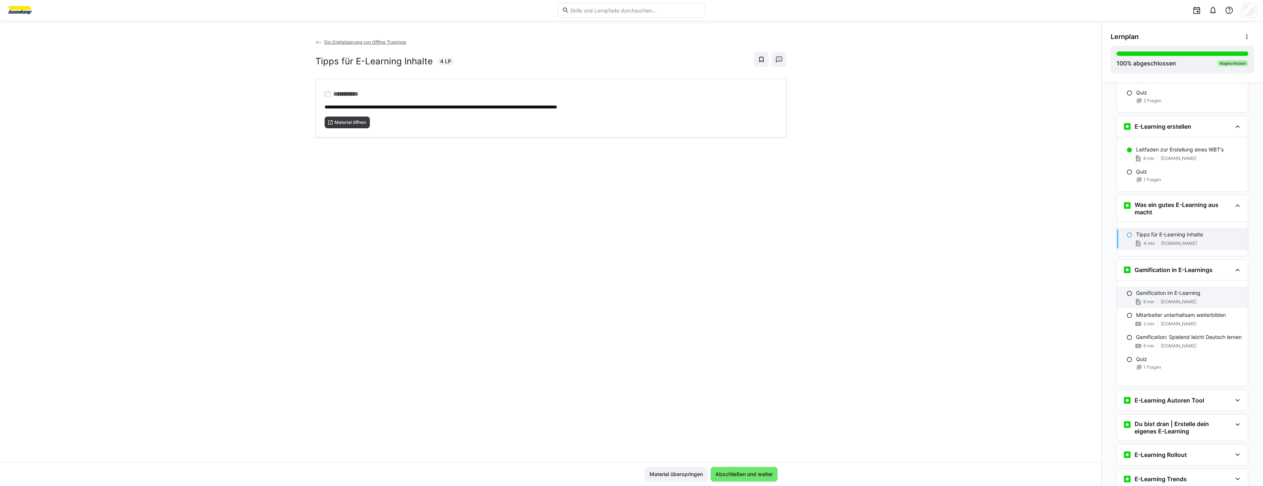
click at [1186, 296] on p "Gamification im E-Learning" at bounding box center [1168, 293] width 64 height 7
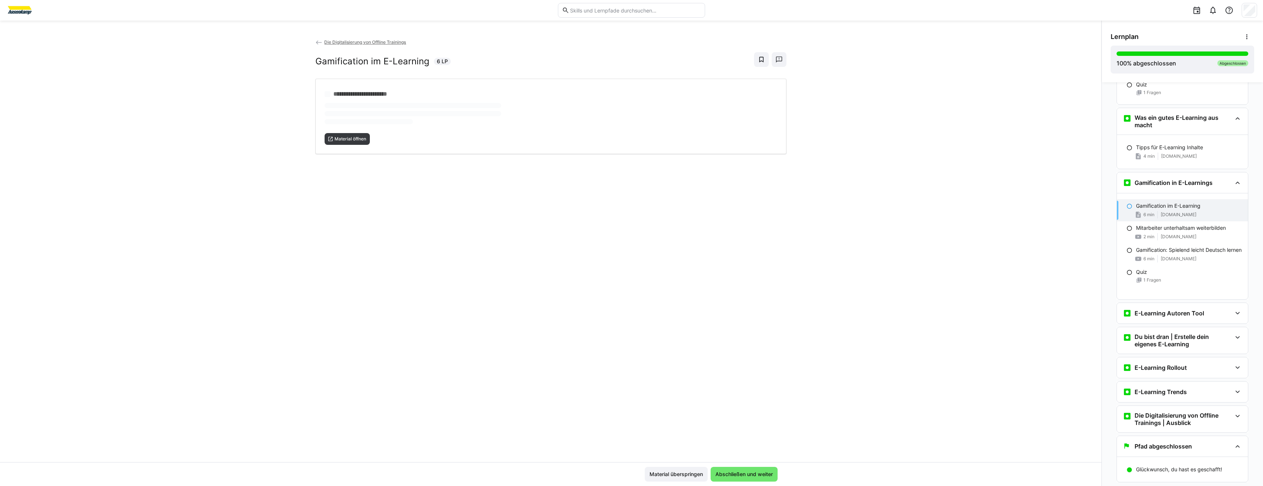
scroll to position [1633, 0]
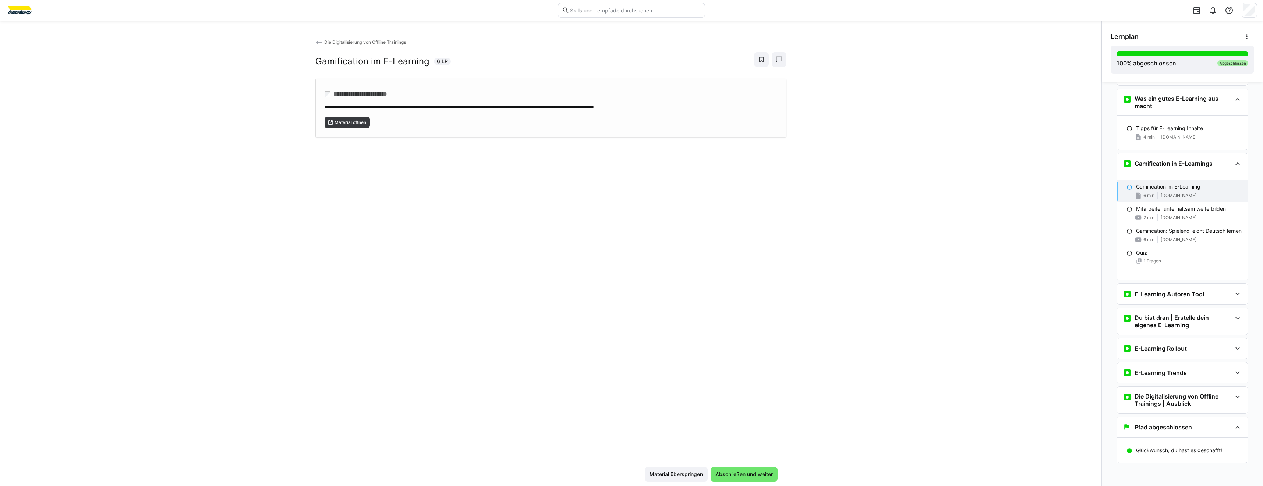
click at [348, 129] on div "**********" at bounding box center [550, 108] width 471 height 59
click at [938, 201] on div "**********" at bounding box center [550, 250] width 1101 height 424
click at [1178, 301] on div "E-Learning Autoren Tool" at bounding box center [1181, 294] width 131 height 21
click at [1180, 316] on p "Was ist ein E-Learning-Autorentool?" at bounding box center [1178, 317] width 85 height 7
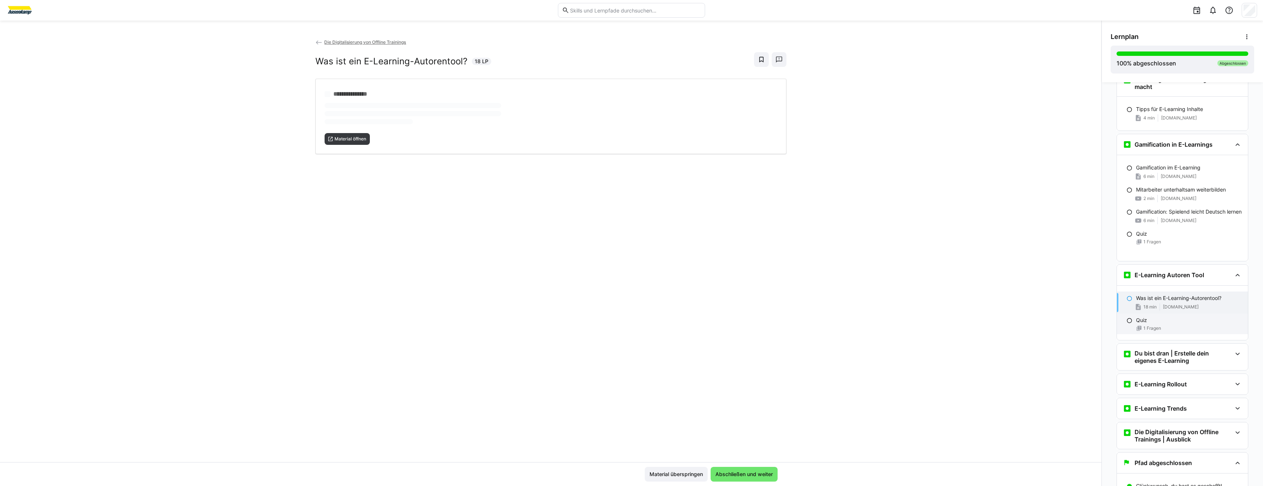
scroll to position [1687, 0]
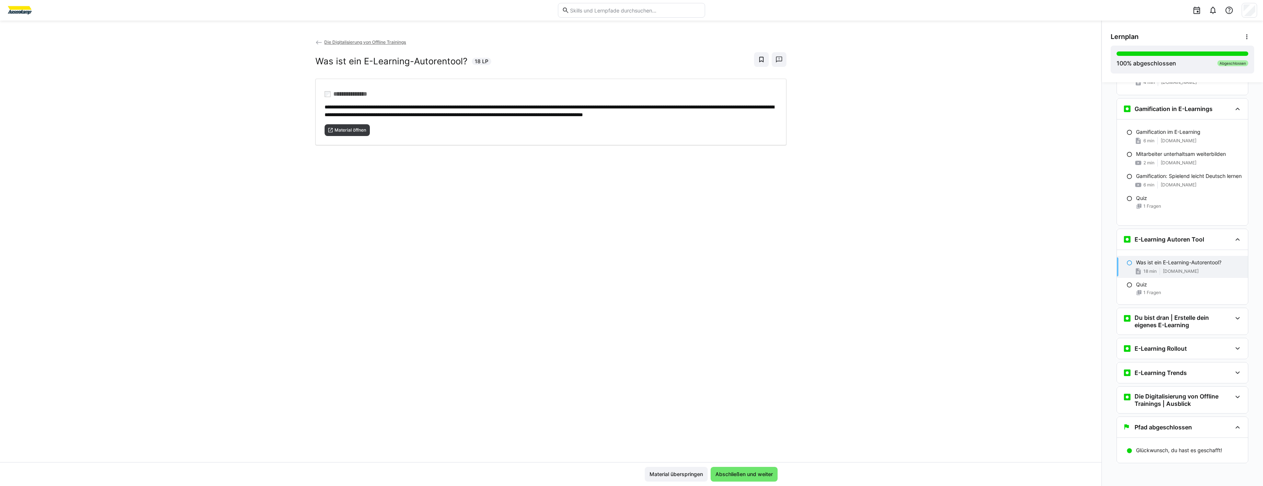
click at [268, 155] on div "**********" at bounding box center [550, 250] width 1101 height 424
click at [334, 174] on div "**********" at bounding box center [550, 250] width 1101 height 424
click at [366, 117] on div "**********" at bounding box center [550, 110] width 452 height 15
click at [1139, 322] on h3 "Du bist dran | Erstelle dein eigenes E-Learning" at bounding box center [1182, 321] width 97 height 15
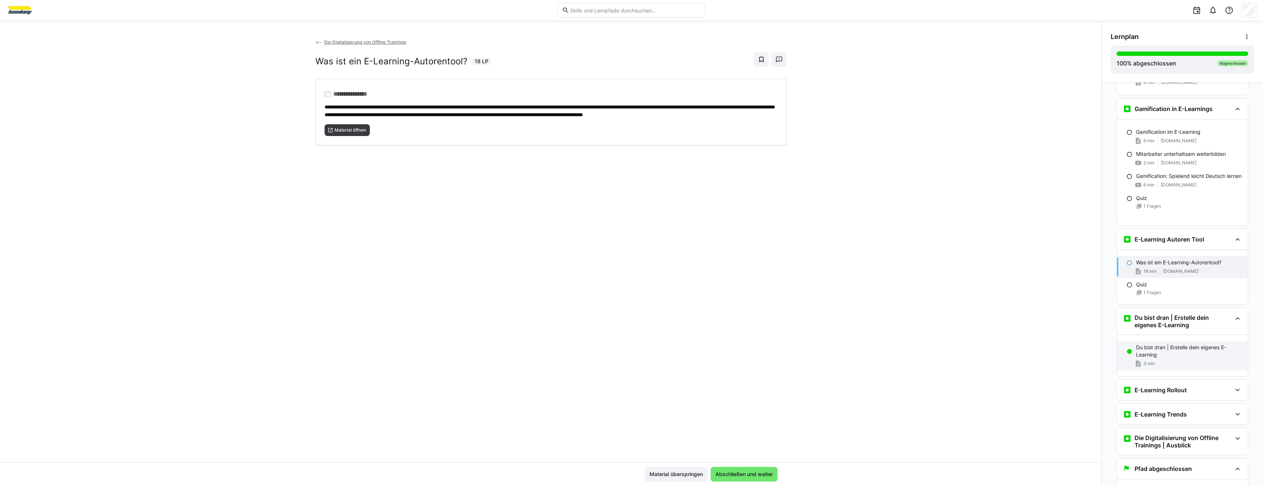
click at [1127, 359] on div "Du bist dran | Erstelle dein eigenes E-Learning 3 min" at bounding box center [1181, 355] width 131 height 29
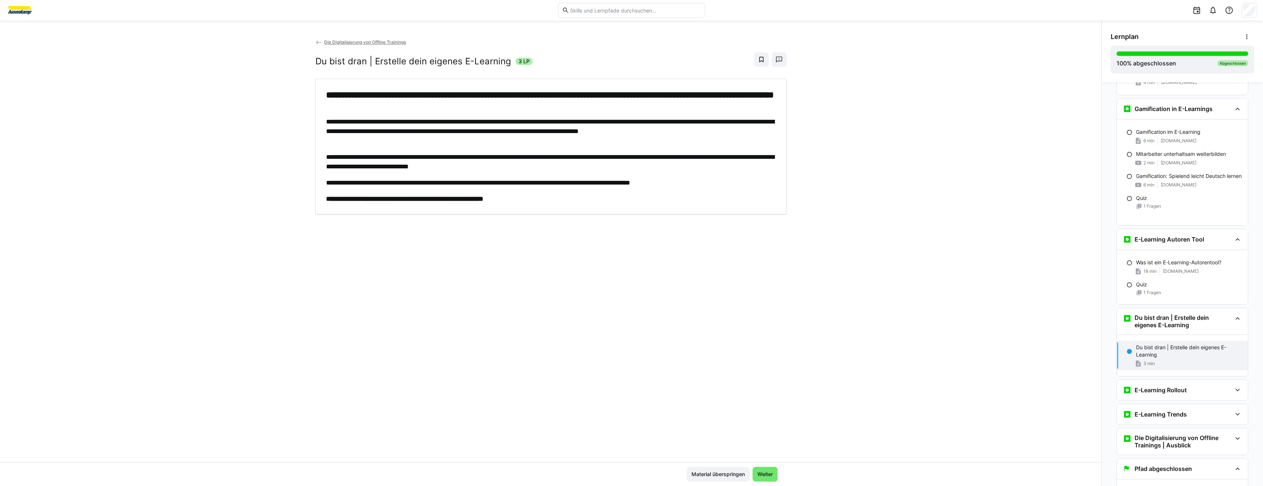
scroll to position [1729, 0]
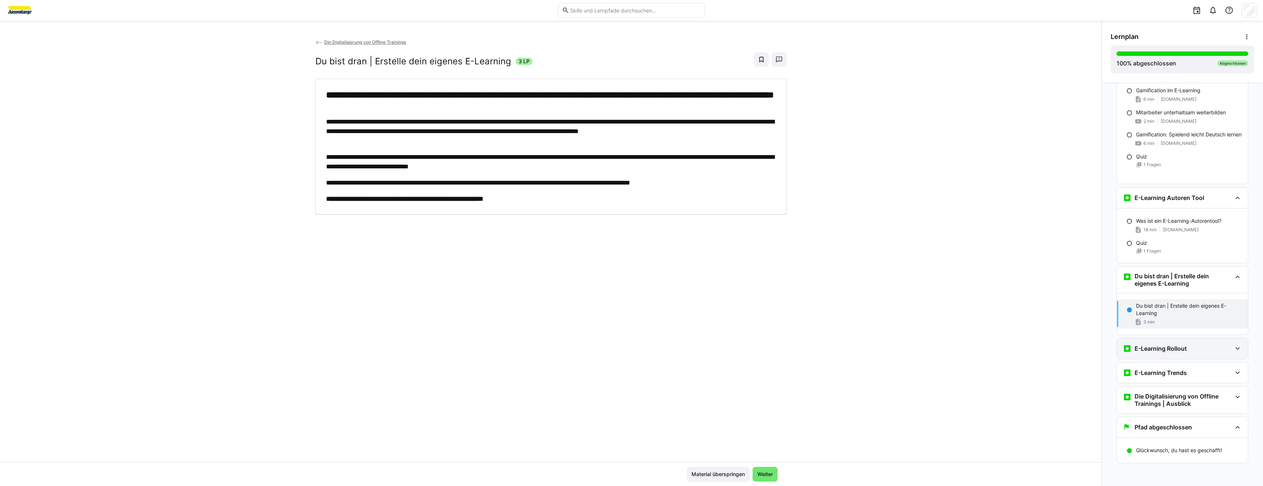
click at [1174, 357] on div "E-Learning Rollout" at bounding box center [1181, 348] width 131 height 21
click at [1165, 374] on p "Die Einführung von E-Learning" at bounding box center [1172, 371] width 73 height 7
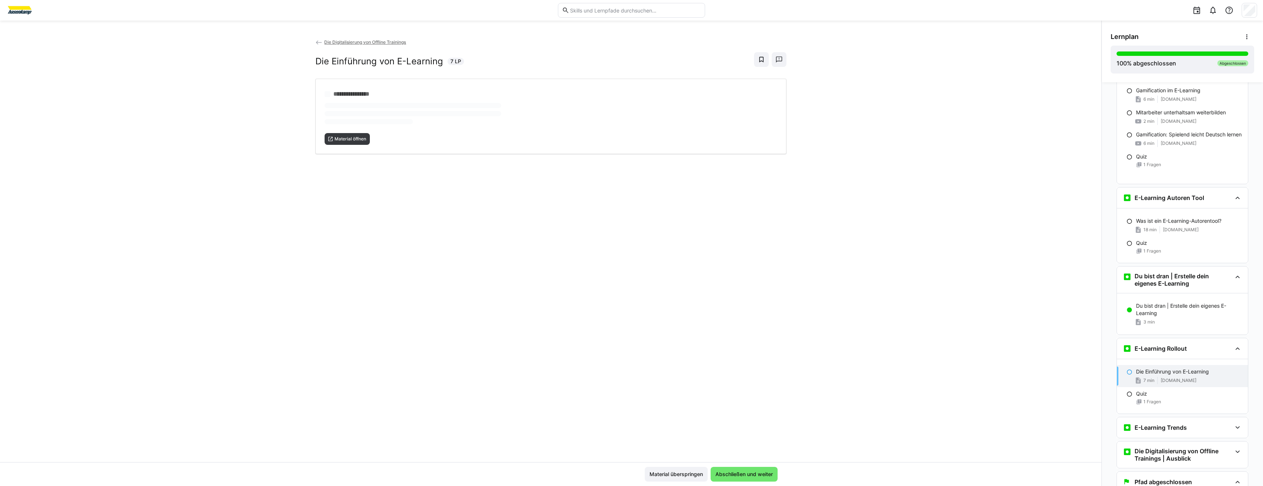
scroll to position [1784, 0]
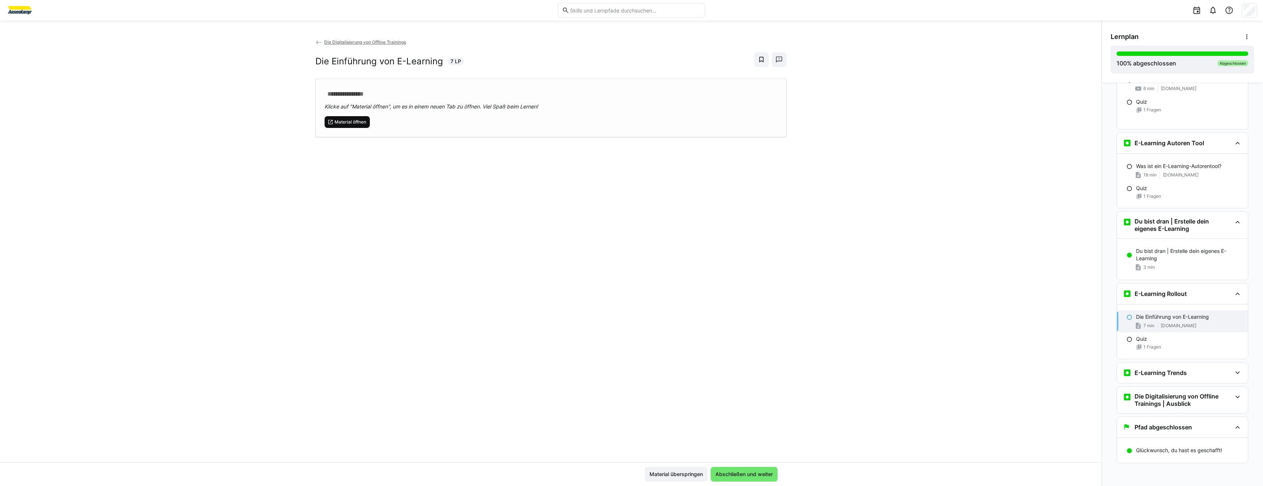
click at [359, 127] on span "Material öffnen" at bounding box center [347, 122] width 46 height 12
drag, startPoint x: 1179, startPoint y: 373, endPoint x: 1186, endPoint y: 373, distance: 7.7
click at [1185, 373] on div "E-Learning Trends" at bounding box center [1176, 373] width 109 height 9
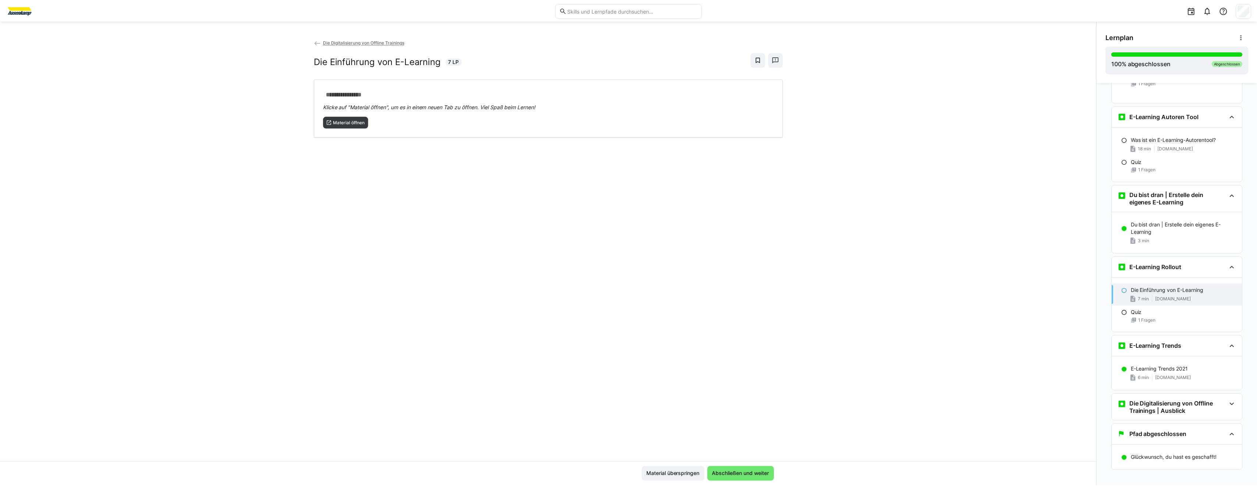
scroll to position [1818, 0]
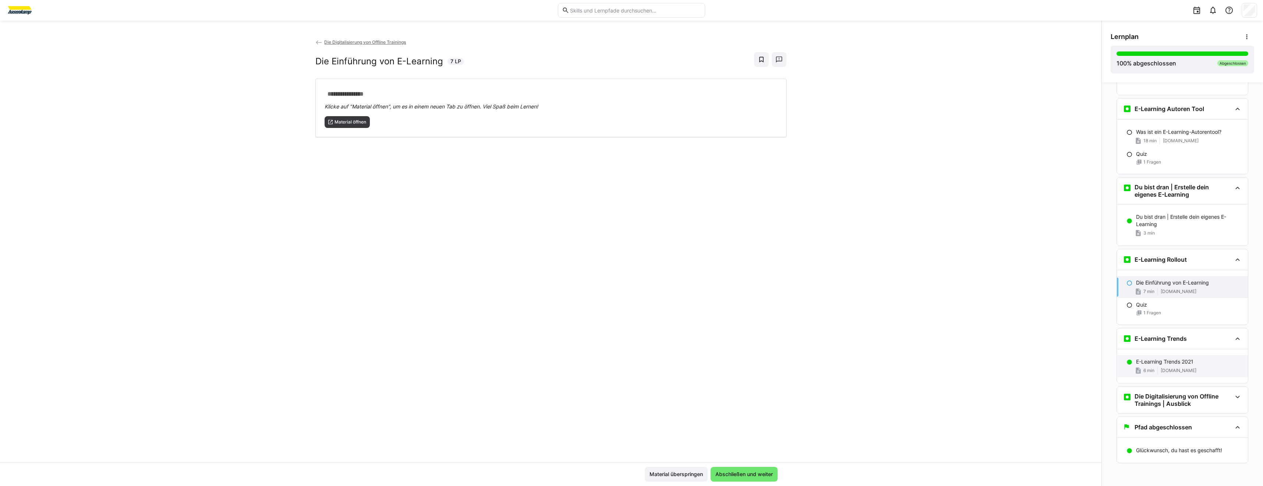
click at [1186, 363] on p "E-Learning Trends 2021" at bounding box center [1164, 361] width 57 height 7
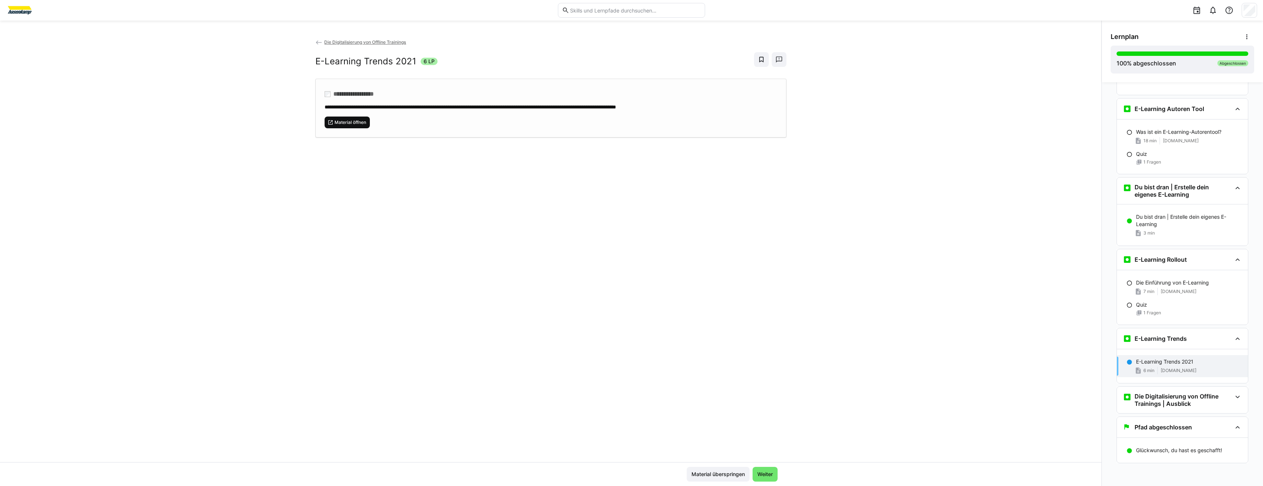
click at [355, 122] on span "Material öffnen" at bounding box center [350, 123] width 33 height 6
click at [26, 12] on img at bounding box center [20, 10] width 28 height 12
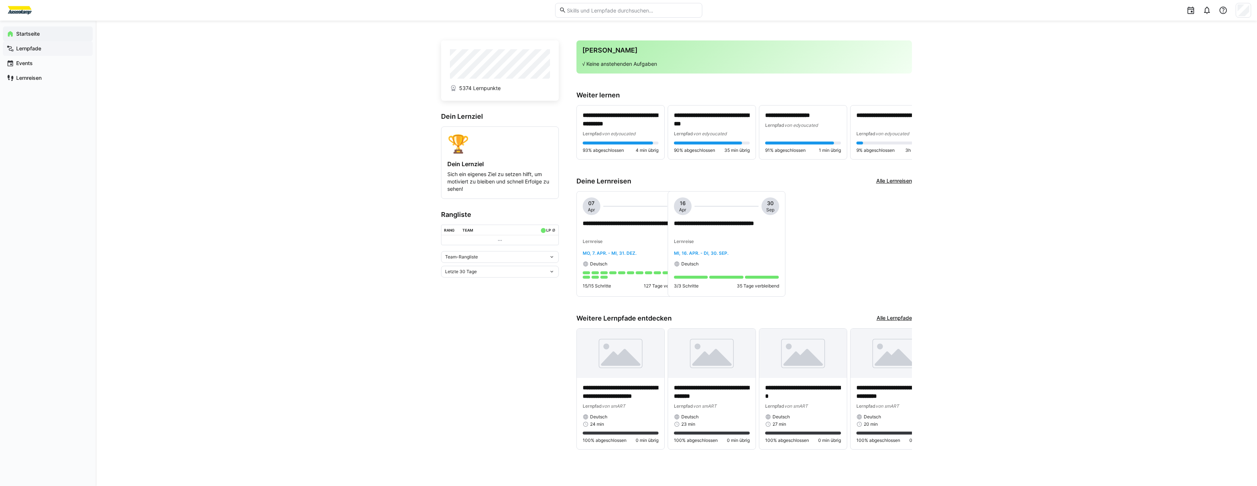
click at [0, 0] on app-navigation-label "Lernpfade" at bounding box center [0, 0] width 0 height 0
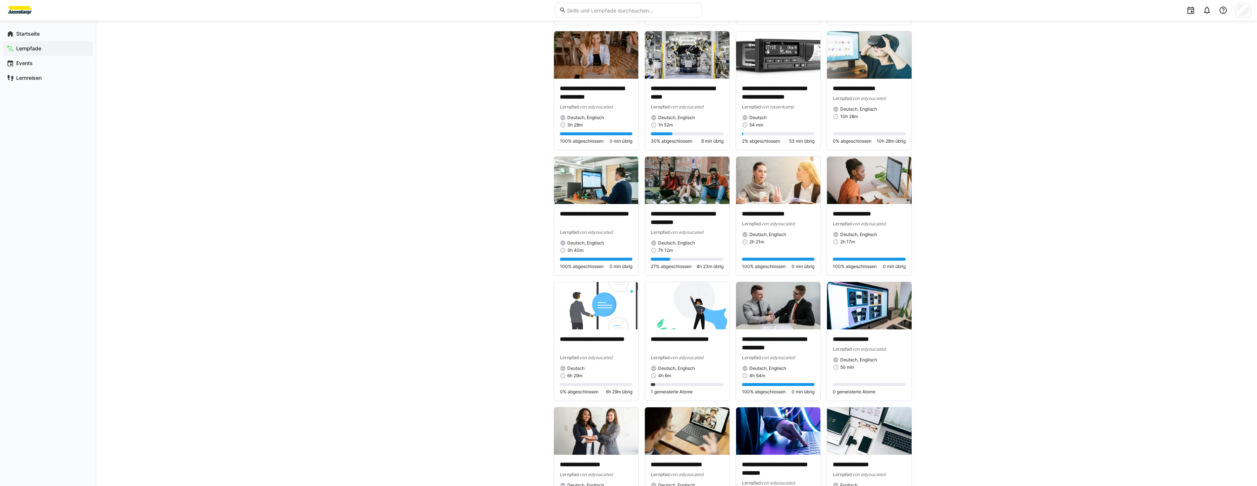
scroll to position [552, 0]
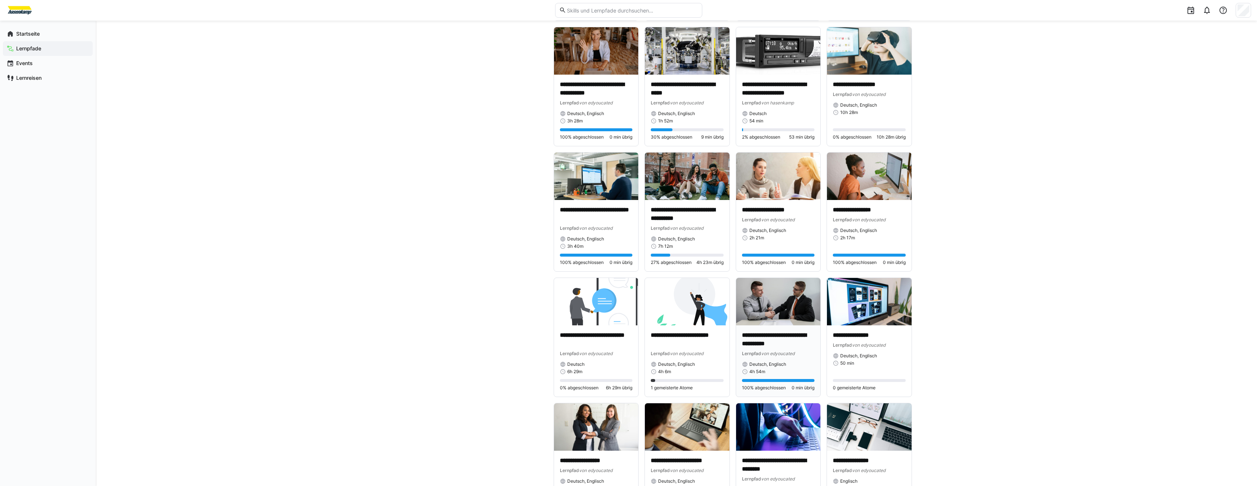
click at [786, 342] on p "**********" at bounding box center [778, 339] width 73 height 17
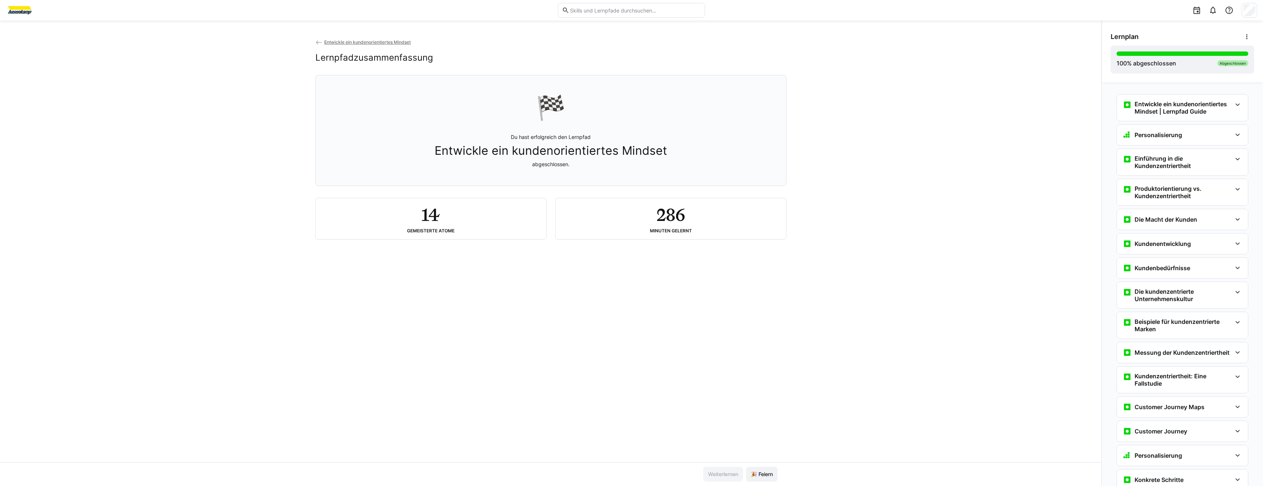
click at [1186, 122] on app-classroom-navigation "Entwickle ein kundenorientiertes Mindset | Lernpfad Guide Entwickle ein kundeno…" at bounding box center [1181, 342] width 143 height 502
drag, startPoint x: 1186, startPoint y: 122, endPoint x: 1187, endPoint y: 116, distance: 5.9
click at [1187, 116] on div "Entwickle ein kundenorientiertes Mindset | Lernpfad Guide" at bounding box center [1181, 108] width 131 height 26
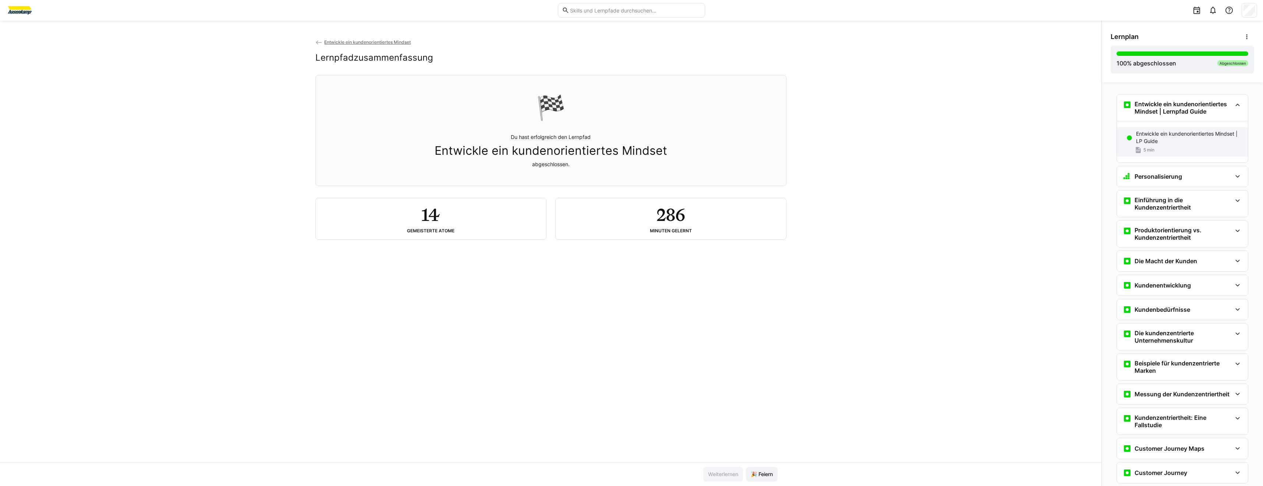
click at [1186, 137] on p "Entwickle ein kundenorientiertes Mindset | LP Guide" at bounding box center [1189, 137] width 106 height 15
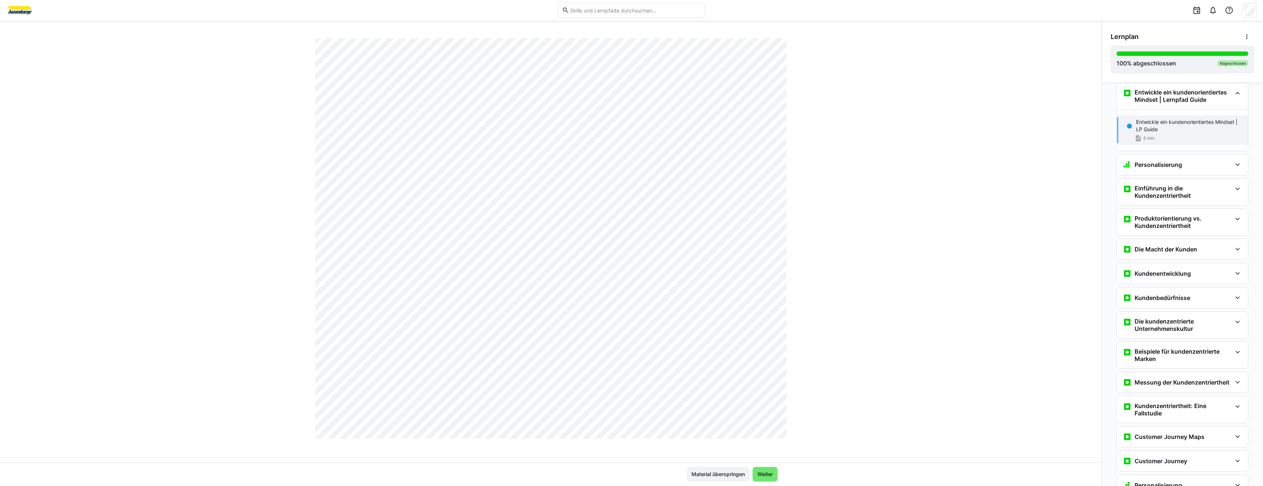
scroll to position [957, 0]
click at [1150, 169] on div "Personalisierung" at bounding box center [1181, 165] width 131 height 21
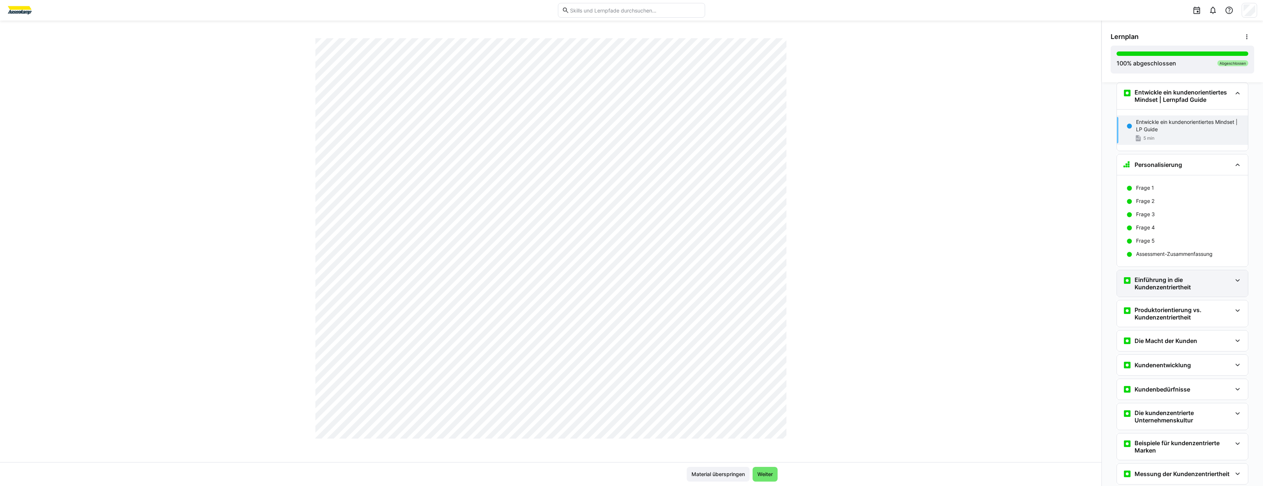
click at [1172, 273] on div "Einführung in die Kundenzentriertheit" at bounding box center [1181, 283] width 131 height 26
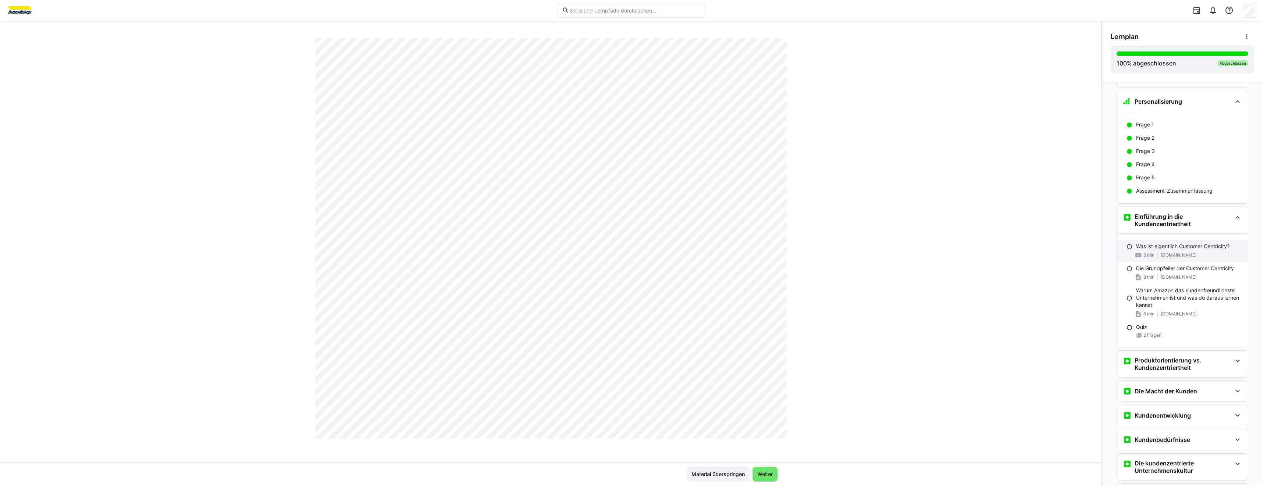
scroll to position [85, 0]
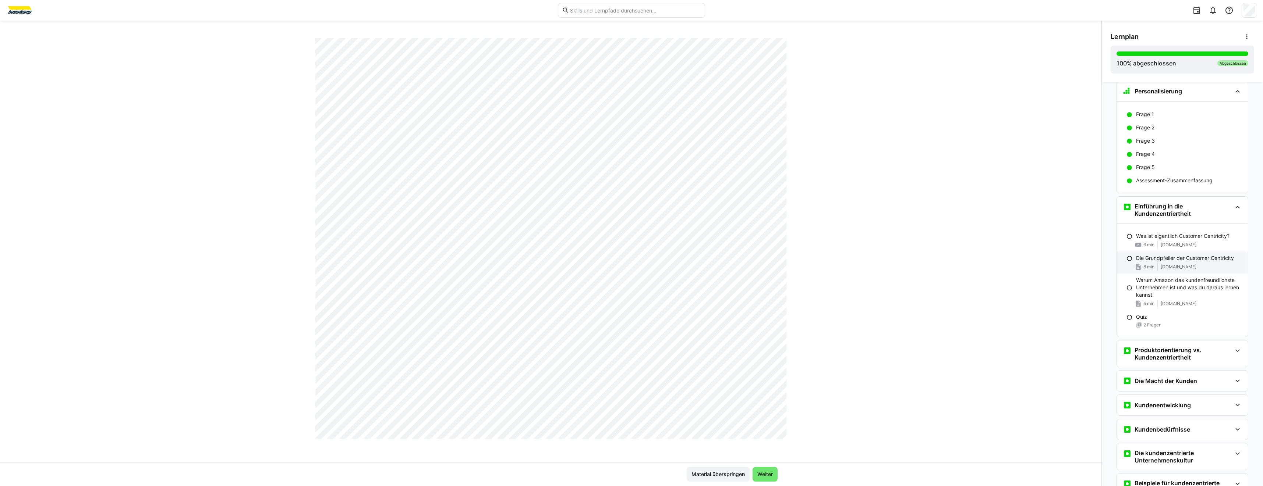
click at [1181, 262] on div "Die Grundpfeiler der Customer Centricity 8 min [DOMAIN_NAME]" at bounding box center [1181, 263] width 131 height 22
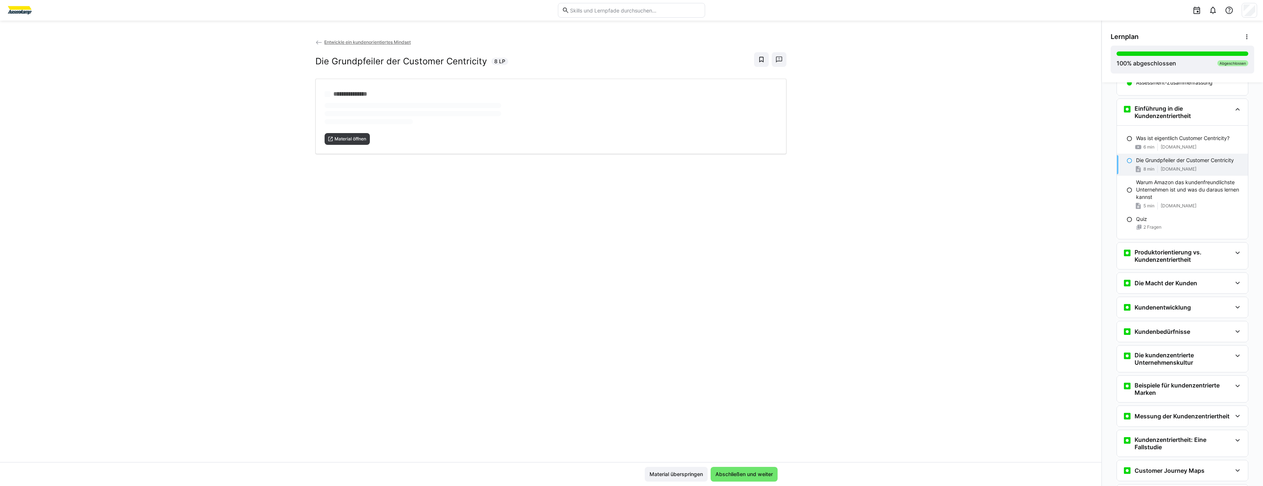
scroll to position [199, 0]
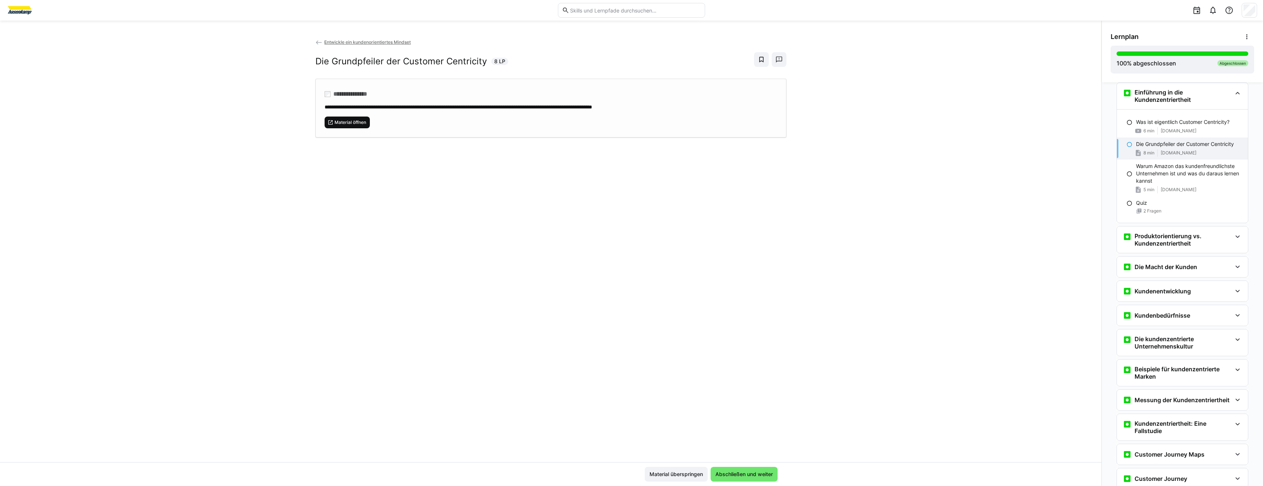
click at [334, 126] on span "Material öffnen" at bounding box center [347, 123] width 46 height 12
click at [1151, 180] on p "Warum Amazon das kundenfreundlichste Unternehmen ist und was du daraus lernen k…" at bounding box center [1189, 174] width 106 height 22
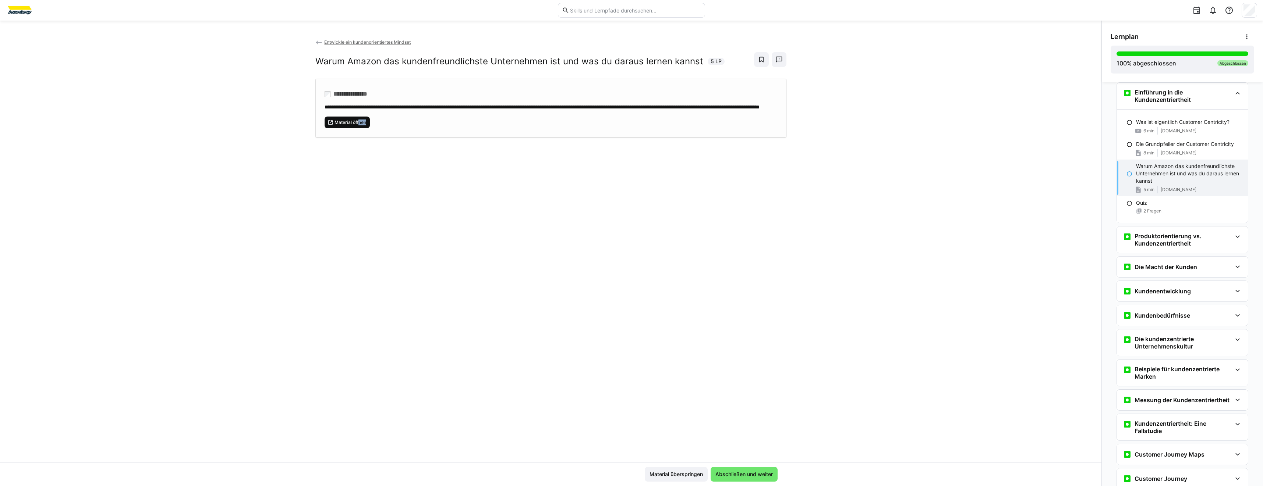
click at [357, 135] on div "**********" at bounding box center [550, 108] width 471 height 59
click at [1136, 245] on h3 "Produktorientierung vs. Kundenzentriertheit" at bounding box center [1182, 239] width 97 height 15
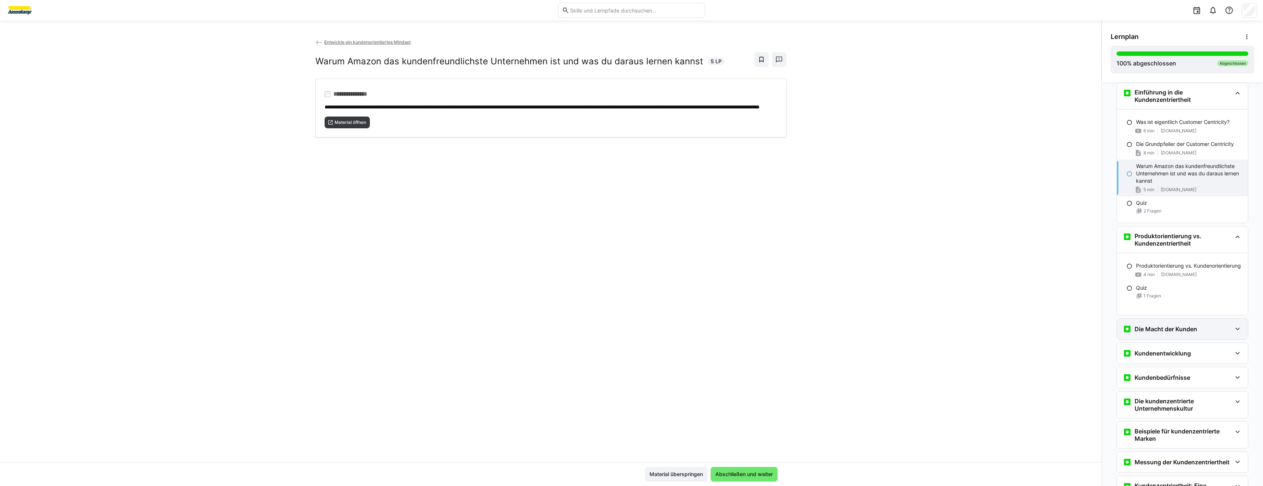
click at [1179, 328] on h3 "Die Macht der Kunden" at bounding box center [1165, 329] width 63 height 7
click at [1182, 349] on p "Interne und externe Kunden" at bounding box center [1169, 352] width 67 height 7
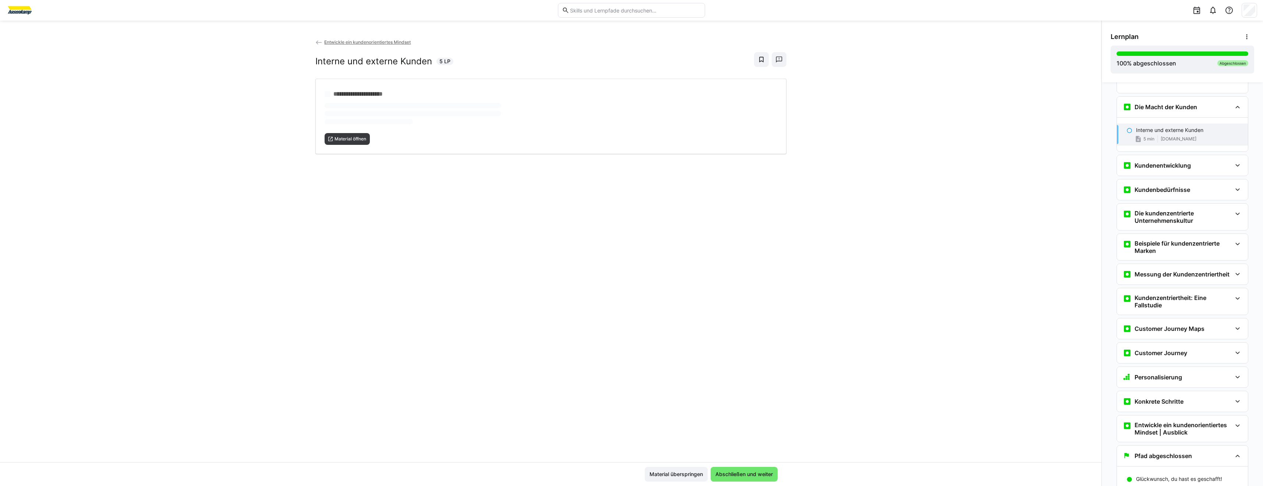
scroll to position [436, 0]
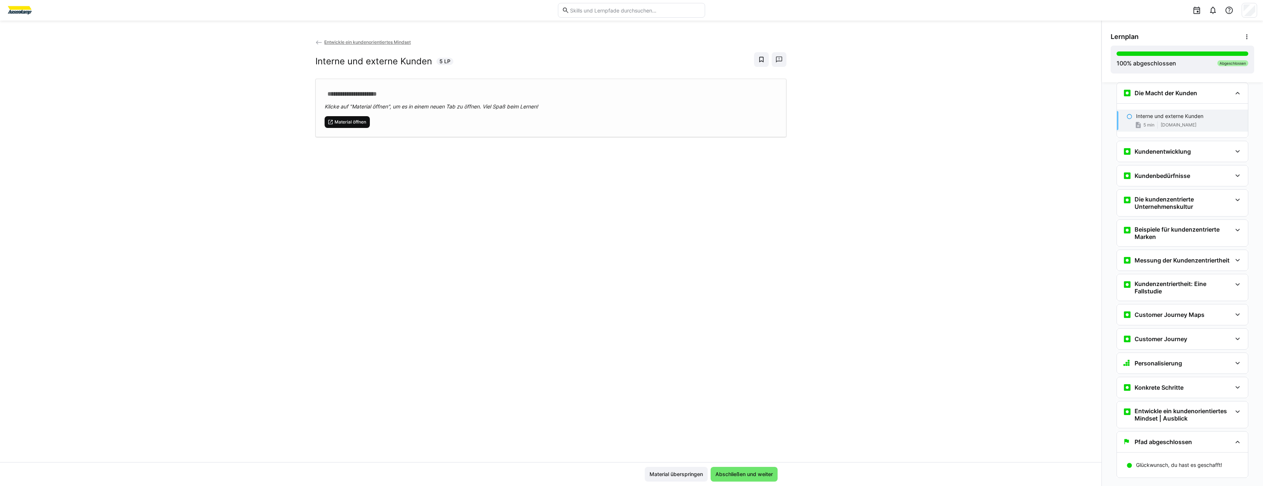
click at [355, 124] on span "Material öffnen" at bounding box center [350, 122] width 33 height 6
click at [408, 207] on div "**********" at bounding box center [550, 250] width 1101 height 424
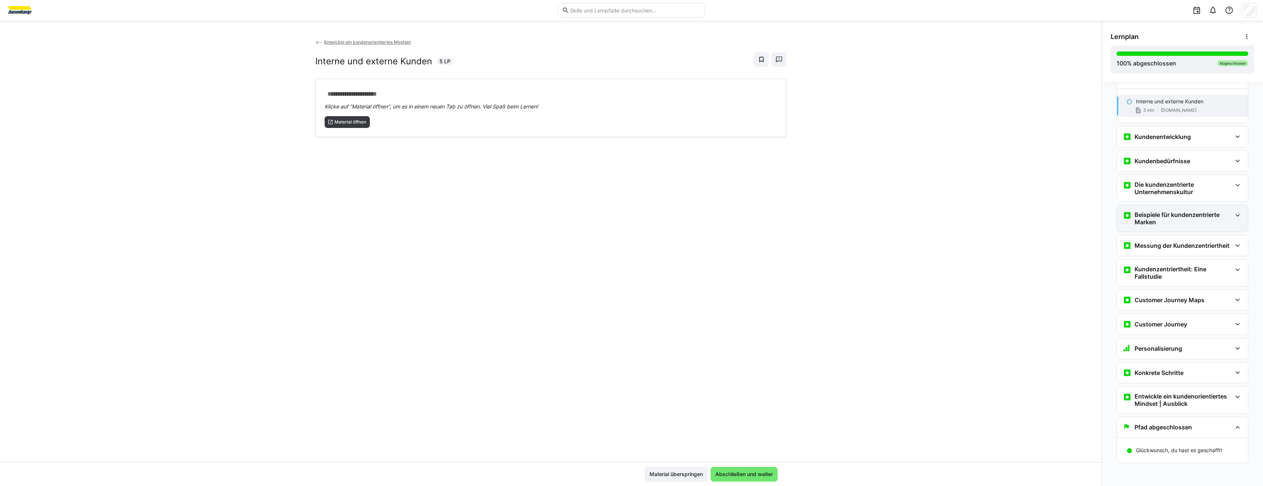
scroll to position [413, 0]
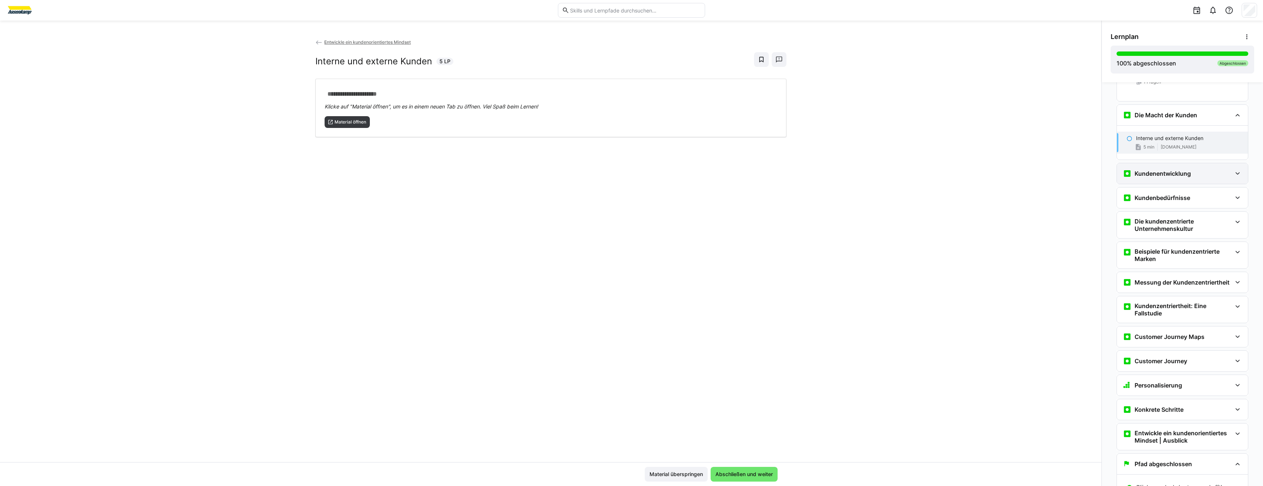
click at [1171, 180] on div "Kundenentwicklung" at bounding box center [1181, 173] width 131 height 21
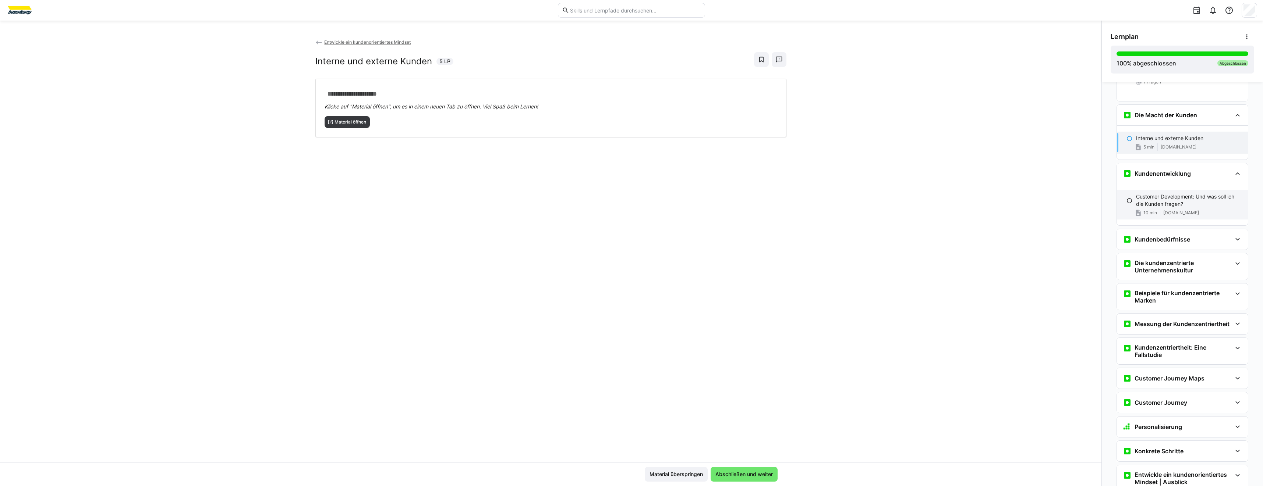
click at [1167, 200] on p "Customer Development: Und was soll ich die Kunden fragen?" at bounding box center [1189, 200] width 106 height 15
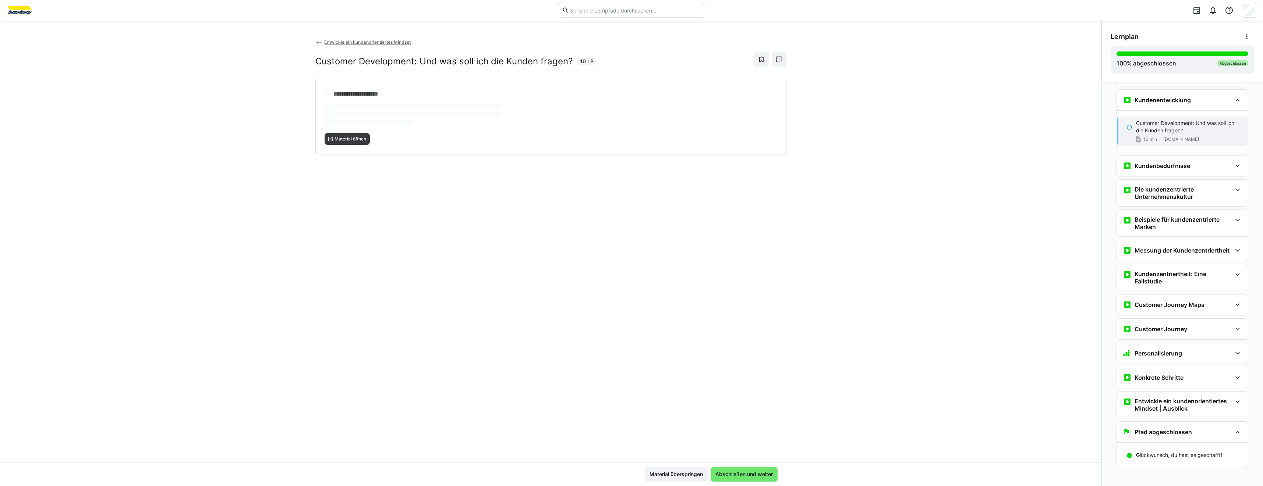
scroll to position [492, 0]
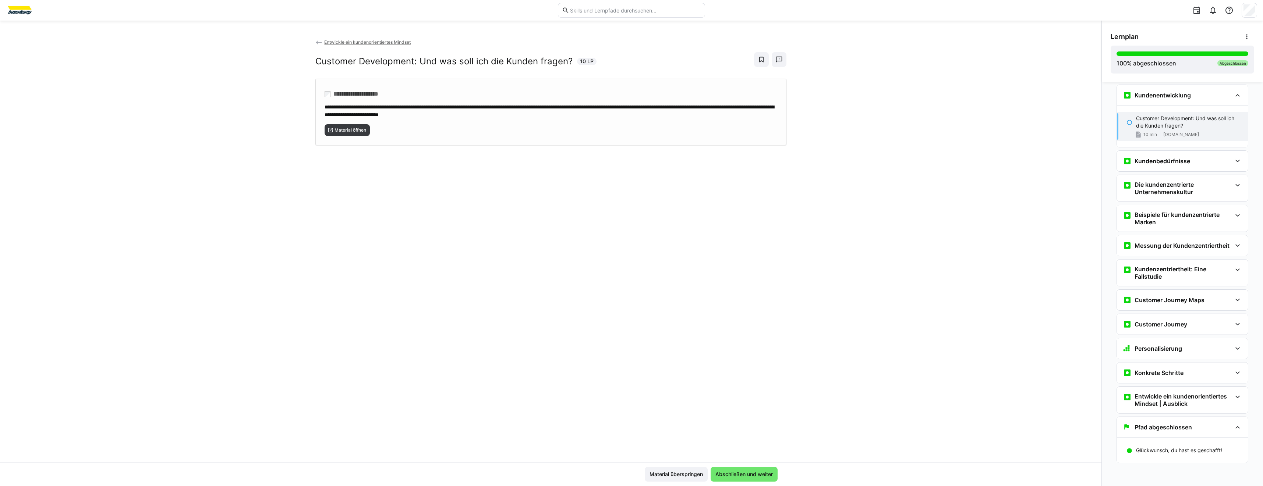
click at [334, 136] on div "**********" at bounding box center [550, 112] width 471 height 67
click at [1178, 171] on div "Kundenbedürfnisse Kundenbedürfnisse erkennen und verstehen 4 min [DOMAIN_NAME] …" at bounding box center [1182, 160] width 132 height 21
drag, startPoint x: 1178, startPoint y: 171, endPoint x: 1136, endPoint y: 163, distance: 42.9
click at [1136, 163] on h3 "Kundenbedürfnisse" at bounding box center [1162, 160] width 56 height 7
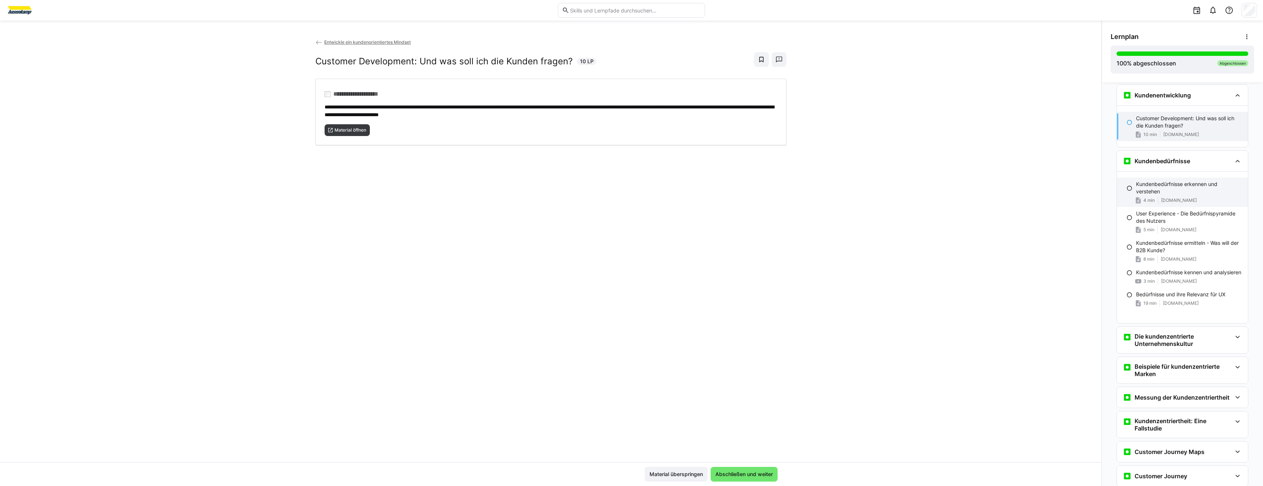
click at [1157, 198] on span at bounding box center [1157, 200] width 0 height 7
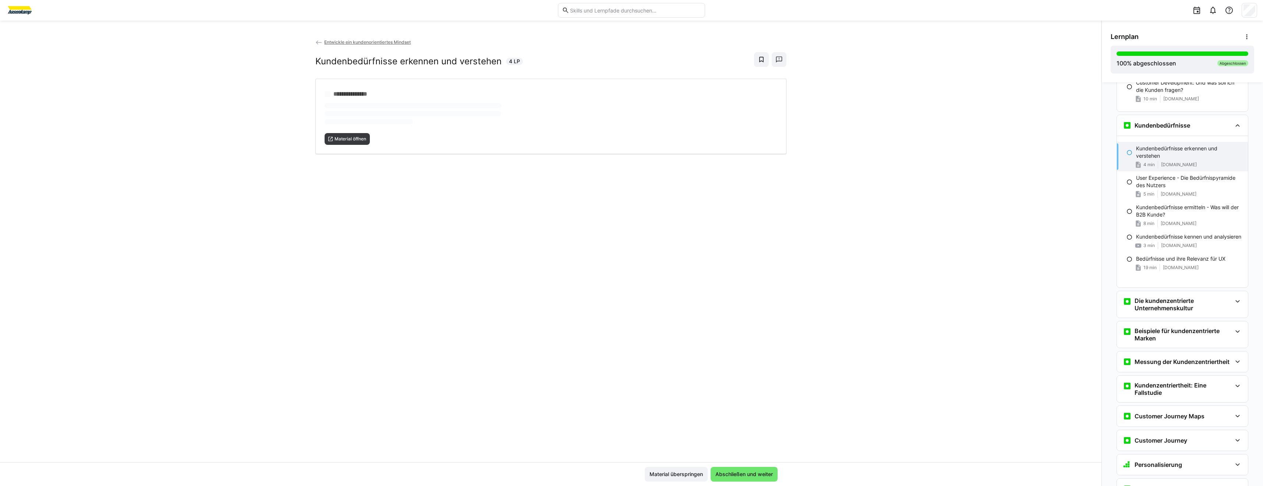
scroll to position [560, 0]
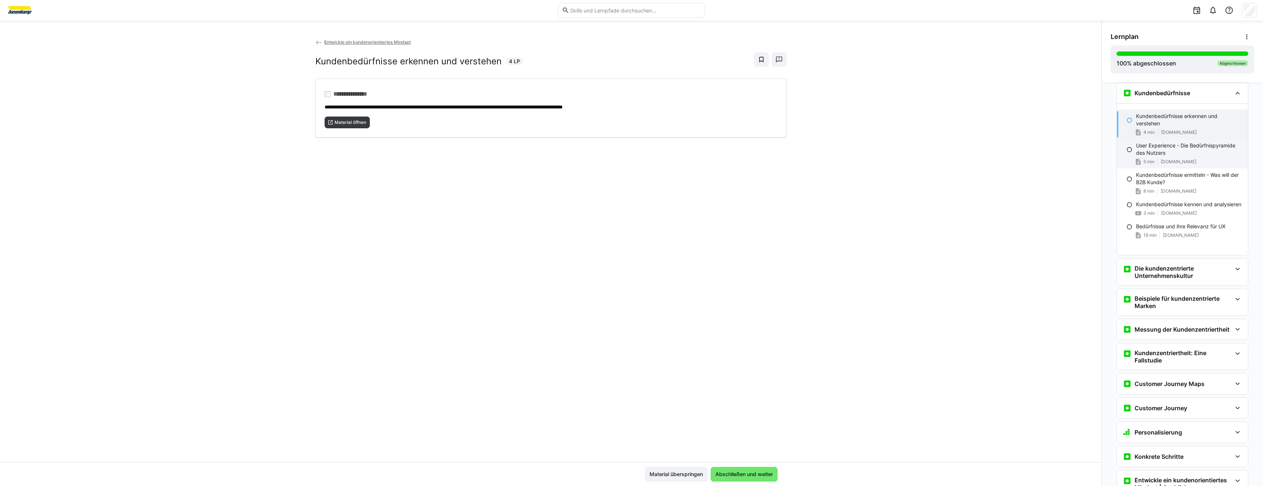
click at [1215, 159] on div "5 min [DOMAIN_NAME]" at bounding box center [1189, 161] width 106 height 7
click at [353, 126] on span "Material öffnen" at bounding box center [347, 123] width 46 height 12
click at [1140, 183] on p "Kundenbedürfnisse ermitteln - Was will der B2B Kunde?" at bounding box center [1189, 178] width 106 height 15
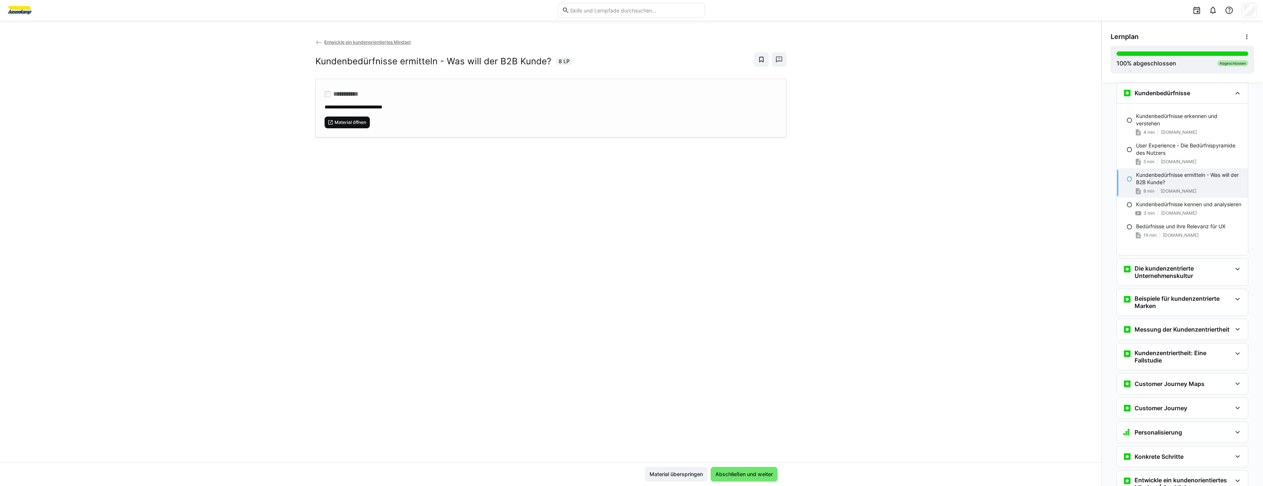
click at [355, 127] on span "Material öffnen" at bounding box center [347, 123] width 46 height 12
click at [1151, 216] on div "Kundenbedürfnisse kennen und analysieren 3 min [DOMAIN_NAME]" at bounding box center [1181, 209] width 131 height 22
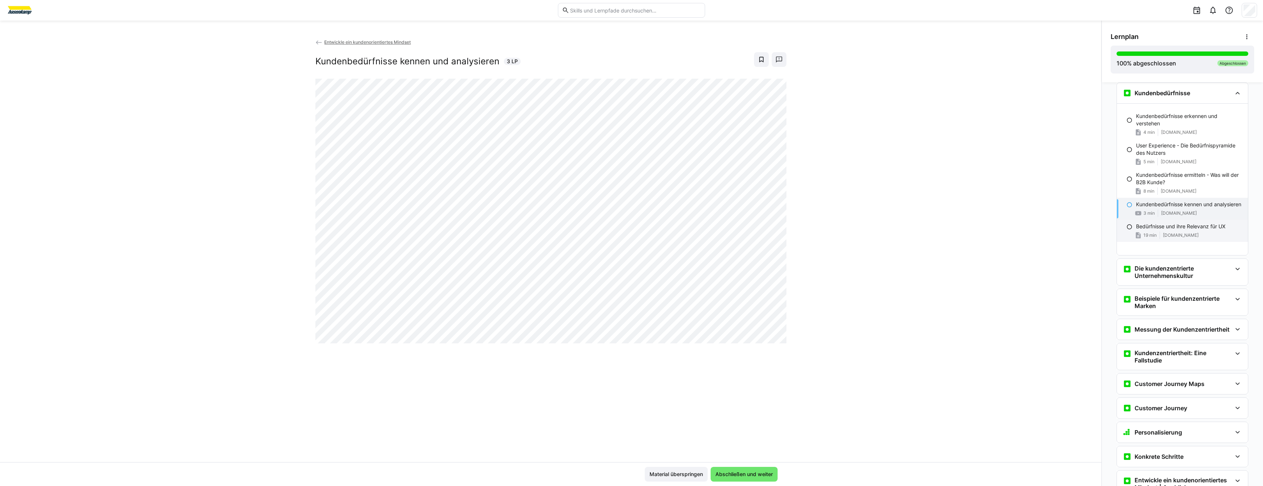
click at [1136, 230] on p "Bedürfnisse und ihre Relevanz für UX" at bounding box center [1180, 226] width 89 height 7
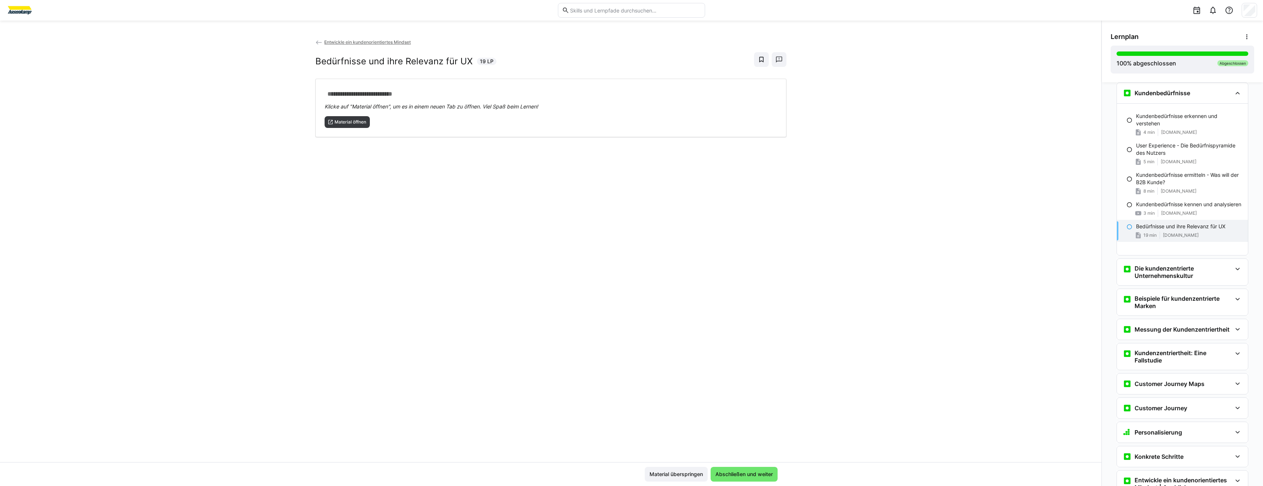
click at [498, 230] on div "**********" at bounding box center [550, 250] width 1101 height 424
click at [524, 246] on div "**********" at bounding box center [550, 250] width 1101 height 424
click at [1142, 268] on h3 "Die kundenzentrierte Unternehmenskultur" at bounding box center [1182, 272] width 97 height 15
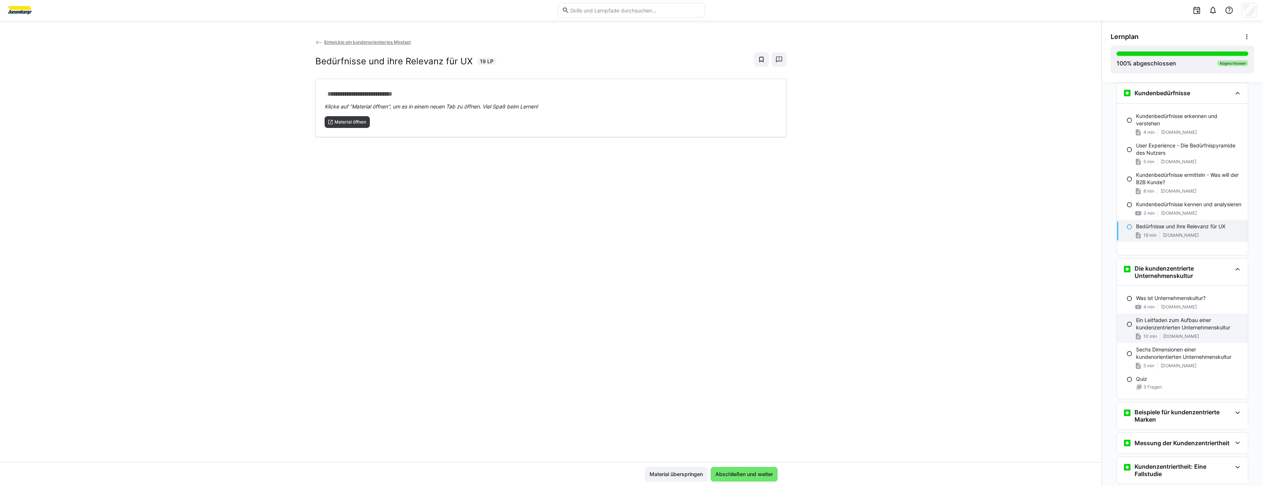
click at [1168, 327] on p "Ein Leitfaden zum Aufbau einer kundenzentrierten Unternehmenskultur" at bounding box center [1189, 324] width 106 height 15
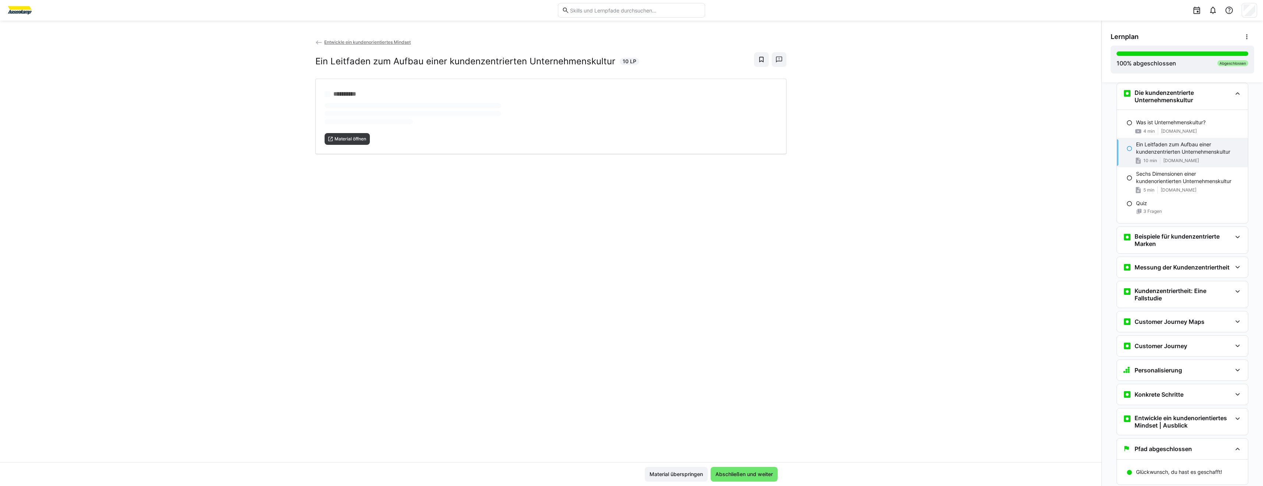
scroll to position [736, 0]
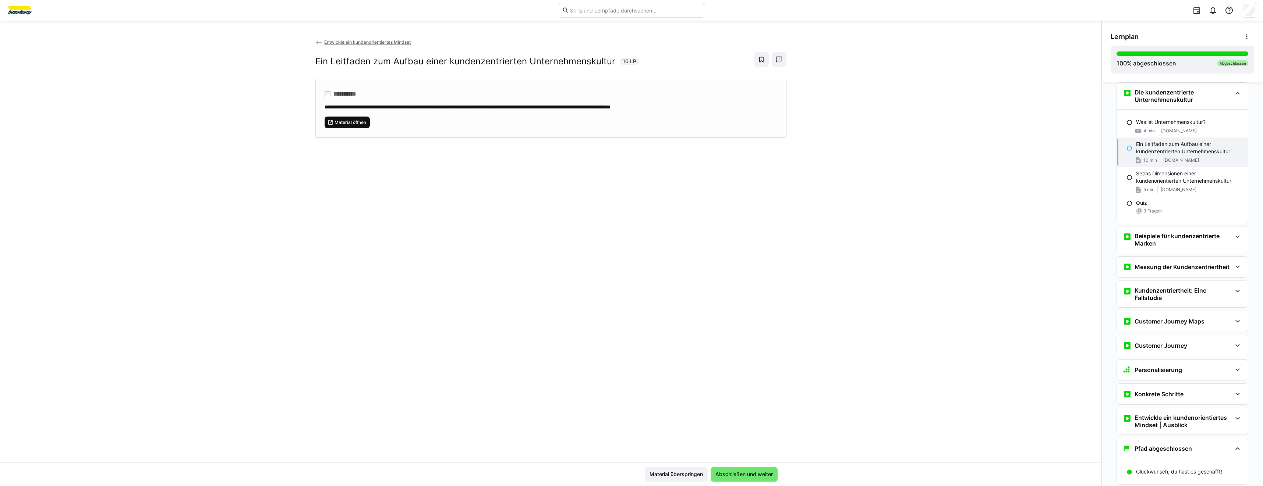
click at [358, 127] on span "Material öffnen" at bounding box center [347, 123] width 46 height 12
click at [391, 193] on div "**********" at bounding box center [550, 250] width 1101 height 424
click at [1148, 189] on span "5 min" at bounding box center [1148, 190] width 11 height 6
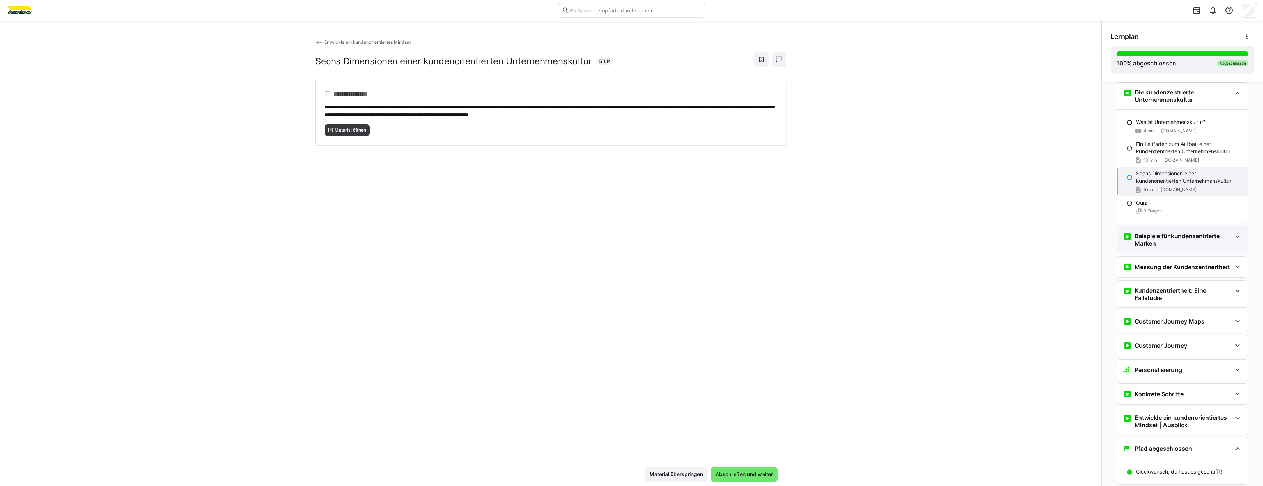
click at [1163, 238] on h3 "Beispiele für kundenzentrierte Marken" at bounding box center [1182, 239] width 97 height 15
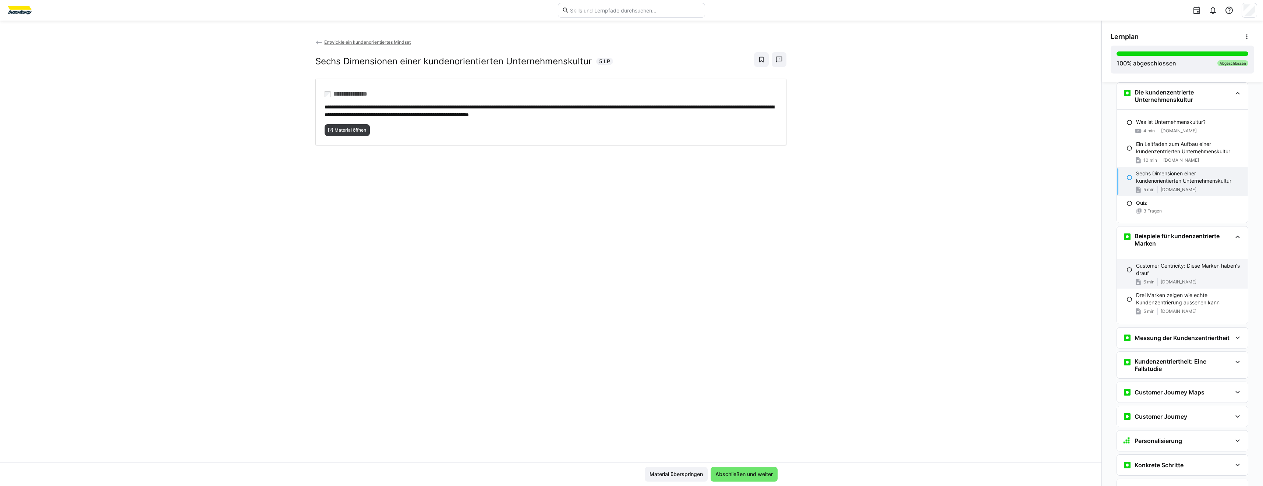
click at [1155, 276] on p "Customer Centricity: Diese Marken haben's drauf" at bounding box center [1189, 269] width 106 height 15
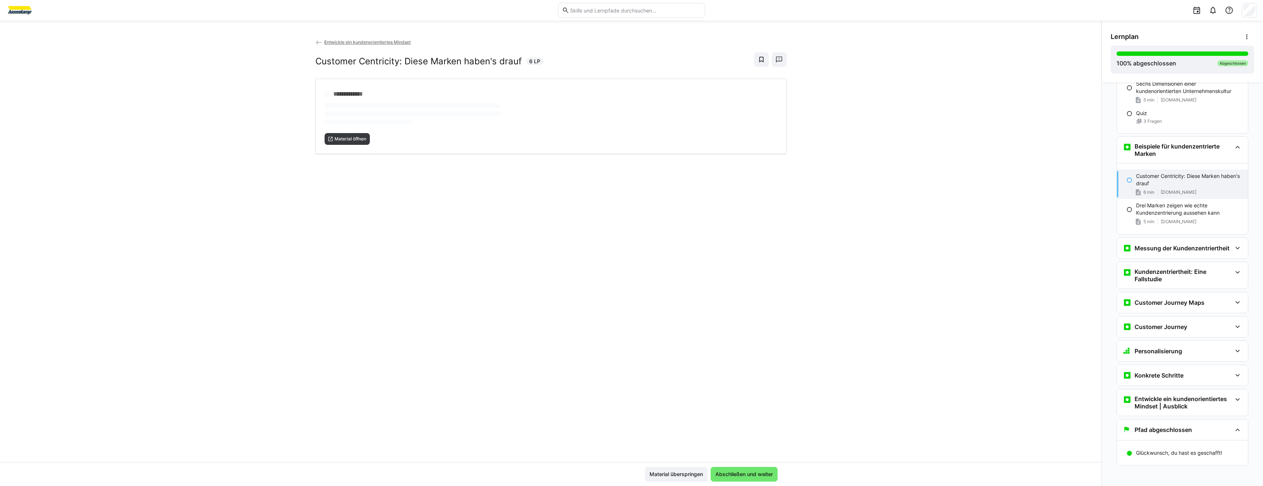
scroll to position [828, 0]
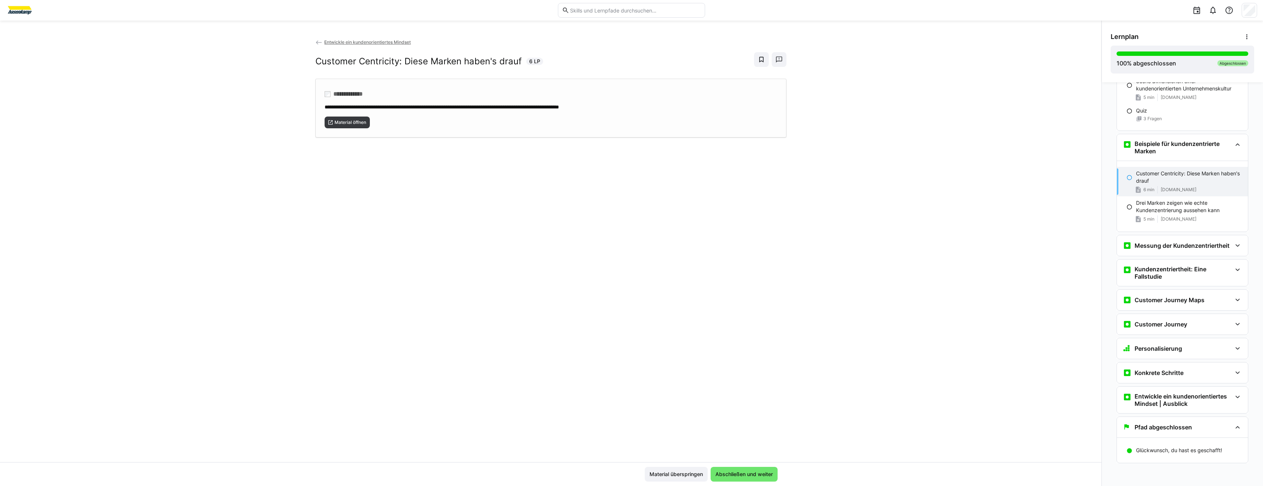
click at [353, 131] on div "**********" at bounding box center [550, 108] width 471 height 59
click at [781, 323] on div "**********" at bounding box center [550, 250] width 1101 height 424
click at [829, 309] on div "**********" at bounding box center [550, 250] width 1101 height 424
click at [697, 249] on div "**********" at bounding box center [550, 250] width 1101 height 424
